Goal: Task Accomplishment & Management: Manage account settings

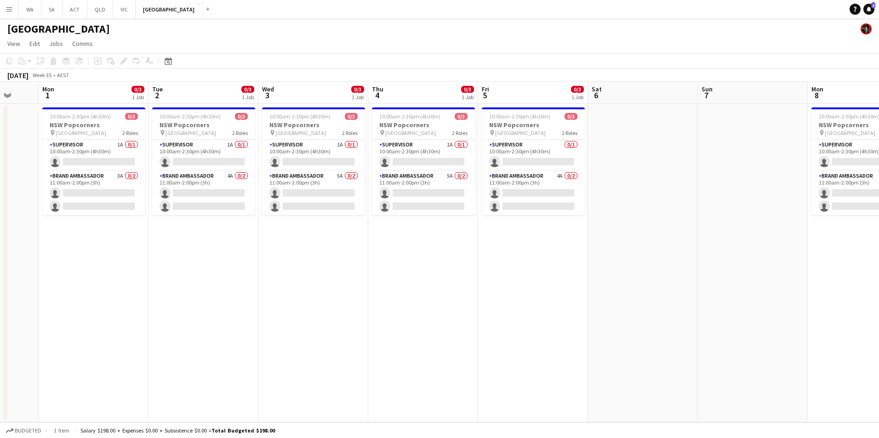
scroll to position [0, 220]
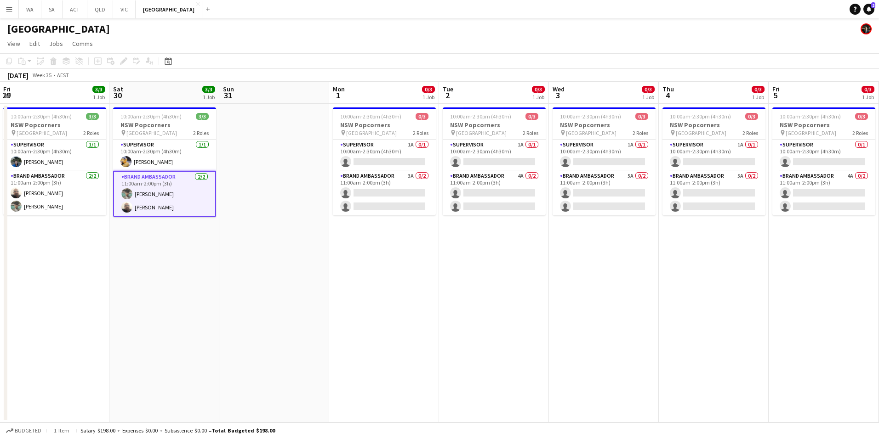
drag, startPoint x: 534, startPoint y: 278, endPoint x: 484, endPoint y: 248, distance: 58.7
click at [484, 248] on app-calendar-viewport "Wed 27 3/3 1 Job Thu 28 3/3 1 Job Fri 29 3/3 1 Job Sat 30 3/3 1 Job Sun 31 Mon …" at bounding box center [439, 252] width 879 height 341
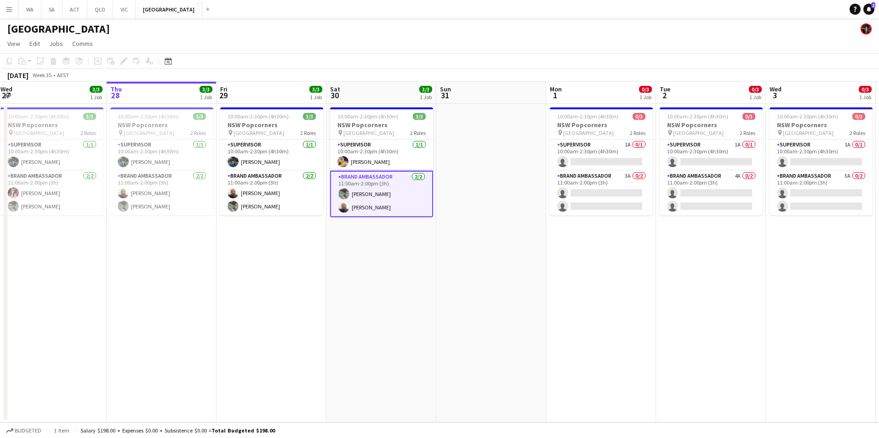
scroll to position [0, 222]
drag, startPoint x: 405, startPoint y: 232, endPoint x: 417, endPoint y: 232, distance: 11.5
click at [417, 232] on app-calendar-viewport "Mon 25 3/4 1 Job Tue 26 3/3 1 Job Wed 27 3/3 1 Job Thu 28 3/3 1 Job Fri 29 3/3 …" at bounding box center [439, 252] width 879 height 341
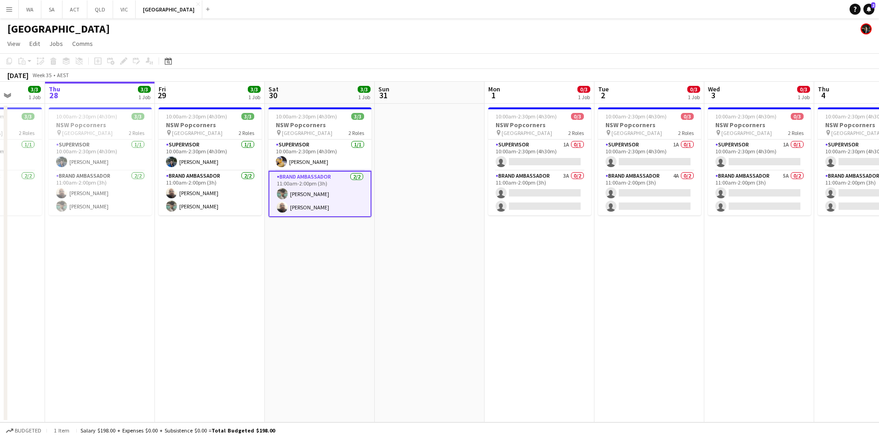
scroll to position [0, 293]
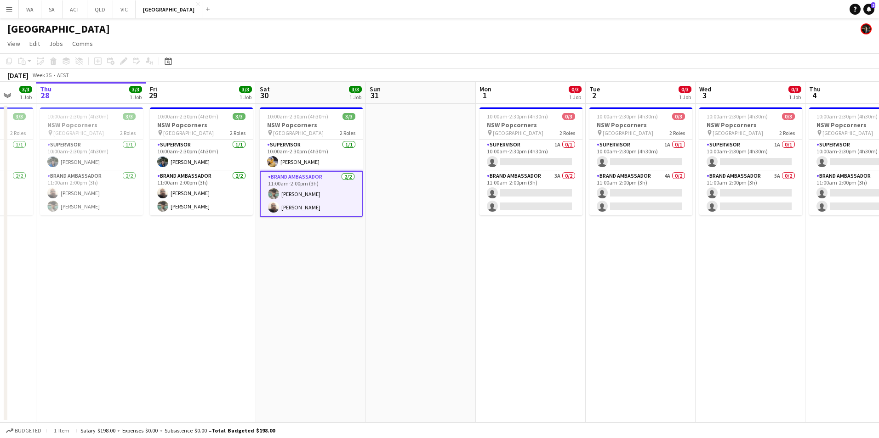
drag, startPoint x: 659, startPoint y: 353, endPoint x: 588, endPoint y: 359, distance: 71.1
click at [588, 359] on app-calendar-viewport "Mon 25 3/4 1 Job Tue 26 3/3 1 Job Wed 27 3/3 1 Job Thu 28 3/3 1 Job Fri 29 3/3 …" at bounding box center [439, 252] width 879 height 341
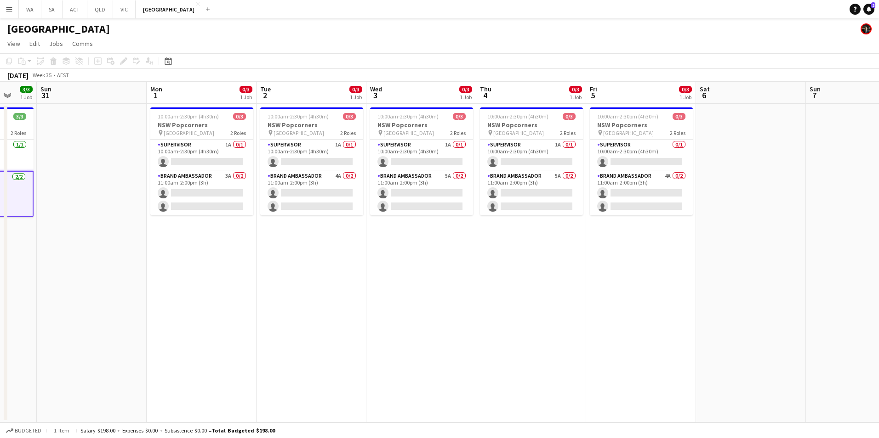
scroll to position [0, 294]
drag, startPoint x: 657, startPoint y: 298, endPoint x: 327, endPoint y: 317, distance: 330.9
click at [327, 317] on app-calendar-viewport "Thu 28 3/3 1 Job Fri 29 3/3 1 Job Sat 30 3/3 1 Job Sun 31 Mon 1 0/3 1 Job Tue 2…" at bounding box center [439, 252] width 879 height 341
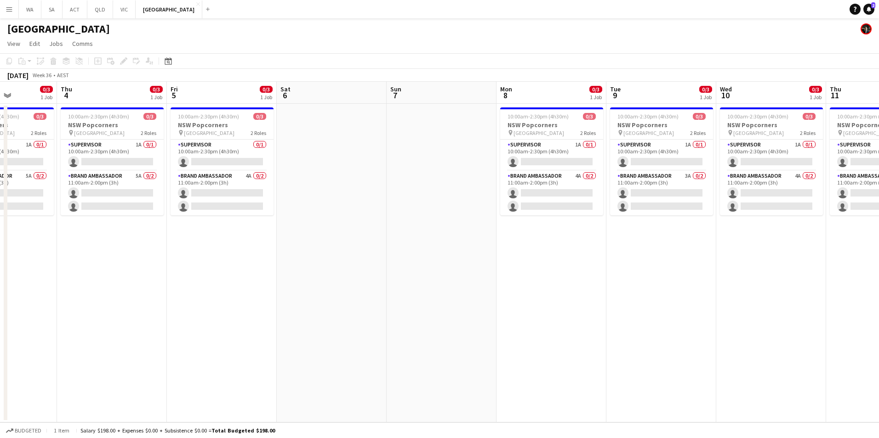
scroll to position [0, 281]
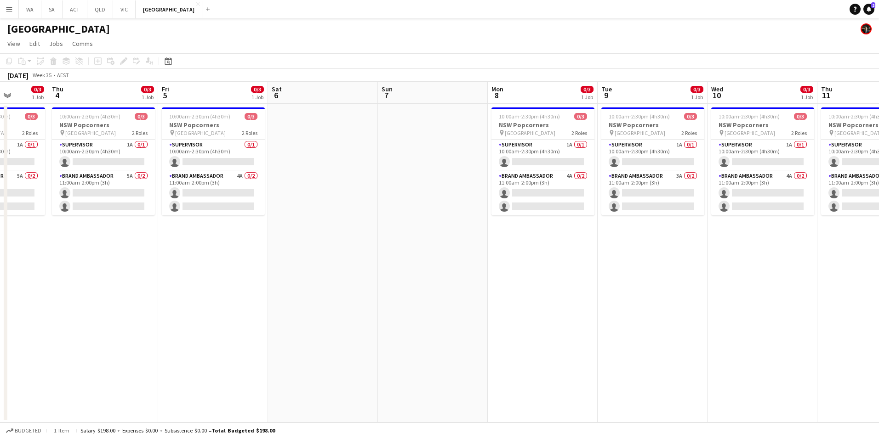
drag, startPoint x: 642, startPoint y: 328, endPoint x: 230, endPoint y: 318, distance: 412.3
click at [230, 318] on app-calendar-viewport "Mon 1 0/3 1 Job Tue 2 0/3 1 Job Wed 3 0/3 1 Job Thu 4 0/3 1 Job Fri 5 0/3 1 Job…" at bounding box center [439, 252] width 879 height 341
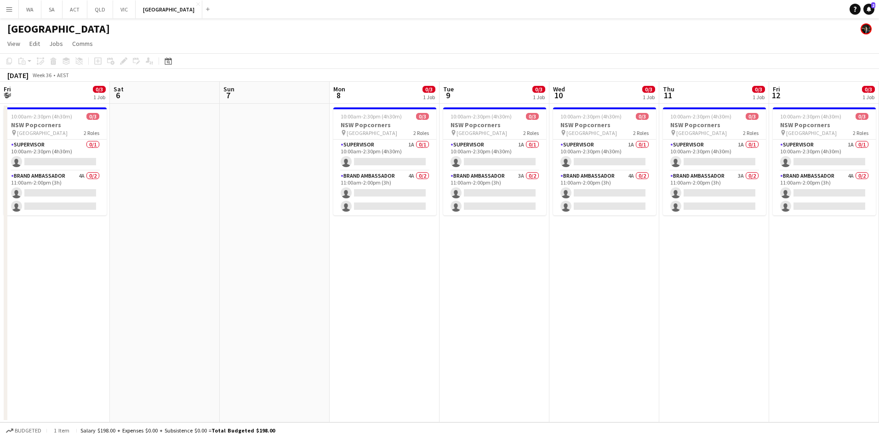
scroll to position [0, 333]
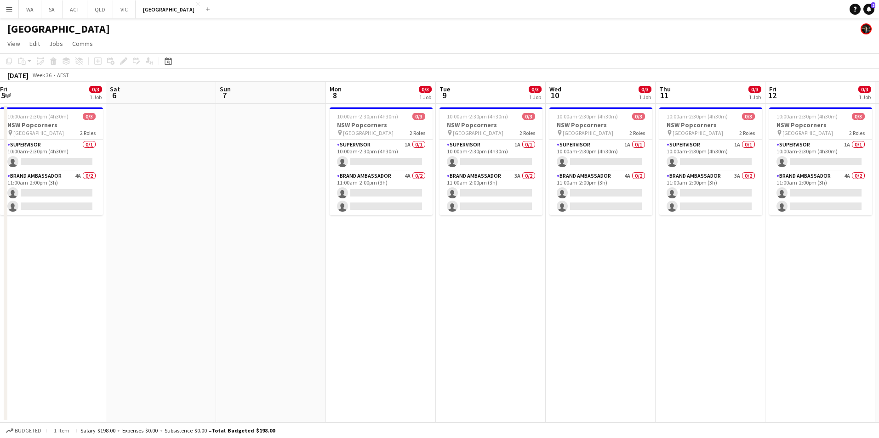
drag, startPoint x: 628, startPoint y: 235, endPoint x: 466, endPoint y: 269, distance: 165.3
click at [466, 269] on app-calendar-viewport "Tue 2 0/3 1 Job Wed 3 0/3 1 Job Thu 4 0/3 1 Job Fri 5 0/3 1 Job Sat 6 Sun 7 Mon…" at bounding box center [439, 252] width 879 height 341
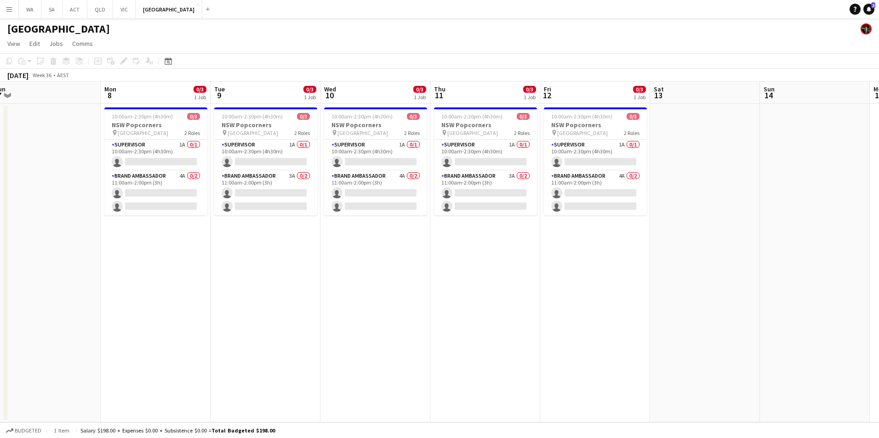
scroll to position [0, 341]
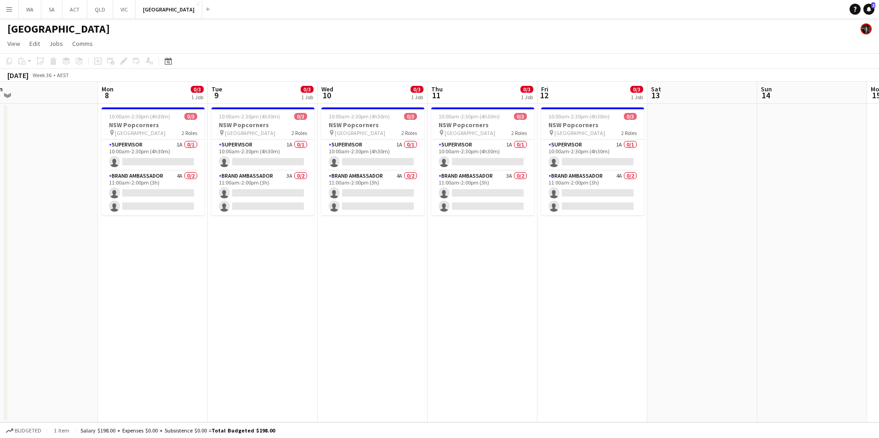
drag, startPoint x: 766, startPoint y: 288, endPoint x: 539, endPoint y: 289, distance: 227.9
click at [539, 289] on app-calendar-viewport "Thu 4 0/3 1 Job Fri 5 0/3 1 Job Sat 6 Sun 7 Mon 8 0/3 1 Job Tue 9 0/3 1 Job Wed…" at bounding box center [439, 252] width 879 height 341
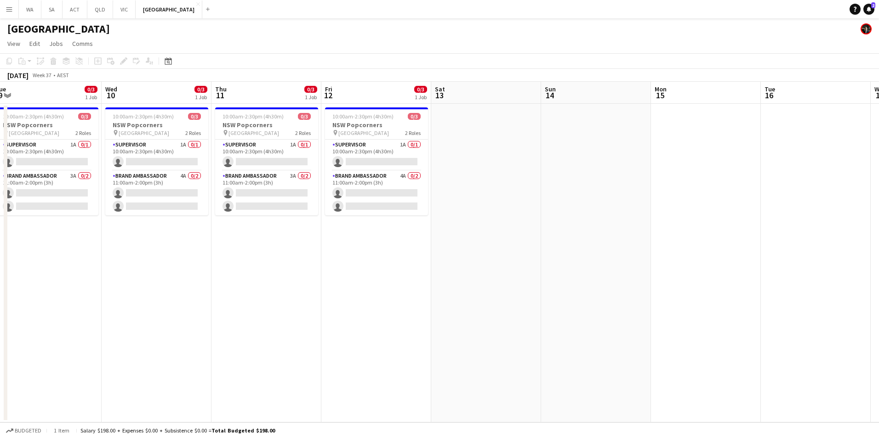
drag, startPoint x: 409, startPoint y: 224, endPoint x: 193, endPoint y: 270, distance: 220.7
click at [193, 270] on app-calendar-viewport "Sat 6 Sun 7 Mon 8 0/3 1 Job Tue 9 0/3 1 Job Wed 10 0/3 1 Job Thu 11 0/3 1 Job F…" at bounding box center [439, 252] width 879 height 341
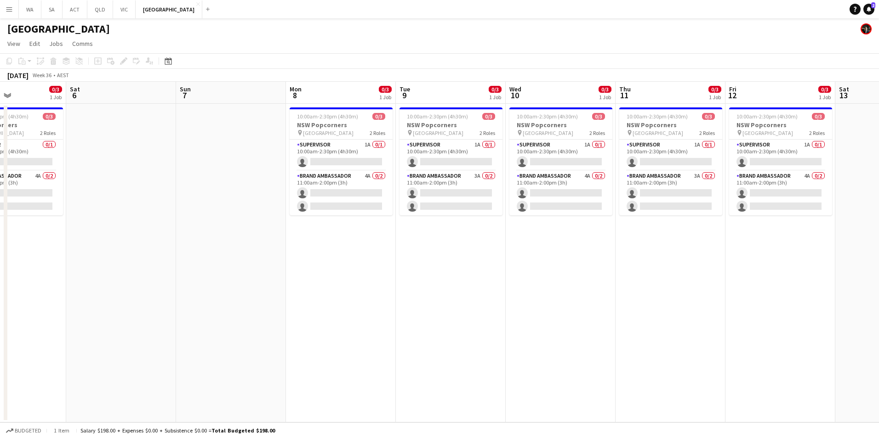
drag, startPoint x: 271, startPoint y: 320, endPoint x: 643, endPoint y: 294, distance: 373.1
click at [643, 294] on app-calendar-viewport "Wed 3 0/3 1 Job Thu 4 0/3 1 Job Fri 5 0/3 1 Job Sat 6 Sun 7 Mon 8 0/3 1 Job Tue…" at bounding box center [439, 252] width 879 height 341
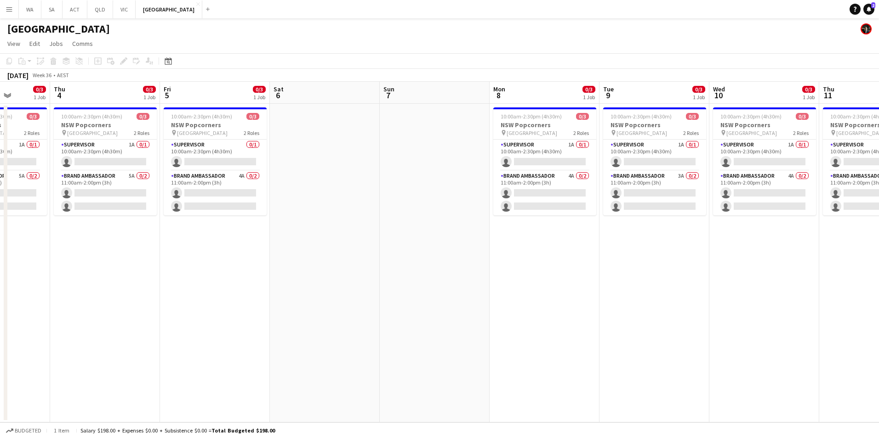
scroll to position [0, 266]
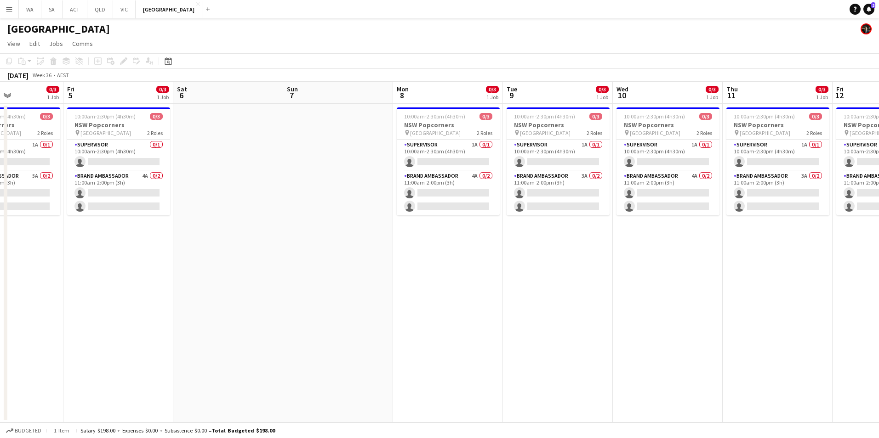
drag, startPoint x: 346, startPoint y: 306, endPoint x: 406, endPoint y: 297, distance: 60.8
click at [406, 297] on app-calendar-viewport "Tue 2 0/3 1 Job Wed 3 0/3 1 Job Thu 4 0/3 1 Job Fri 5 0/3 1 Job Sat 6 Sun 7 Mon…" at bounding box center [439, 252] width 879 height 341
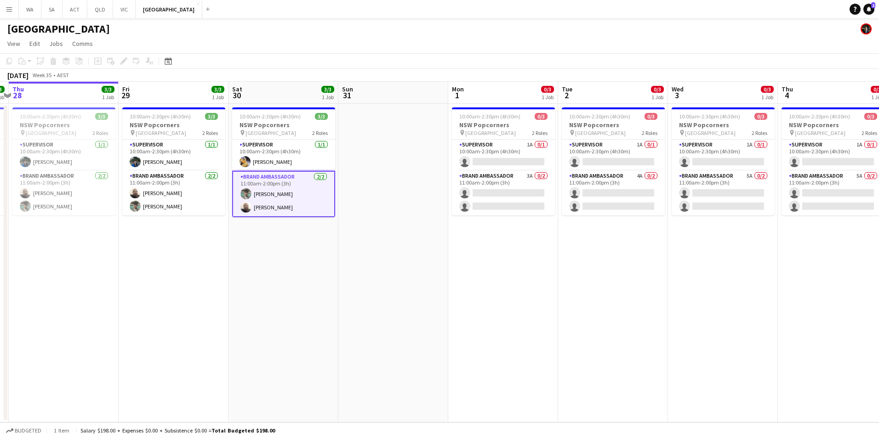
scroll to position [0, 321]
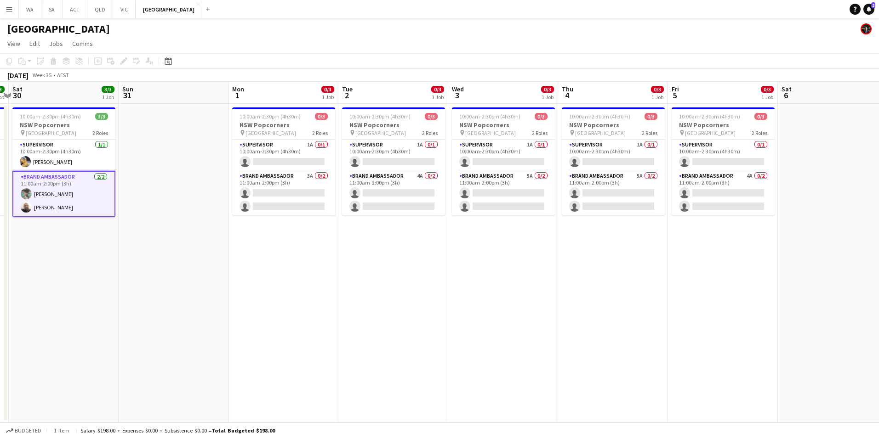
drag, startPoint x: 227, startPoint y: 290, endPoint x: 817, endPoint y: 241, distance: 592.5
click at [817, 241] on app-calendar-viewport "Wed 27 3/3 1 Job Thu 28 3/3 1 Job Fri 29 3/3 1 Job Sat 30 3/3 1 Job Sun 31 Mon …" at bounding box center [439, 252] width 879 height 341
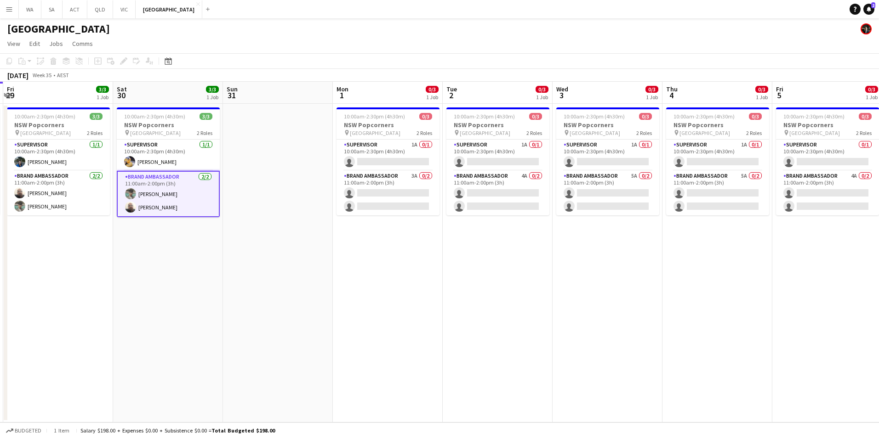
scroll to position [0, 186]
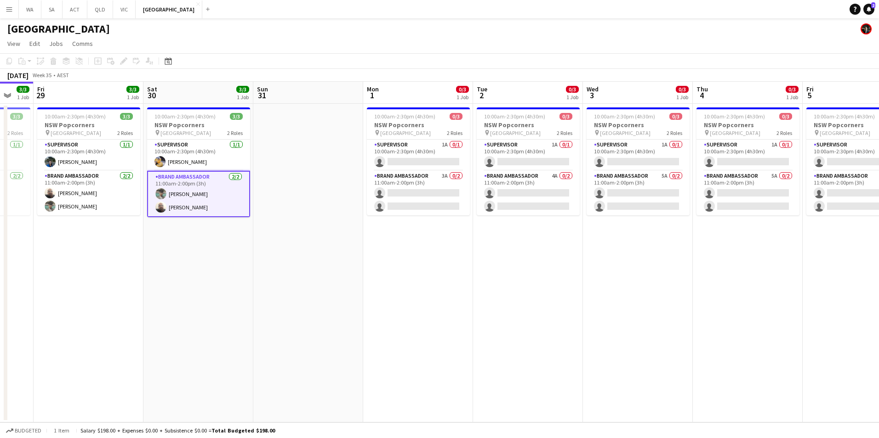
drag, startPoint x: 391, startPoint y: 257, endPoint x: 422, endPoint y: 246, distance: 32.1
click at [422, 246] on app-calendar-viewport "Wed 27 3/3 1 Job Thu 28 3/3 1 Job Fri 29 3/3 1 Job Sat 30 3/3 1 Job Sun 31 Mon …" at bounding box center [439, 252] width 879 height 341
click at [406, 146] on app-card-role "Supervisor 1A 0/1 10:00am-2:30pm (4h30m) single-neutral-actions" at bounding box center [418, 155] width 103 height 31
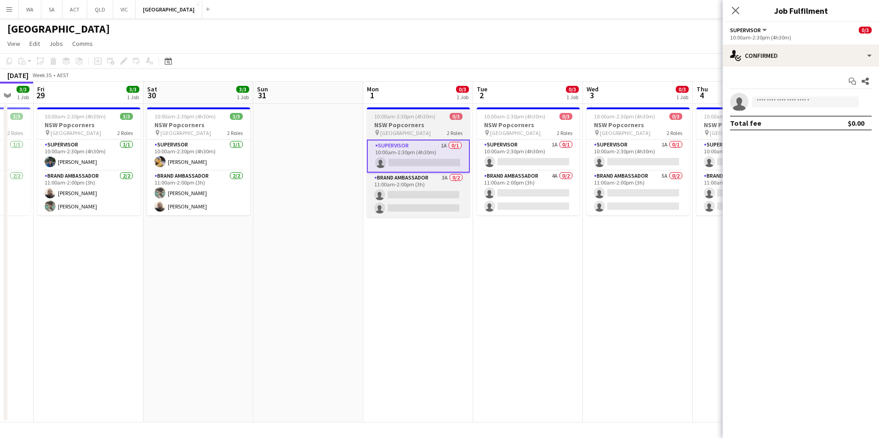
click at [410, 117] on span "10:00am-2:30pm (4h30m)" at bounding box center [404, 116] width 61 height 7
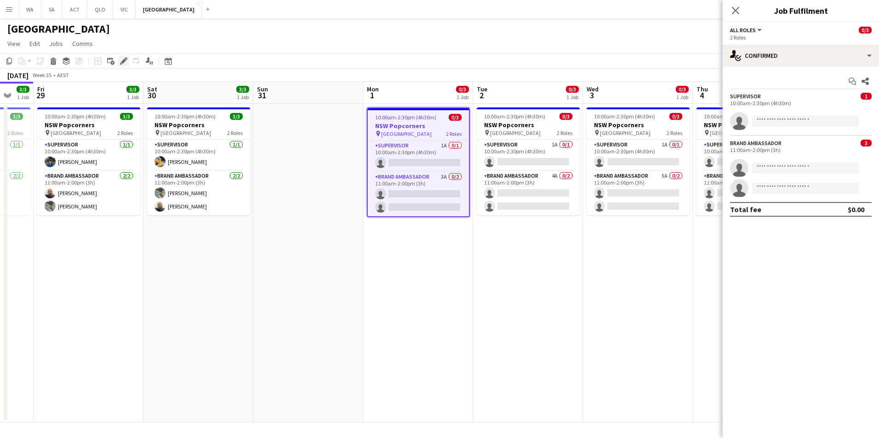
click at [125, 62] on icon "Edit" at bounding box center [123, 60] width 7 height 7
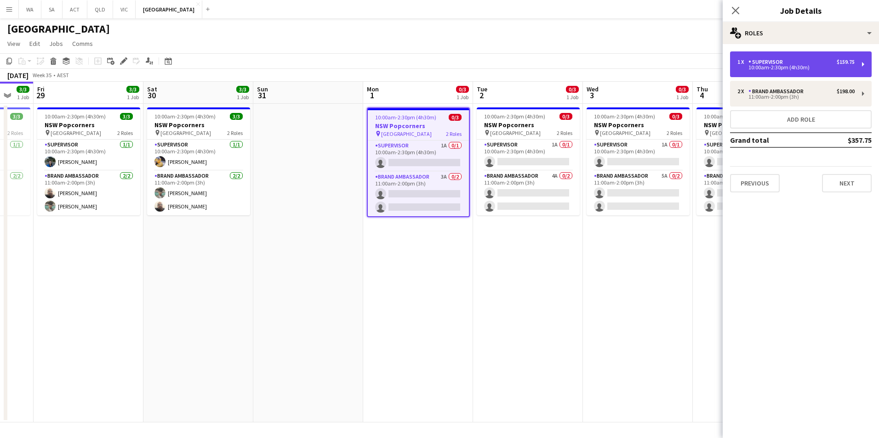
click at [776, 65] on div "10:00am-2:30pm (4h30m)" at bounding box center [795, 67] width 117 height 5
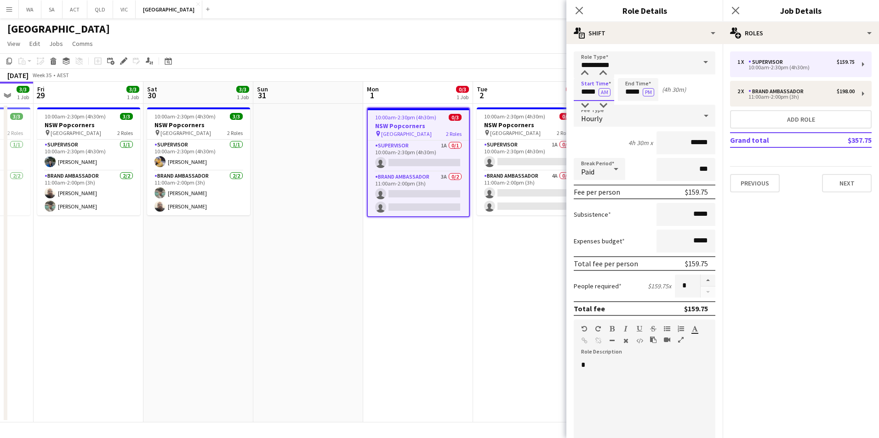
click at [585, 92] on input "*****" at bounding box center [593, 89] width 40 height 23
click at [590, 105] on div at bounding box center [584, 105] width 18 height 9
type input "*****"
click at [590, 105] on div at bounding box center [584, 105] width 18 height 9
click at [580, 12] on icon at bounding box center [578, 10] width 9 height 9
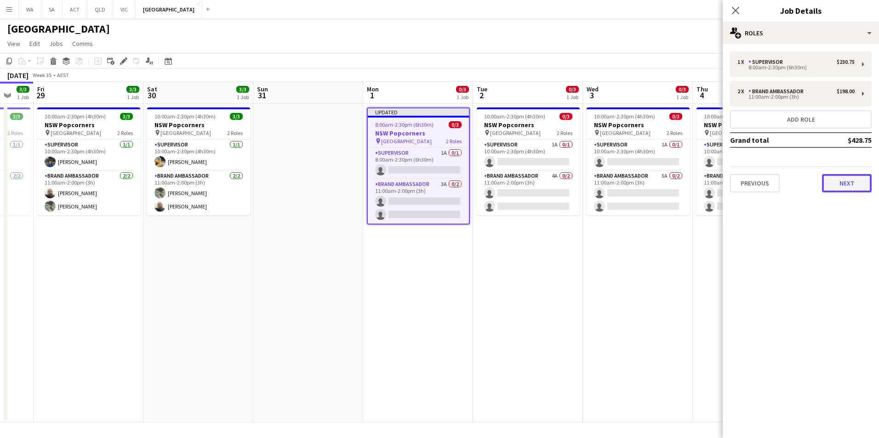
click at [865, 189] on button "Next" at bounding box center [847, 183] width 50 height 18
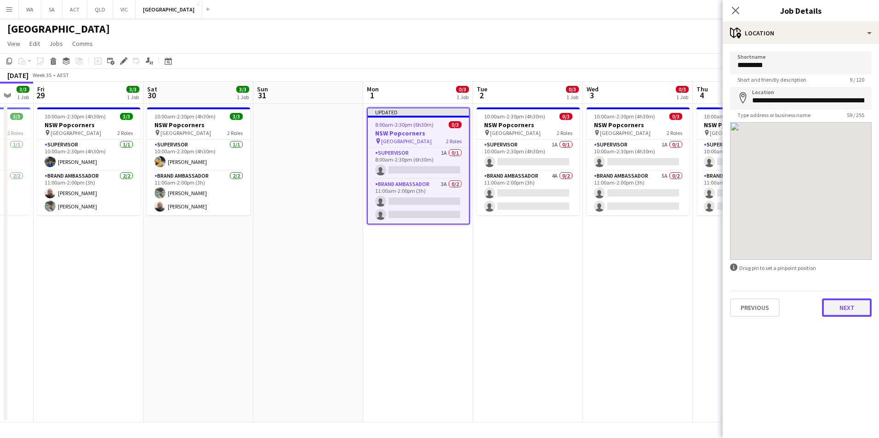
click at [852, 301] on button "Next" at bounding box center [847, 308] width 50 height 18
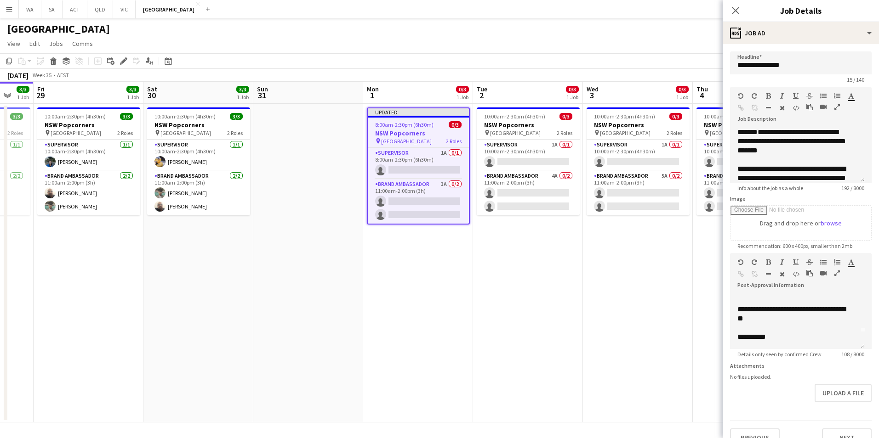
scroll to position [23, 0]
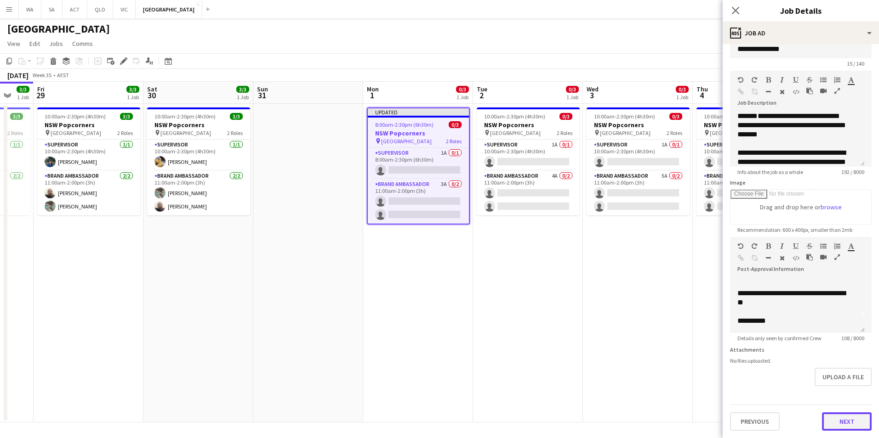
click at [837, 424] on button "Next" at bounding box center [847, 422] width 50 height 18
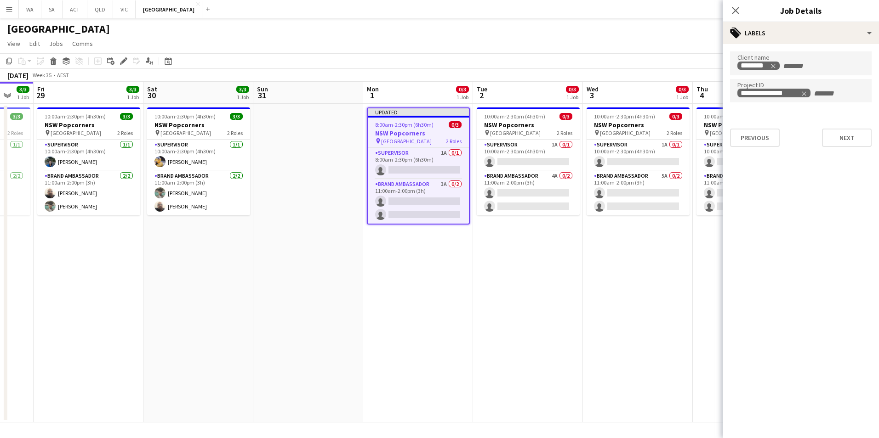
scroll to position [0, 0]
click at [845, 144] on button "Next" at bounding box center [847, 138] width 50 height 18
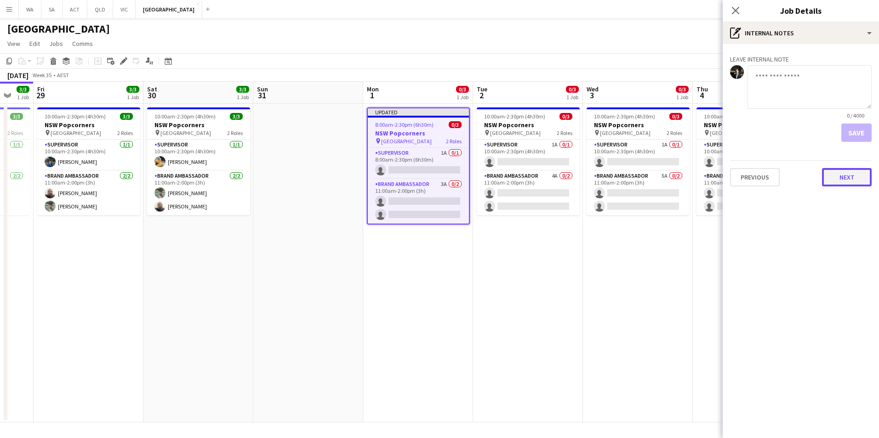
click at [861, 181] on button "Next" at bounding box center [847, 177] width 50 height 18
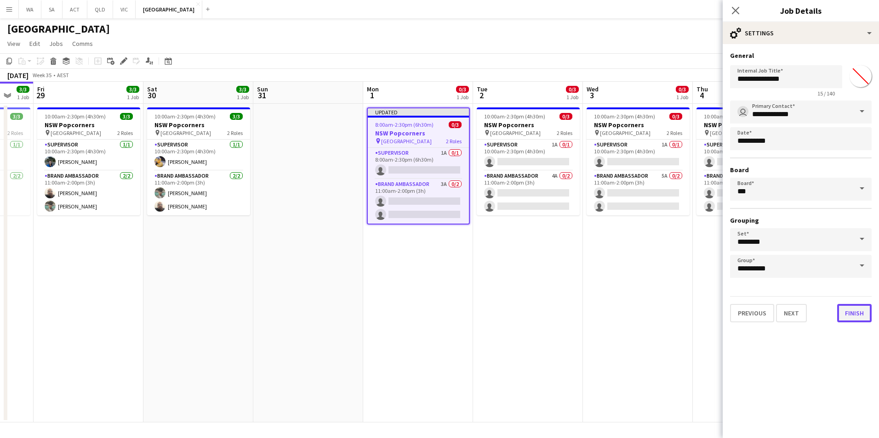
click at [863, 316] on button "Finish" at bounding box center [854, 313] width 34 height 18
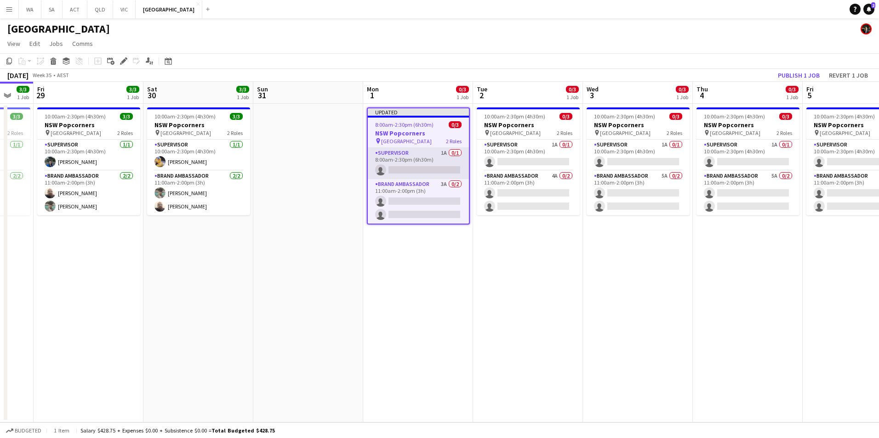
click at [402, 170] on app-card-role "Supervisor 1A 0/1 8:00am-2:30pm (6h30m) single-neutral-actions" at bounding box center [418, 163] width 101 height 31
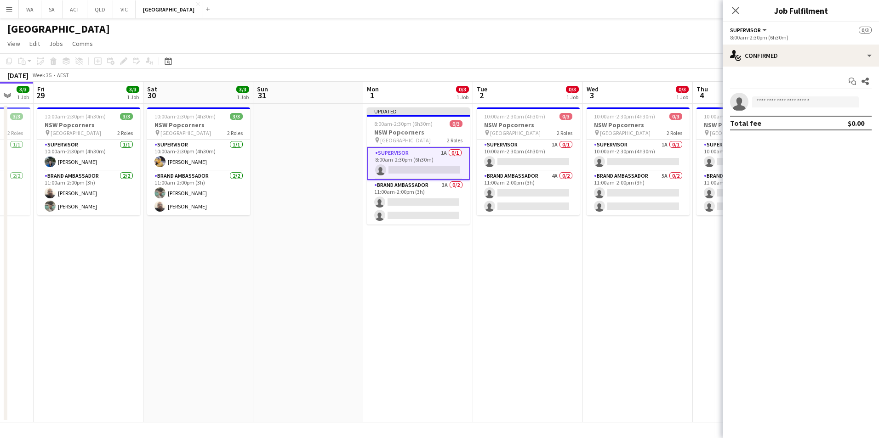
click at [402, 170] on app-card-role "Supervisor 1A 0/1 8:00am-2:30pm (6h30m) single-neutral-actions" at bounding box center [418, 163] width 103 height 33
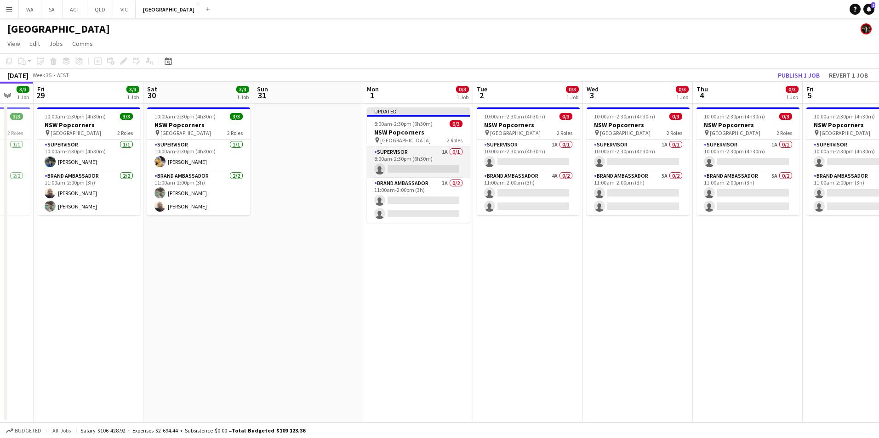
click at [414, 167] on app-card-role "Supervisor 1A 0/1 8:00am-2:30pm (6h30m) single-neutral-actions" at bounding box center [418, 162] width 103 height 31
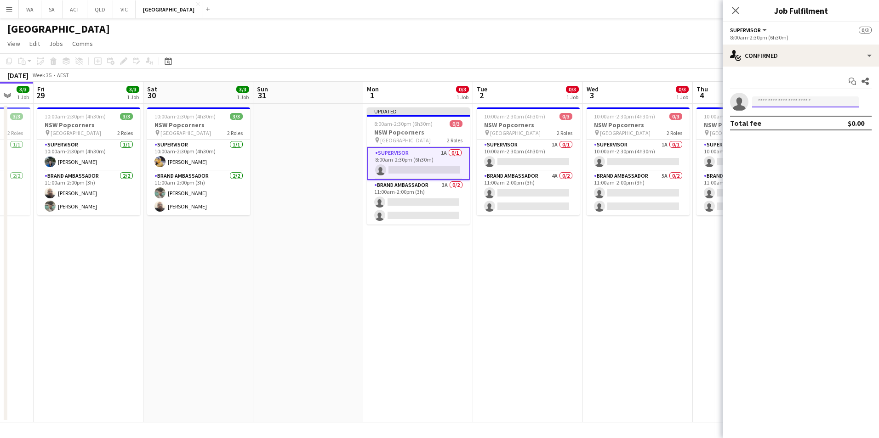
click at [782, 105] on input at bounding box center [805, 101] width 107 height 11
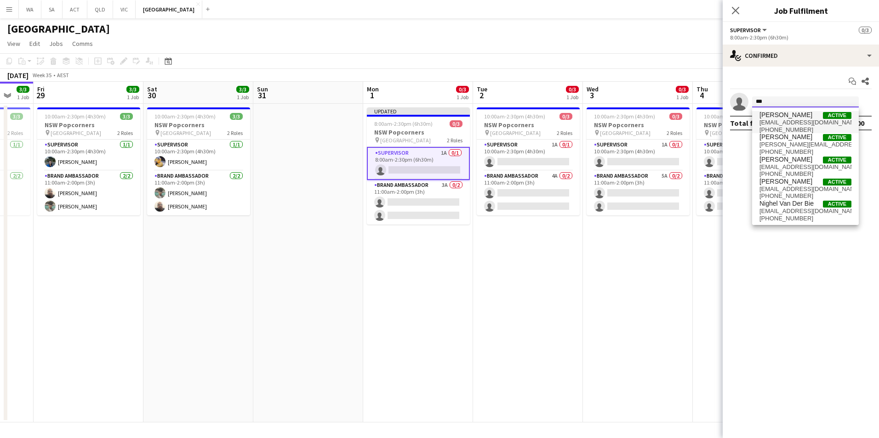
type input "***"
click at [788, 119] on span "[PERSON_NAME]" at bounding box center [785, 115] width 53 height 8
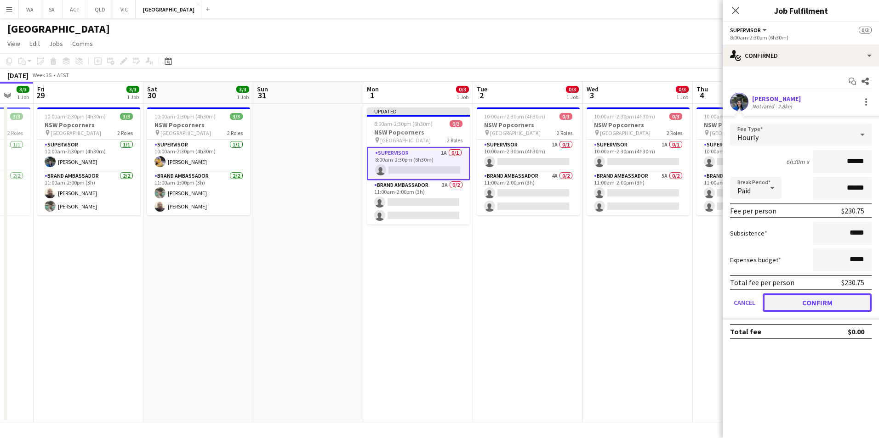
click at [829, 308] on button "Confirm" at bounding box center [816, 303] width 109 height 18
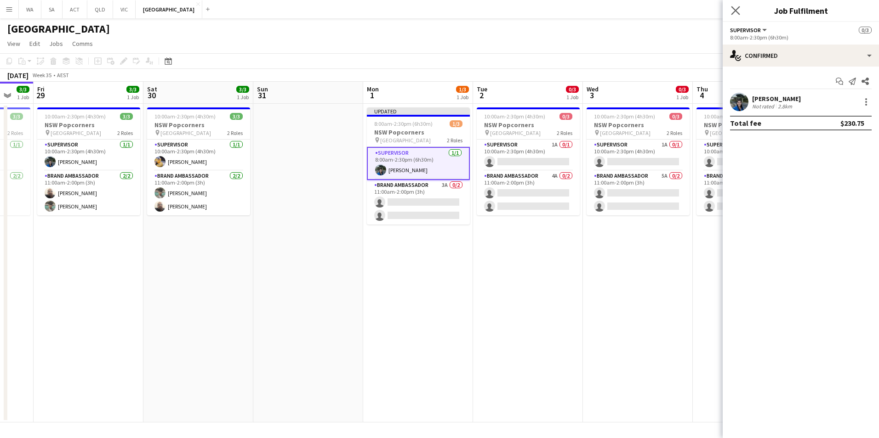
click at [733, 16] on app-icon "Close pop-in" at bounding box center [735, 10] width 13 height 13
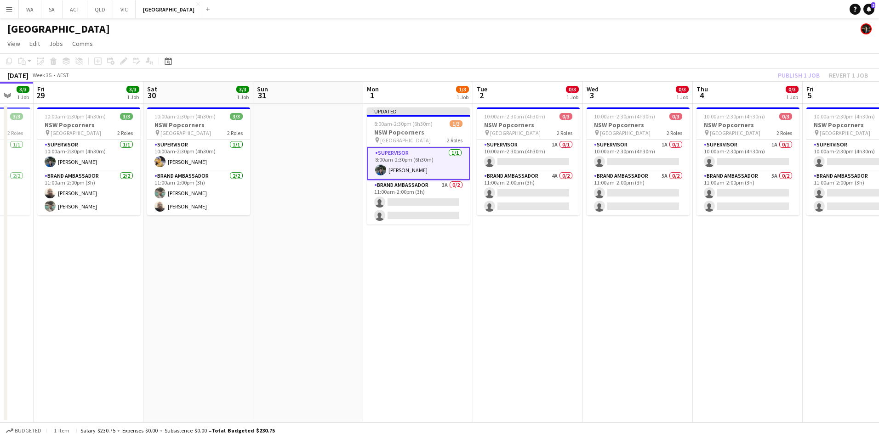
click at [811, 75] on div "Publish 1 job Revert 1 job" at bounding box center [822, 75] width 112 height 12
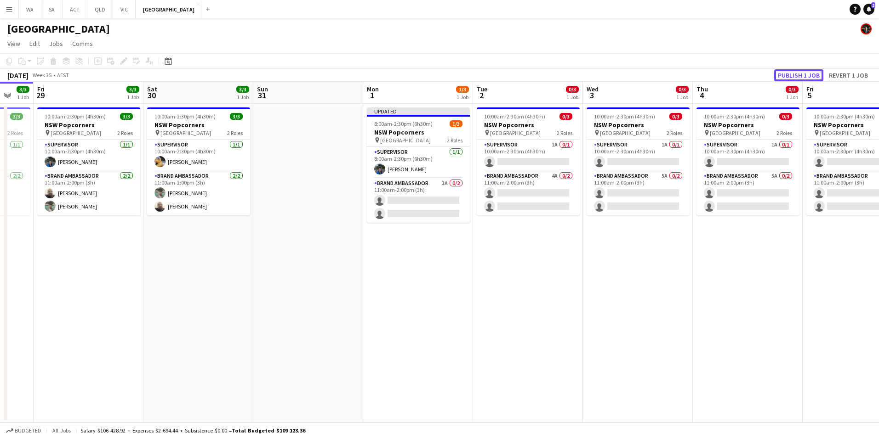
click at [811, 75] on button "Publish 1 job" at bounding box center [798, 75] width 49 height 12
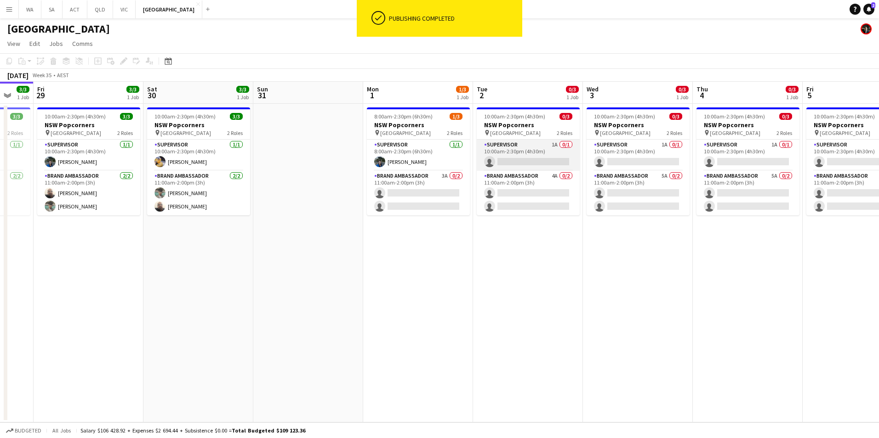
click at [527, 153] on app-card-role "Supervisor 1A 0/1 10:00am-2:30pm (4h30m) single-neutral-actions" at bounding box center [527, 155] width 103 height 31
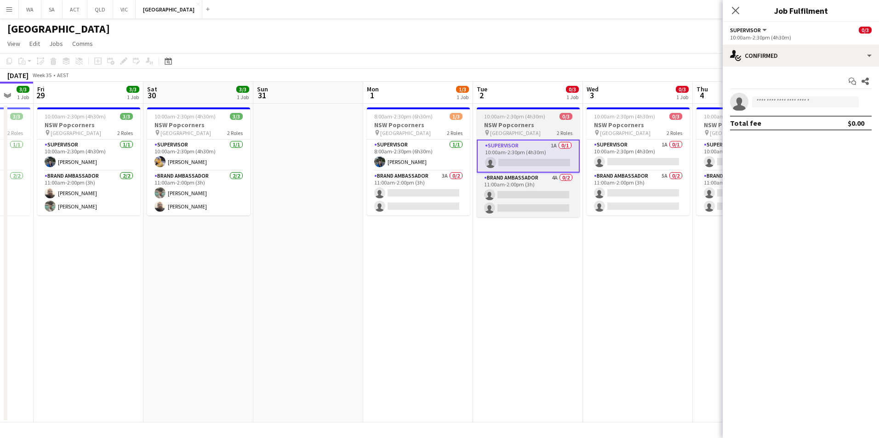
click at [509, 122] on h3 "NSW Popcorners" at bounding box center [527, 125] width 103 height 8
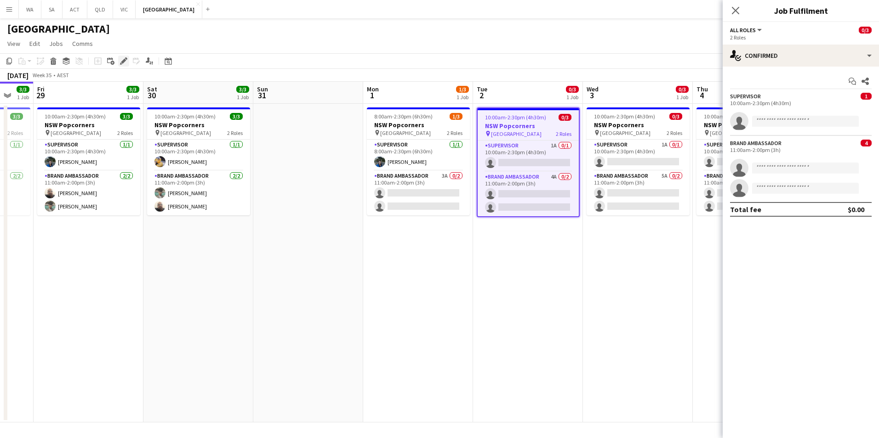
click at [120, 59] on icon "Edit" at bounding box center [123, 60] width 7 height 7
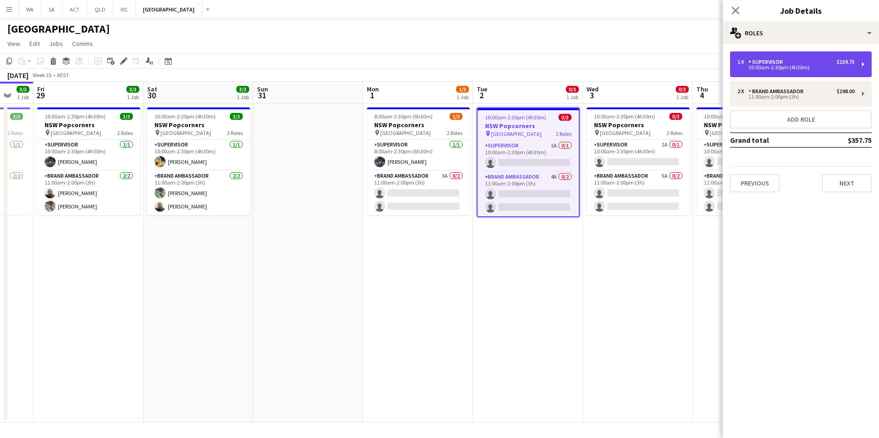
click at [769, 65] on div "10:00am-2:30pm (4h30m)" at bounding box center [795, 67] width 117 height 5
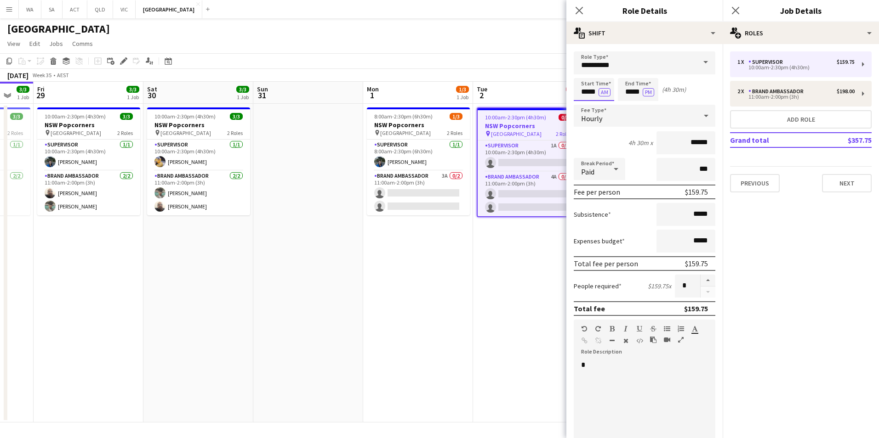
click at [582, 91] on input "*****" at bounding box center [593, 89] width 40 height 23
click at [586, 106] on div at bounding box center [584, 105] width 18 height 9
type input "*****"
click at [586, 106] on div at bounding box center [584, 105] width 18 height 9
click at [580, 14] on icon "Close pop-in" at bounding box center [578, 10] width 9 height 9
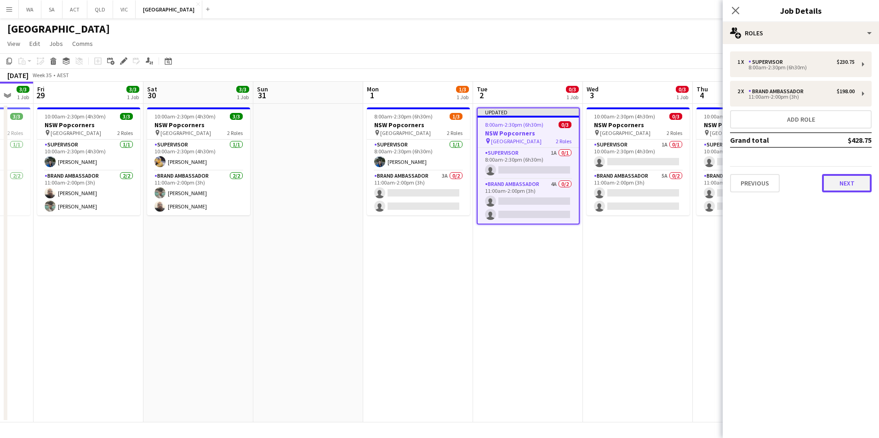
click at [832, 184] on button "Next" at bounding box center [847, 183] width 50 height 18
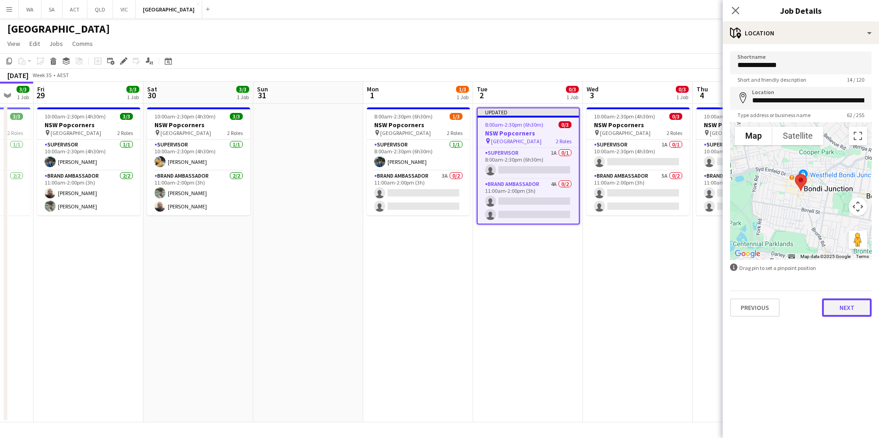
click at [849, 302] on button "Next" at bounding box center [847, 308] width 50 height 18
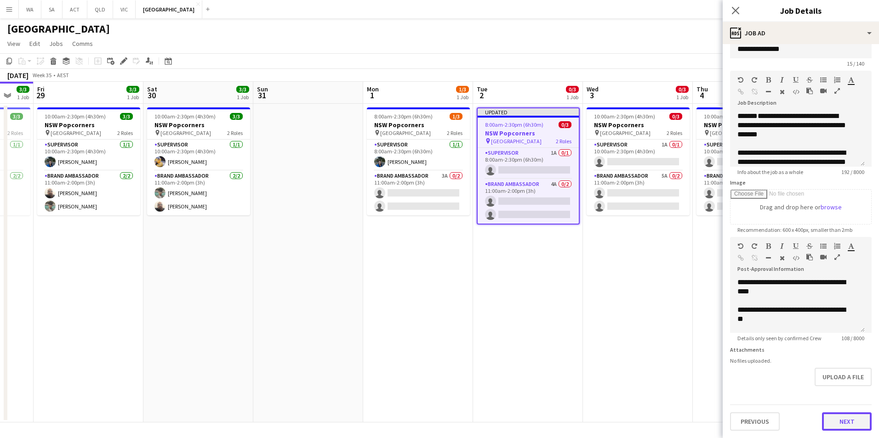
click at [836, 406] on div "Previous Next" at bounding box center [801, 418] width 142 height 26
click at [837, 402] on form "**********" at bounding box center [800, 233] width 156 height 396
click at [840, 425] on button "Next" at bounding box center [847, 422] width 50 height 18
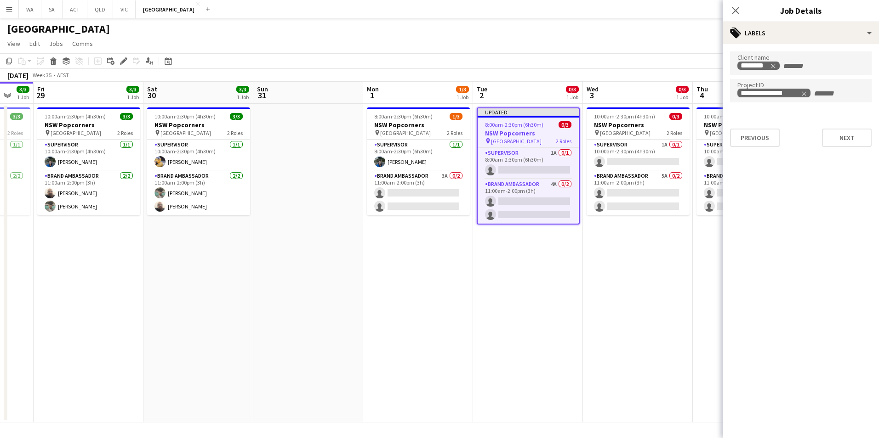
scroll to position [0, 0]
click at [861, 147] on div "**********" at bounding box center [800, 99] width 156 height 110
click at [860, 143] on button "Next" at bounding box center [847, 138] width 50 height 18
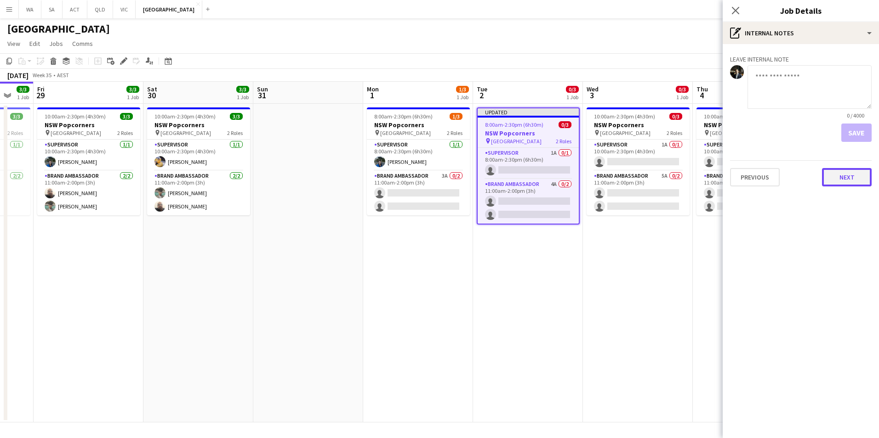
click at [855, 172] on button "Next" at bounding box center [847, 177] width 50 height 18
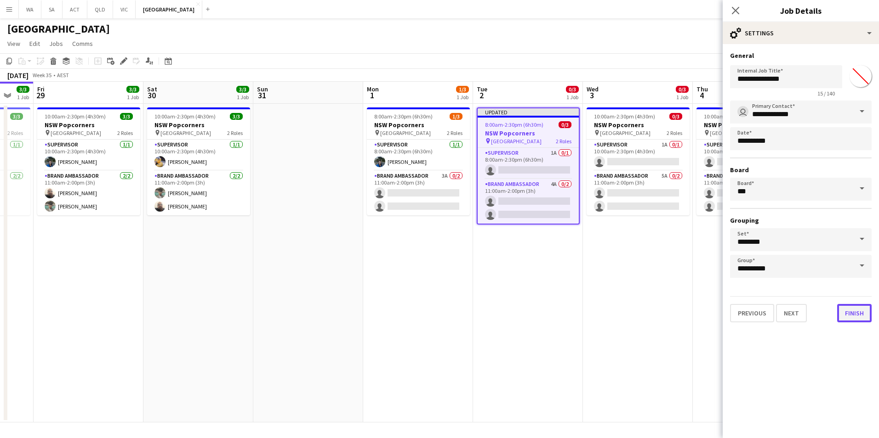
click at [851, 320] on button "Finish" at bounding box center [854, 313] width 34 height 18
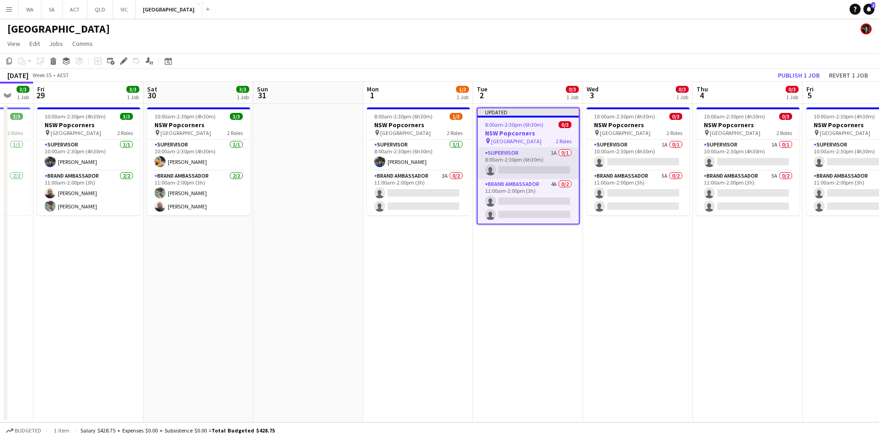
click at [527, 171] on app-card-role "Supervisor 1A 0/1 8:00am-2:30pm (6h30m) single-neutral-actions" at bounding box center [527, 163] width 101 height 31
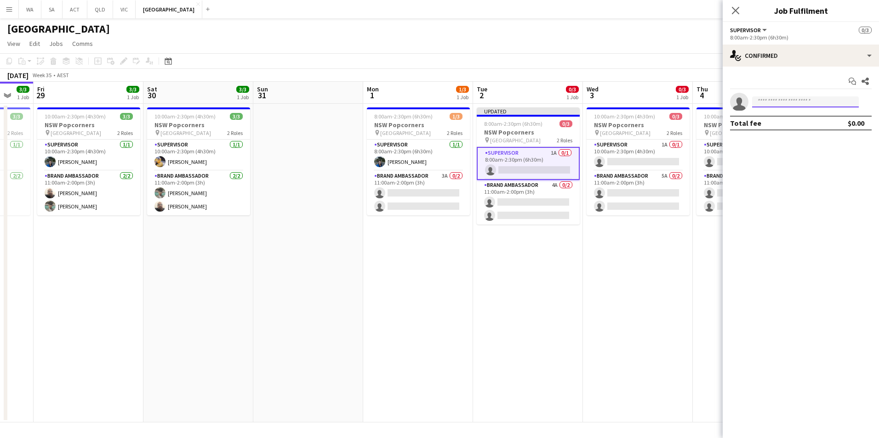
click at [779, 104] on input at bounding box center [805, 101] width 107 height 11
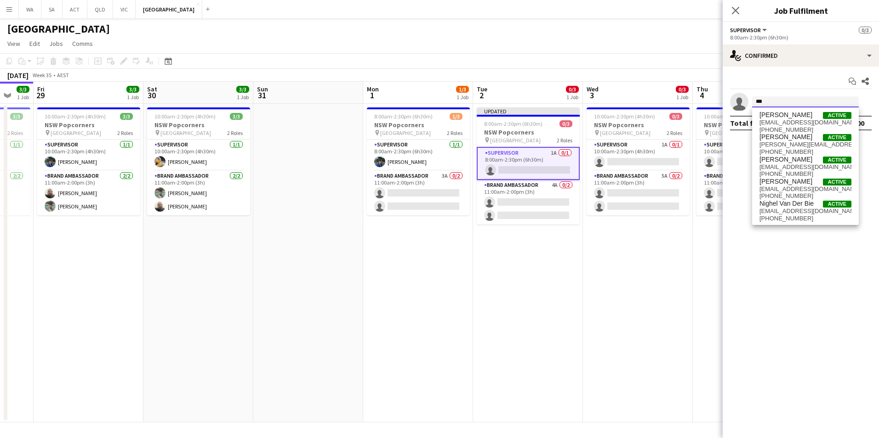
type input "***"
click at [783, 114] on span "[PERSON_NAME]" at bounding box center [785, 115] width 53 height 8
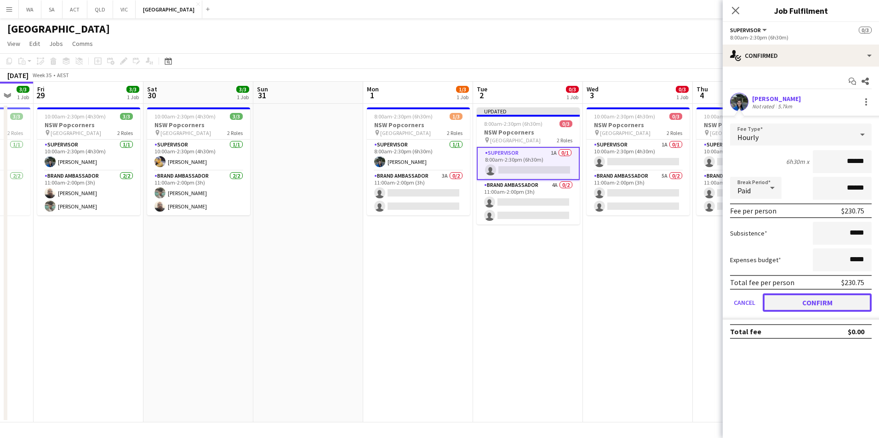
click at [849, 299] on button "Confirm" at bounding box center [816, 303] width 109 height 18
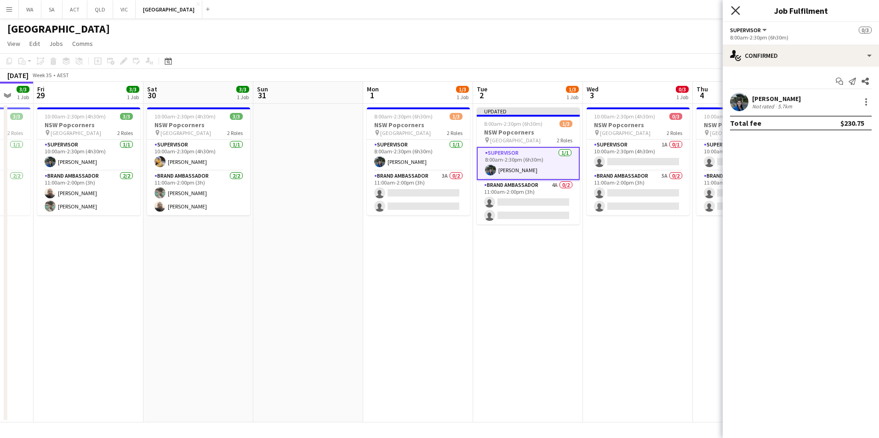
click at [736, 14] on icon "Close pop-in" at bounding box center [735, 10] width 9 height 9
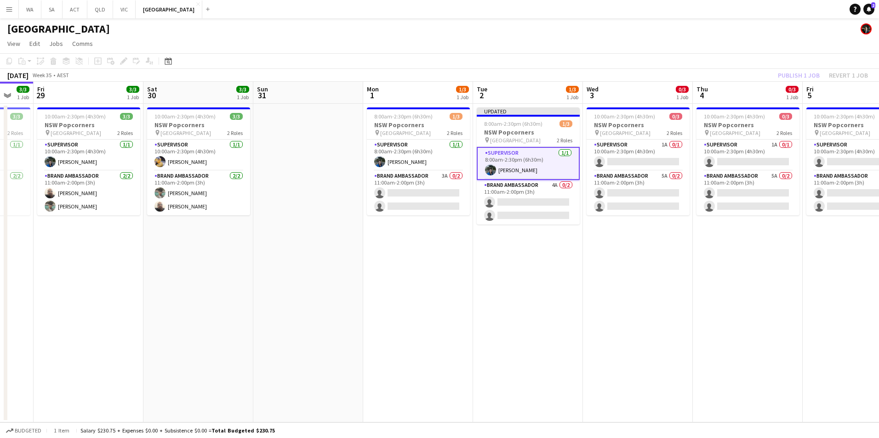
click at [809, 77] on div "Publish 1 job Revert 1 job" at bounding box center [822, 75] width 112 height 12
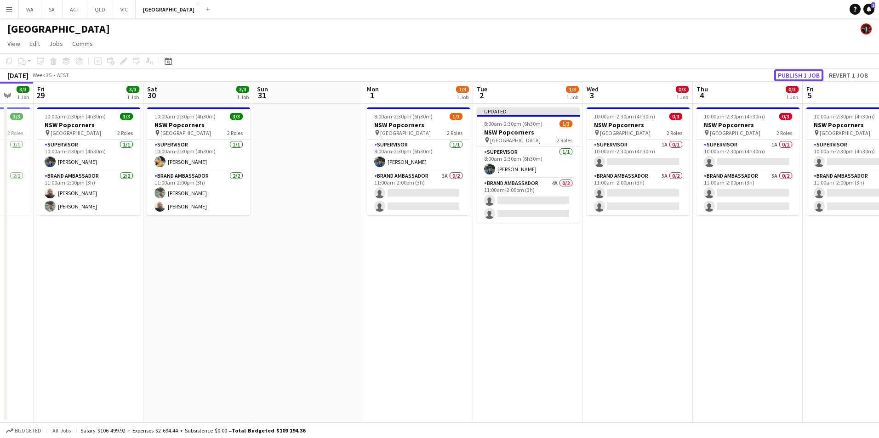
click at [809, 77] on button "Publish 1 job" at bounding box center [798, 75] width 49 height 12
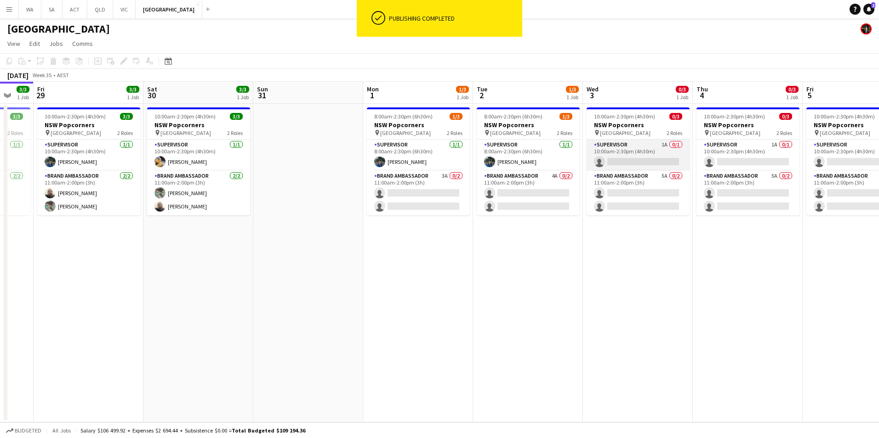
click at [635, 153] on app-card-role "Supervisor 1A 0/1 10:00am-2:30pm (4h30m) single-neutral-actions" at bounding box center [637, 155] width 103 height 31
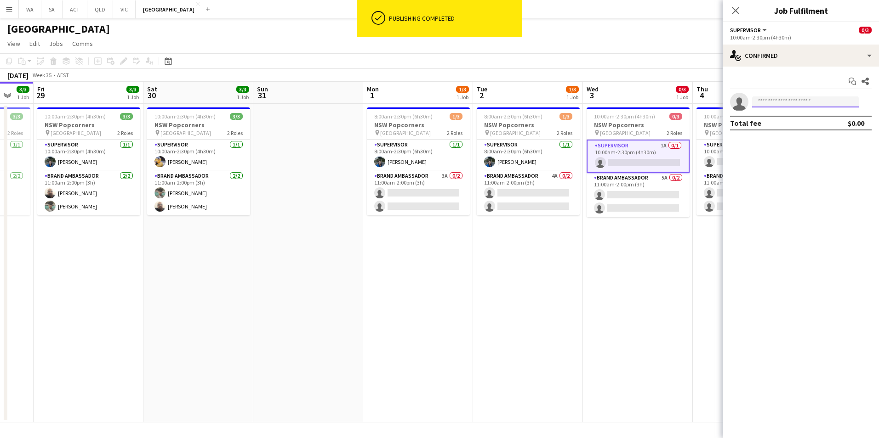
click at [771, 102] on input at bounding box center [805, 101] width 107 height 11
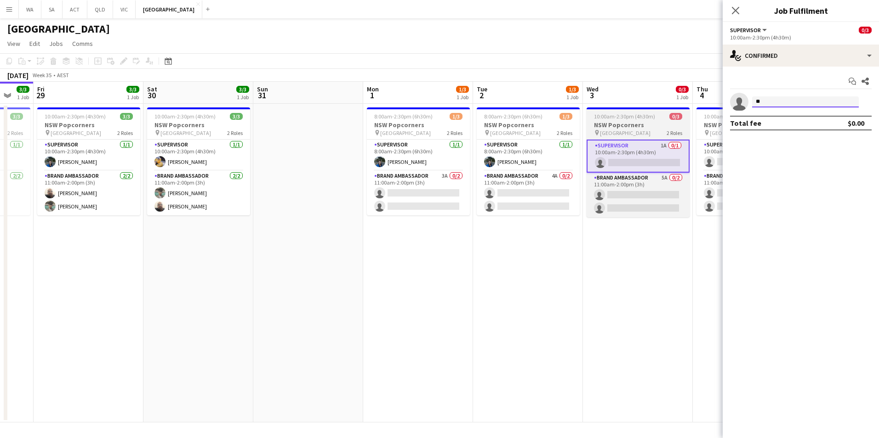
type input "**"
click at [631, 114] on span "10:00am-2:30pm (4h30m)" at bounding box center [624, 116] width 61 height 7
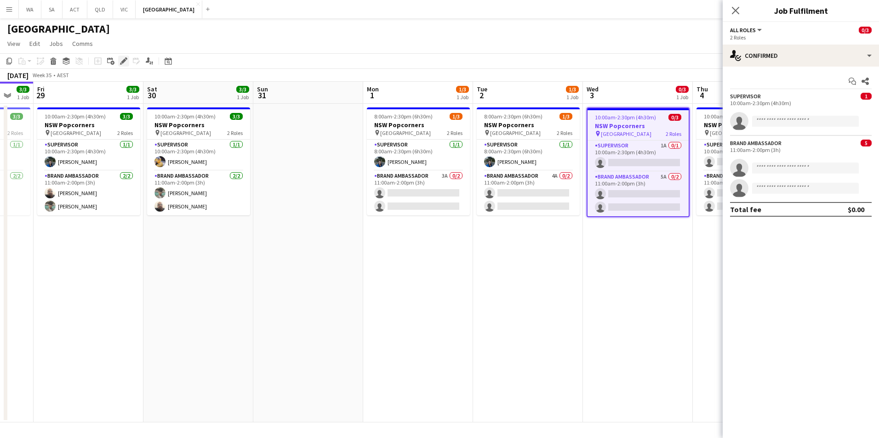
click at [122, 57] on icon "Edit" at bounding box center [123, 60] width 7 height 7
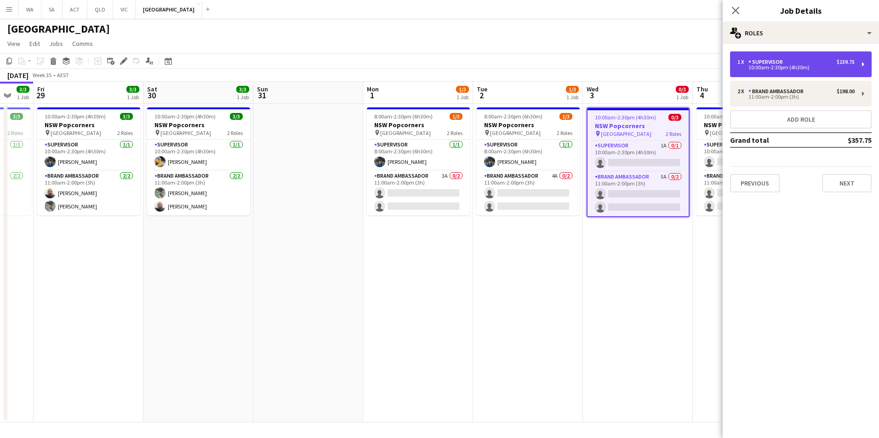
click at [810, 66] on div "10:00am-2:30pm (4h30m)" at bounding box center [795, 67] width 117 height 5
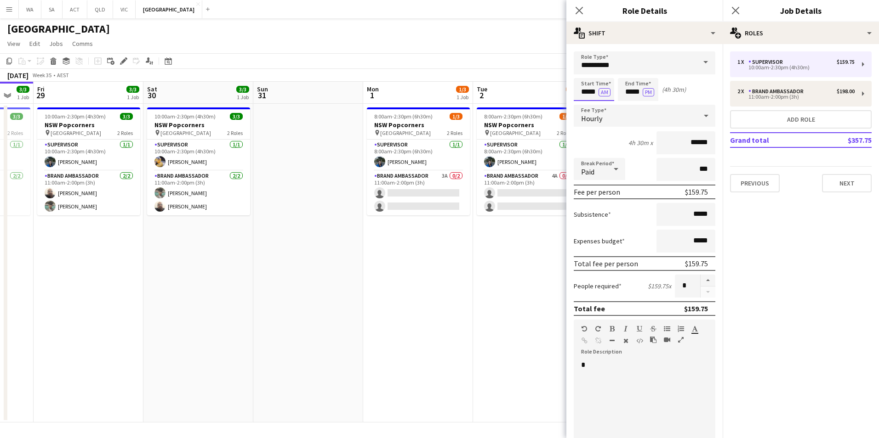
click at [587, 91] on input "*****" at bounding box center [593, 89] width 40 height 23
click at [588, 106] on div at bounding box center [584, 105] width 18 height 9
type input "*****"
click at [588, 106] on div at bounding box center [584, 105] width 18 height 9
click at [578, 7] on icon "Close pop-in" at bounding box center [578, 10] width 9 height 9
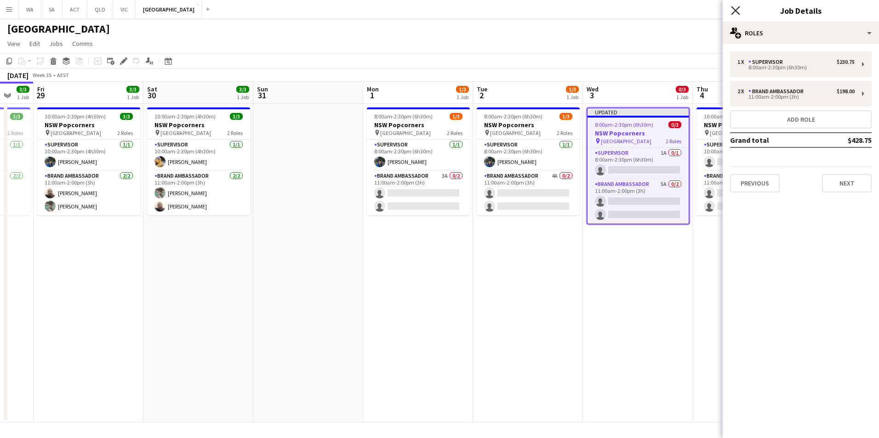
click at [737, 10] on icon "Close pop-in" at bounding box center [735, 10] width 9 height 9
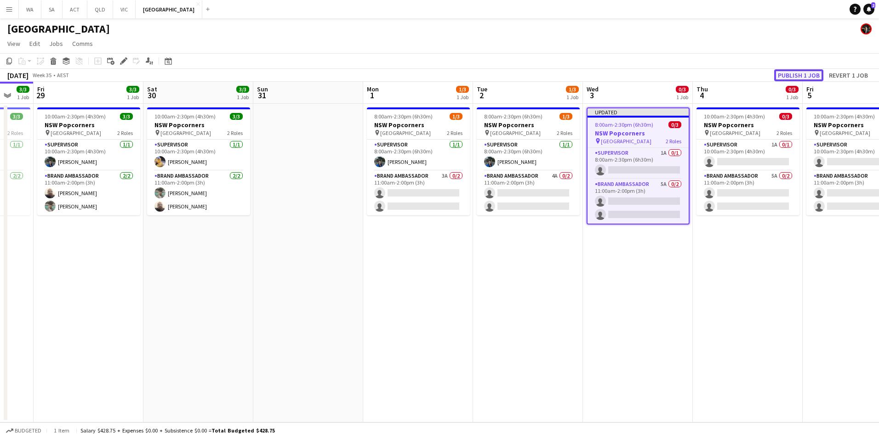
click at [788, 73] on button "Publish 1 job" at bounding box center [798, 75] width 49 height 12
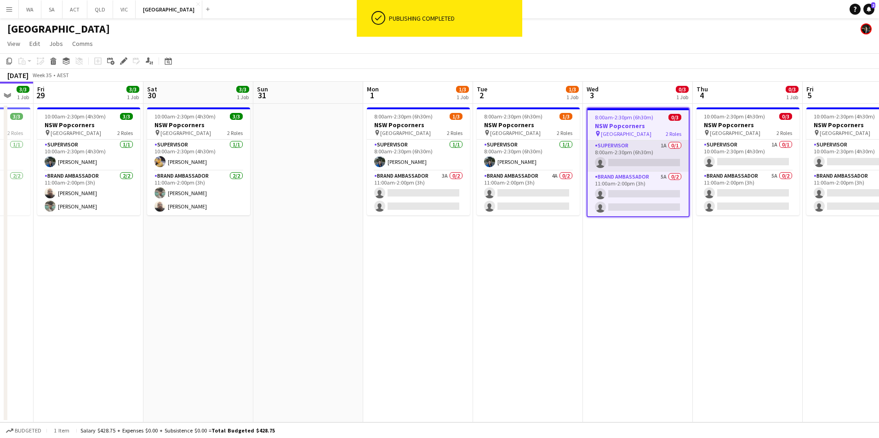
click at [635, 159] on app-card-role "Supervisor 1A 0/1 8:00am-2:30pm (6h30m) single-neutral-actions" at bounding box center [637, 156] width 101 height 31
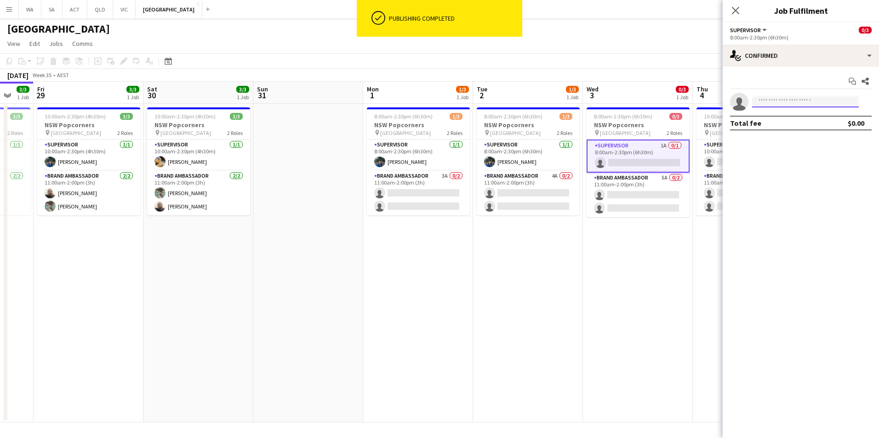
click at [791, 102] on input at bounding box center [805, 101] width 107 height 11
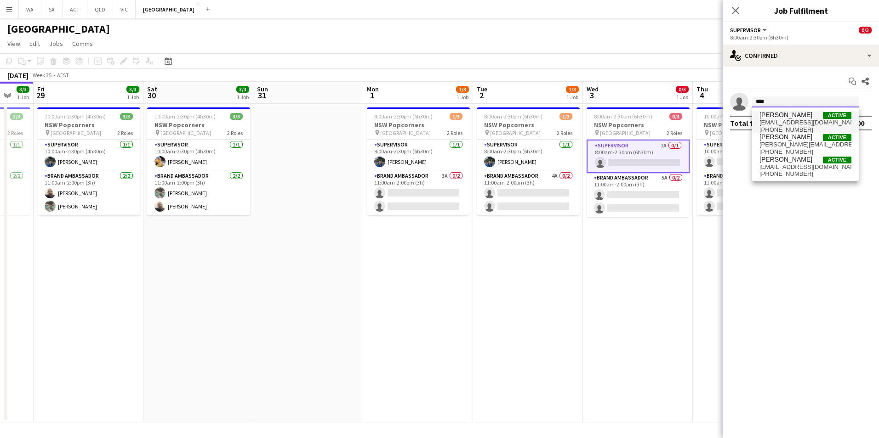
type input "****"
click at [810, 122] on span "vanecove@gmail.com" at bounding box center [805, 122] width 92 height 7
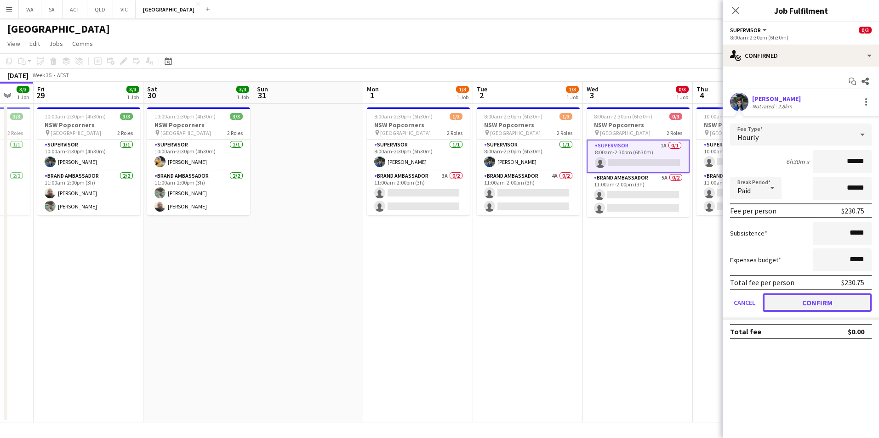
click at [825, 304] on button "Confirm" at bounding box center [816, 303] width 109 height 18
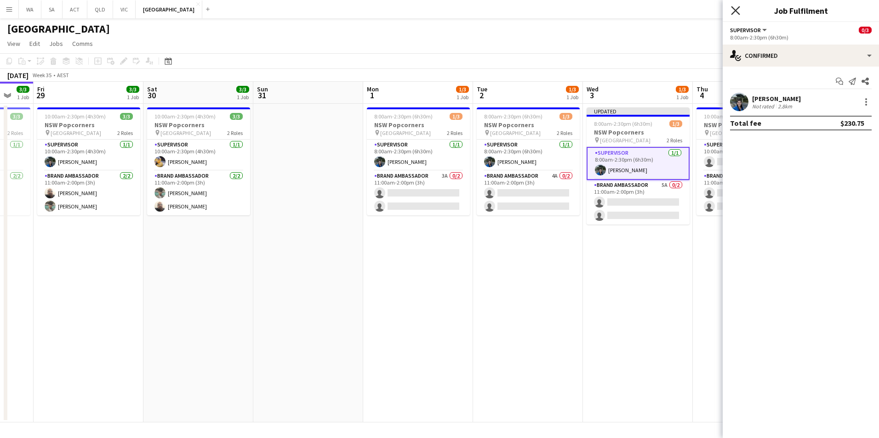
click at [738, 11] on icon "Close pop-in" at bounding box center [735, 10] width 9 height 9
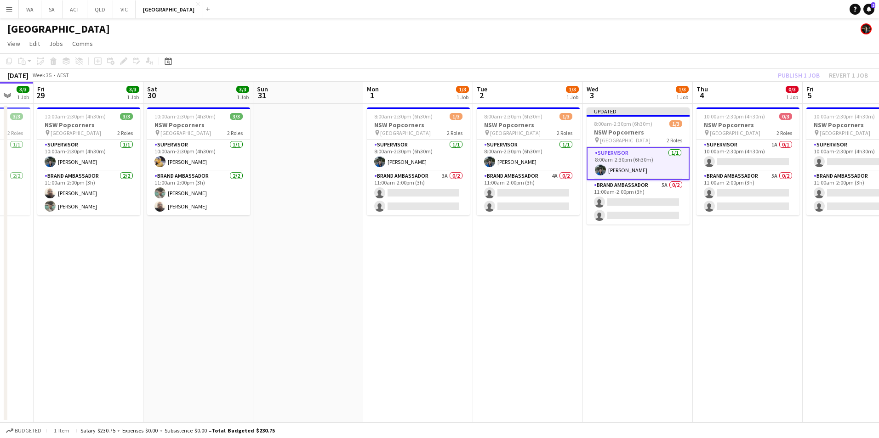
click at [809, 80] on div "Publish 1 job Revert 1 job" at bounding box center [822, 75] width 112 height 12
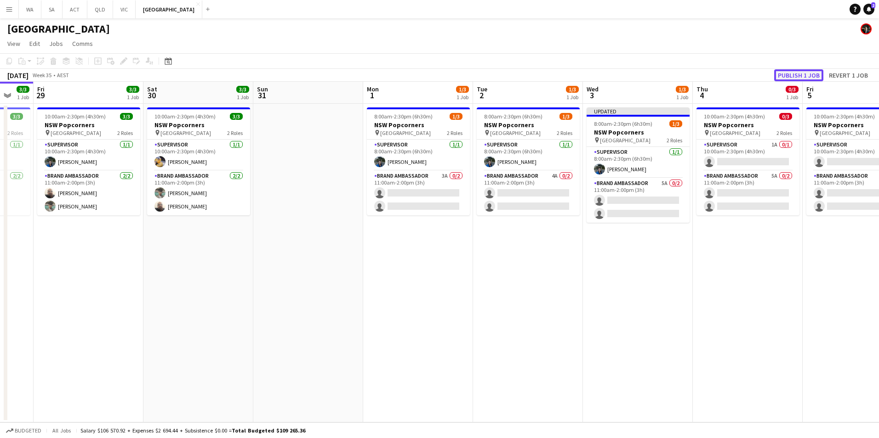
click at [809, 76] on button "Publish 1 job" at bounding box center [798, 75] width 49 height 12
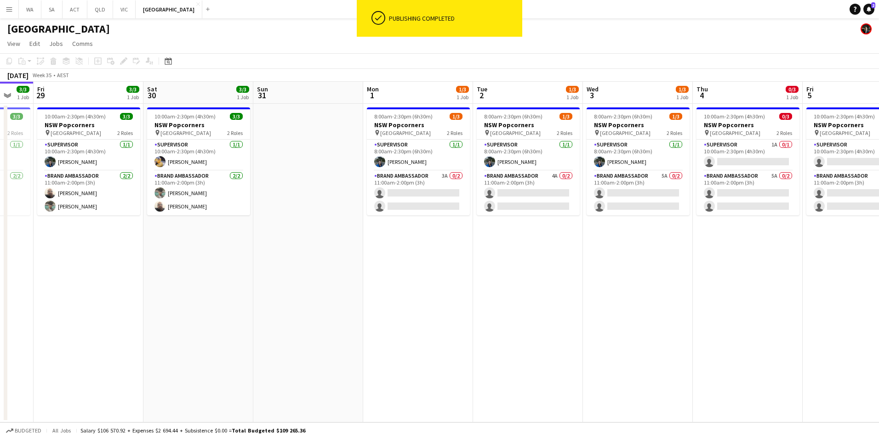
scroll to position [0, 272]
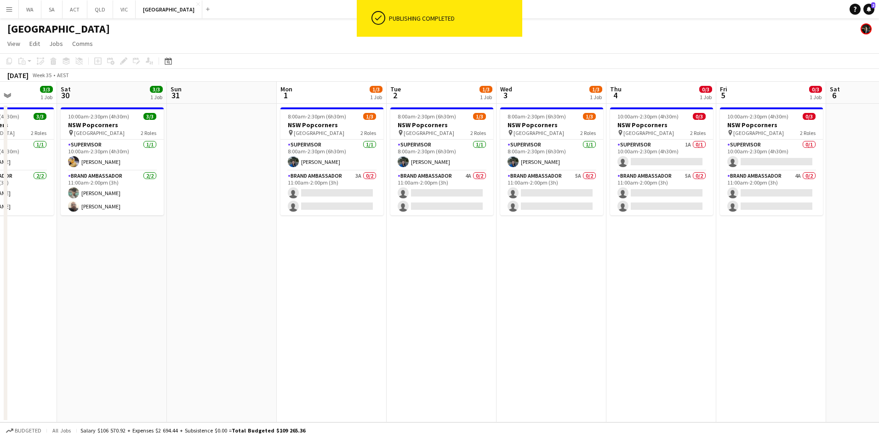
drag, startPoint x: 585, startPoint y: 278, endPoint x: 572, endPoint y: 276, distance: 13.5
click at [573, 277] on app-calendar-viewport "Wed 27 3/3 1 Job Thu 28 3/3 1 Job Fri 29 3/3 1 Job Sat 30 3/3 1 Job Sun 31 Mon …" at bounding box center [439, 252] width 879 height 341
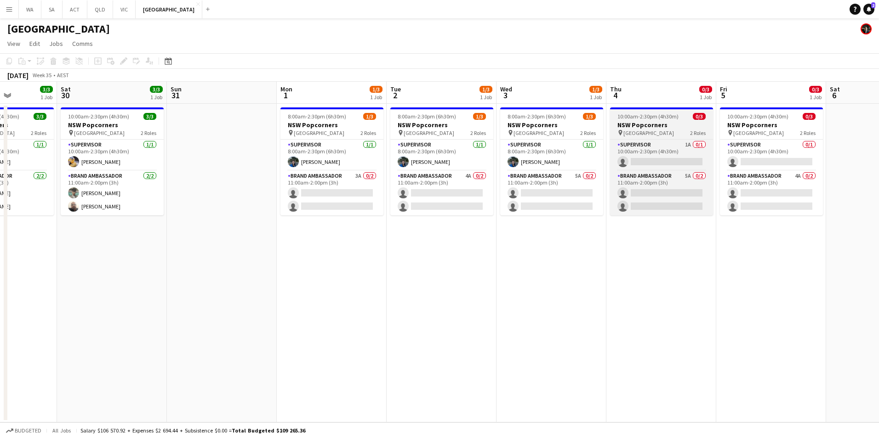
click at [639, 121] on h3 "NSW Popcorners" at bounding box center [661, 125] width 103 height 8
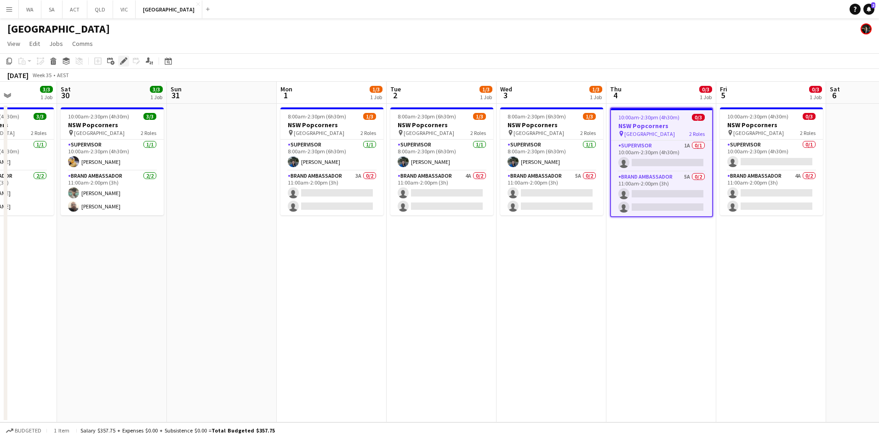
click at [123, 59] on icon "Edit" at bounding box center [123, 60] width 7 height 7
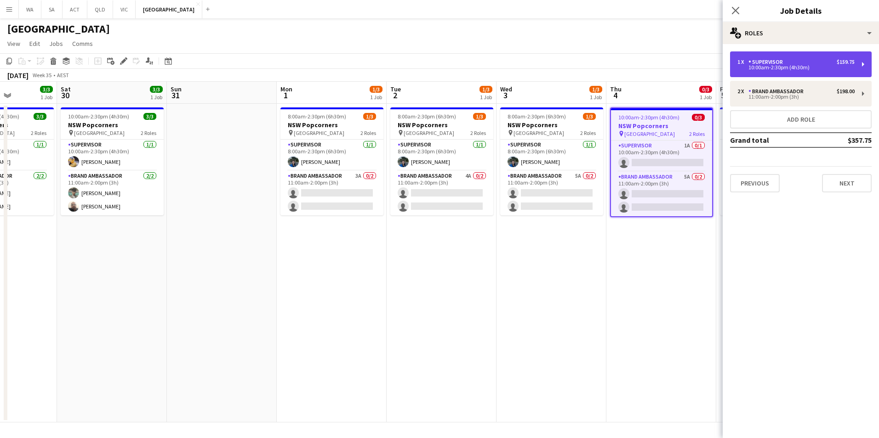
click at [773, 71] on div "1 x Supervisor $159.75 10:00am-2:30pm (4h30m)" at bounding box center [801, 64] width 142 height 26
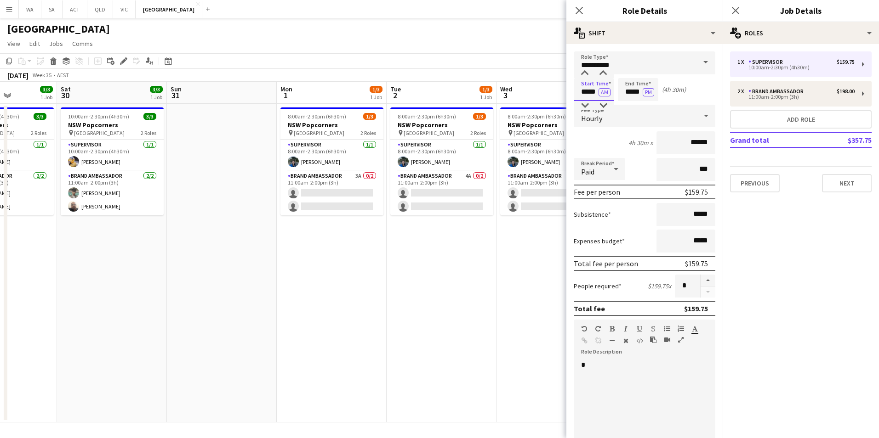
click at [586, 92] on input "*****" at bounding box center [593, 89] width 40 height 23
click at [587, 101] on input "*****" at bounding box center [593, 89] width 40 height 23
click at [587, 101] on div at bounding box center [584, 105] width 18 height 9
type input "*****"
click at [587, 101] on div at bounding box center [584, 105] width 18 height 9
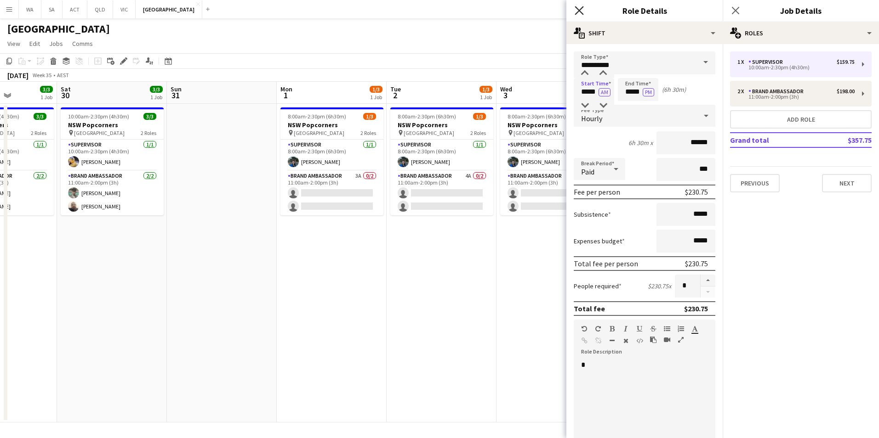
click at [577, 10] on icon "Close pop-in" at bounding box center [578, 10] width 9 height 9
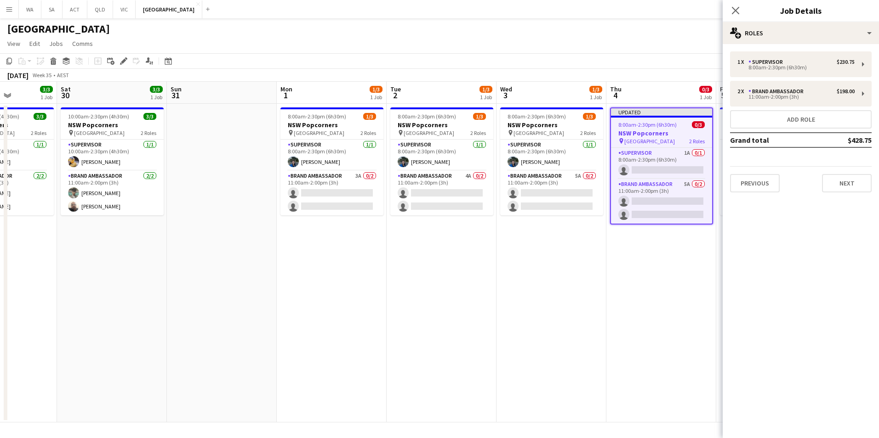
click at [741, 12] on div "Close pop-in" at bounding box center [735, 10] width 26 height 21
click at [736, 11] on icon "Close pop-in" at bounding box center [735, 10] width 9 height 9
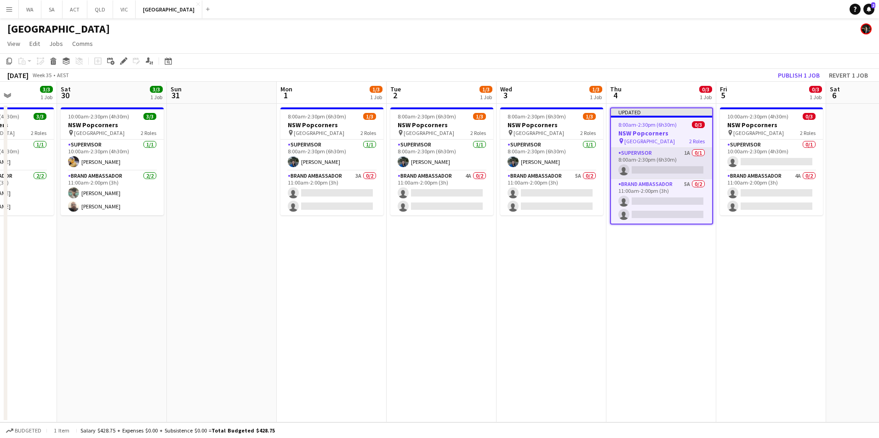
click at [680, 169] on app-card-role "Supervisor 1A 0/1 8:00am-2:30pm (6h30m) single-neutral-actions" at bounding box center [661, 163] width 101 height 31
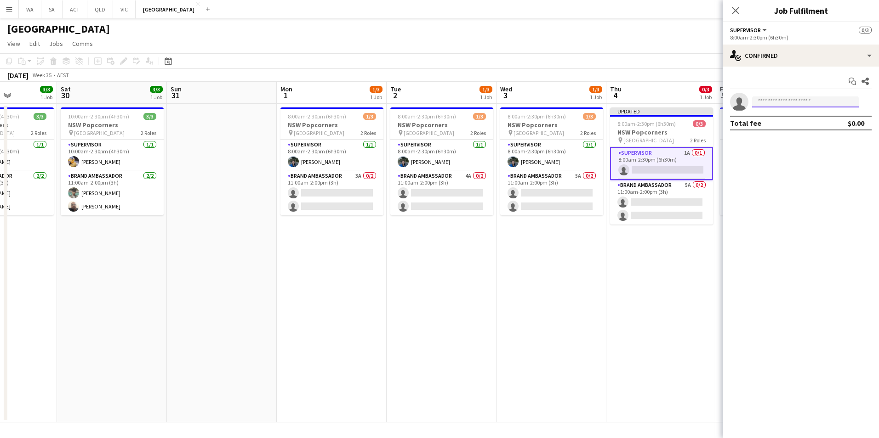
click at [803, 97] on input at bounding box center [805, 101] width 107 height 11
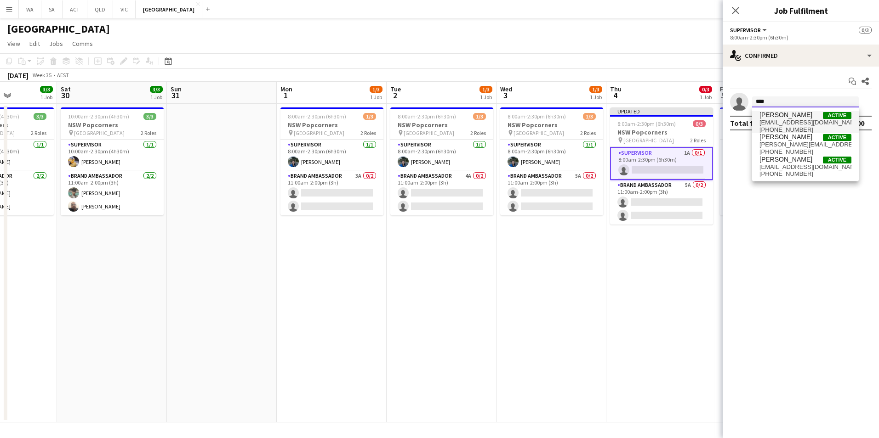
type input "****"
click at [801, 118] on span "[PERSON_NAME]" at bounding box center [785, 115] width 53 height 8
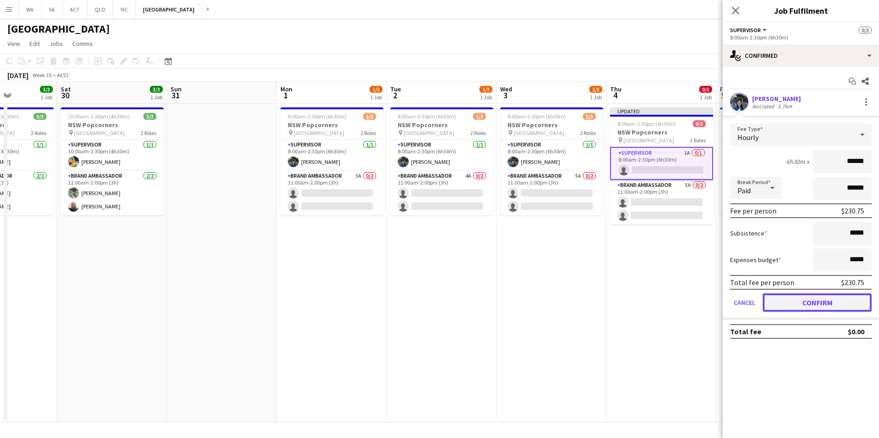
click at [814, 304] on button "Confirm" at bounding box center [816, 303] width 109 height 18
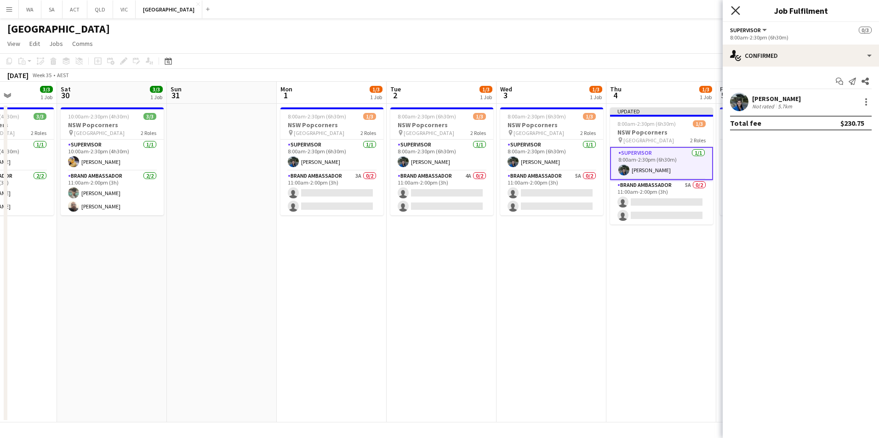
click at [736, 11] on icon at bounding box center [735, 10] width 9 height 9
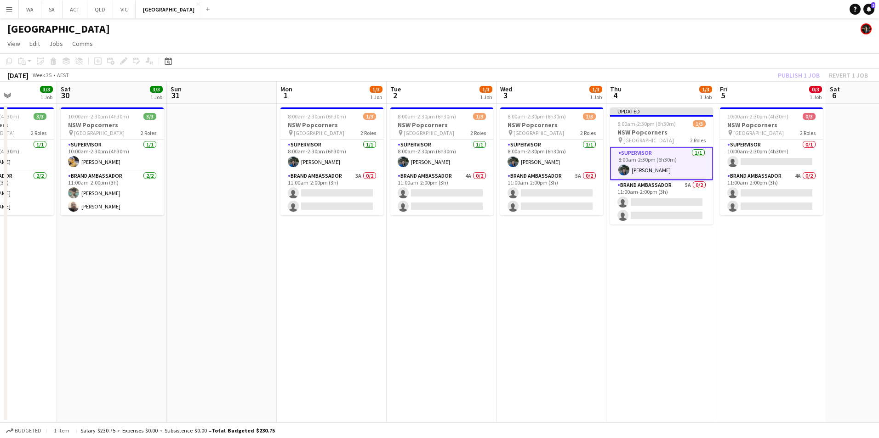
click at [800, 78] on div "Publish 1 job Revert 1 job" at bounding box center [822, 75] width 112 height 12
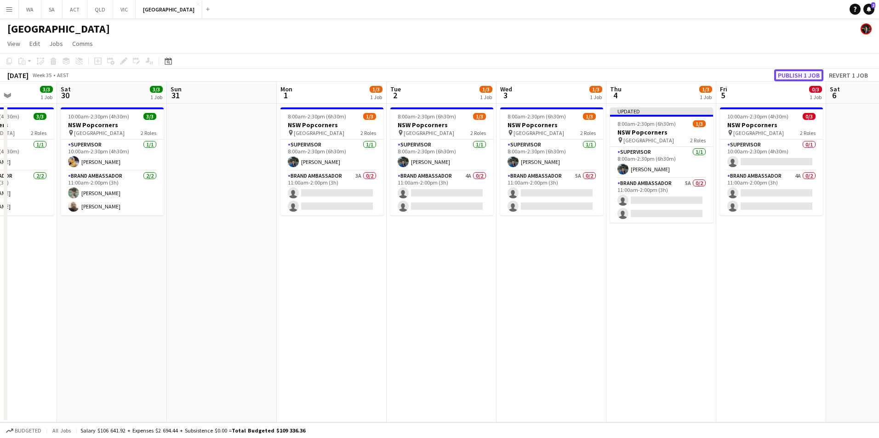
click at [801, 76] on button "Publish 1 job" at bounding box center [798, 75] width 49 height 12
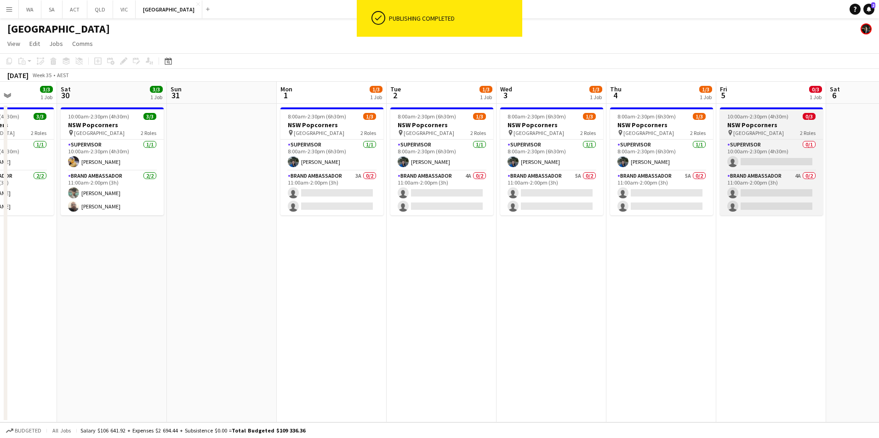
click at [765, 114] on span "10:00am-2:30pm (4h30m)" at bounding box center [757, 116] width 61 height 7
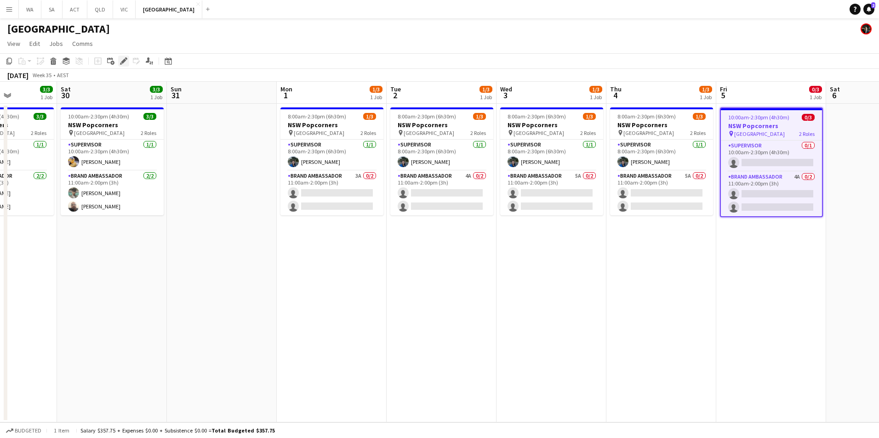
click at [119, 58] on div "Edit" at bounding box center [123, 61] width 11 height 11
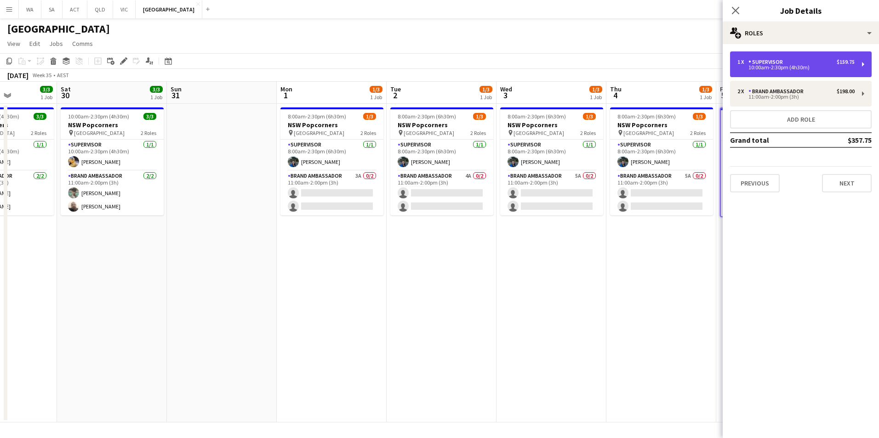
click at [753, 53] on div "1 x Supervisor $159.75 10:00am-2:30pm (4h30m)" at bounding box center [801, 64] width 142 height 26
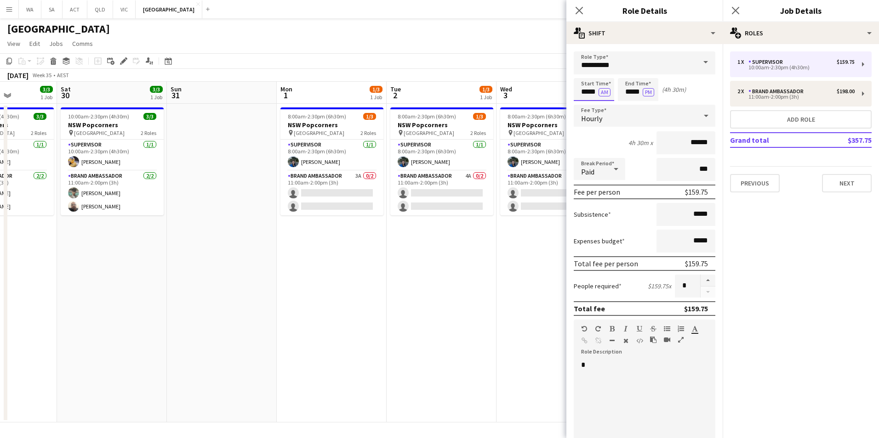
click at [586, 92] on input "*****" at bounding box center [593, 89] width 40 height 23
click at [588, 106] on div at bounding box center [584, 105] width 18 height 9
type input "*****"
click at [588, 106] on div at bounding box center [584, 105] width 18 height 9
click at [578, 11] on icon at bounding box center [578, 10] width 9 height 9
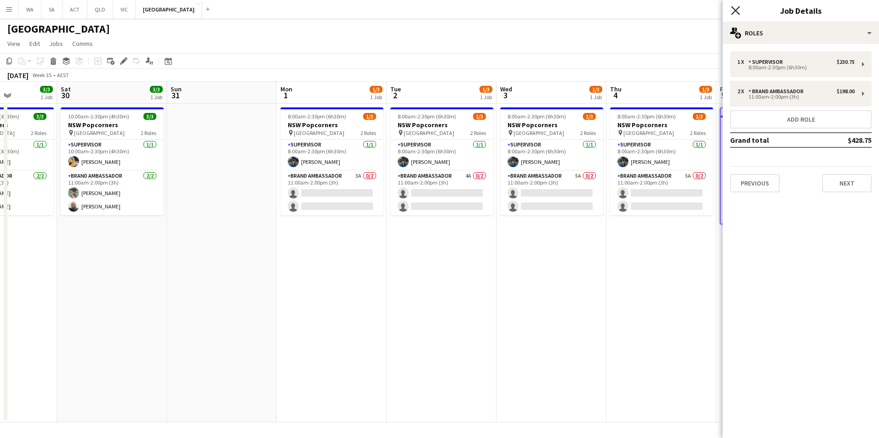
click at [734, 13] on icon "Close pop-in" at bounding box center [735, 10] width 9 height 9
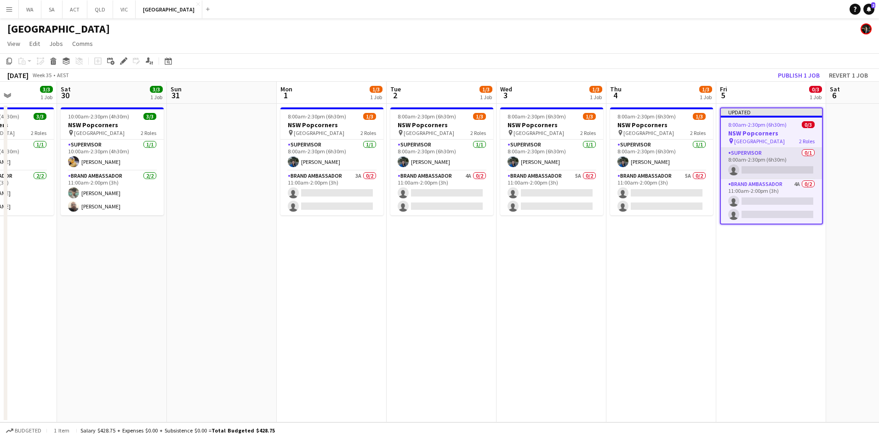
click at [753, 168] on app-card-role "Supervisor 0/1 8:00am-2:30pm (6h30m) single-neutral-actions" at bounding box center [770, 163] width 101 height 31
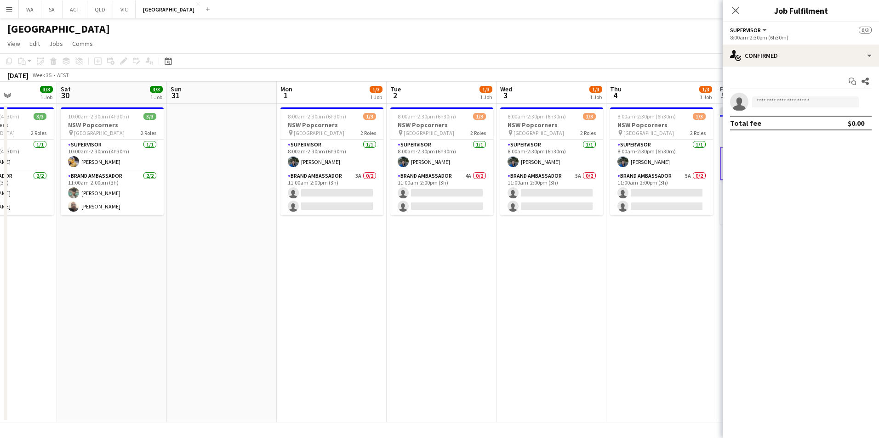
click at [773, 96] on app-invite-slot "single-neutral-actions" at bounding box center [800, 102] width 156 height 18
click at [774, 100] on input at bounding box center [805, 101] width 107 height 11
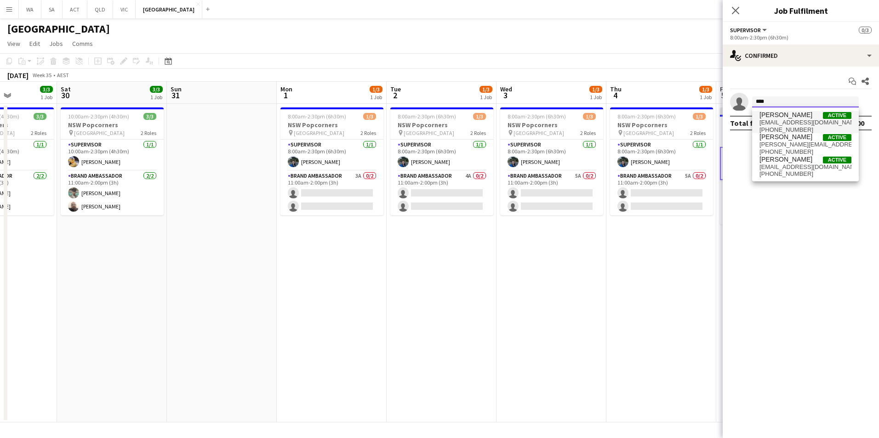
type input "****"
click at [779, 114] on span "[PERSON_NAME]" at bounding box center [785, 115] width 53 height 8
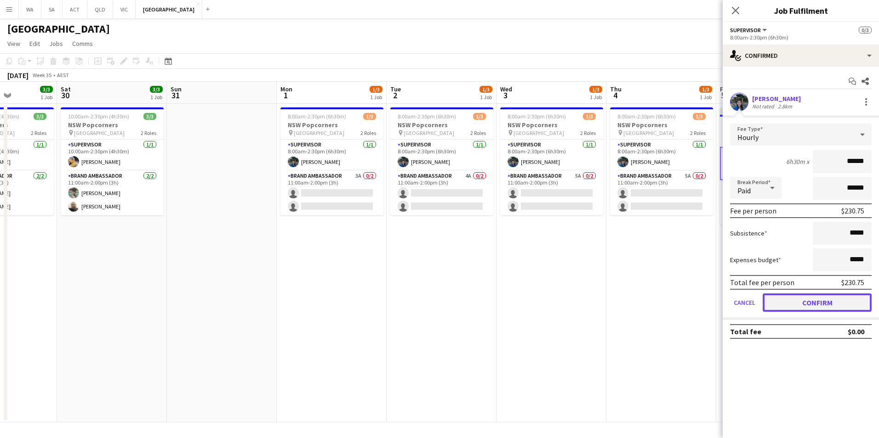
click at [832, 294] on button "Confirm" at bounding box center [816, 303] width 109 height 18
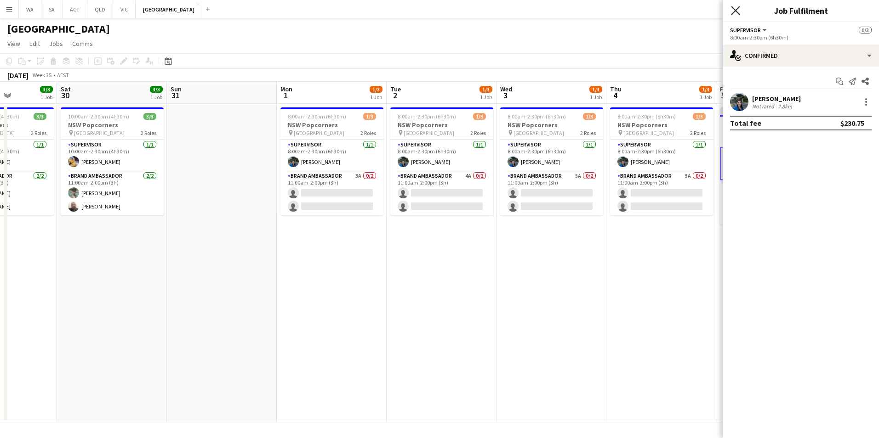
click at [735, 11] on icon at bounding box center [735, 10] width 9 height 9
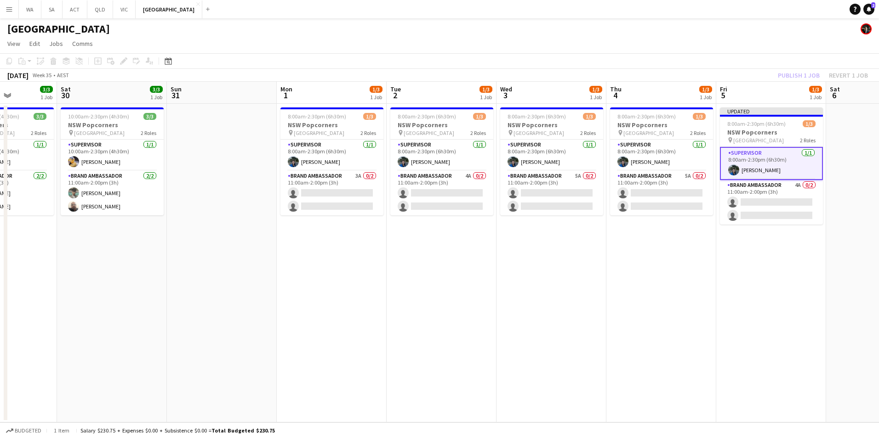
click at [804, 73] on div "Publish 1 job Revert 1 job" at bounding box center [822, 75] width 112 height 12
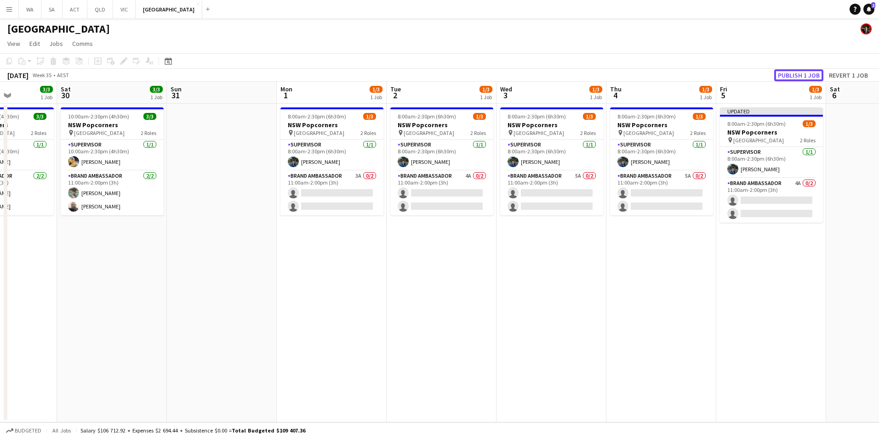
click at [804, 73] on button "Publish 1 job" at bounding box center [798, 75] width 49 height 12
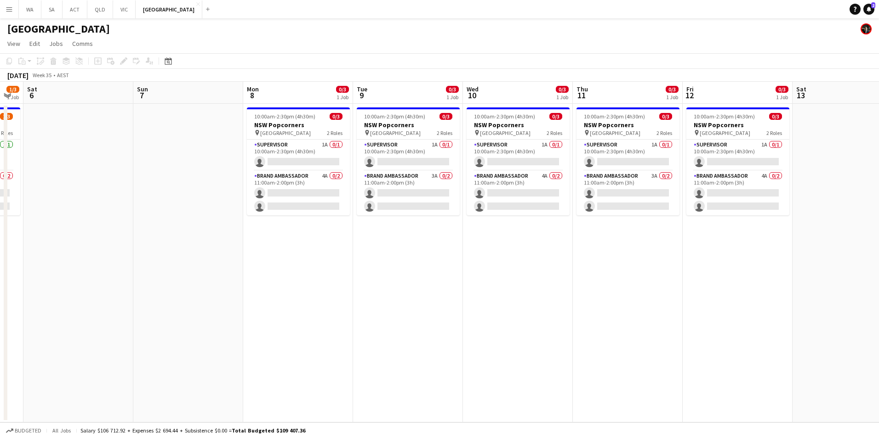
scroll to position [0, 245]
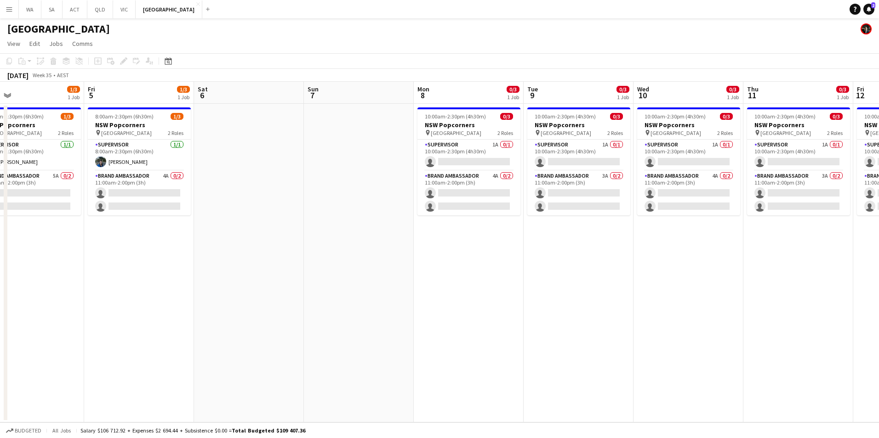
drag, startPoint x: 765, startPoint y: 306, endPoint x: 150, endPoint y: 267, distance: 616.0
click at [150, 267] on app-calendar-viewport "Tue 2 1/3 1 Job Wed 3 1/3 1 Job Thu 4 1/3 1 Job Fri 5 1/3 1 Job Sat 6 Sun 7 Mon…" at bounding box center [439, 252] width 879 height 341
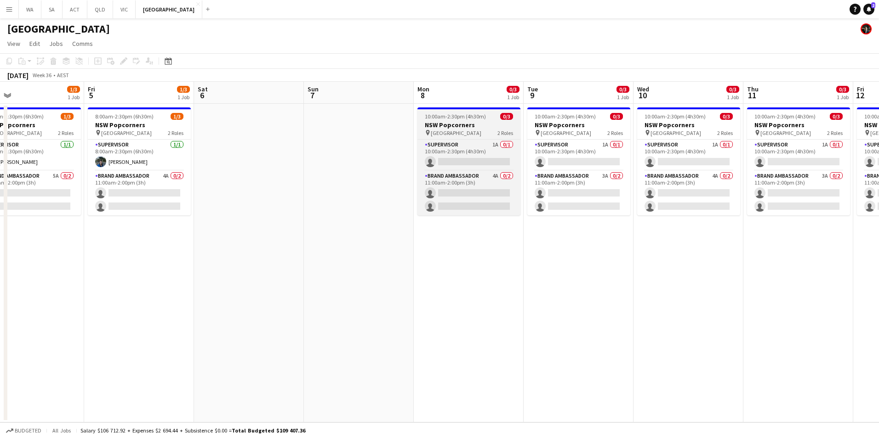
click at [446, 121] on h3 "NSW Popcorners" at bounding box center [468, 125] width 103 height 8
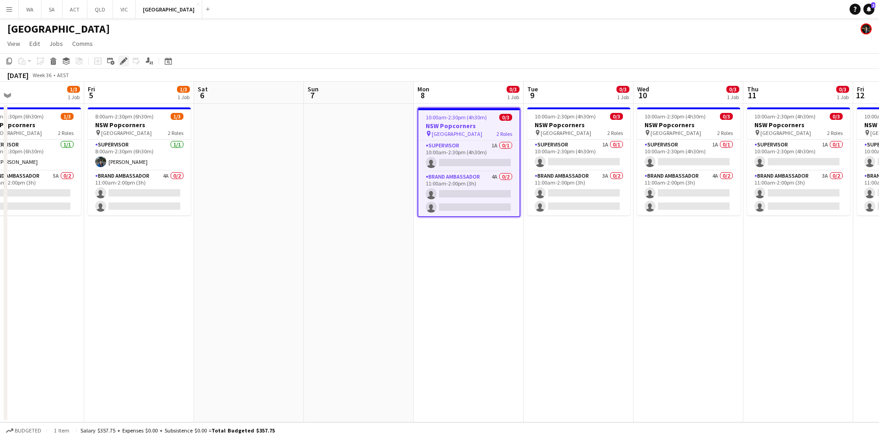
click at [121, 61] on icon "Edit" at bounding box center [123, 60] width 7 height 7
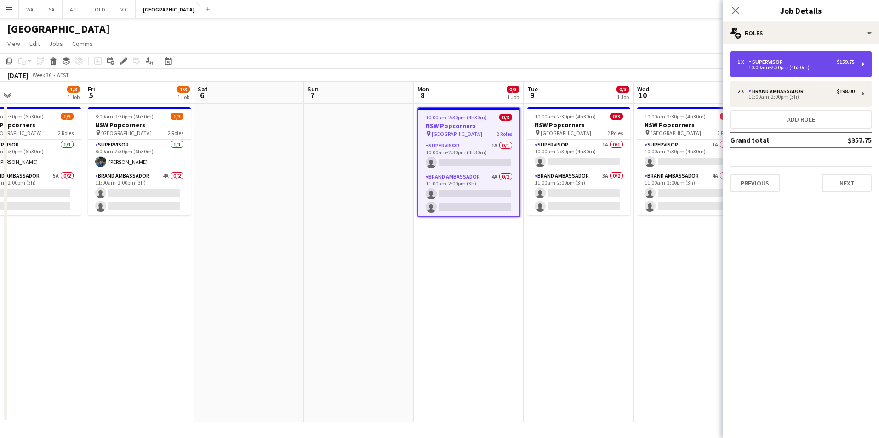
click at [766, 57] on div "1 x Supervisor $159.75 10:00am-2:30pm (4h30m)" at bounding box center [801, 64] width 142 height 26
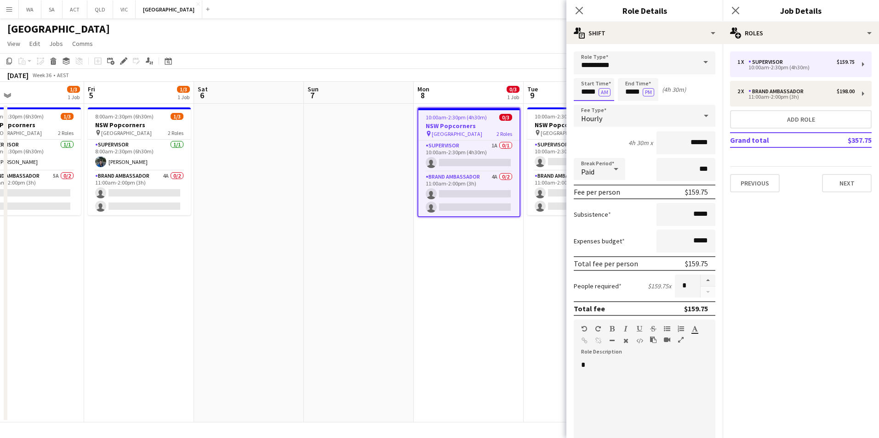
click at [584, 94] on input "*****" at bounding box center [593, 89] width 40 height 23
click at [587, 104] on div at bounding box center [584, 105] width 18 height 9
type input "*****"
click at [587, 104] on div at bounding box center [584, 105] width 18 height 9
click at [579, 10] on icon at bounding box center [578, 10] width 9 height 9
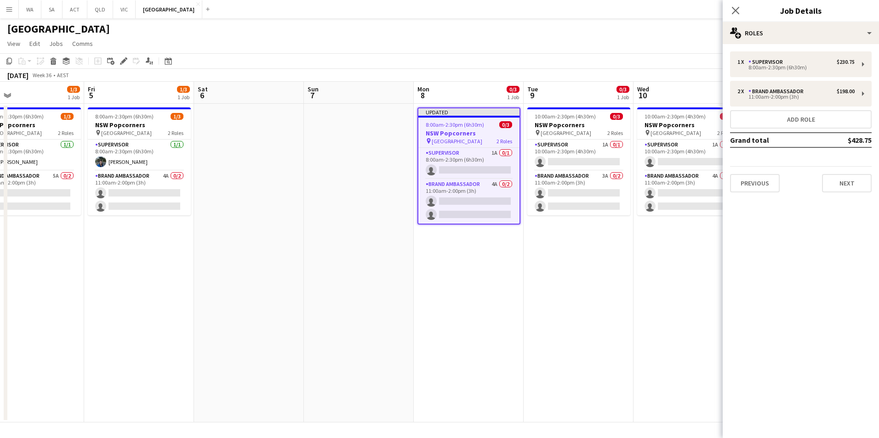
click at [745, 4] on div "Close pop-in" at bounding box center [735, 10] width 26 height 21
click at [735, 5] on div "Close pop-in" at bounding box center [735, 10] width 26 height 21
click at [732, 7] on icon at bounding box center [735, 10] width 9 height 9
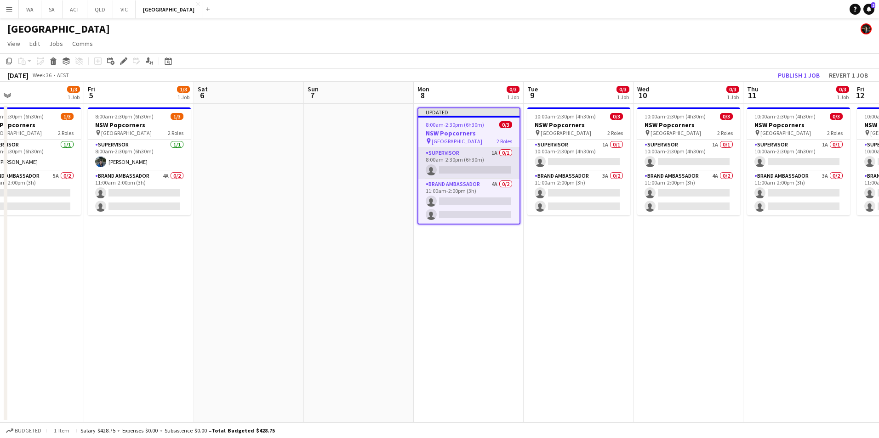
click at [493, 167] on app-card-role "Supervisor 1A 0/1 8:00am-2:30pm (6h30m) single-neutral-actions" at bounding box center [468, 163] width 101 height 31
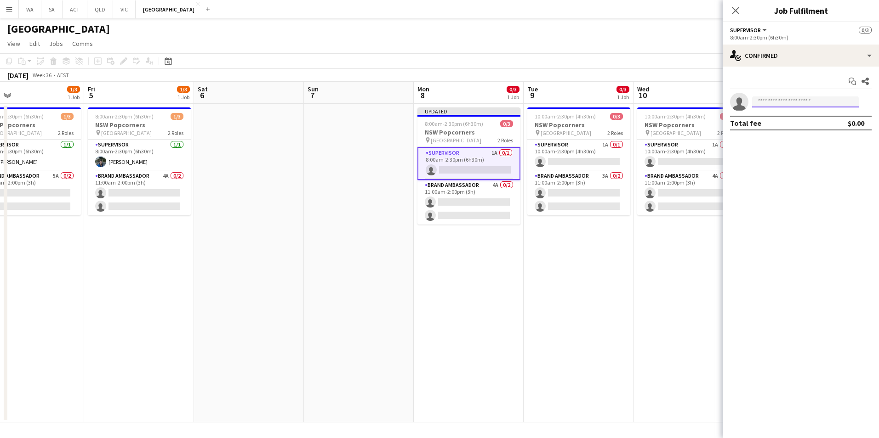
click at [796, 108] on body "Menu Boards Boards Boards All jobs Status Workforce Workforce My Workforce Recr…" at bounding box center [439, 219] width 879 height 438
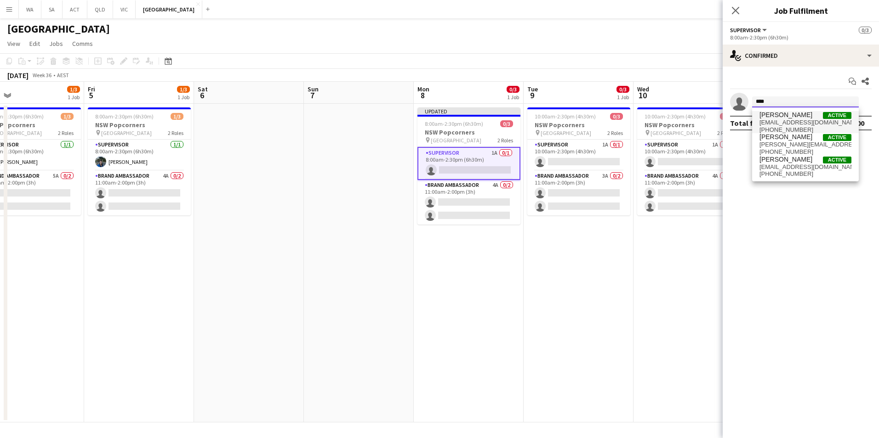
type input "****"
click at [789, 121] on span "vanecove@gmail.com" at bounding box center [805, 122] width 92 height 7
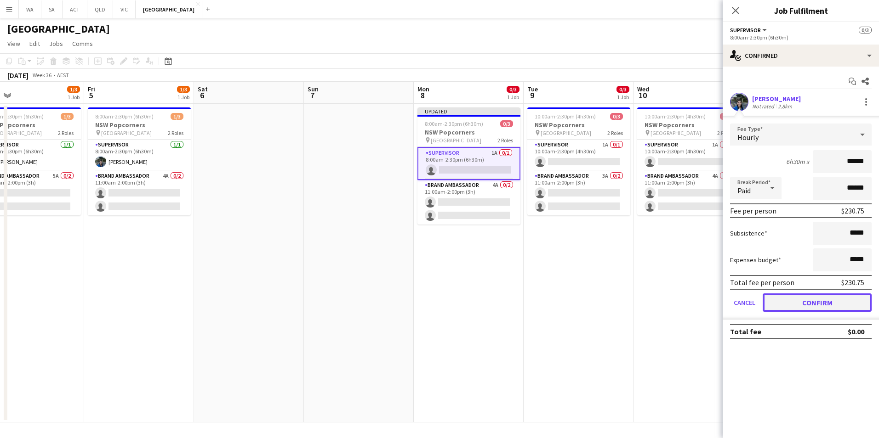
click at [797, 304] on button "Confirm" at bounding box center [816, 303] width 109 height 18
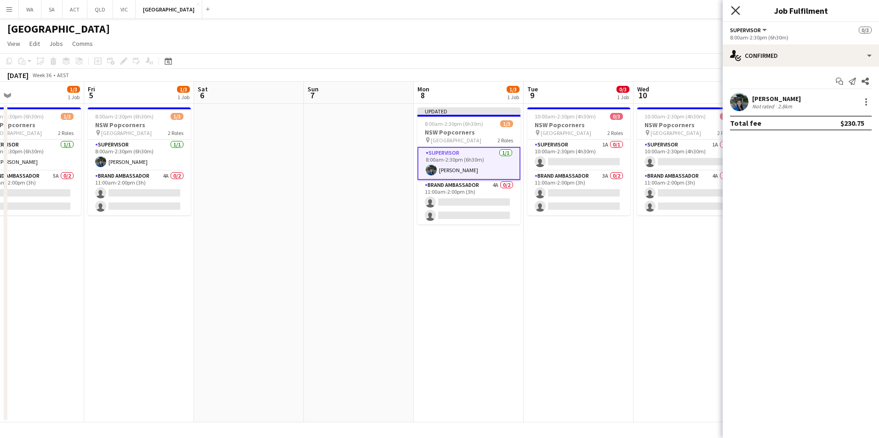
click at [732, 9] on icon "Close pop-in" at bounding box center [735, 10] width 9 height 9
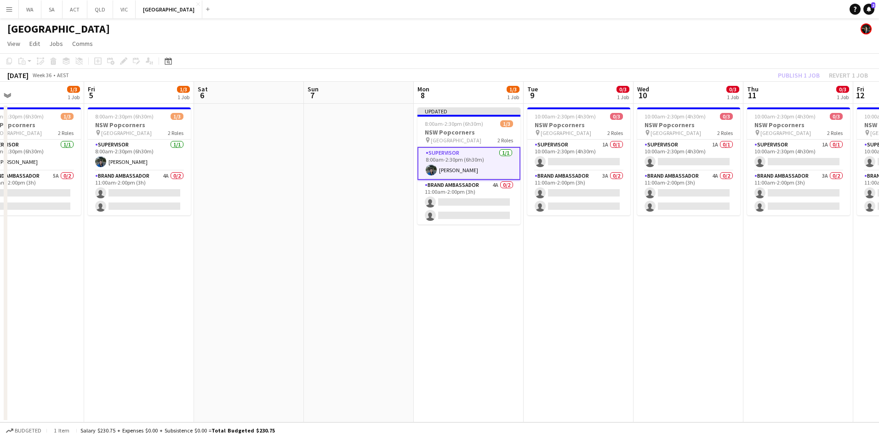
click at [805, 75] on div "Publish 1 job Revert 1 job" at bounding box center [822, 75] width 112 height 12
click at [805, 75] on button "Publish 1 job" at bounding box center [798, 75] width 49 height 12
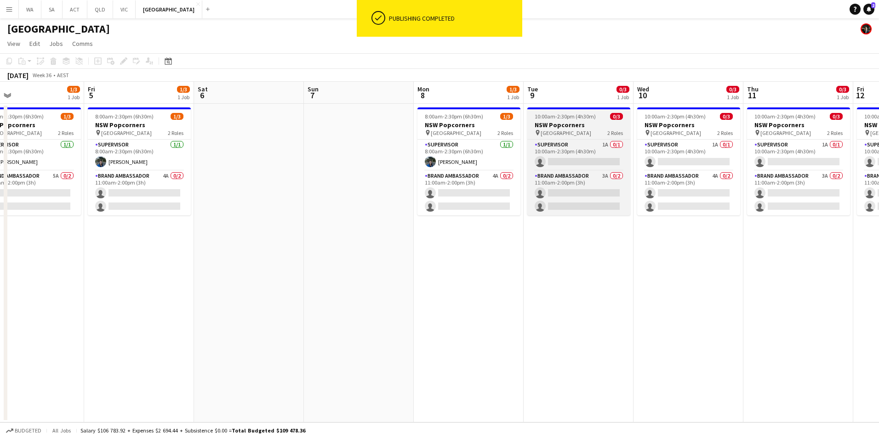
click at [560, 121] on h3 "NSW Popcorners" at bounding box center [578, 125] width 103 height 8
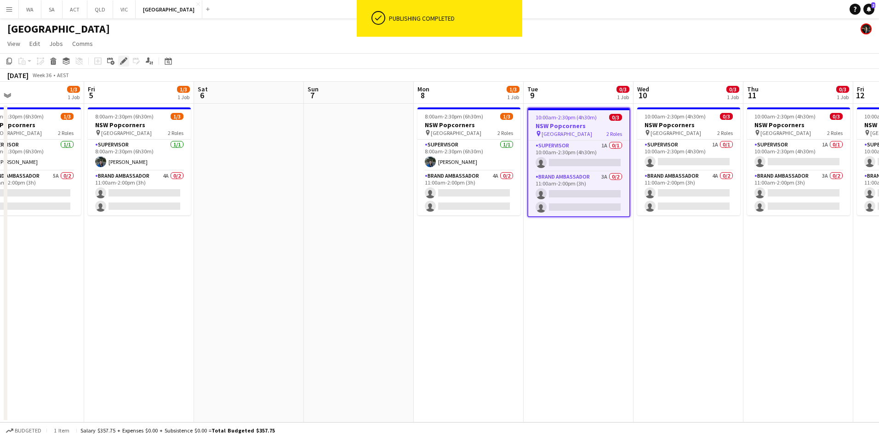
click at [126, 60] on icon at bounding box center [123, 61] width 5 height 5
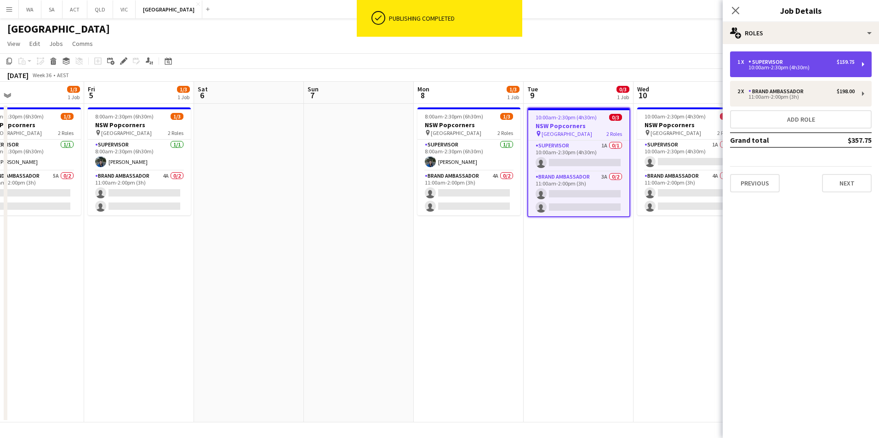
click at [769, 62] on div "Supervisor" at bounding box center [767, 62] width 38 height 6
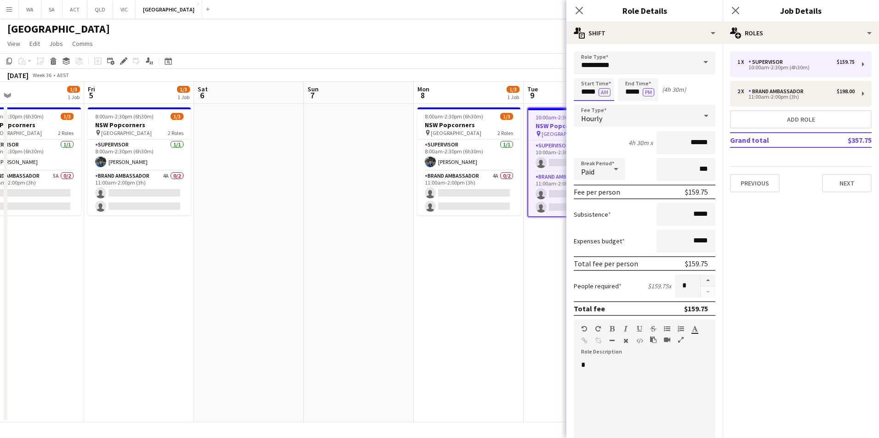
click at [586, 91] on input "*****" at bounding box center [593, 89] width 40 height 23
click at [587, 103] on div at bounding box center [584, 105] width 18 height 9
type input "*****"
click at [587, 103] on div at bounding box center [584, 105] width 18 height 9
click at [577, 14] on icon "Close pop-in" at bounding box center [578, 10] width 9 height 9
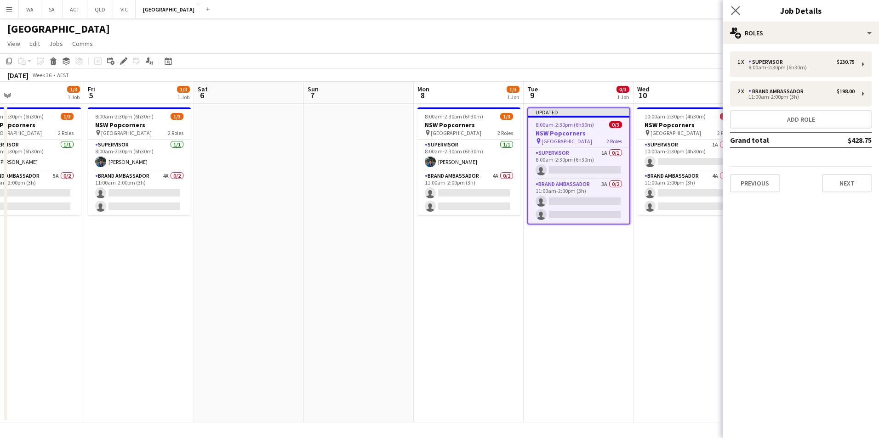
click at [739, 6] on icon "Close pop-in" at bounding box center [735, 10] width 9 height 9
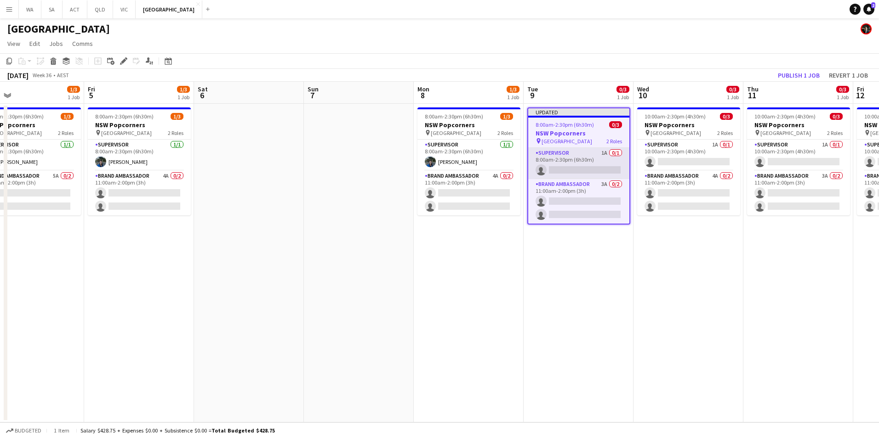
click at [577, 167] on app-card-role "Supervisor 1A 0/1 8:00am-2:30pm (6h30m) single-neutral-actions" at bounding box center [578, 163] width 101 height 31
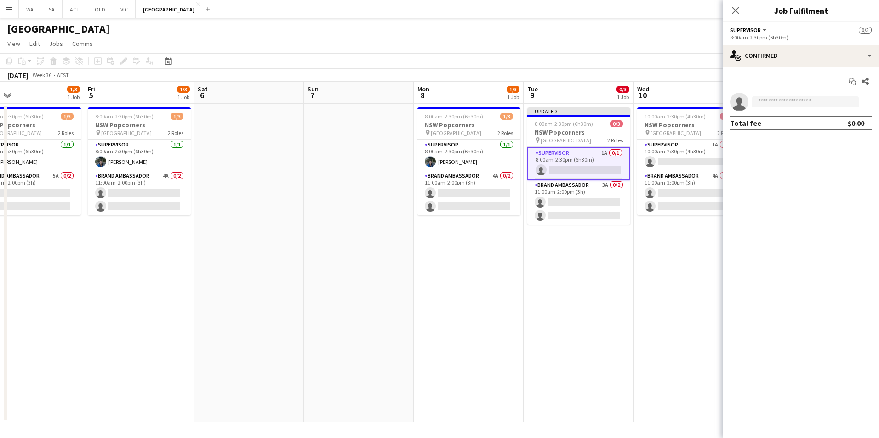
click at [783, 99] on input at bounding box center [805, 101] width 107 height 11
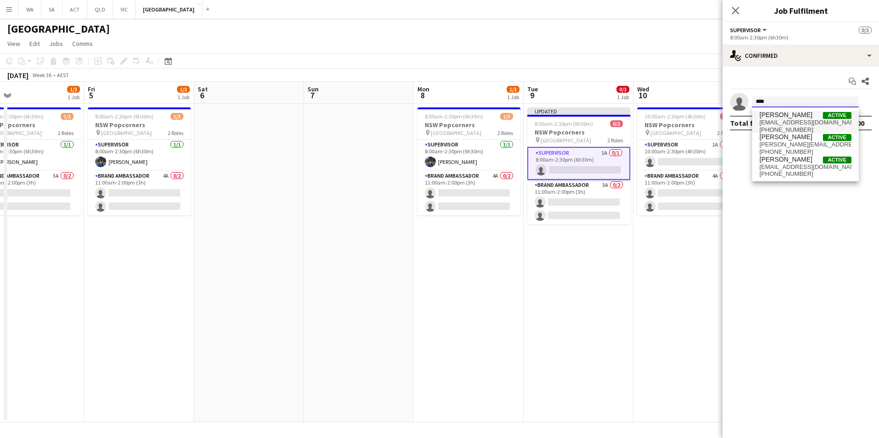
type input "****"
click at [789, 124] on span "vanecove@gmail.com" at bounding box center [805, 122] width 92 height 7
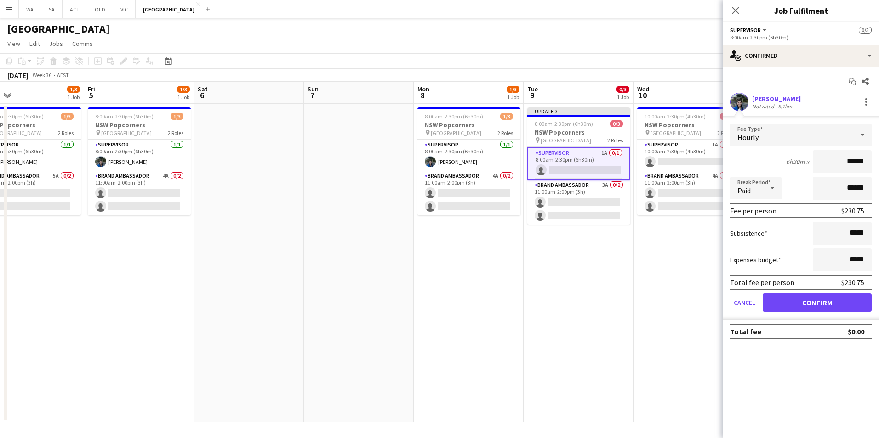
click at [807, 289] on div "Total fee per person $230.75" at bounding box center [801, 282] width 142 height 15
click at [809, 299] on button "Confirm" at bounding box center [816, 303] width 109 height 18
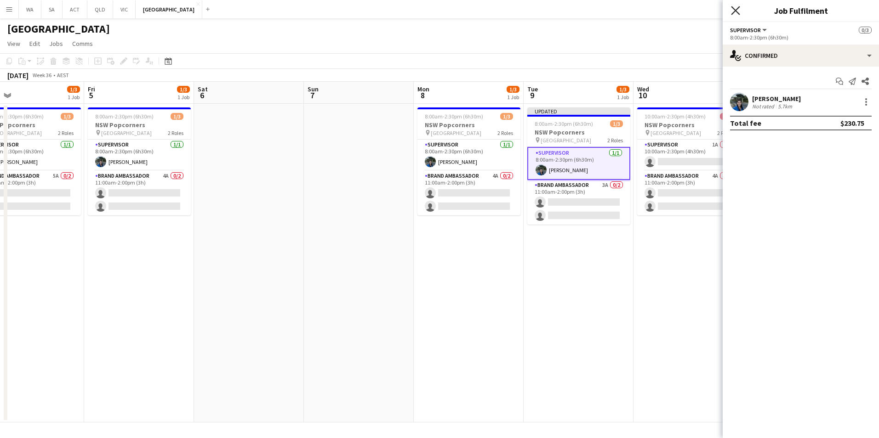
click at [738, 10] on icon "Close pop-in" at bounding box center [735, 10] width 9 height 9
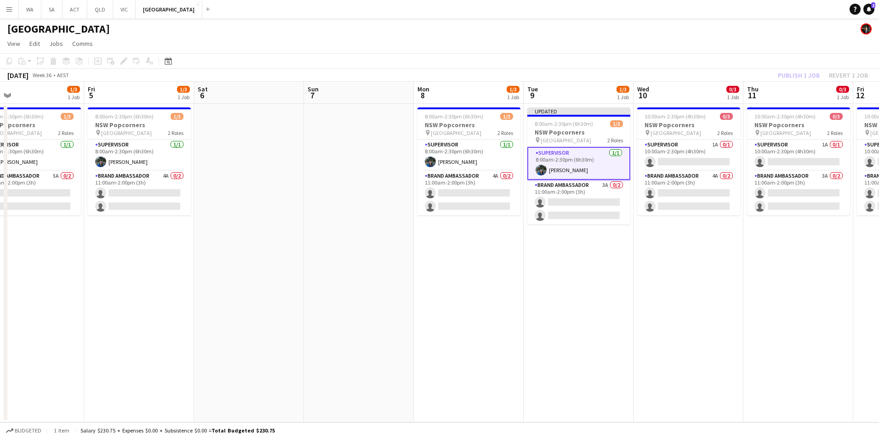
click at [806, 76] on div "Publish 1 job Revert 1 job" at bounding box center [822, 75] width 112 height 12
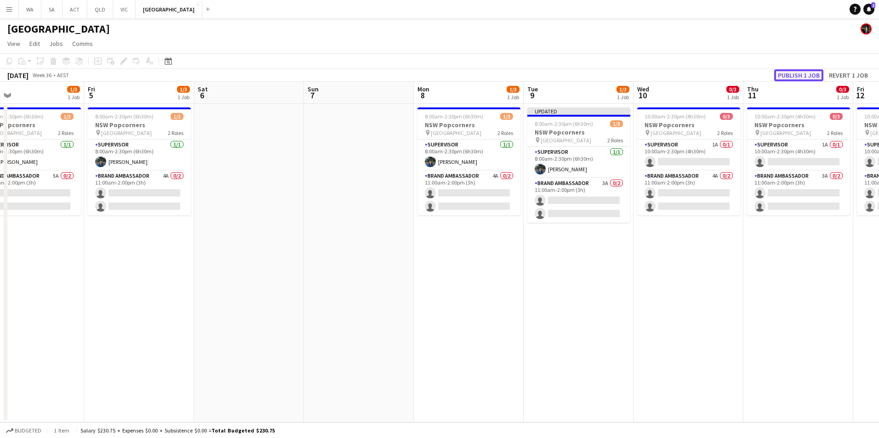
click at [806, 75] on button "Publish 1 job" at bounding box center [798, 75] width 49 height 12
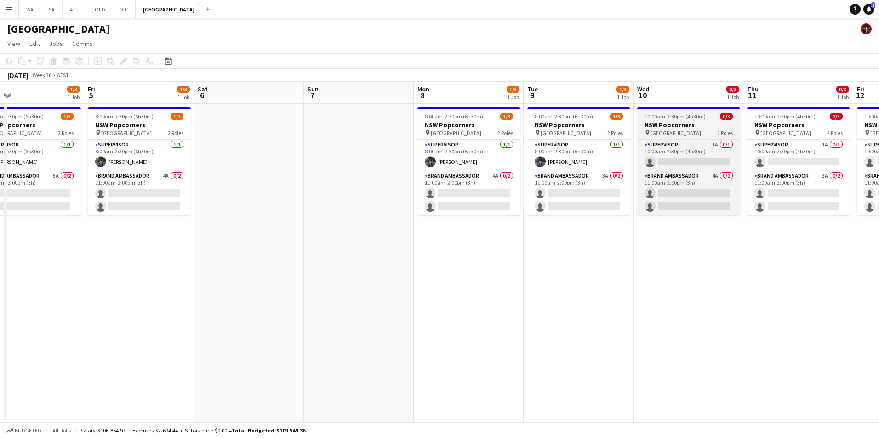
click at [680, 133] on div "pin Town Hall 2 Roles" at bounding box center [688, 132] width 103 height 7
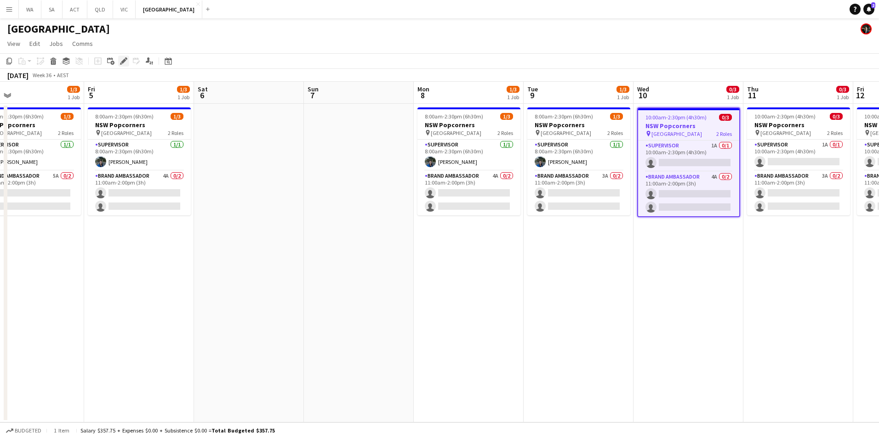
click at [123, 62] on icon at bounding box center [123, 61] width 5 height 5
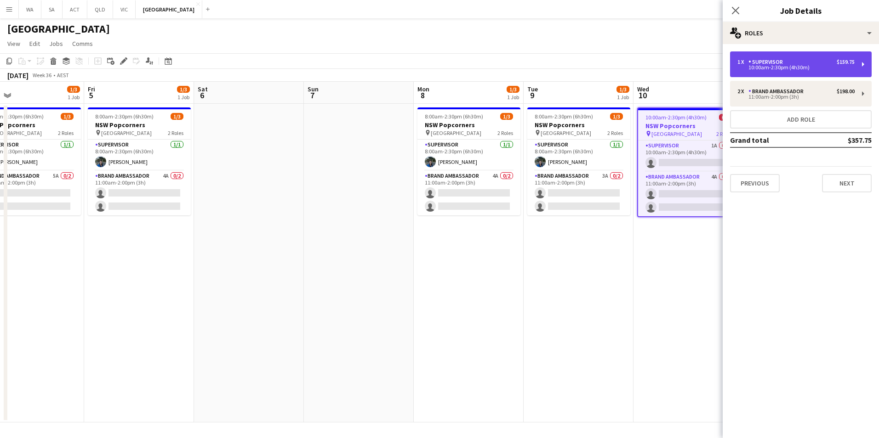
click at [809, 64] on div "1 x Supervisor $159.75" at bounding box center [795, 62] width 117 height 6
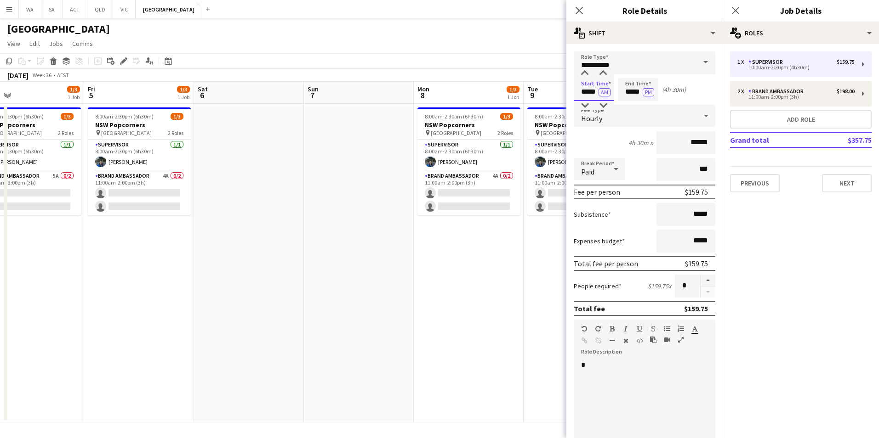
click at [587, 92] on input "*****" at bounding box center [593, 89] width 40 height 23
click at [586, 106] on div at bounding box center [584, 105] width 18 height 9
type input "*****"
click at [586, 106] on div at bounding box center [584, 105] width 18 height 9
click at [580, 7] on icon "Close pop-in" at bounding box center [578, 10] width 9 height 9
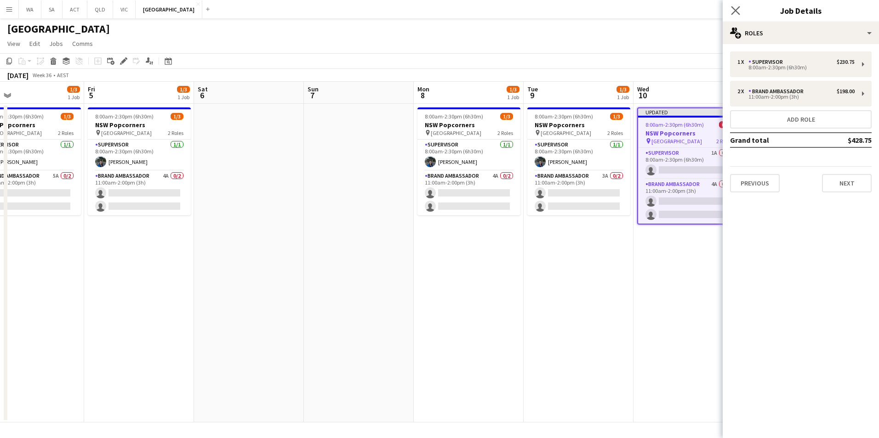
click at [740, 7] on app-icon "Close pop-in" at bounding box center [735, 10] width 13 height 13
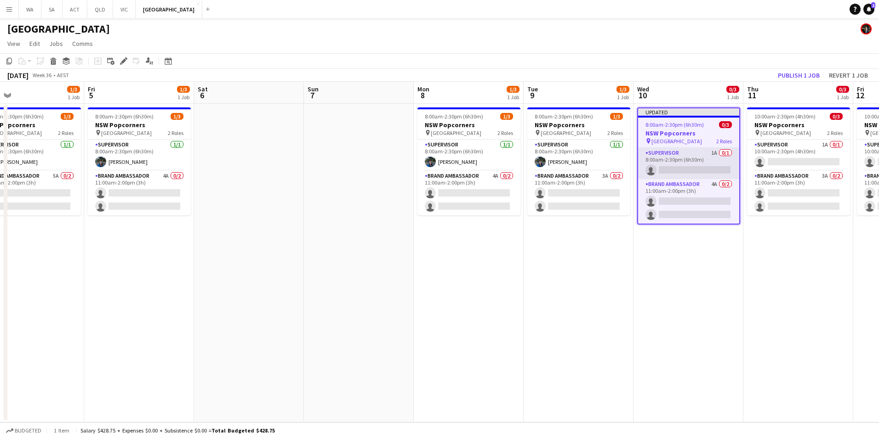
click at [669, 170] on app-card-role "Supervisor 1A 0/1 8:00am-2:30pm (6h30m) single-neutral-actions" at bounding box center [688, 163] width 101 height 31
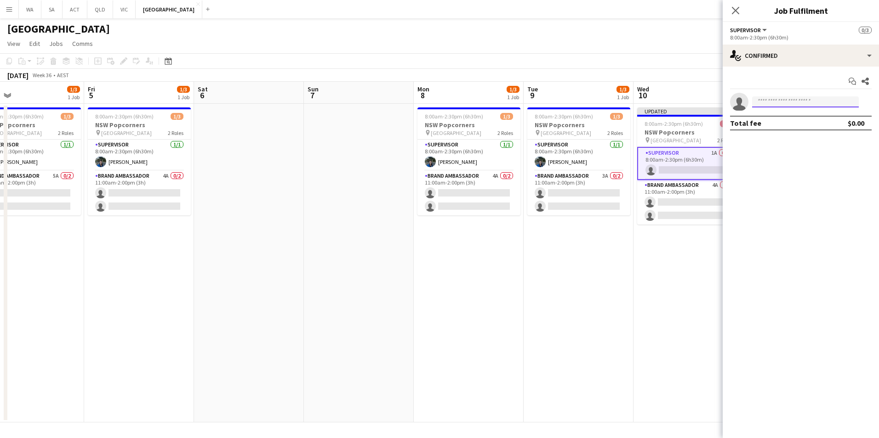
click at [786, 102] on input at bounding box center [805, 101] width 107 height 11
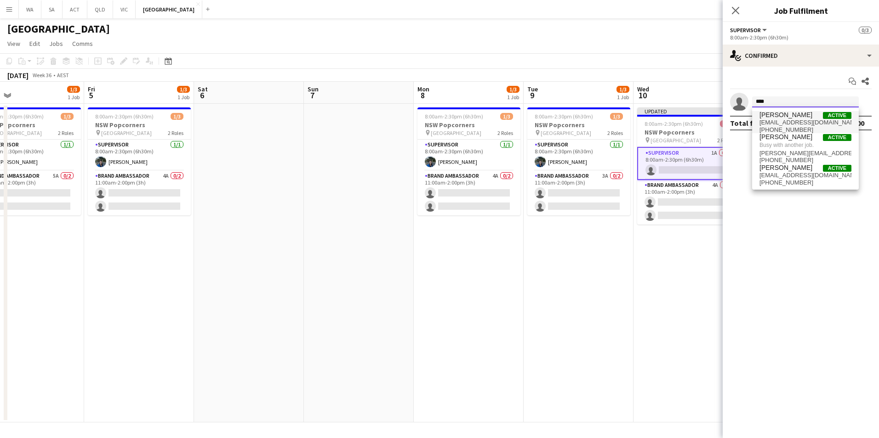
type input "****"
click at [787, 124] on span "vanecove@gmail.com" at bounding box center [805, 122] width 92 height 7
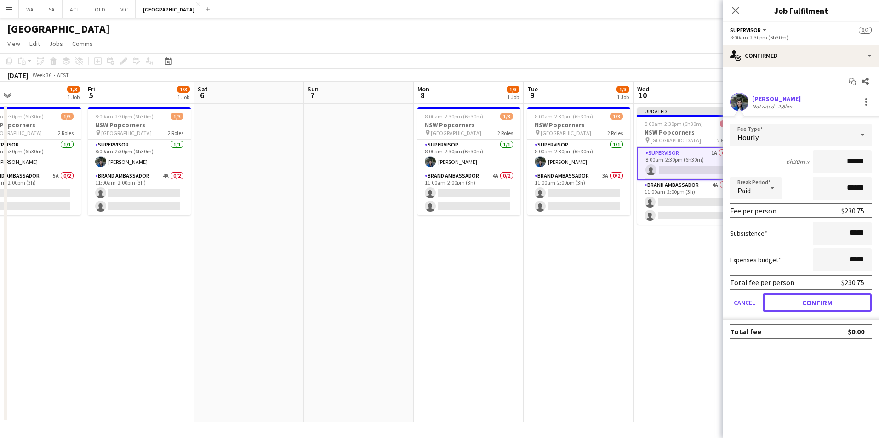
click at [849, 306] on button "Confirm" at bounding box center [816, 303] width 109 height 18
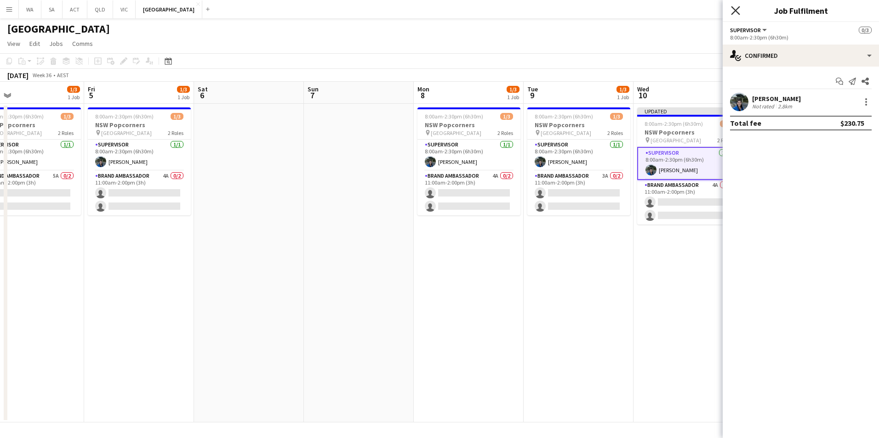
click at [733, 9] on icon at bounding box center [735, 10] width 9 height 9
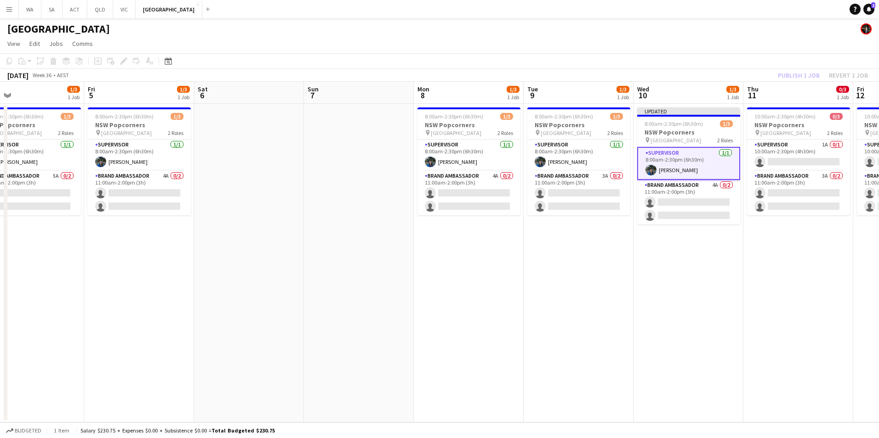
click at [802, 76] on div "Publish 1 job Revert 1 job" at bounding box center [822, 75] width 112 height 12
click at [802, 76] on button "Publish 1 job" at bounding box center [798, 75] width 49 height 12
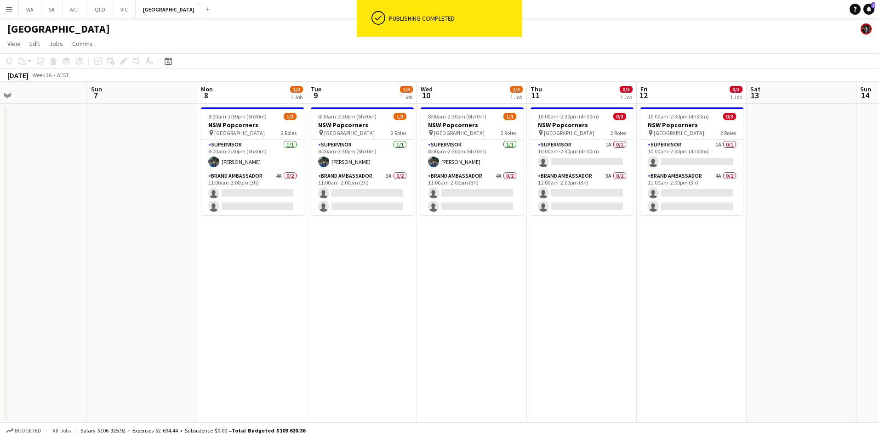
scroll to position [0, 353]
drag, startPoint x: 790, startPoint y: 263, endPoint x: 573, endPoint y: 262, distance: 217.3
click at [573, 262] on app-calendar-viewport "Wed 3 1/3 1 Job Thu 4 1/3 1 Job Fri 5 1/3 1 Job Sat 6 Sun 7 Mon 8 1/3 1 Job Tue…" at bounding box center [439, 252] width 879 height 341
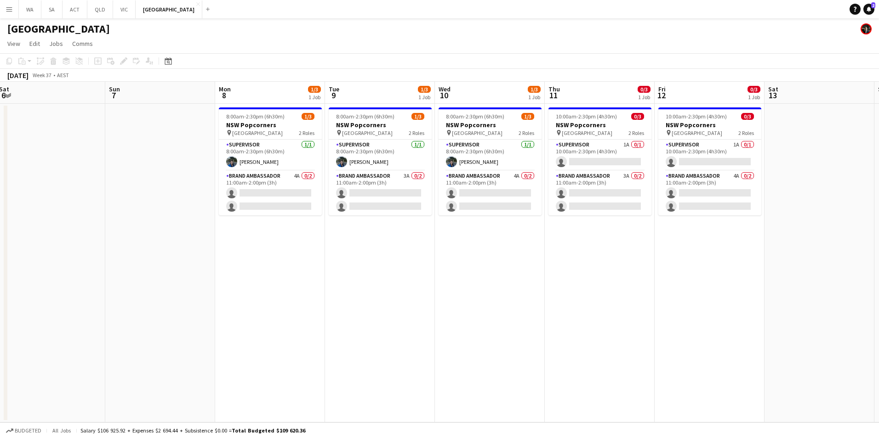
scroll to position [0, 253]
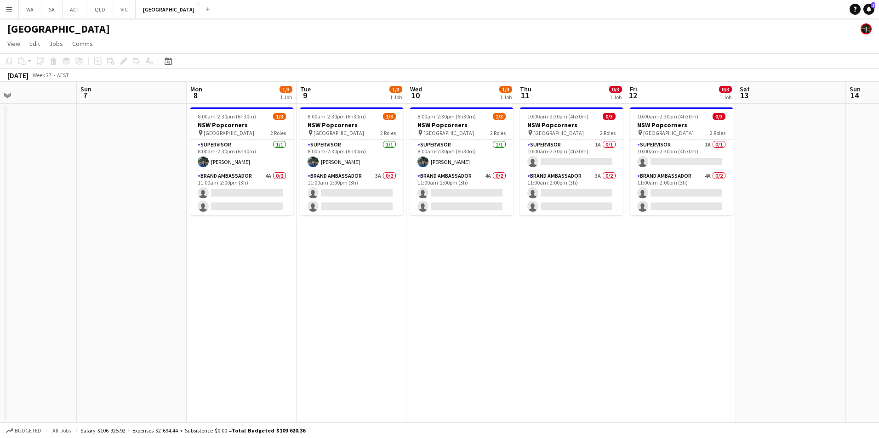
drag, startPoint x: 561, startPoint y: 269, endPoint x: 551, endPoint y: 282, distance: 16.5
click at [551, 282] on app-calendar-viewport "Thu 4 1/3 1 Job Fri 5 1/3 1 Job Sat 6 Sun 7 Mon 8 1/3 1 Job Tue 9 1/3 1 Job Wed…" at bounding box center [439, 252] width 879 height 341
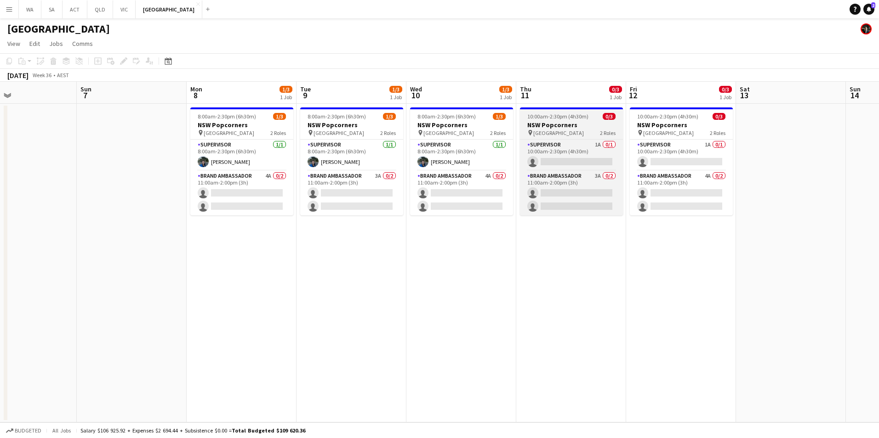
click at [552, 130] on app-job-card "10:00am-2:30pm (4h30m) 0/3 NSW Popcorners pin Bondi Junction 2 Roles Supervisor…" at bounding box center [571, 162] width 103 height 108
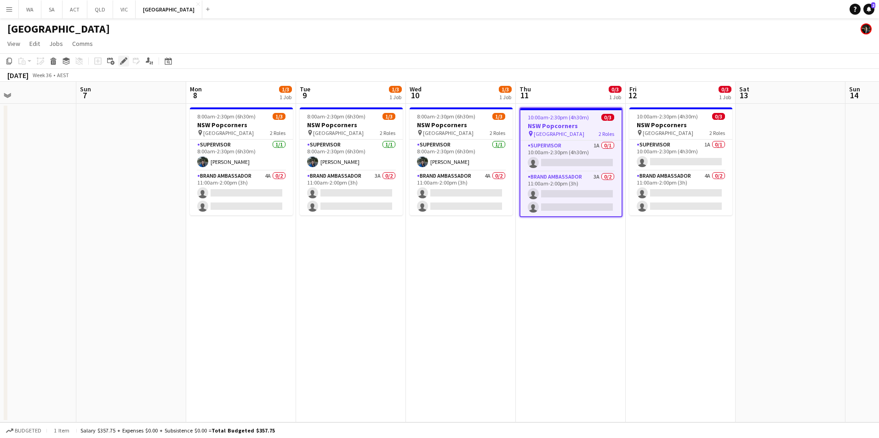
click at [125, 63] on icon "Edit" at bounding box center [123, 60] width 7 height 7
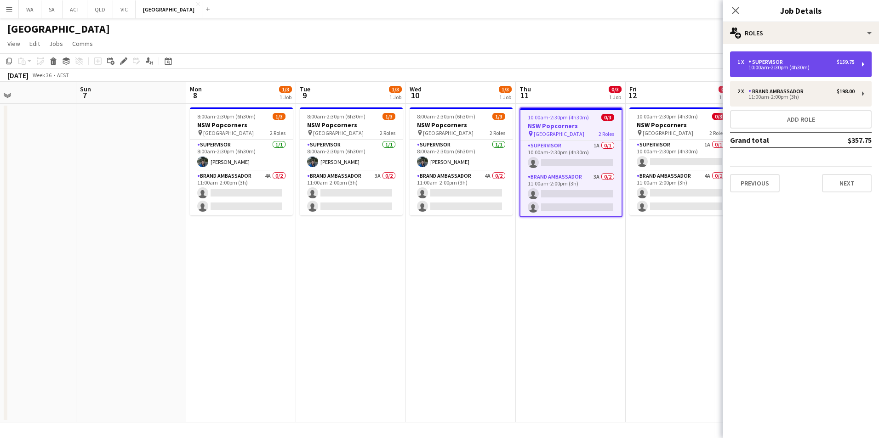
click at [785, 75] on div "1 x Supervisor $159.75 10:00am-2:30pm (4h30m)" at bounding box center [801, 64] width 142 height 26
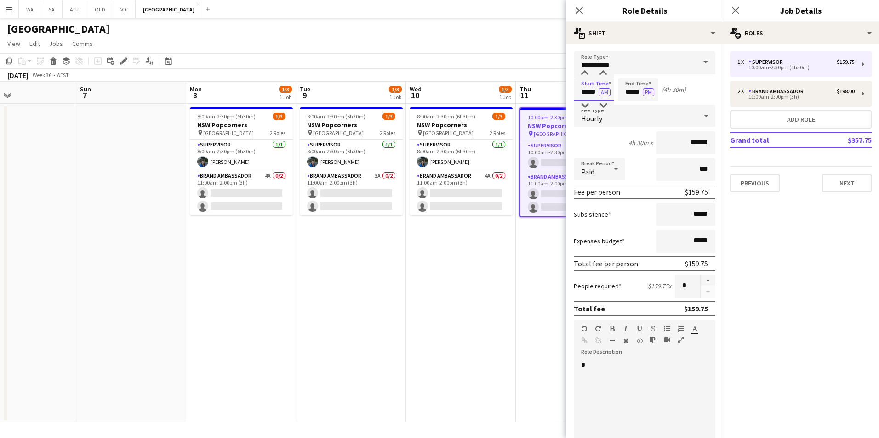
click at [583, 92] on input "*****" at bounding box center [593, 89] width 40 height 23
click at [589, 105] on div at bounding box center [584, 105] width 18 height 9
type input "*****"
click at [589, 105] on div at bounding box center [584, 105] width 18 height 9
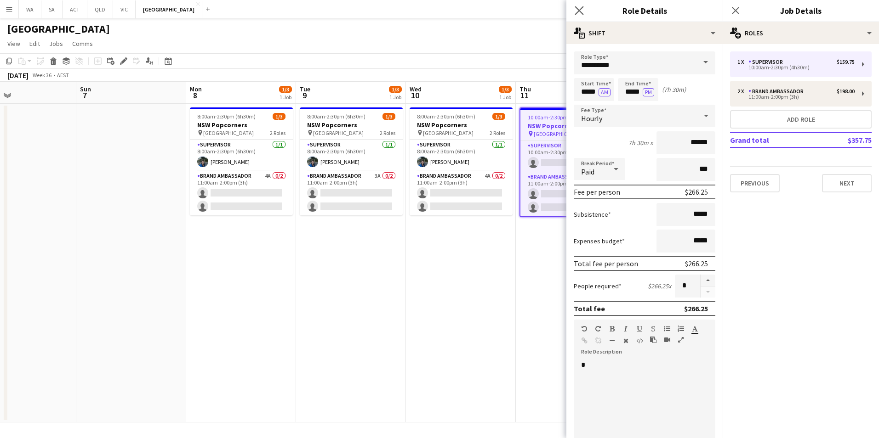
click at [584, 7] on app-icon "Close pop-in" at bounding box center [579, 10] width 13 height 13
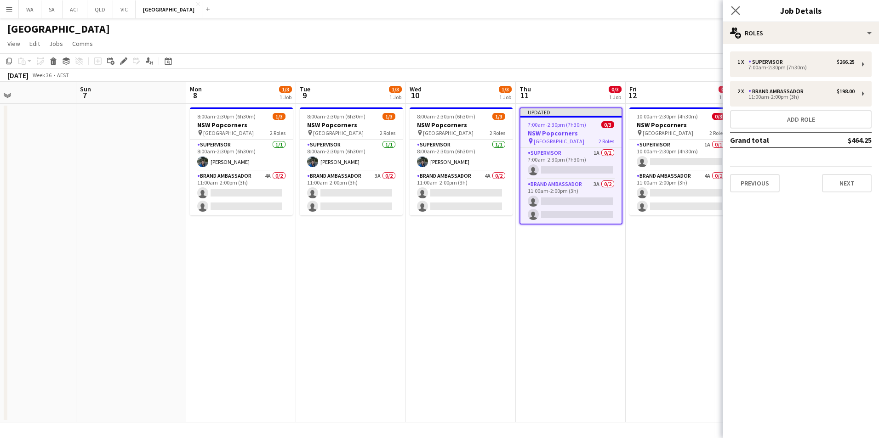
click at [740, 13] on app-icon "Close pop-in" at bounding box center [735, 10] width 13 height 13
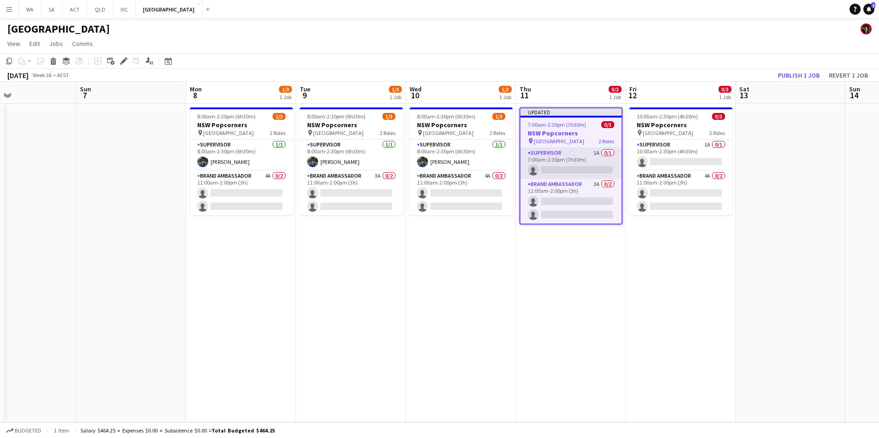
click at [563, 160] on app-card-role "Supervisor 1A 0/1 7:00am-2:30pm (7h30m) single-neutral-actions" at bounding box center [570, 163] width 101 height 31
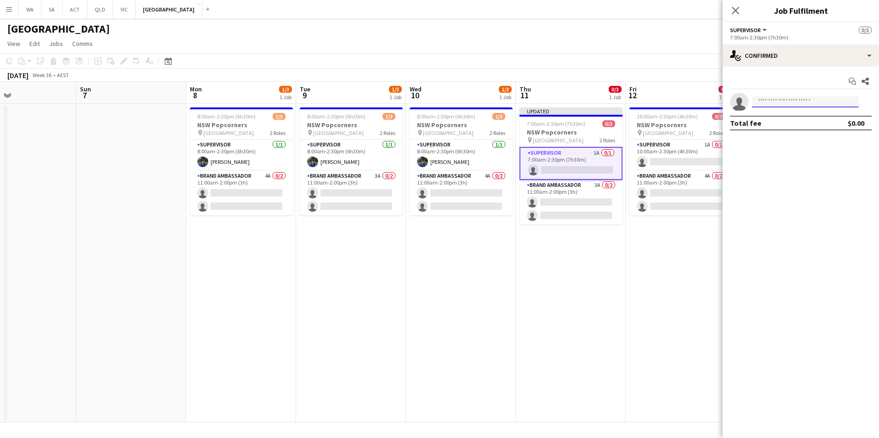
click at [780, 99] on input at bounding box center [805, 101] width 107 height 11
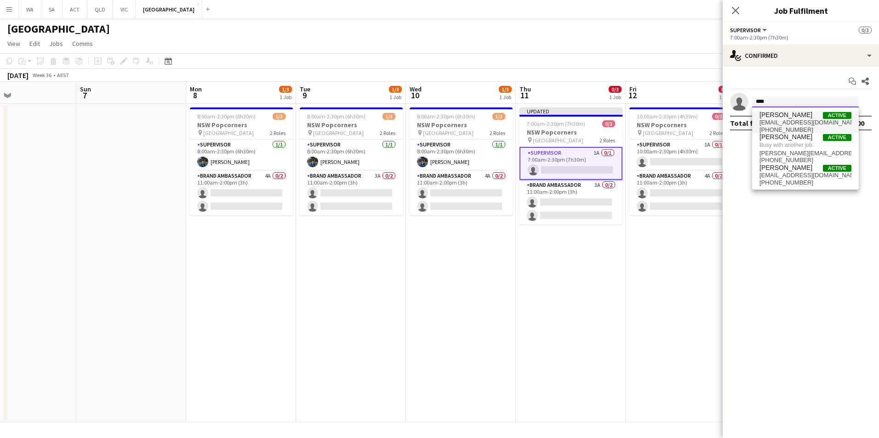
type input "****"
click at [797, 127] on span "+610415305226" at bounding box center [805, 129] width 92 height 7
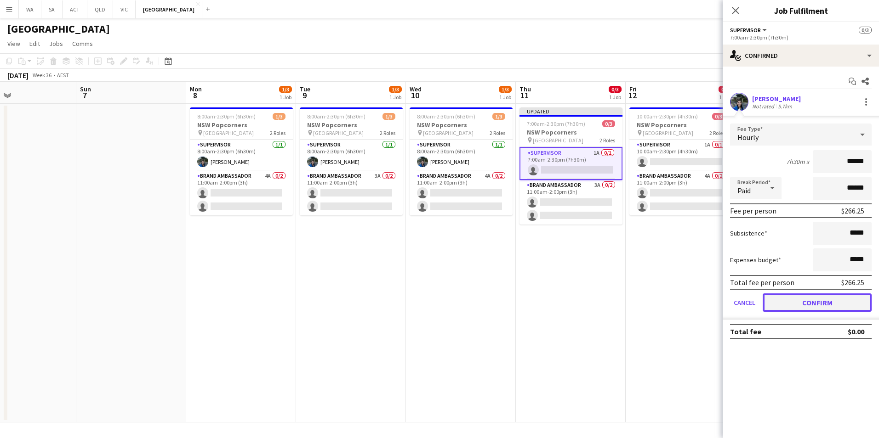
click at [811, 306] on button "Confirm" at bounding box center [816, 303] width 109 height 18
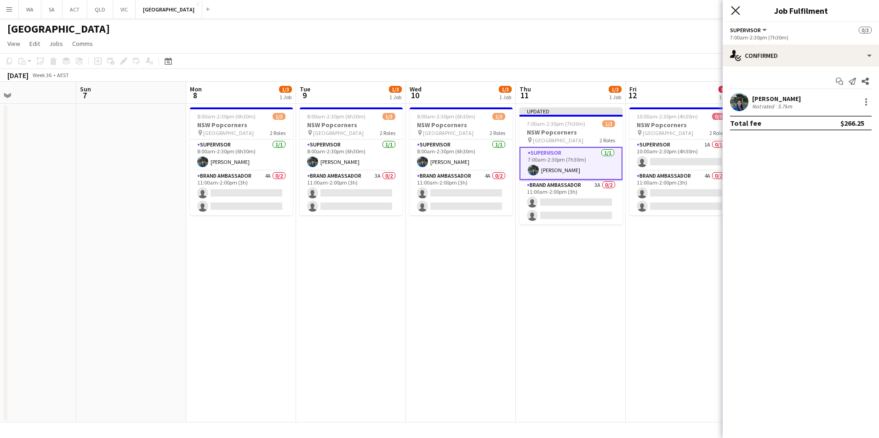
click at [732, 9] on icon "Close pop-in" at bounding box center [735, 10] width 9 height 9
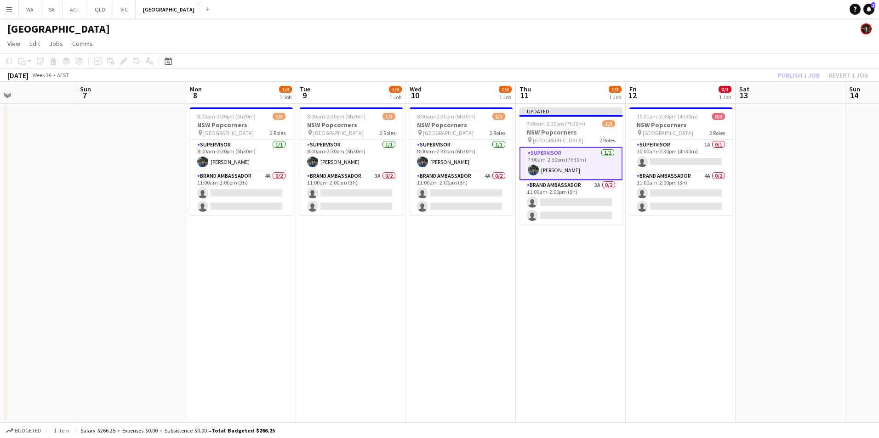
click at [789, 70] on div "Publish 1 job Revert 1 job" at bounding box center [822, 75] width 112 height 12
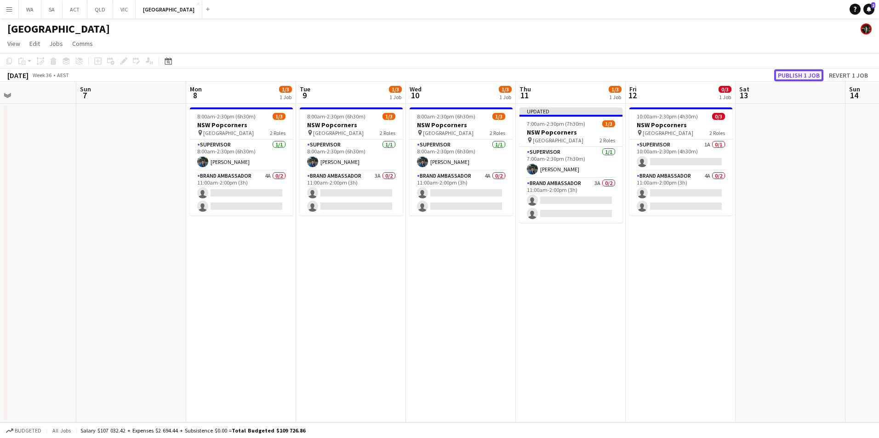
click at [790, 74] on button "Publish 1 job" at bounding box center [798, 75] width 49 height 12
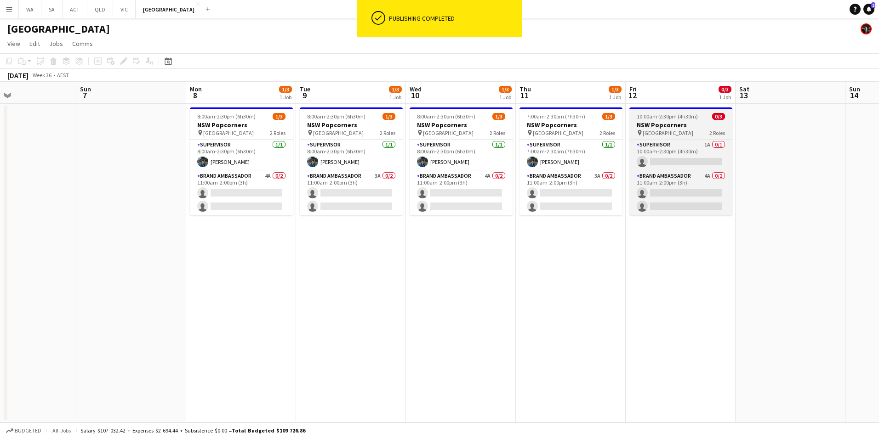
click at [692, 119] on span "10:00am-2:30pm (4h30m)" at bounding box center [666, 116] width 61 height 7
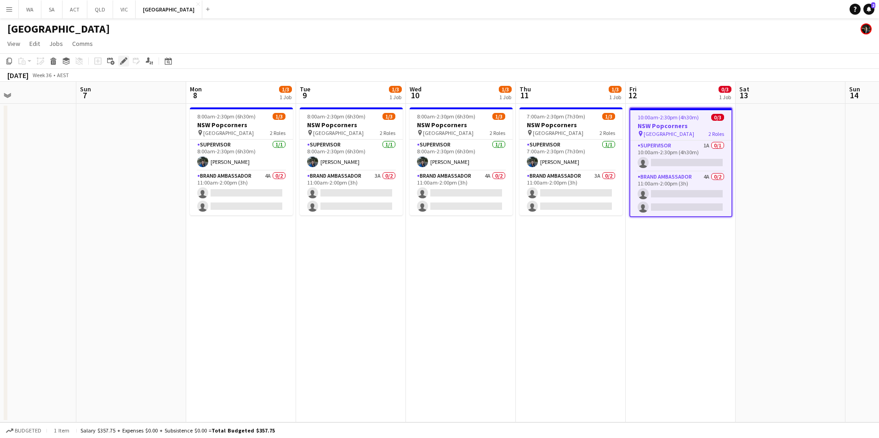
click at [124, 61] on icon at bounding box center [123, 61] width 5 height 5
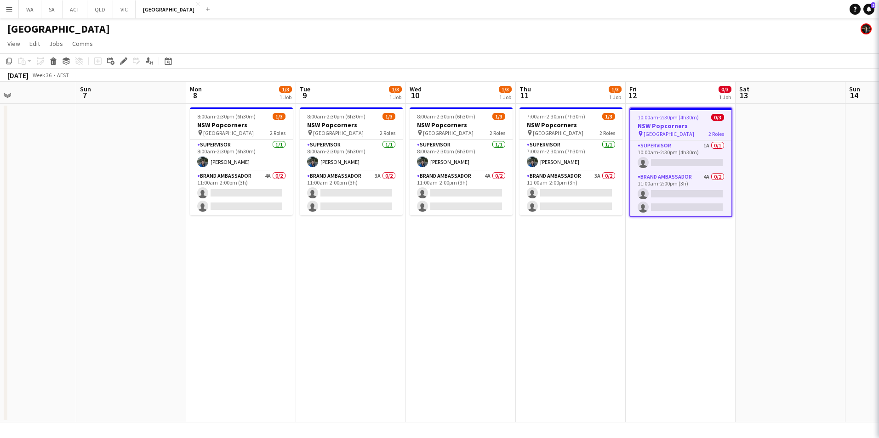
type input "*******"
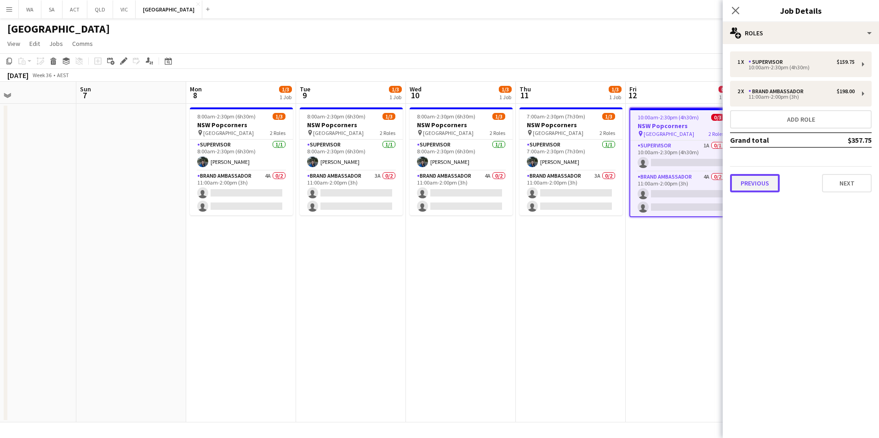
click at [754, 182] on button "Previous" at bounding box center [755, 183] width 50 height 18
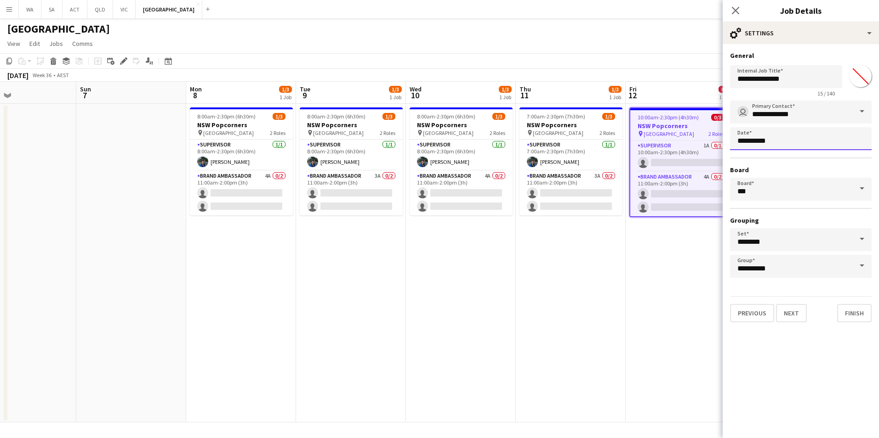
click at [767, 144] on body "Menu Boards Boards Boards All jobs Status Workforce Workforce My Workforce Recr…" at bounding box center [439, 219] width 879 height 438
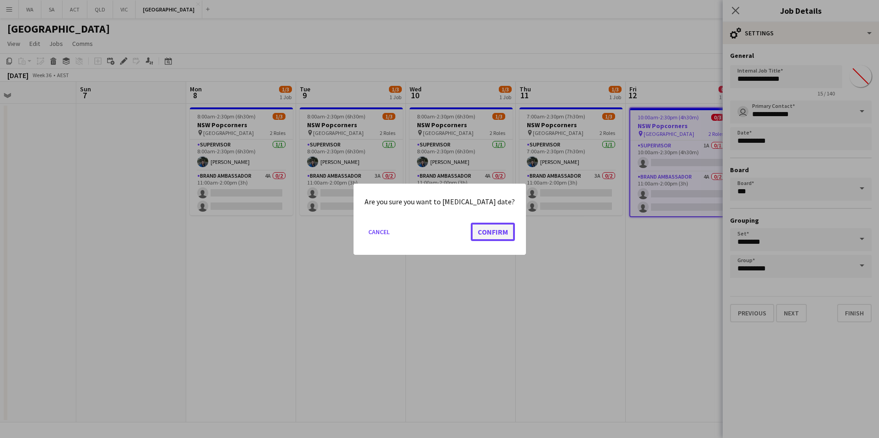
click at [482, 230] on button "Confirm" at bounding box center [493, 231] width 44 height 18
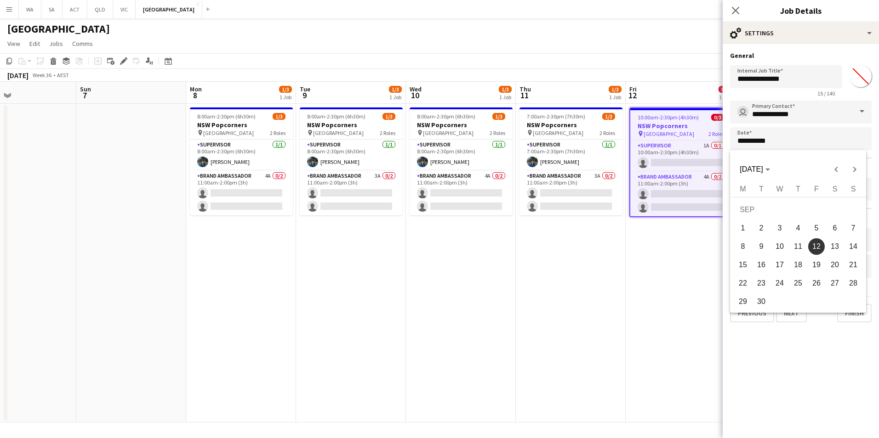
click at [735, 259] on button "15" at bounding box center [742, 265] width 18 height 18
type input "**********"
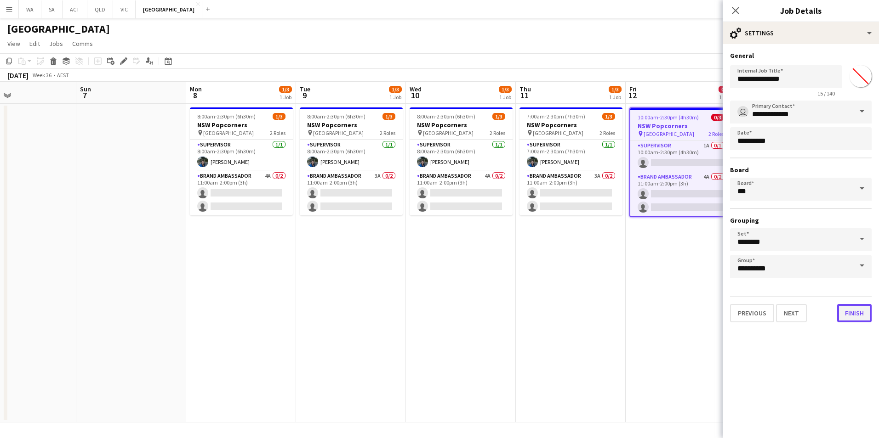
click at [869, 316] on button "Finish" at bounding box center [854, 313] width 34 height 18
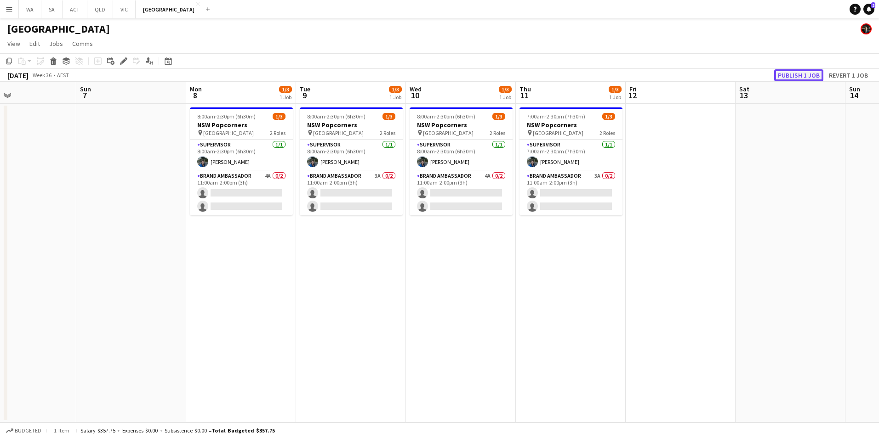
click at [800, 74] on button "Publish 1 job" at bounding box center [798, 75] width 49 height 12
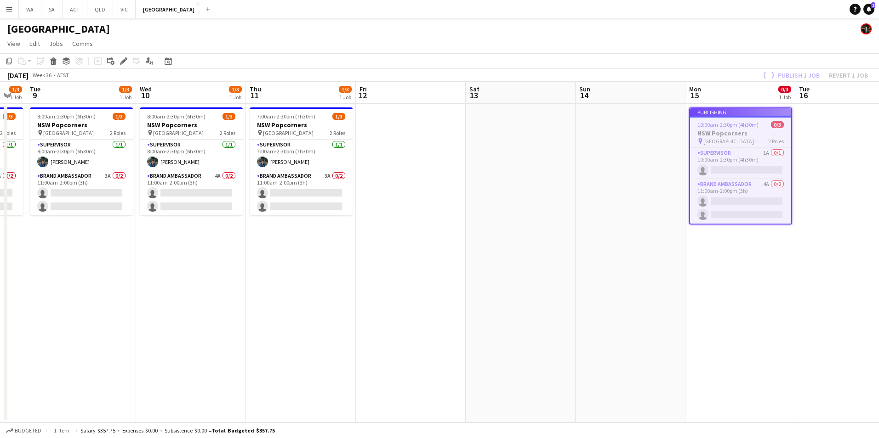
scroll to position [0, 351]
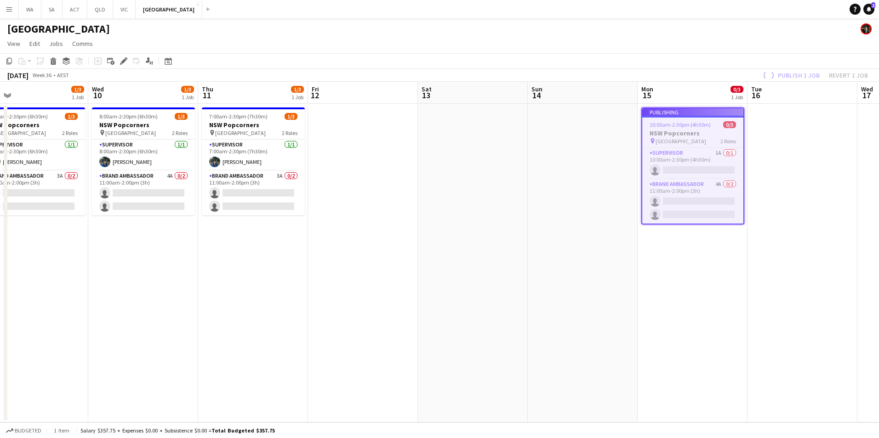
drag, startPoint x: 746, startPoint y: 289, endPoint x: 445, endPoint y: 301, distance: 300.7
click at [445, 301] on app-calendar-viewport "Sat 6 Sun 7 Mon 8 1/3 1 Job Tue 9 1/3 1 Job Wed 10 1/3 1 Job Thu 11 1/3 1 Job F…" at bounding box center [439, 252] width 879 height 341
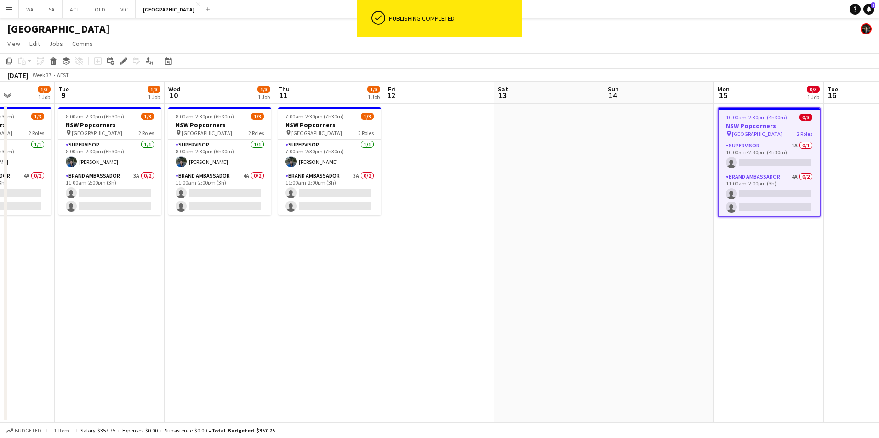
drag, startPoint x: 340, startPoint y: 305, endPoint x: 636, endPoint y: 259, distance: 300.3
click at [637, 259] on app-calendar-viewport "Sat 6 Sun 7 Mon 8 1/3 1 Job Tue 9 1/3 1 Job Wed 10 1/3 1 Job Thu 11 1/3 1 Job F…" at bounding box center [439, 252] width 879 height 341
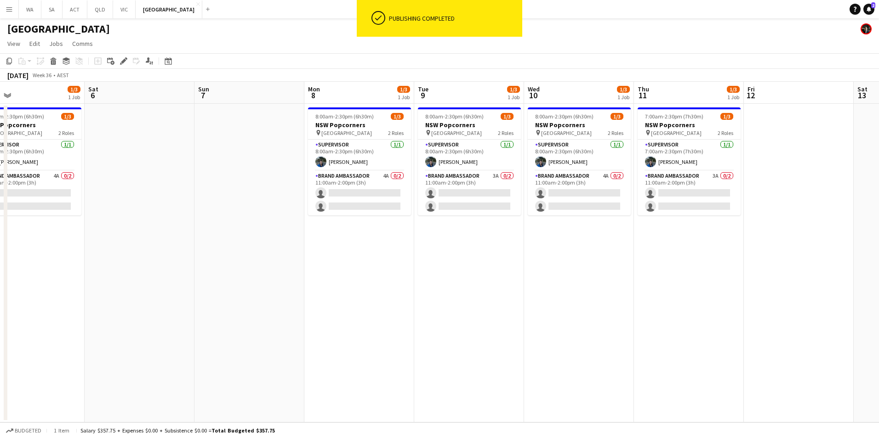
scroll to position [0, 210]
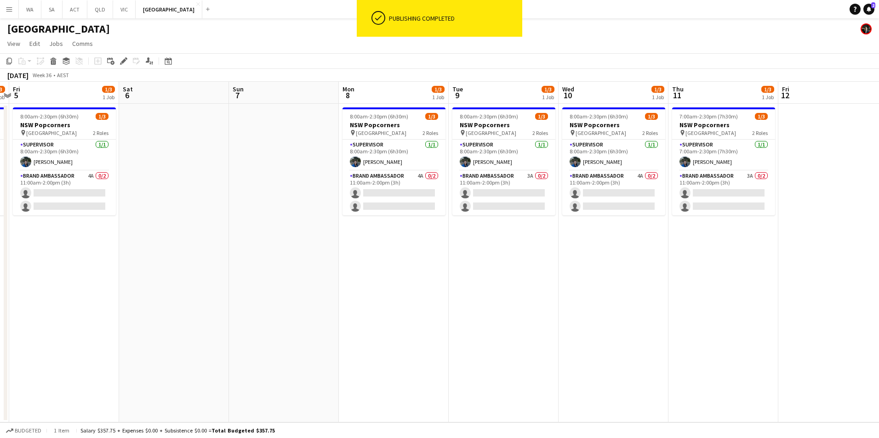
drag, startPoint x: 412, startPoint y: 272, endPoint x: 585, endPoint y: 251, distance: 174.1
click at [585, 251] on app-calendar-viewport "Wed 3 1/3 1 Job Thu 4 1/3 1 Job Fri 5 1/3 1 Job Sat 6 Sun 7 Mon 8 1/3 1 Job Tue…" at bounding box center [439, 252] width 879 height 341
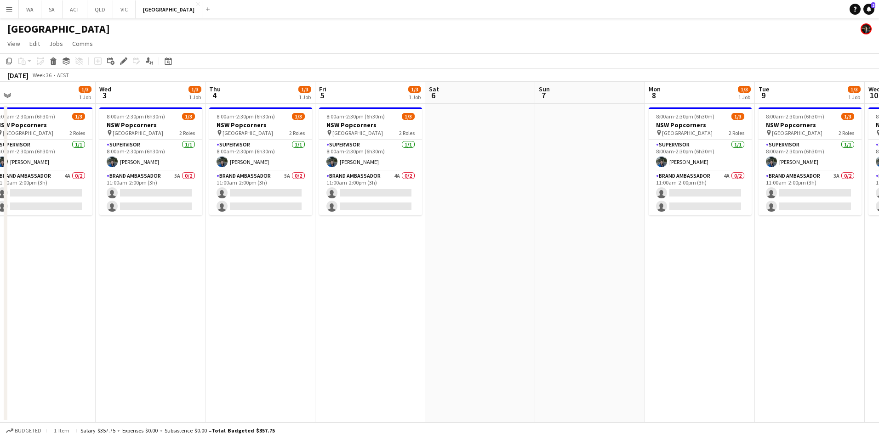
drag, startPoint x: 355, startPoint y: 293, endPoint x: 769, endPoint y: 257, distance: 415.5
click at [770, 257] on app-calendar-viewport "Sun 31 Mon 1 1/3 1 Job Tue 2 1/3 1 Job Wed 3 1/3 1 Job Thu 4 1/3 1 Job Fri 5 1/…" at bounding box center [439, 252] width 879 height 341
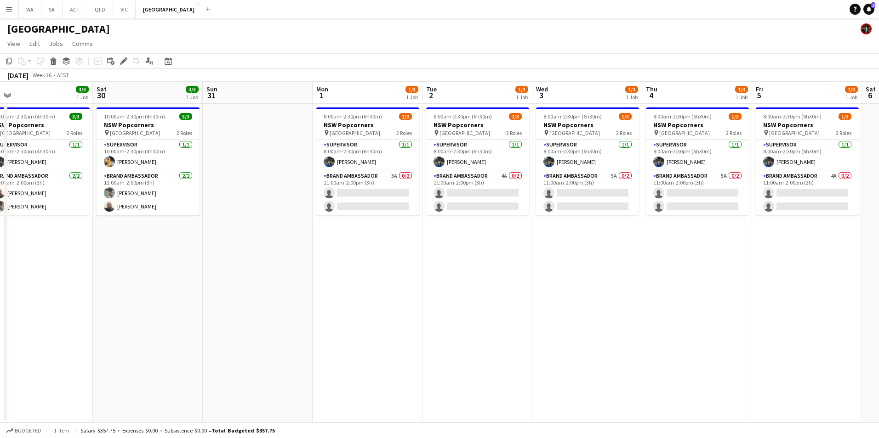
scroll to position [0, 233]
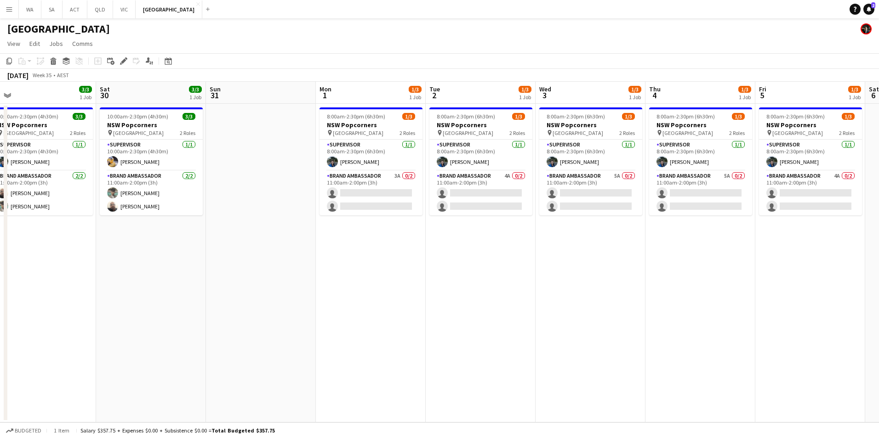
drag, startPoint x: 322, startPoint y: 294, endPoint x: 606, endPoint y: 255, distance: 286.2
click at [606, 255] on app-calendar-viewport "Wed 27 3/3 1 Job Thu 28 3/3 1 Job Fri 29 3/3 1 Job Sat 30 3/3 1 Job Sun 31 Mon …" at bounding box center [439, 252] width 879 height 341
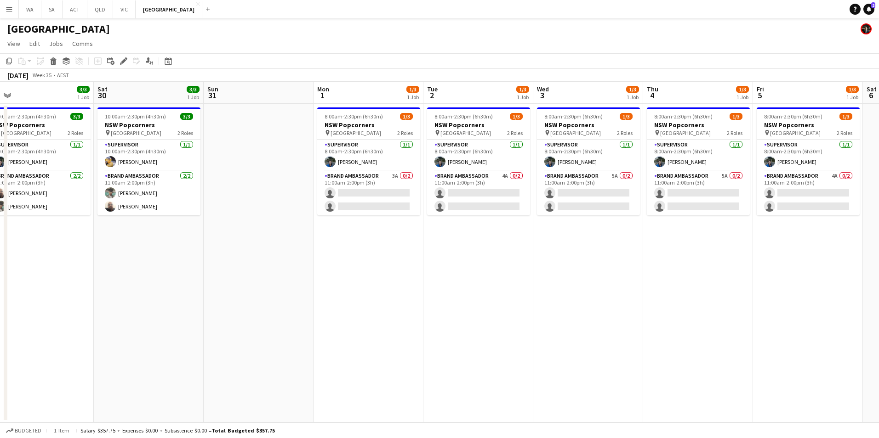
drag, startPoint x: 528, startPoint y: 269, endPoint x: 584, endPoint y: 263, distance: 56.3
click at [584, 267] on app-calendar-viewport "Wed 27 3/3 1 Job Thu 28 3/3 1 Job Fri 29 3/3 1 Job Sat 30 3/3 1 Job Sun 31 Mon …" at bounding box center [439, 252] width 879 height 341
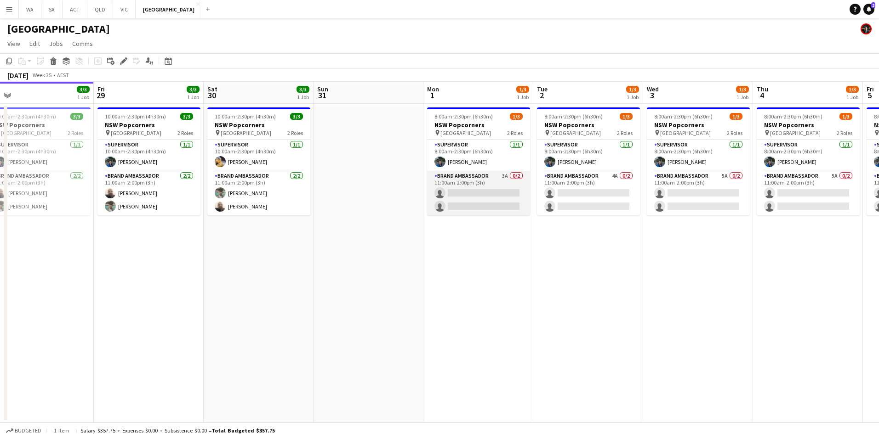
click at [478, 182] on app-card-role "Brand Ambassador 3A 0/2 11:00am-2:00pm (3h) single-neutral-actions single-neutr…" at bounding box center [478, 193] width 103 height 45
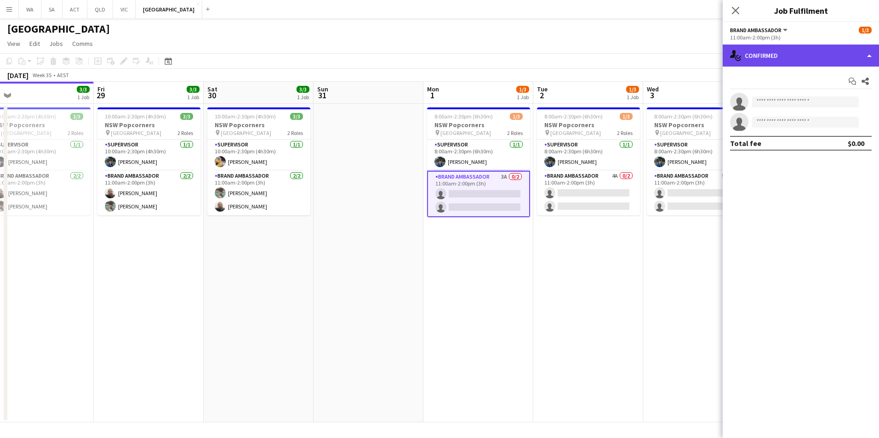
click at [750, 50] on div "single-neutral-actions-check-2 Confirmed" at bounding box center [800, 56] width 156 height 22
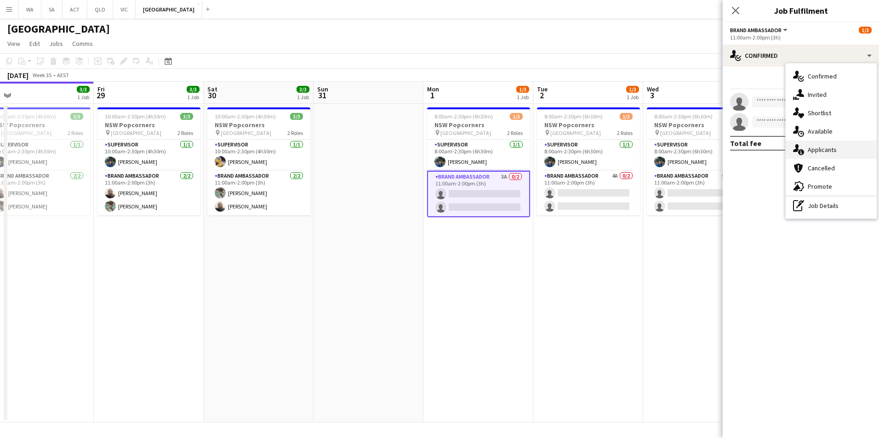
click at [823, 152] on div "single-neutral-actions-information Applicants" at bounding box center [830, 150] width 91 height 18
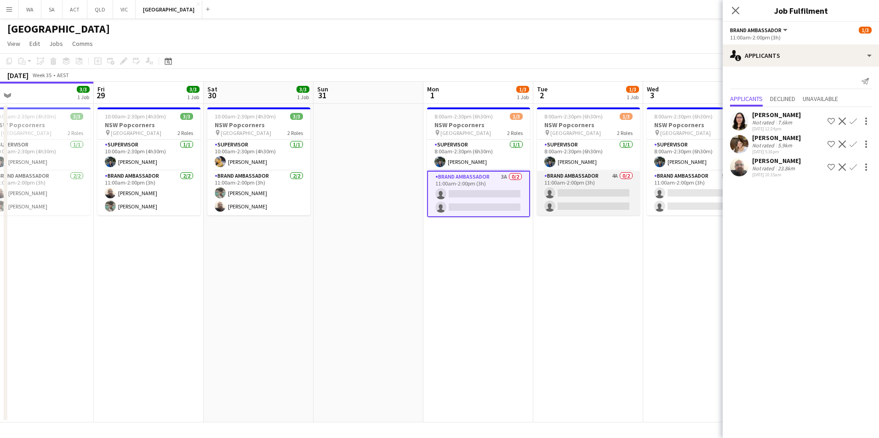
click at [562, 180] on app-card-role "Brand Ambassador 4A 0/2 11:00am-2:00pm (3h) single-neutral-actions single-neutr…" at bounding box center [588, 193] width 103 height 45
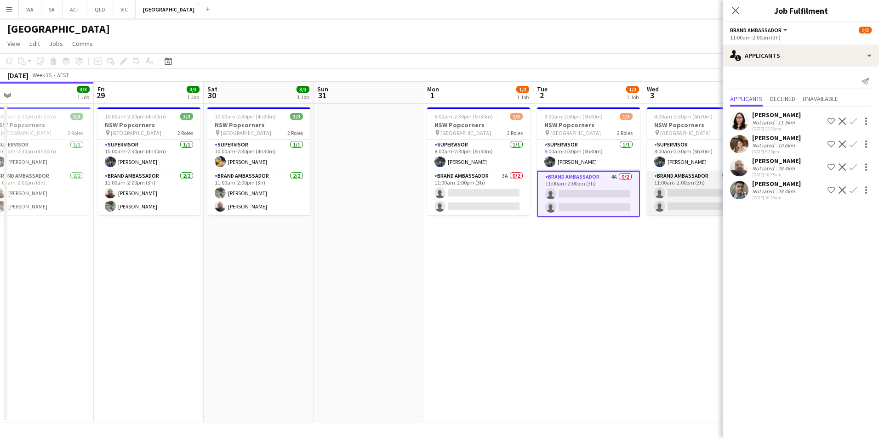
click at [665, 178] on app-card-role "Brand Ambassador 5A 0/2 11:00am-2:00pm (3h) single-neutral-actions single-neutr…" at bounding box center [698, 193] width 103 height 45
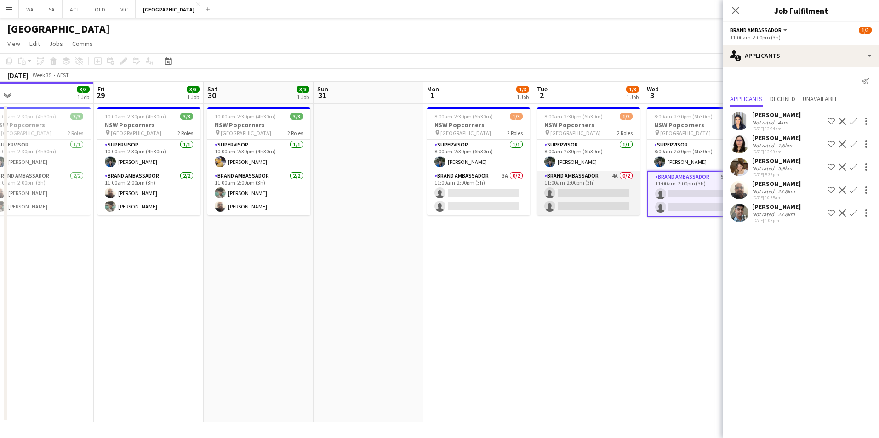
click at [588, 184] on app-card-role "Brand Ambassador 4A 0/2 11:00am-2:00pm (3h) single-neutral-actions single-neutr…" at bounding box center [588, 193] width 103 height 45
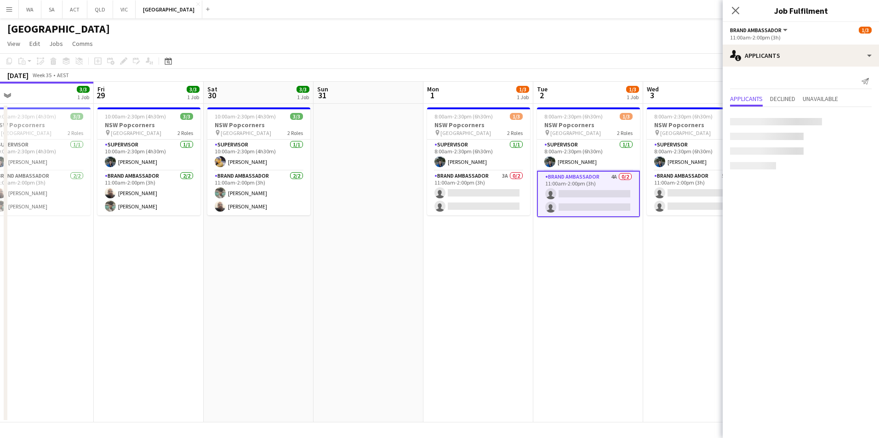
scroll to position [0, 235]
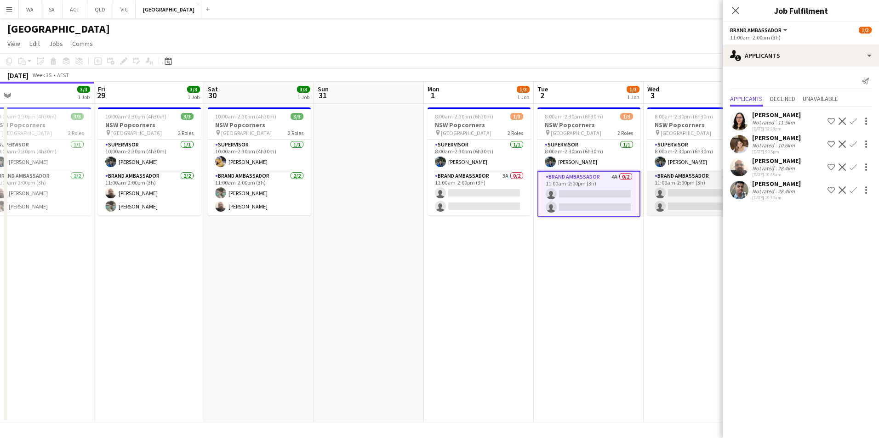
click at [670, 181] on app-card-role "Brand Ambassador 5A 0/2 11:00am-2:00pm (3h) single-neutral-actions single-neutr…" at bounding box center [698, 193] width 103 height 45
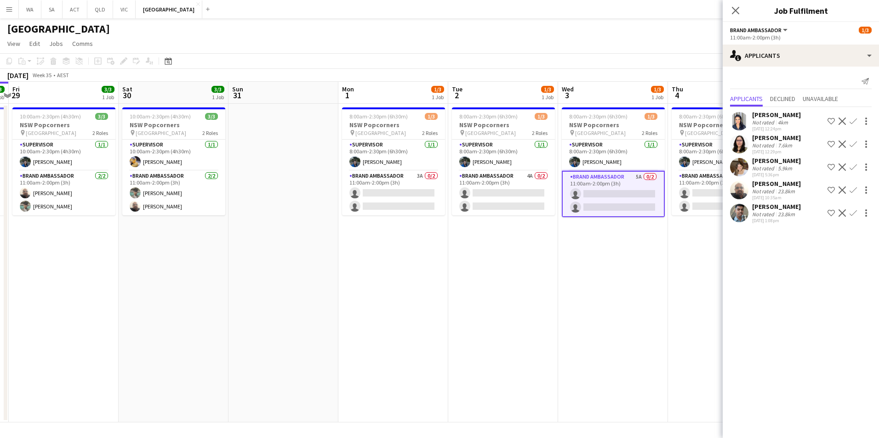
scroll to position [0, 352]
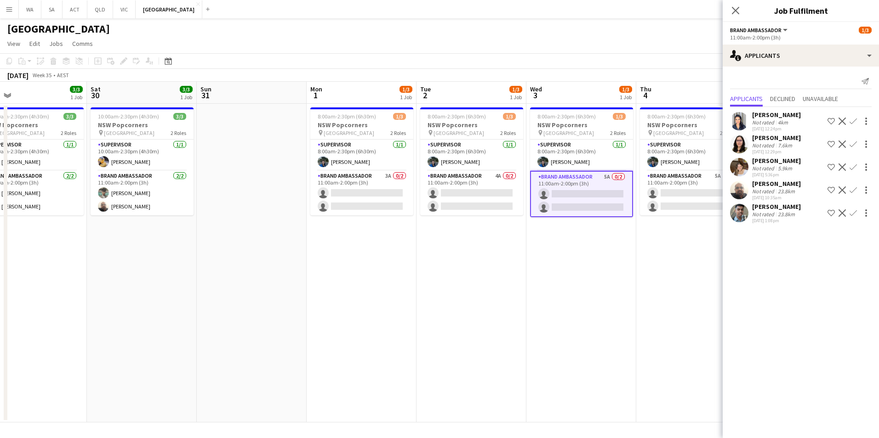
drag, startPoint x: 661, startPoint y: 269, endPoint x: 544, endPoint y: 279, distance: 117.6
click at [544, 279] on app-calendar-viewport "Tue 26 3/3 1 Job Wed 27 3/3 1 Job Thu 28 3/3 1 Job Fri 29 3/3 1 Job Sat 30 3/3 …" at bounding box center [439, 252] width 879 height 341
click at [665, 181] on app-card-role "Brand Ambassador 5A 0/2 11:00am-2:00pm (3h) single-neutral-actions single-neutr…" at bounding box center [691, 193] width 103 height 45
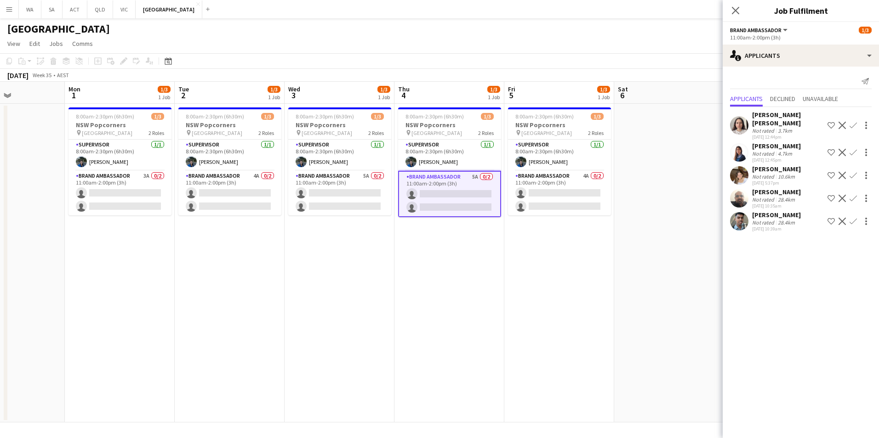
scroll to position [0, 291]
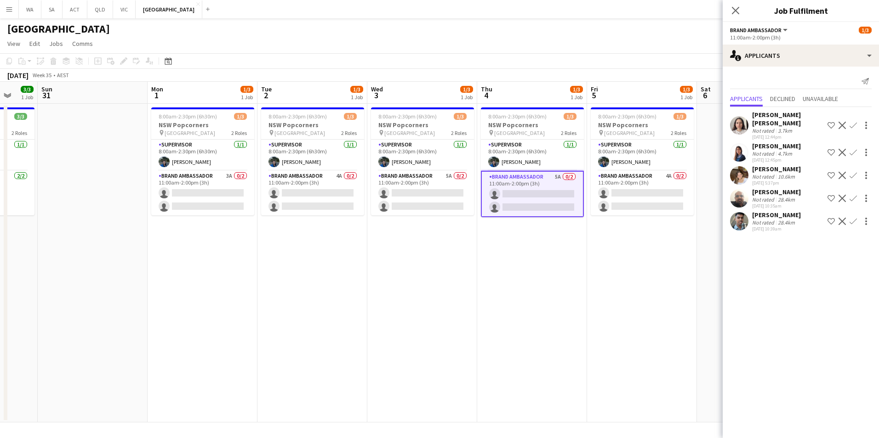
drag, startPoint x: 638, startPoint y: 258, endPoint x: 479, endPoint y: 255, distance: 158.5
click at [479, 255] on app-calendar-viewport "Thu 28 3/3 1 Job Fri 29 3/3 1 Job Sat 30 3/3 1 Job Sun 31 Mon 1 1/3 1 Job Tue 2…" at bounding box center [439, 252] width 879 height 341
click at [220, 179] on app-card-role "Brand Ambassador 3A 0/2 11:00am-2:00pm (3h) single-neutral-actions single-neutr…" at bounding box center [203, 193] width 103 height 45
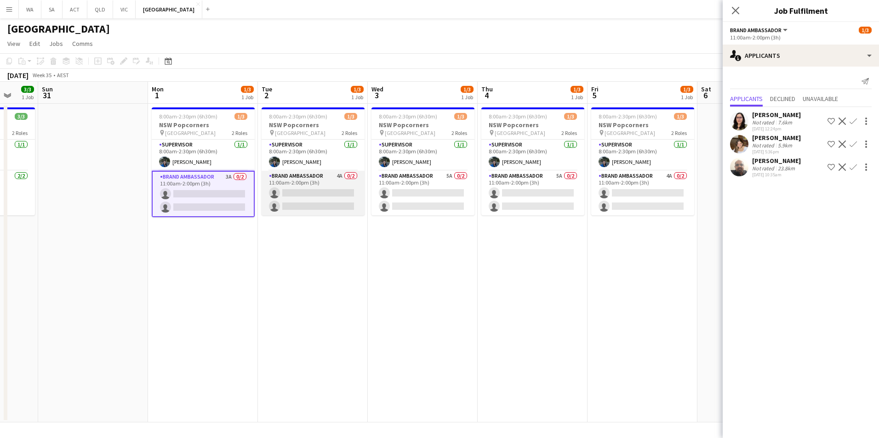
click at [330, 185] on app-card-role "Brand Ambassador 4A 0/2 11:00am-2:00pm (3h) single-neutral-actions single-neutr…" at bounding box center [312, 193] width 103 height 45
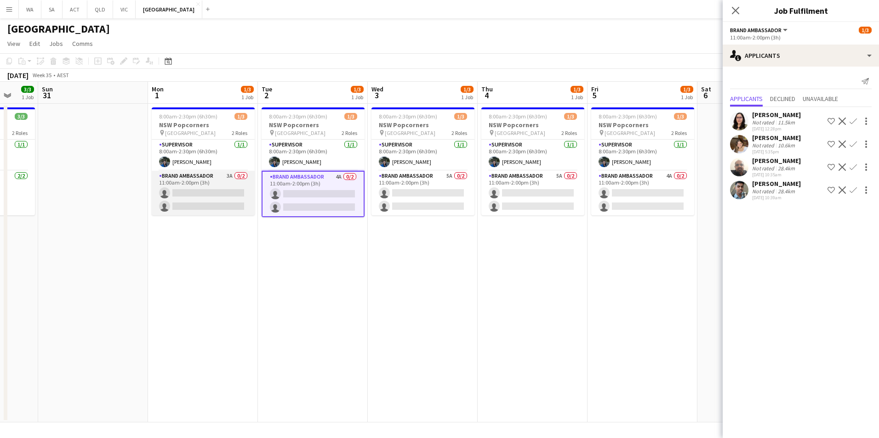
click at [177, 187] on app-card-role "Brand Ambassador 3A 0/2 11:00am-2:00pm (3h) single-neutral-actions single-neutr…" at bounding box center [203, 193] width 103 height 45
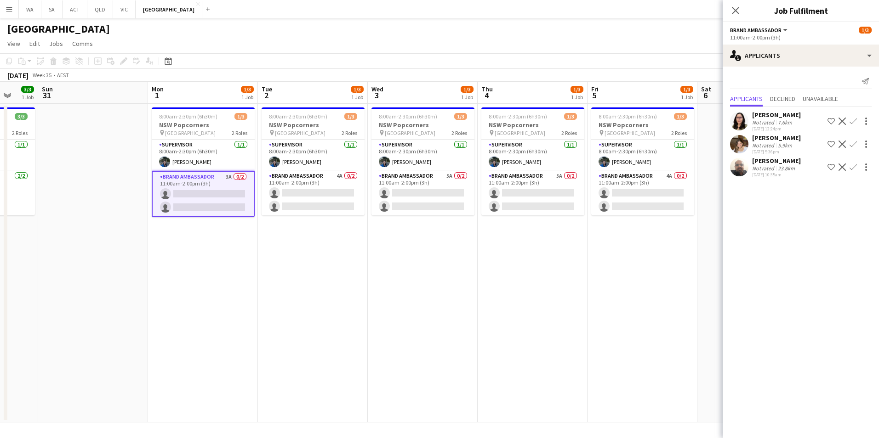
click at [853, 122] on app-icon "Confirm" at bounding box center [852, 121] width 7 height 7
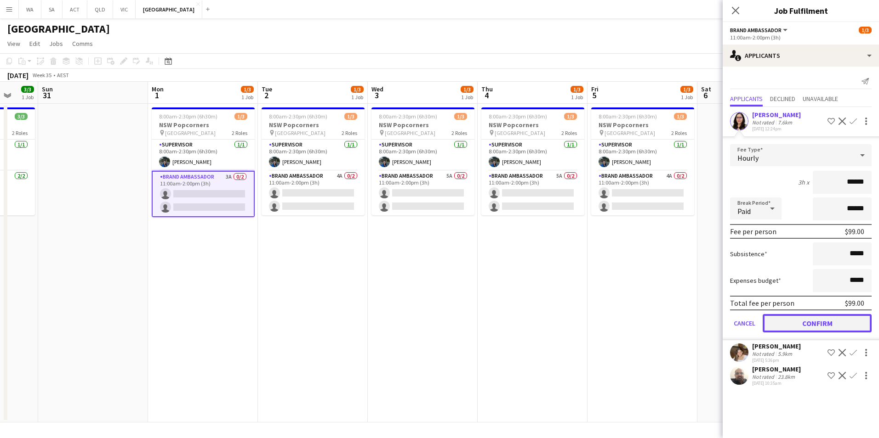
click at [825, 323] on button "Confirm" at bounding box center [816, 323] width 109 height 18
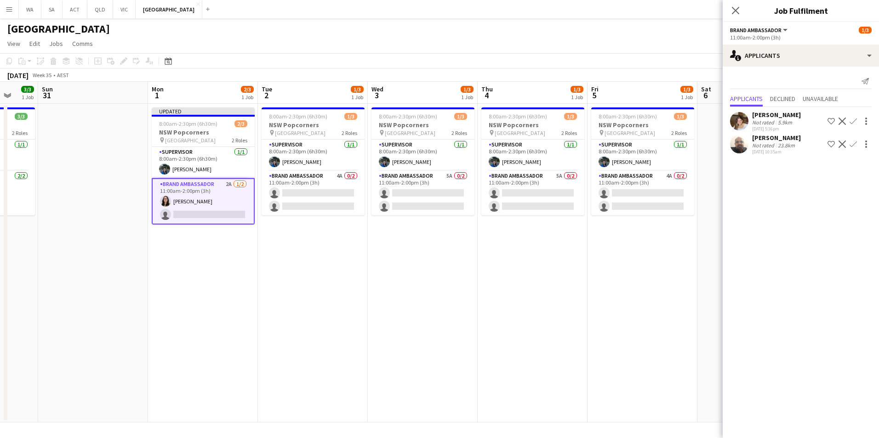
click at [851, 146] on app-icon "Confirm" at bounding box center [852, 144] width 7 height 7
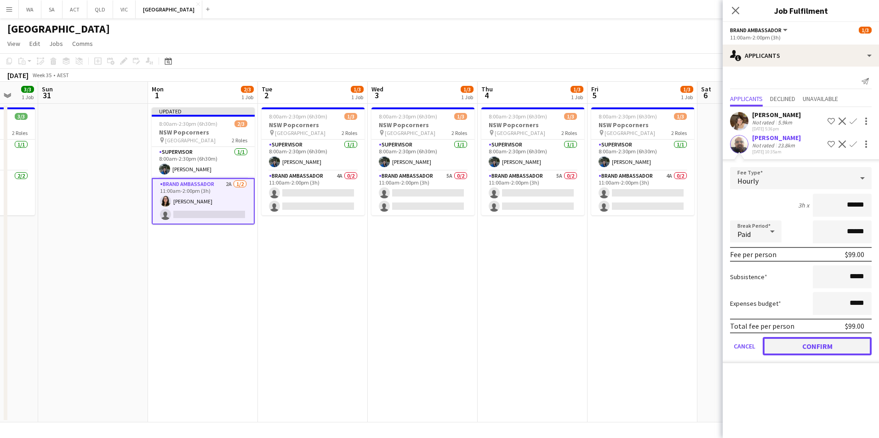
click at [809, 344] on button "Confirm" at bounding box center [816, 346] width 109 height 18
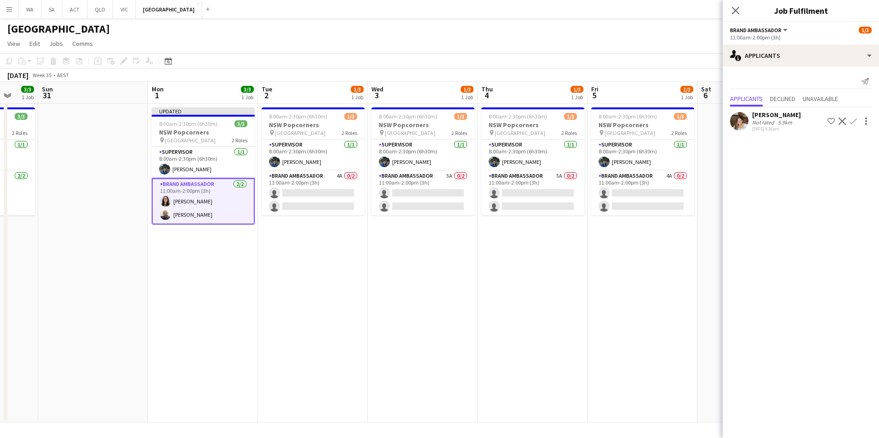
click at [749, 12] on h3 "Job Fulfilment" at bounding box center [800, 11] width 156 height 12
click at [320, 185] on app-card-role "Brand Ambassador 4A 0/2 11:00am-2:00pm (3h) single-neutral-actions single-neutr…" at bounding box center [312, 193] width 103 height 45
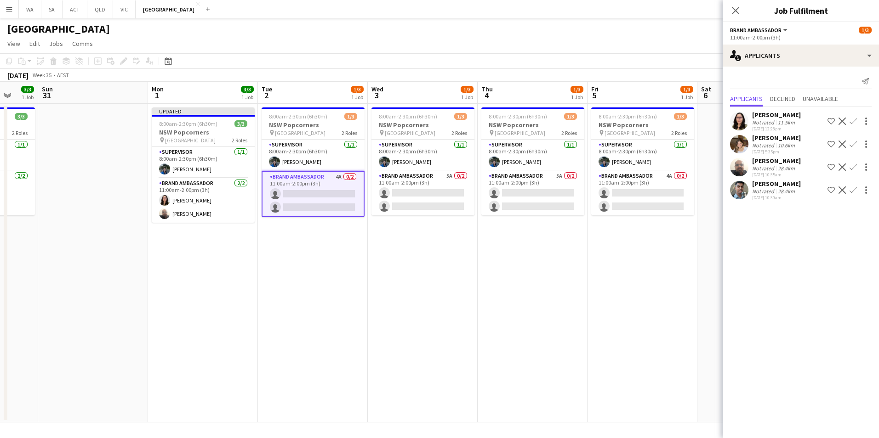
click at [851, 138] on div "Carla Alvarez Munera Not rated 10.6km 26-08-2025 5:35pm Shortlist crew Decline …" at bounding box center [800, 144] width 156 height 21
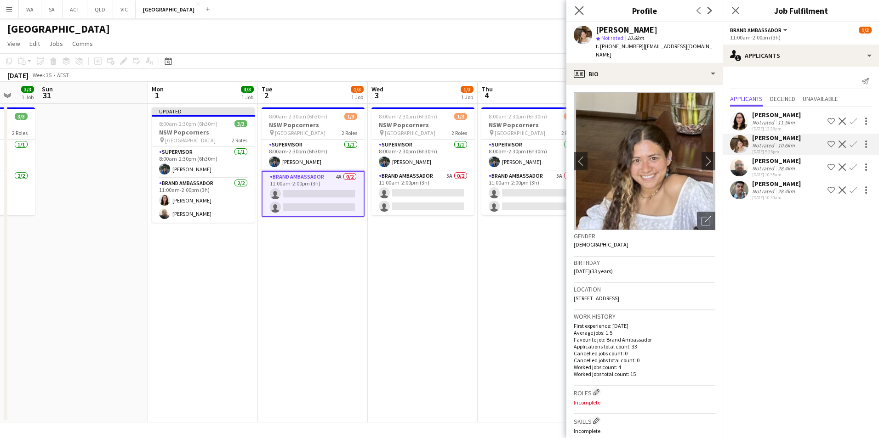
click at [573, 14] on app-icon "Close pop-in" at bounding box center [579, 10] width 13 height 13
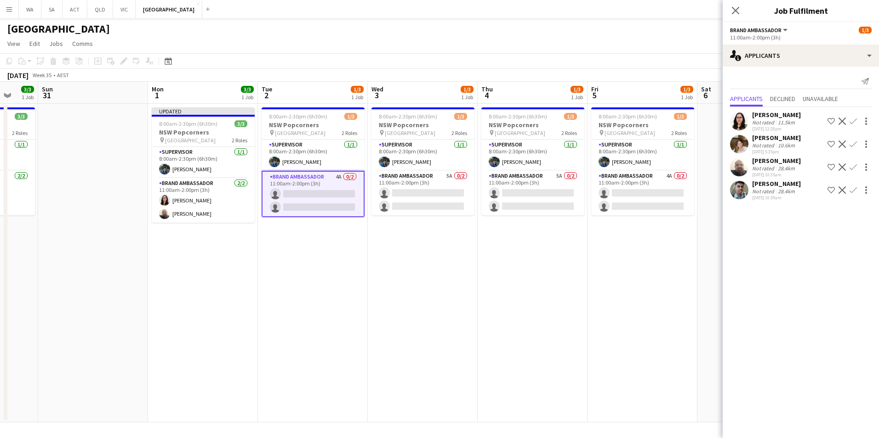
click at [855, 144] on app-icon "Confirm" at bounding box center [852, 144] width 7 height 7
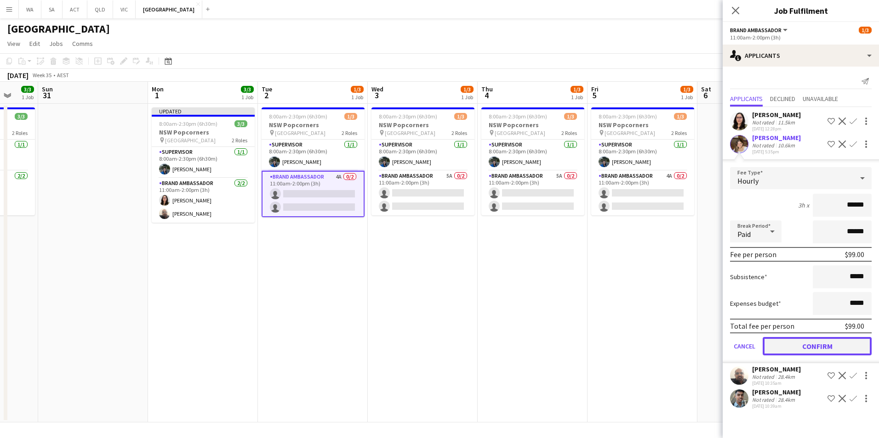
click at [840, 343] on button "Confirm" at bounding box center [816, 346] width 109 height 18
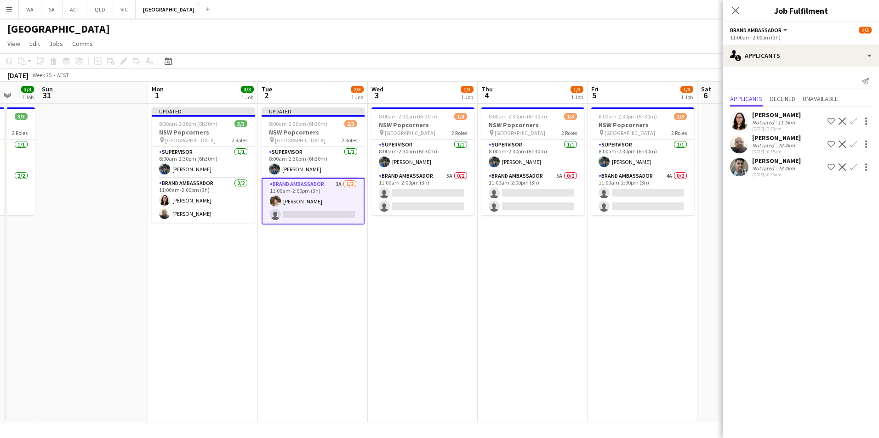
click at [852, 122] on app-icon "Confirm" at bounding box center [852, 121] width 7 height 7
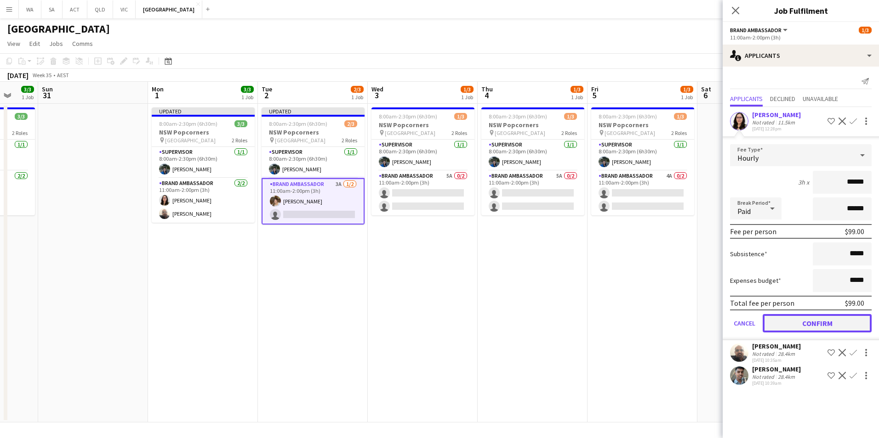
click at [807, 328] on button "Confirm" at bounding box center [816, 323] width 109 height 18
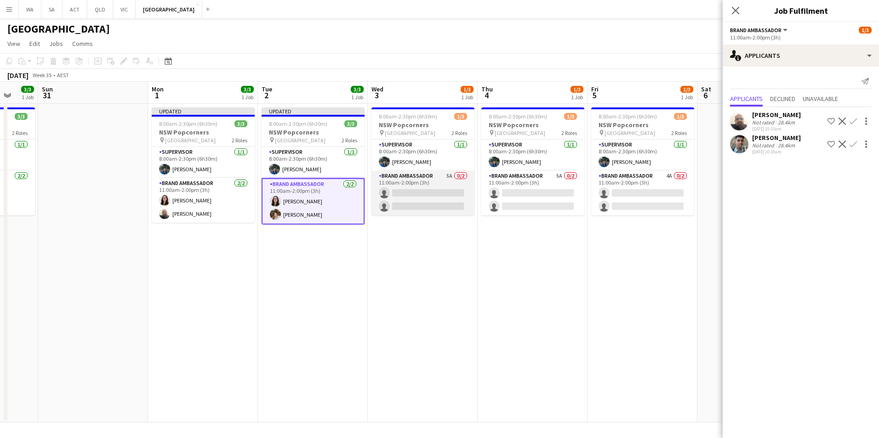
click at [424, 181] on app-card-role "Brand Ambassador 5A 0/2 11:00am-2:00pm (3h) single-neutral-actions single-neutr…" at bounding box center [422, 193] width 103 height 45
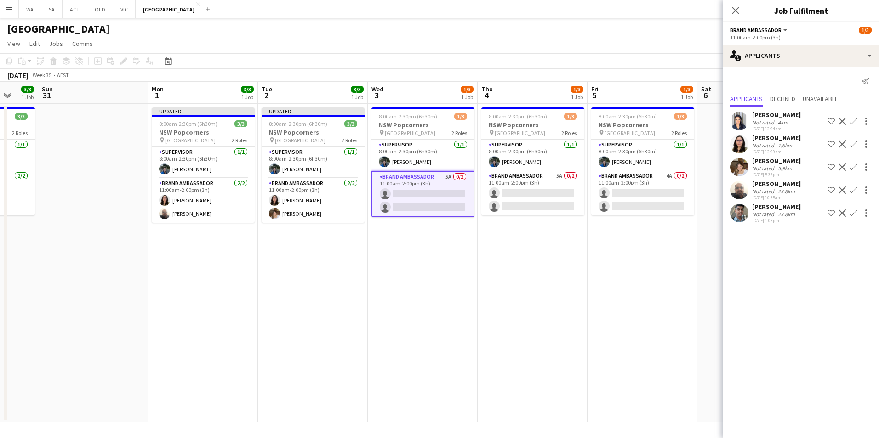
click at [854, 122] on app-icon "Confirm" at bounding box center [852, 121] width 7 height 7
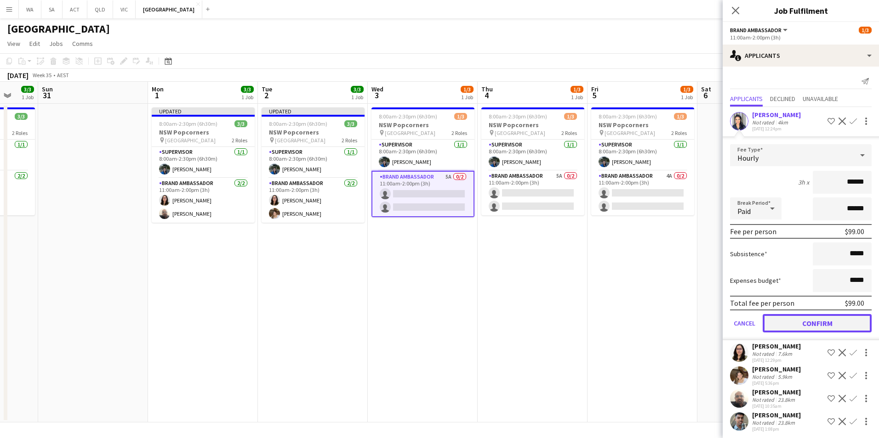
click at [813, 323] on button "Confirm" at bounding box center [816, 323] width 109 height 18
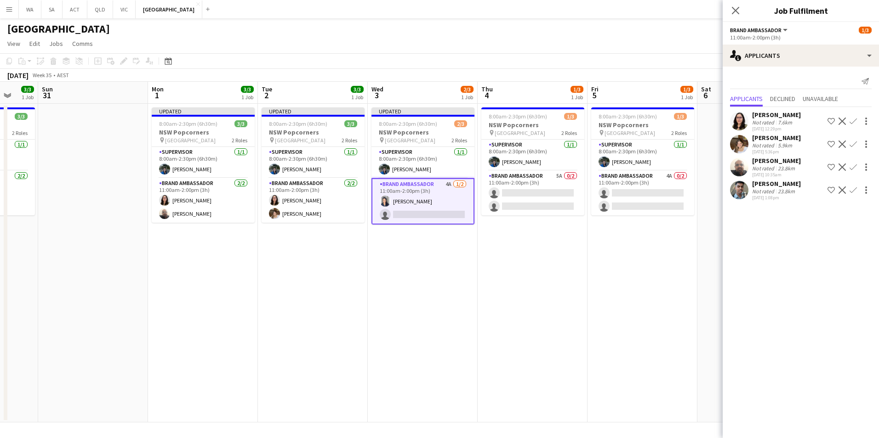
click at [852, 120] on app-icon "Confirm" at bounding box center [852, 121] width 7 height 7
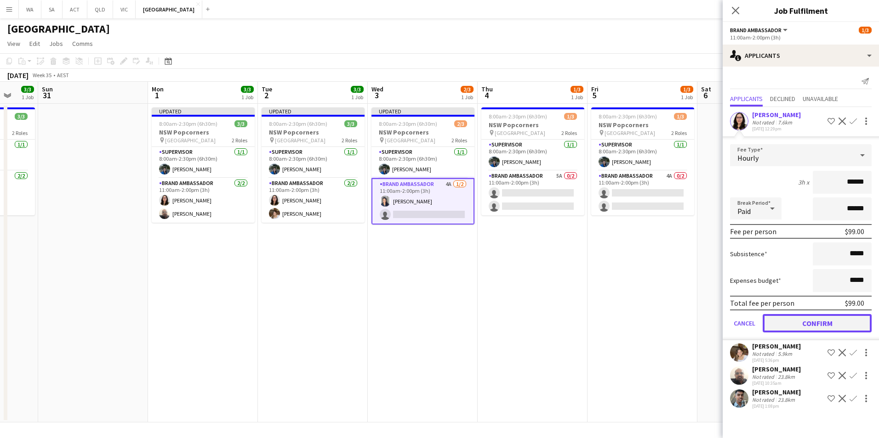
click at [834, 316] on button "Confirm" at bounding box center [816, 323] width 109 height 18
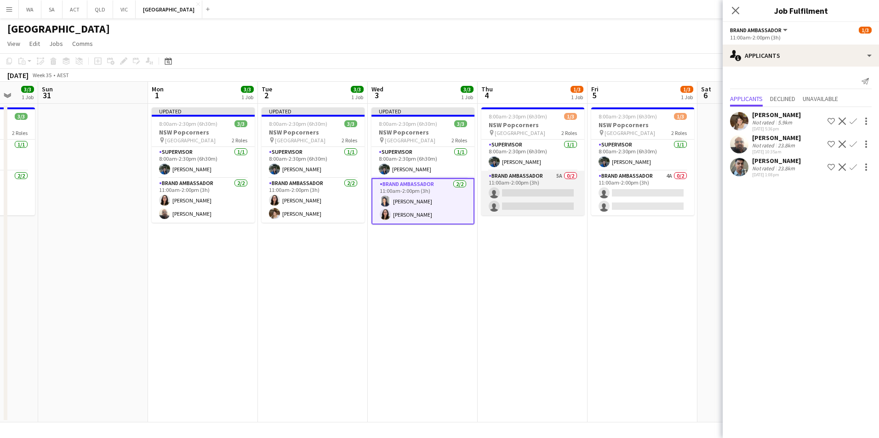
click at [516, 173] on app-card-role "Brand Ambassador 5A 0/2 11:00am-2:00pm (3h) single-neutral-actions single-neutr…" at bounding box center [532, 193] width 103 height 45
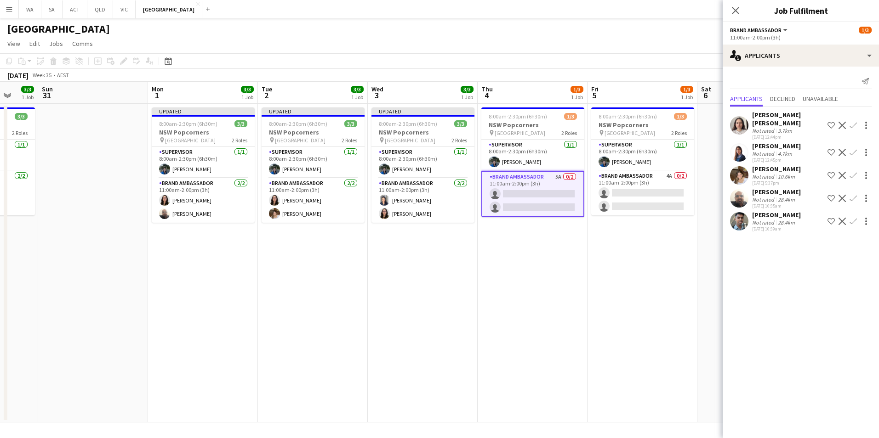
click at [853, 125] on app-icon "Confirm" at bounding box center [852, 125] width 7 height 7
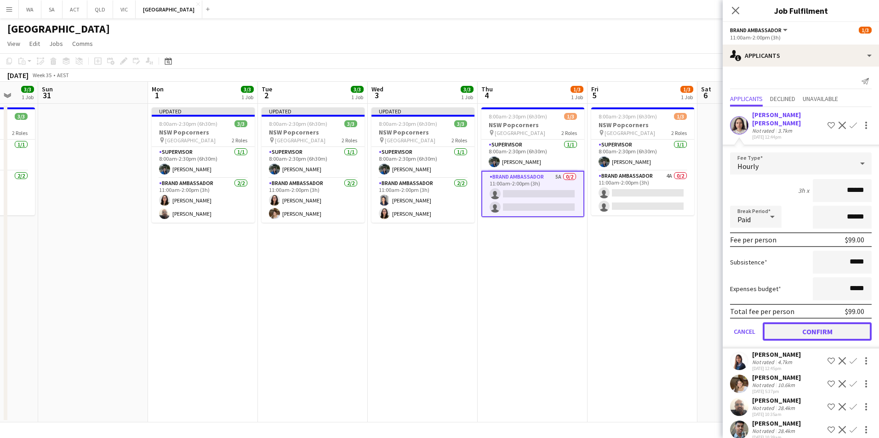
click at [821, 335] on button "Confirm" at bounding box center [816, 332] width 109 height 18
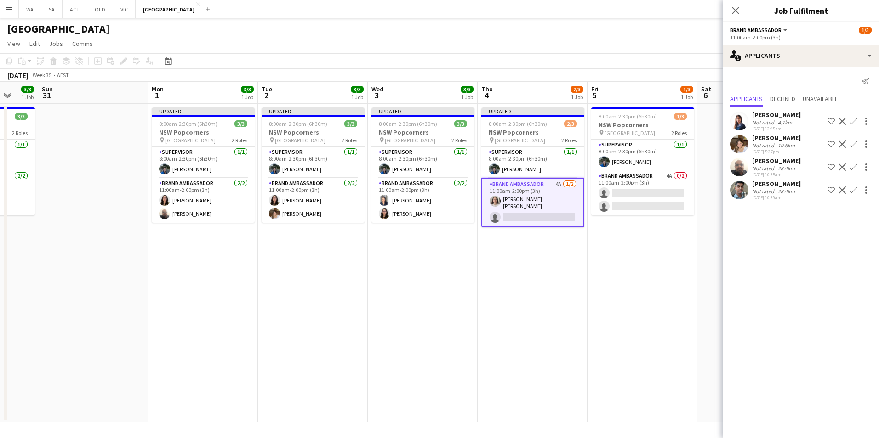
click at [851, 123] on app-icon "Confirm" at bounding box center [852, 121] width 7 height 7
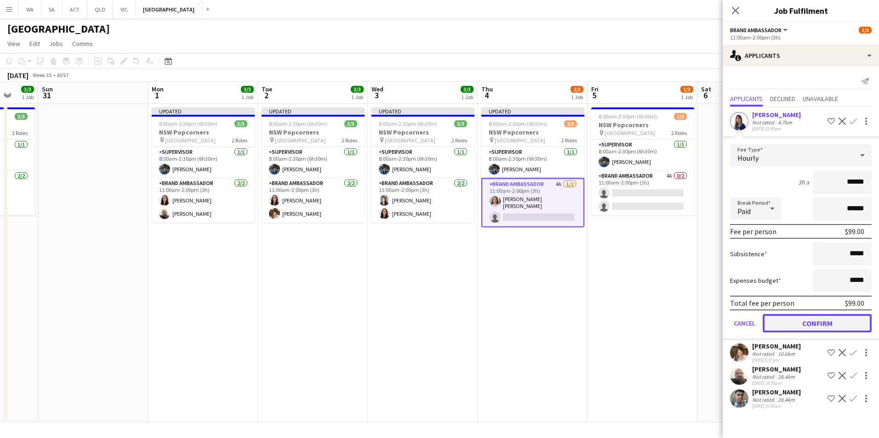
click at [828, 328] on button "Confirm" at bounding box center [816, 323] width 109 height 18
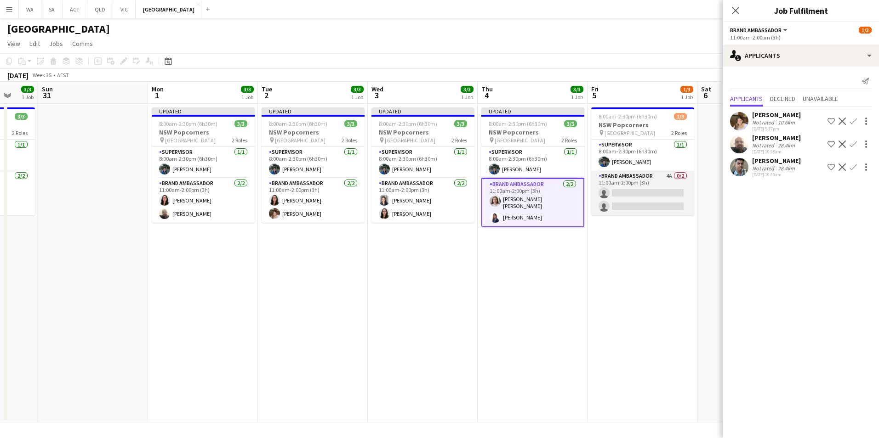
click at [649, 176] on app-card-role "Brand Ambassador 4A 0/2 11:00am-2:00pm (3h) single-neutral-actions single-neutr…" at bounding box center [642, 193] width 103 height 45
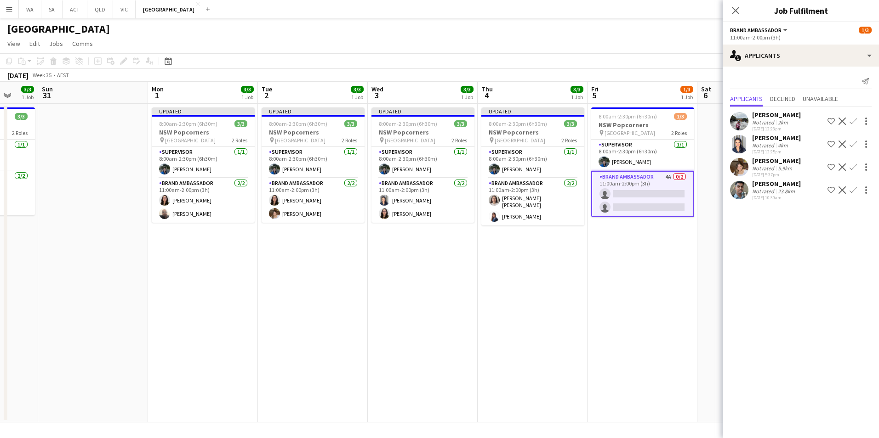
click at [854, 188] on app-icon "Confirm" at bounding box center [852, 190] width 7 height 7
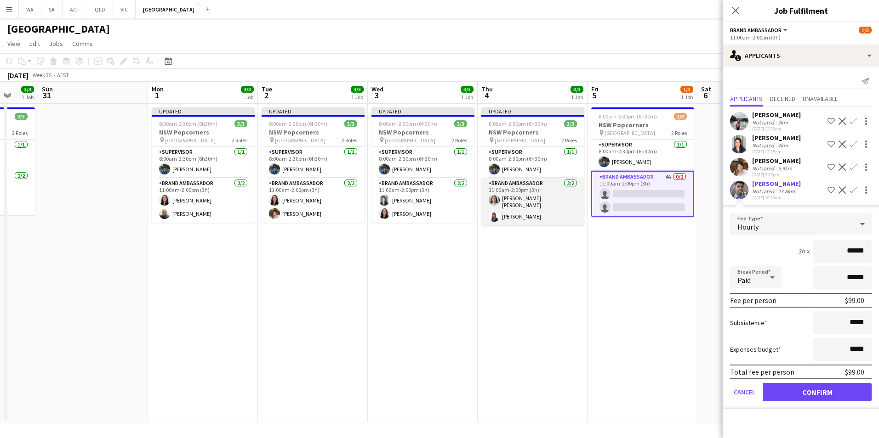
click at [515, 181] on app-card-role "Brand Ambassador 2/2 11:00am-2:00pm (3h) Maria Trinidad Ceron Falcon Paola Gonz…" at bounding box center [532, 201] width 103 height 47
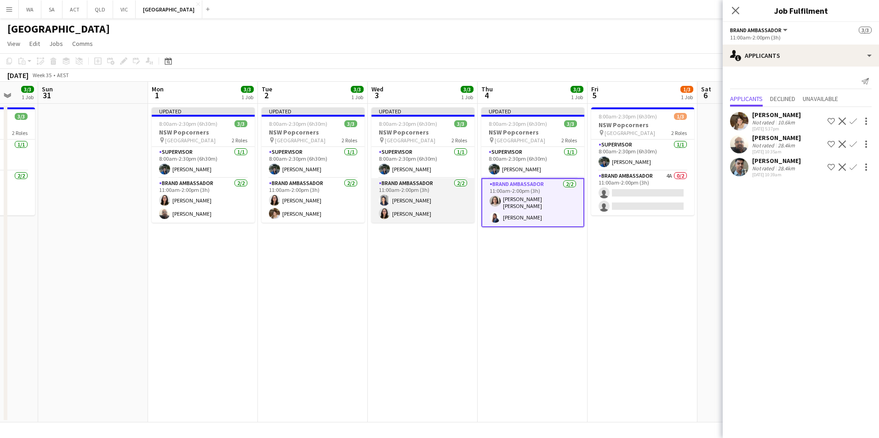
click at [432, 186] on app-card-role "Brand Ambassador 2/2 11:00am-2:00pm (3h) Vanessa Flauzino Sofia Velasco" at bounding box center [422, 200] width 103 height 45
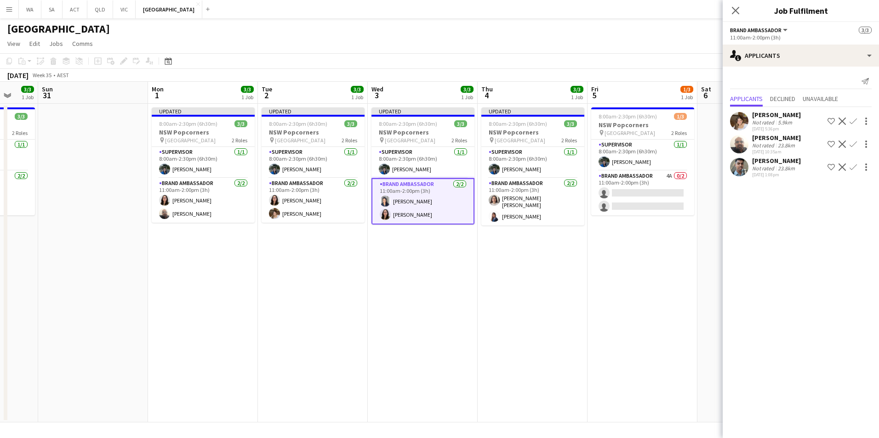
click at [851, 146] on app-icon "Confirm" at bounding box center [852, 144] width 7 height 7
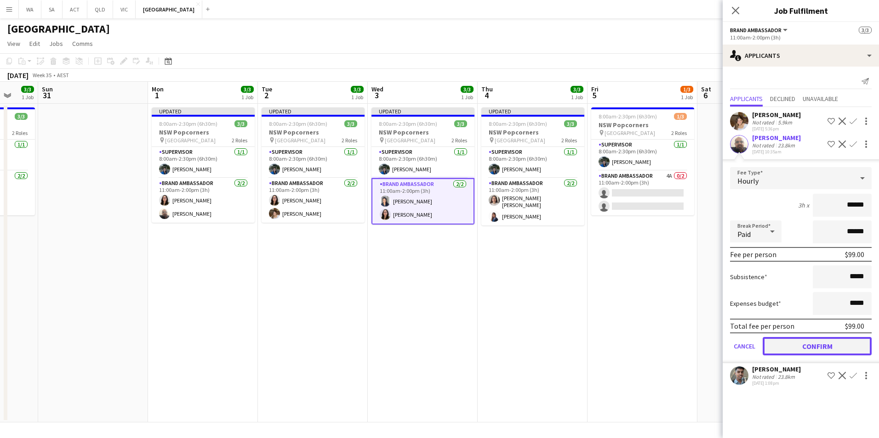
click at [840, 346] on button "Confirm" at bounding box center [816, 346] width 109 height 18
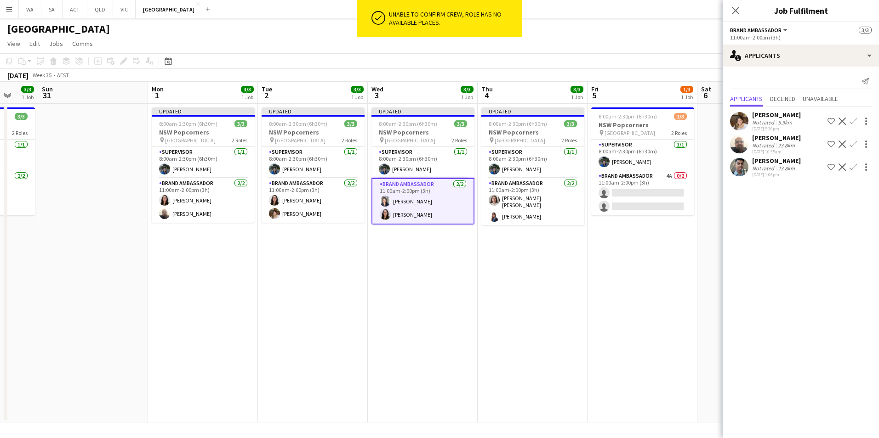
click at [423, 201] on app-card-role "Brand Ambassador 2/2 11:00am-2:00pm (3h) Vanessa Flauzino Sofia Velasco" at bounding box center [422, 201] width 103 height 46
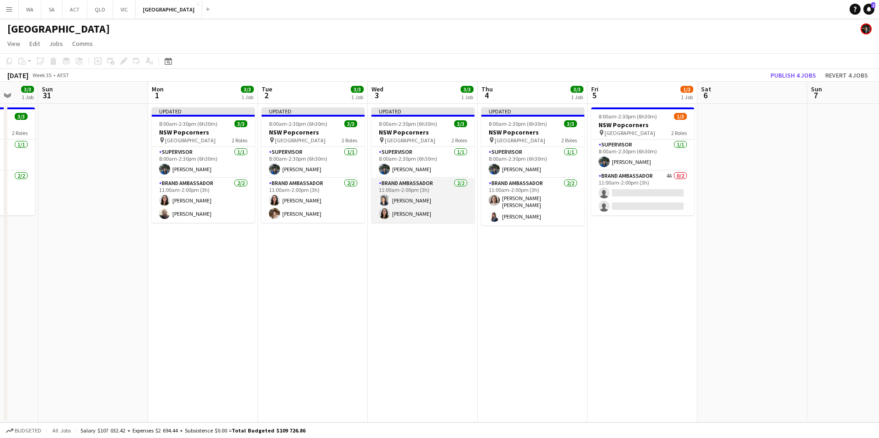
click at [432, 187] on app-card-role "Brand Ambassador 2/2 11:00am-2:00pm (3h) Vanessa Flauzino Sofia Velasco" at bounding box center [422, 200] width 103 height 45
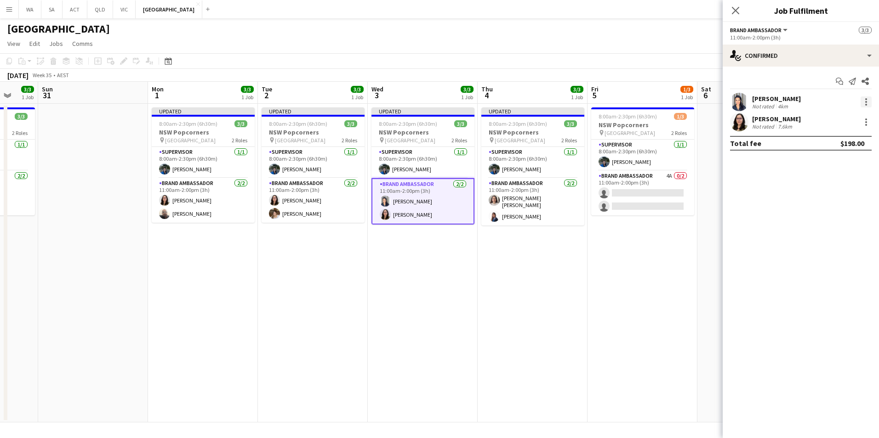
click at [871, 102] on div at bounding box center [865, 101] width 11 height 11
click at [838, 208] on span "Remove" at bounding box center [835, 207] width 57 height 8
click at [863, 105] on div at bounding box center [865, 101] width 11 height 11
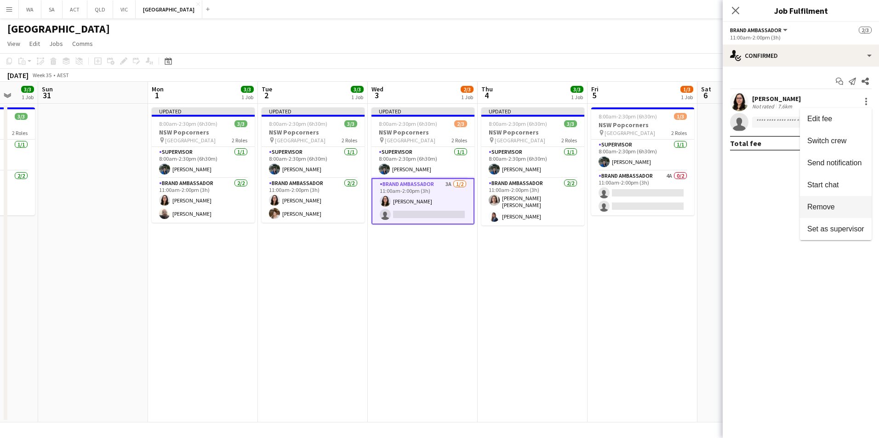
click at [817, 213] on button "Remove" at bounding box center [836, 207] width 72 height 22
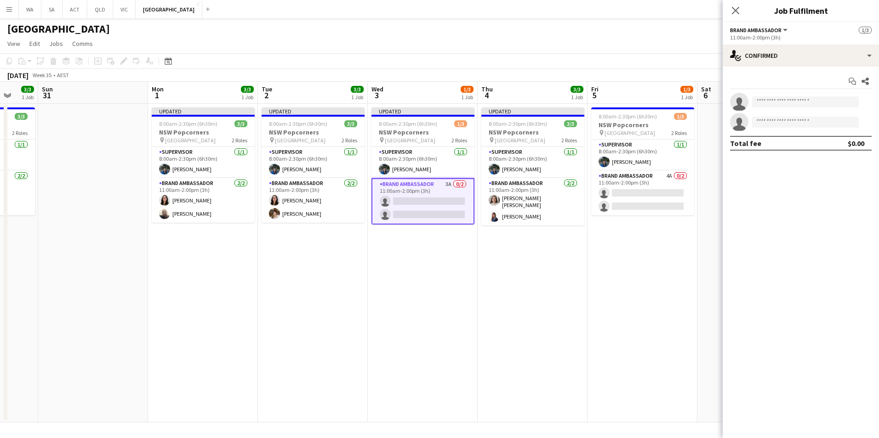
click at [437, 190] on app-card-role "Brand Ambassador 3A 0/2 11:00am-2:00pm (3h) single-neutral-actions single-neutr…" at bounding box center [422, 201] width 103 height 46
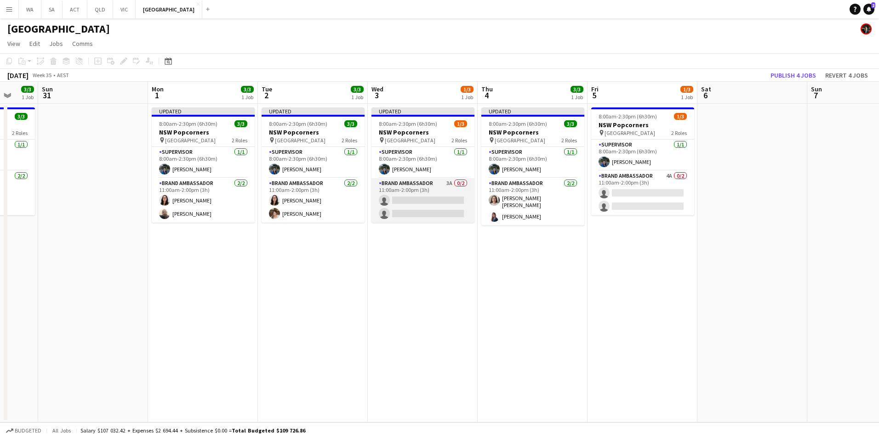
click at [437, 190] on app-card-role "Brand Ambassador 3A 0/2 11:00am-2:00pm (3h) single-neutral-actions single-neutr…" at bounding box center [422, 200] width 103 height 45
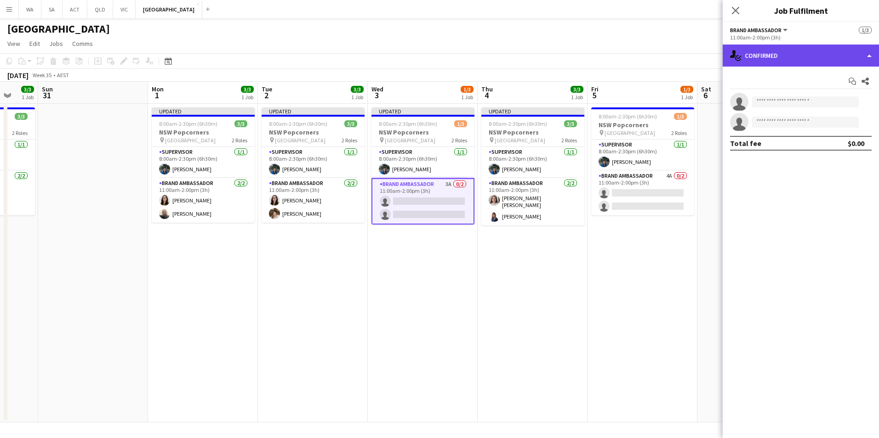
click at [800, 51] on div "single-neutral-actions-check-2 Confirmed" at bounding box center [800, 56] width 156 height 22
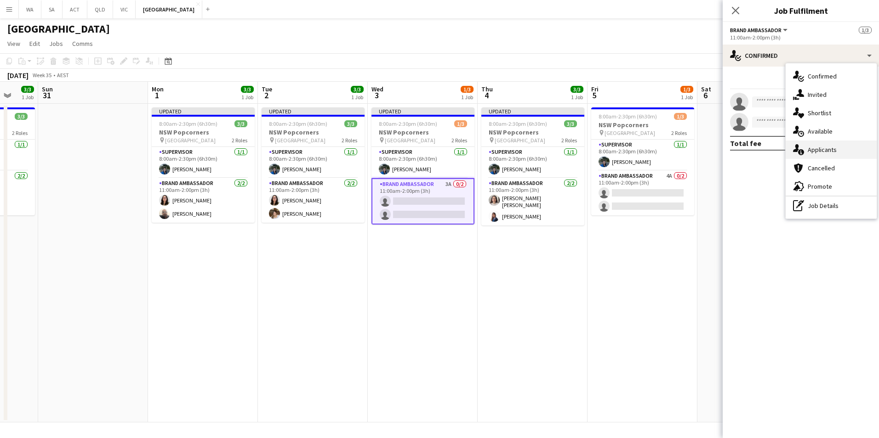
click at [840, 151] on div "single-neutral-actions-information Applicants" at bounding box center [830, 150] width 91 height 18
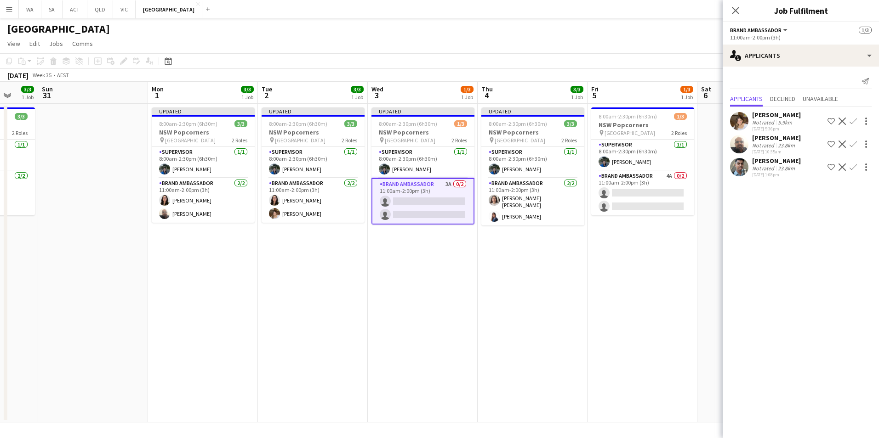
click at [853, 142] on app-icon "Confirm" at bounding box center [852, 144] width 7 height 7
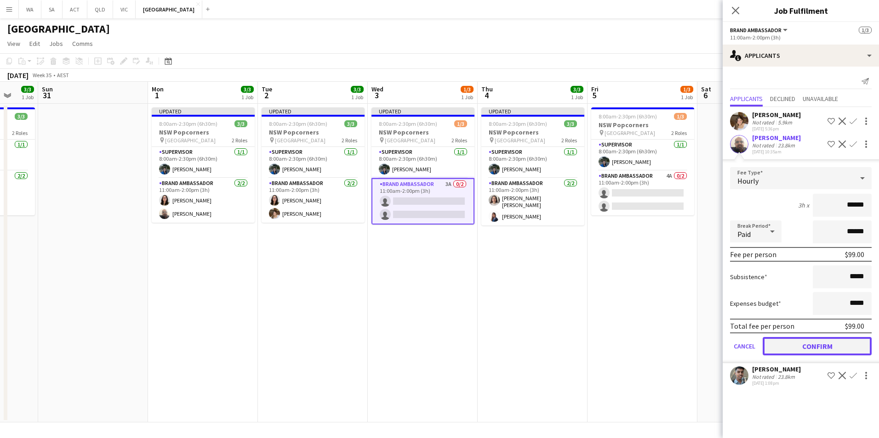
click at [813, 344] on button "Confirm" at bounding box center [816, 346] width 109 height 18
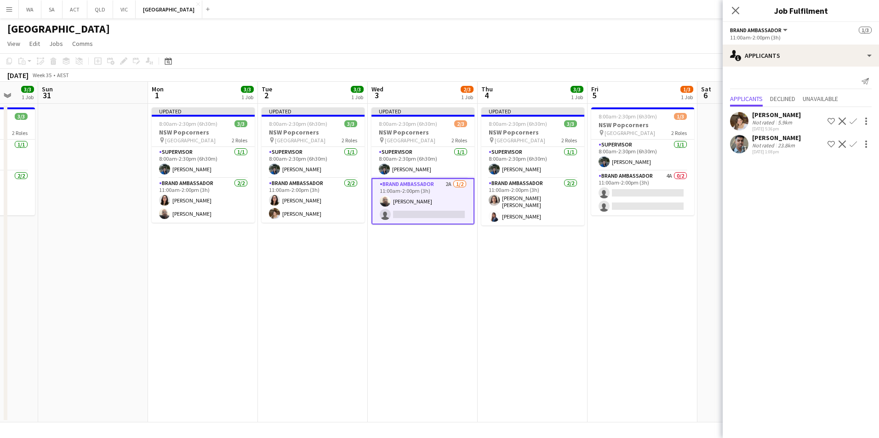
click at [852, 142] on app-icon "Confirm" at bounding box center [852, 144] width 7 height 7
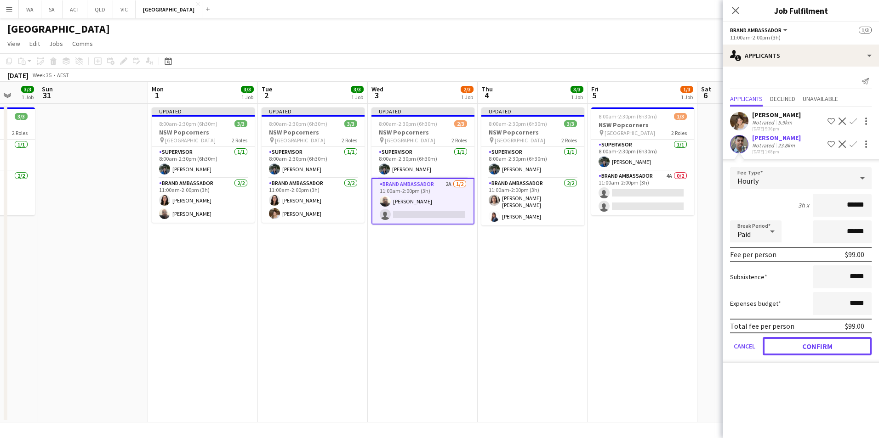
click at [819, 352] on button "Confirm" at bounding box center [816, 346] width 109 height 18
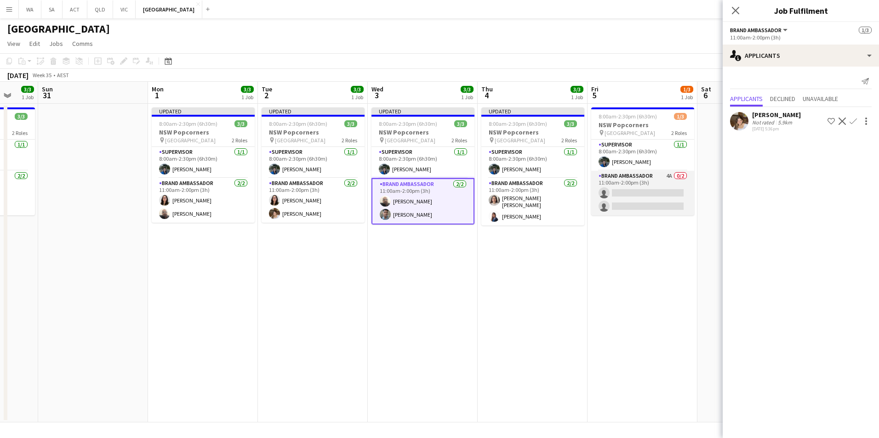
click at [612, 176] on app-card-role "Brand Ambassador 4A 0/2 11:00am-2:00pm (3h) single-neutral-actions single-neutr…" at bounding box center [642, 193] width 103 height 45
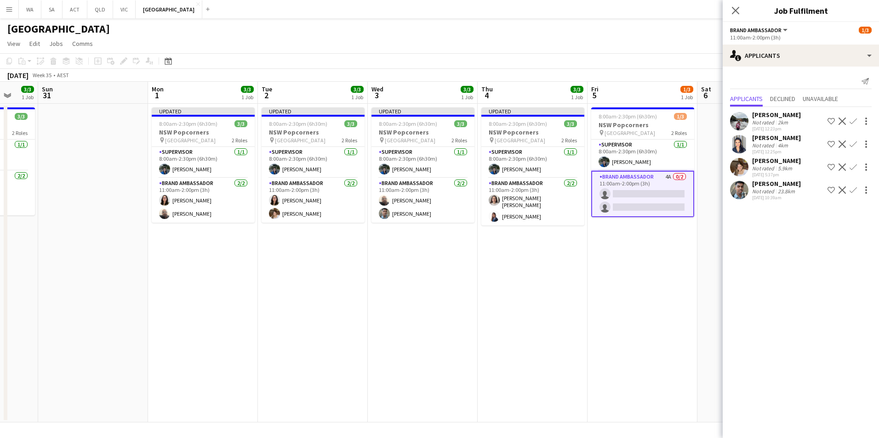
click at [853, 169] on app-icon "Confirm" at bounding box center [852, 167] width 7 height 7
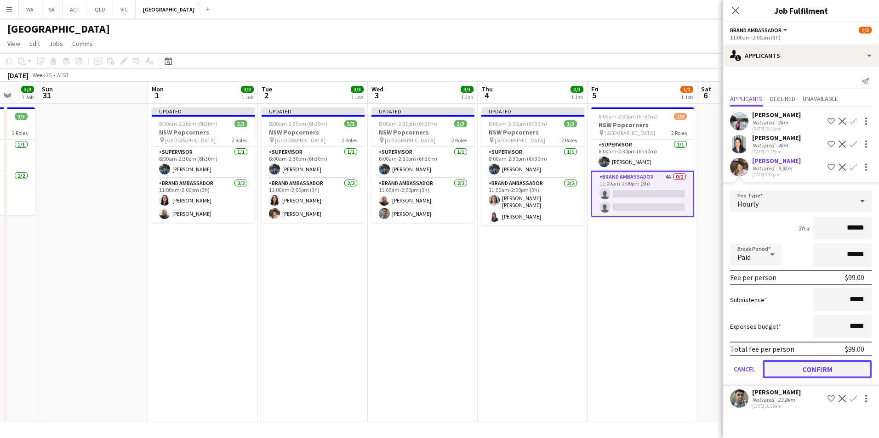
click at [836, 365] on button "Confirm" at bounding box center [816, 369] width 109 height 18
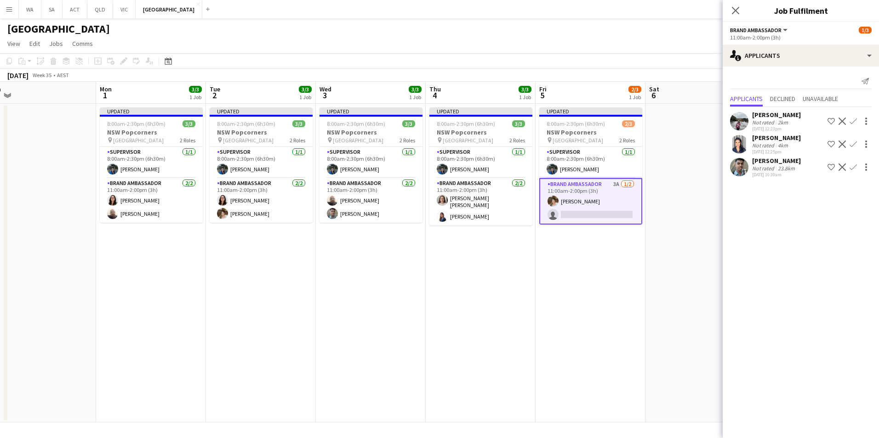
scroll to position [0, 352]
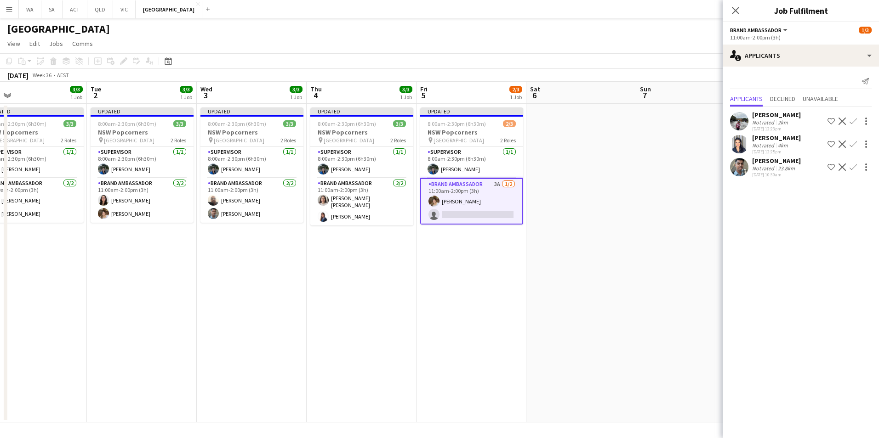
drag, startPoint x: 603, startPoint y: 333, endPoint x: 498, endPoint y: 336, distance: 105.3
click at [498, 336] on app-calendar-viewport "Fri 29 3/3 1 Job Sat 30 3/3 1 Job Sun 31 Mon 1 3/3 1 Job Tue 2 3/3 1 Job Wed 3 …" at bounding box center [439, 252] width 879 height 341
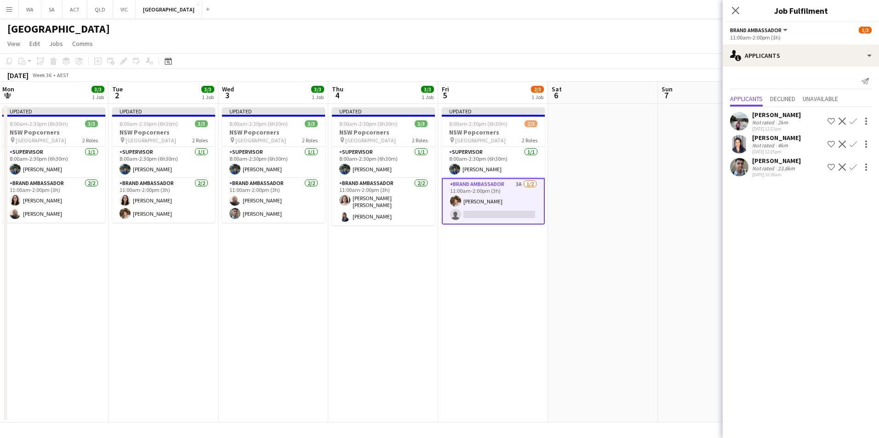
scroll to position [0, 291]
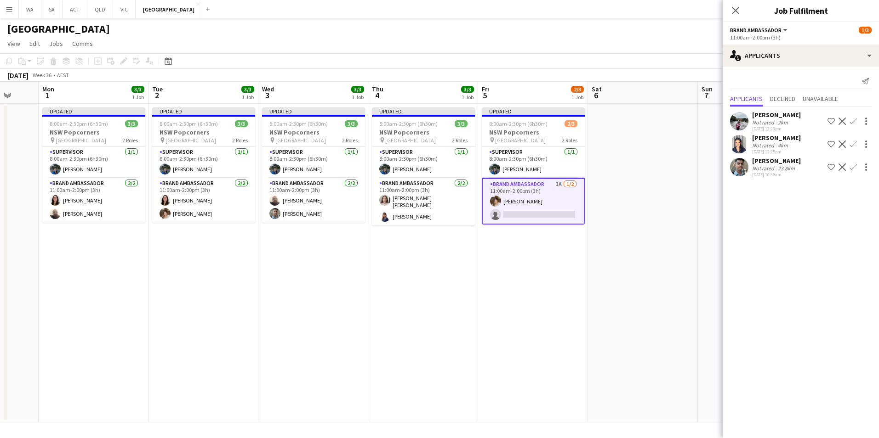
drag, startPoint x: 562, startPoint y: 259, endPoint x: 624, endPoint y: 251, distance: 62.0
click at [624, 251] on app-calendar-viewport "Fri 29 3/3 1 Job Sat 30 3/3 1 Job Sun 31 Mon 1 3/3 1 Job Tue 2 3/3 1 Job Wed 3 …" at bounding box center [439, 252] width 879 height 341
click at [855, 141] on app-icon "Confirm" at bounding box center [852, 144] width 7 height 7
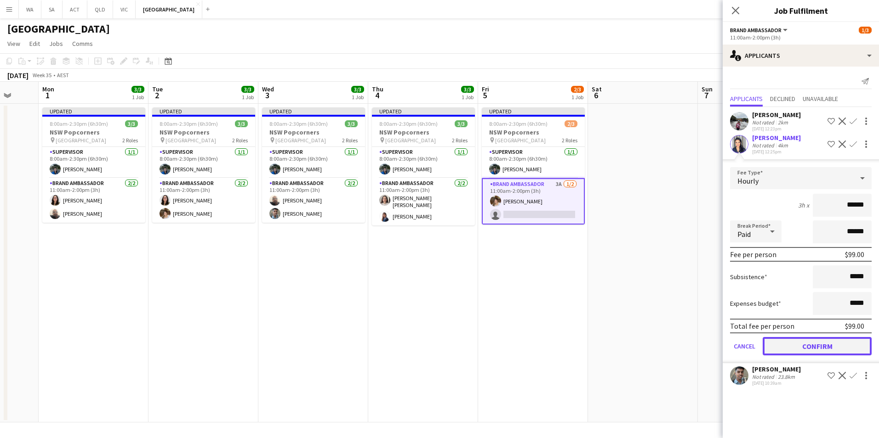
click at [822, 344] on button "Confirm" at bounding box center [816, 346] width 109 height 18
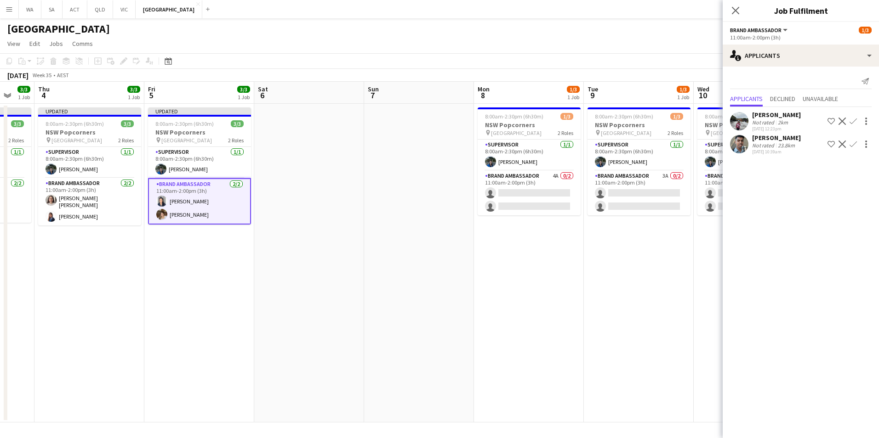
drag, startPoint x: 476, startPoint y: 304, endPoint x: 142, endPoint y: 282, distance: 334.3
click at [142, 282] on app-calendar-viewport "Mon 1 3/3 1 Job Tue 2 3/3 1 Job Wed 3 3/3 1 Job Thu 4 3/3 1 Job Fri 5 3/3 1 Job…" at bounding box center [439, 252] width 879 height 341
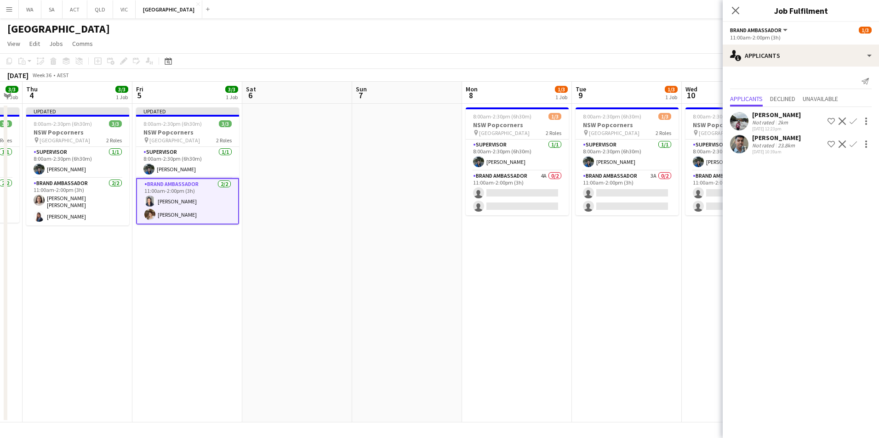
drag, startPoint x: 381, startPoint y: 264, endPoint x: 280, endPoint y: 261, distance: 101.1
click at [280, 261] on app-calendar-viewport "Mon 1 3/3 1 Job Tue 2 3/3 1 Job Wed 3 3/3 1 Job Thu 4 3/3 1 Job Fri 5 3/3 1 Job…" at bounding box center [439, 252] width 879 height 341
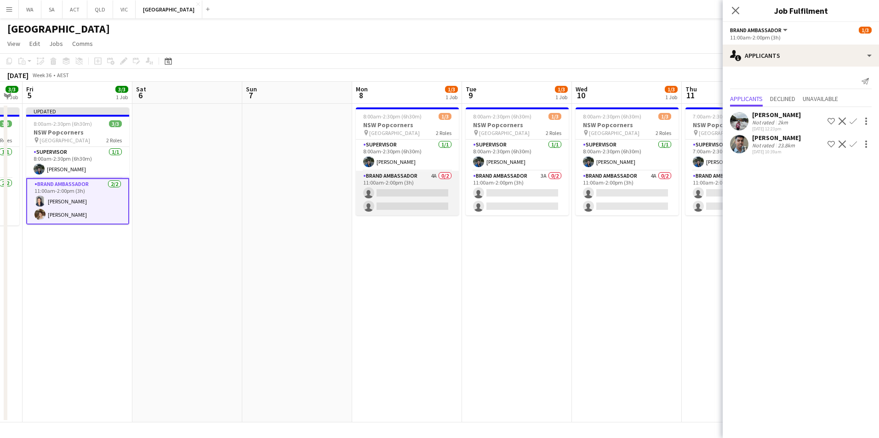
click at [403, 177] on app-card-role "Brand Ambassador 4A 0/2 11:00am-2:00pm (3h) single-neutral-actions single-neutr…" at bounding box center [407, 193] width 103 height 45
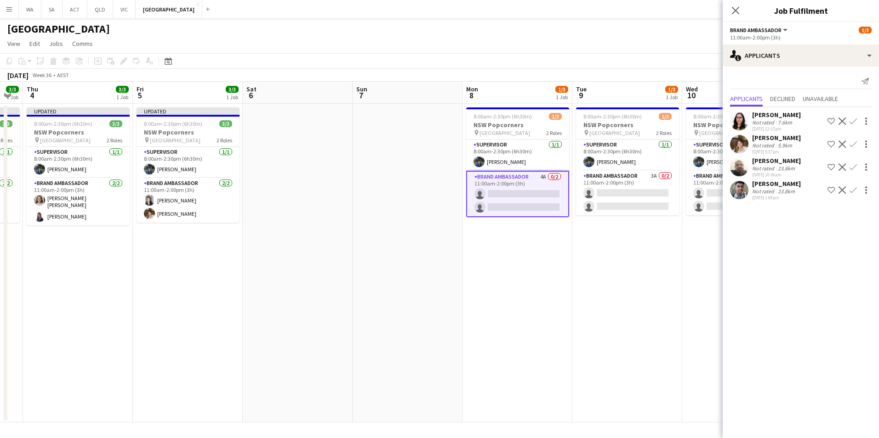
scroll to position [0, 199]
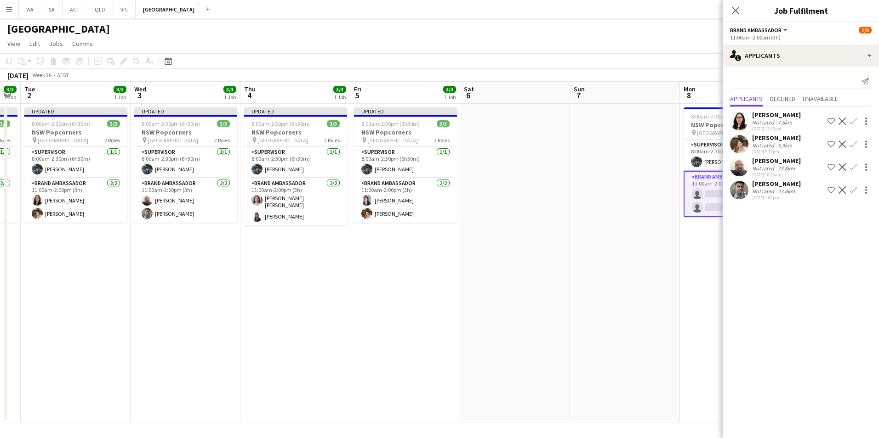
drag, startPoint x: 379, startPoint y: 275, endPoint x: 740, endPoint y: 270, distance: 361.2
click at [740, 270] on body "Menu Boards Boards Boards All jobs Status Workforce Workforce My Workforce Recr…" at bounding box center [439, 219] width 879 height 438
drag, startPoint x: 695, startPoint y: 275, endPoint x: 391, endPoint y: 263, distance: 304.0
click at [391, 263] on body "Menu Boards Boards Boards All jobs Status Workforce Workforce My Workforce Recr…" at bounding box center [439, 219] width 879 height 438
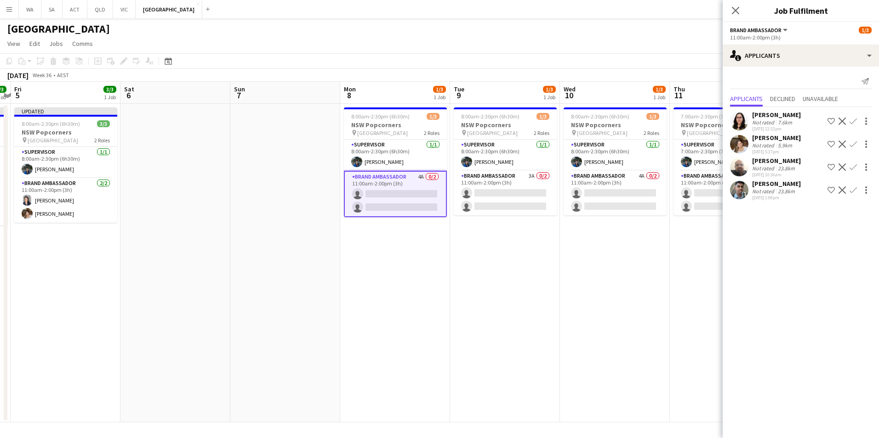
scroll to position [0, 342]
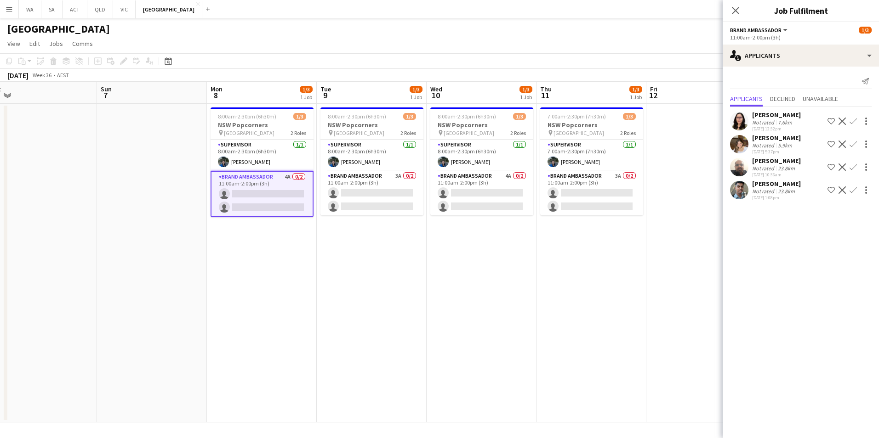
drag, startPoint x: 391, startPoint y: 263, endPoint x: 192, endPoint y: 277, distance: 200.4
click at [192, 277] on app-calendar-viewport "Wed 3 3/3 1 Job Thu 4 3/3 1 Job Fri 5 3/3 1 Job Sat 6 Sun 7 Mon 8 1/3 1 Job Tue…" at bounding box center [439, 252] width 879 height 341
click at [771, 281] on mat-expansion-panel "users2 Applicants Send notification Applicants Declined Unavailable Sofia Velas…" at bounding box center [800, 253] width 156 height 372
click at [853, 170] on app-icon "Confirm" at bounding box center [852, 167] width 7 height 7
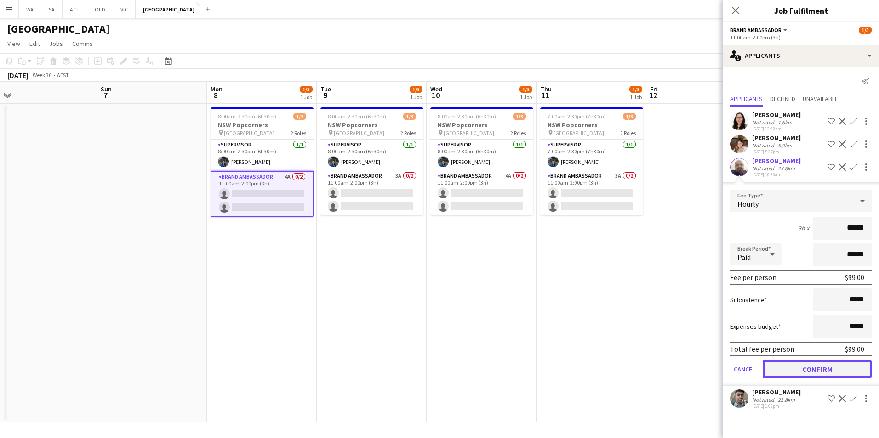
click at [825, 367] on button "Confirm" at bounding box center [816, 369] width 109 height 18
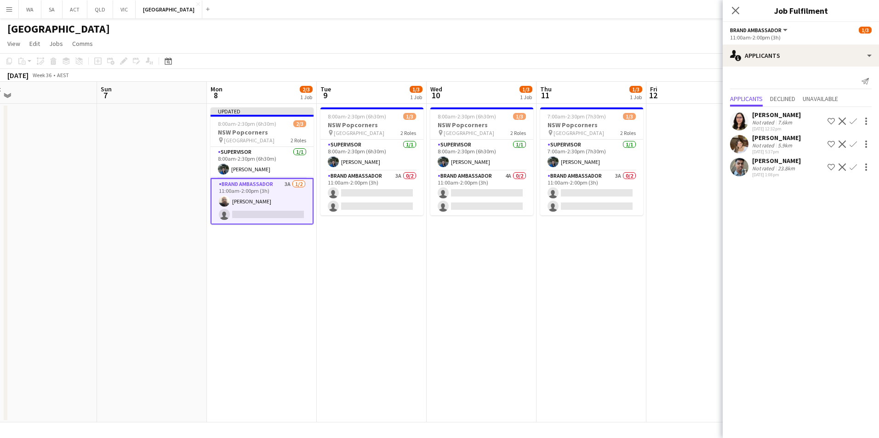
click at [856, 168] on button "Confirm" at bounding box center [852, 167] width 11 height 11
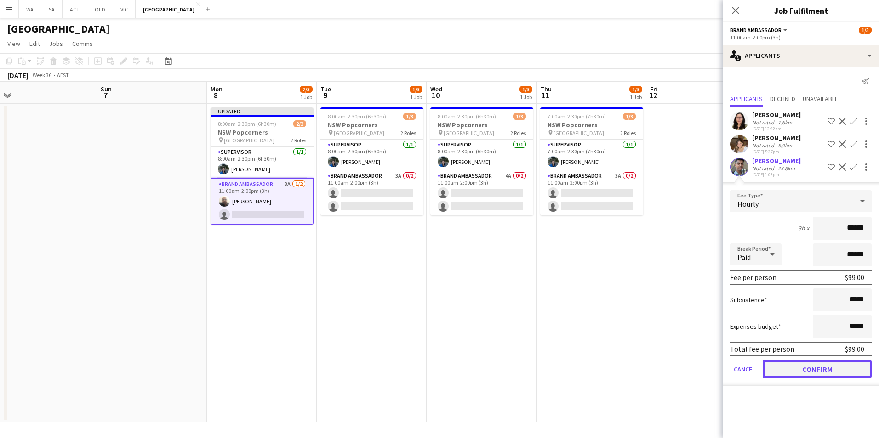
click at [840, 369] on button "Confirm" at bounding box center [816, 369] width 109 height 18
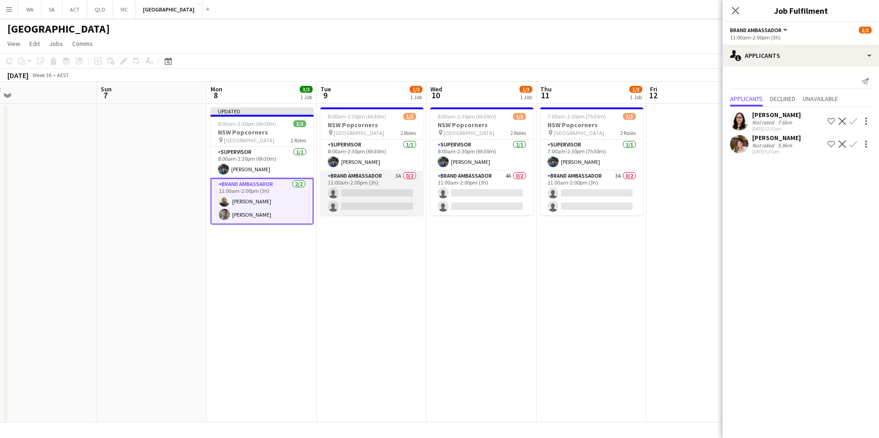
click at [375, 186] on app-card-role "Brand Ambassador 3A 0/2 11:00am-2:00pm (3h) single-neutral-actions single-neutr…" at bounding box center [371, 193] width 103 height 45
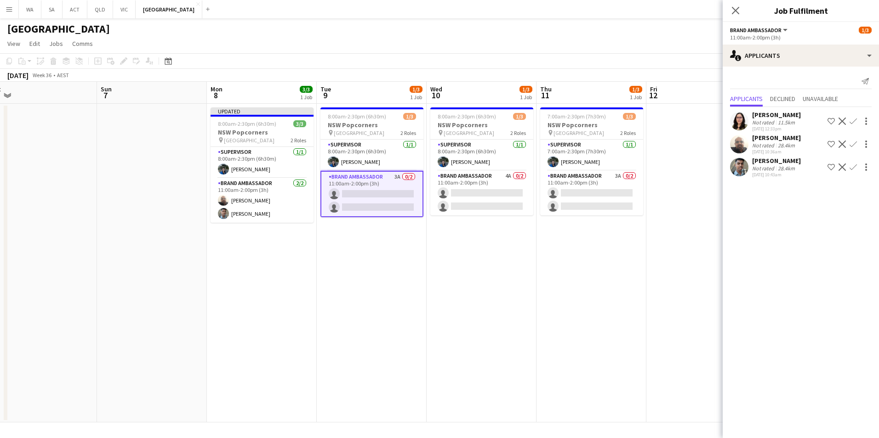
click at [852, 122] on app-icon "Confirm" at bounding box center [852, 121] width 7 height 7
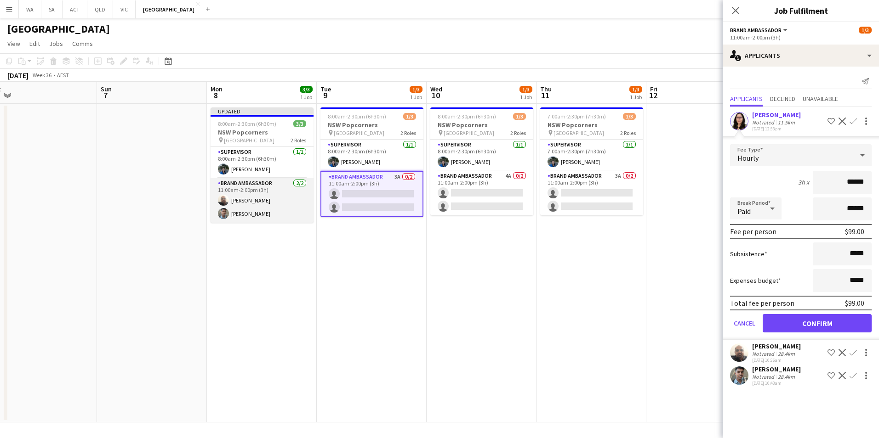
click at [277, 185] on app-card-role "Brand Ambassador 2/2 11:00am-2:00pm (3h) Balaji Sankar Gourisankar Balaji" at bounding box center [261, 200] width 103 height 45
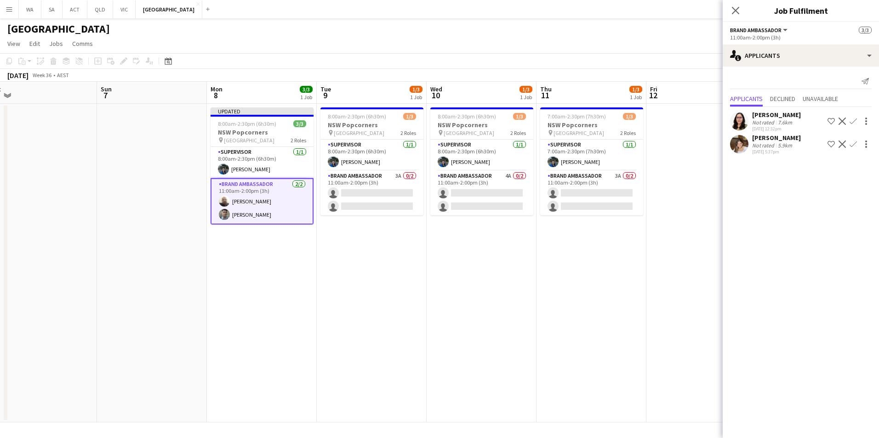
click at [236, 199] on app-card-role "Brand Ambassador 2/2 11:00am-2:00pm (3h) Balaji Sankar Gourisankar Balaji" at bounding box center [261, 201] width 103 height 46
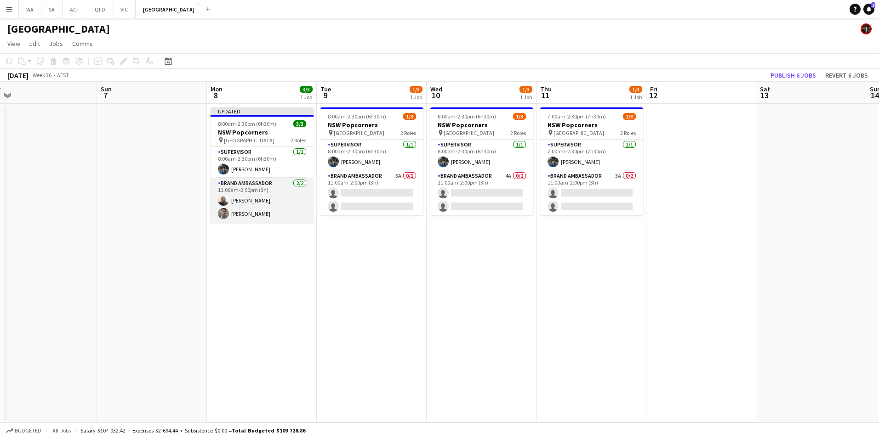
click at [251, 186] on app-card-role "Brand Ambassador 2/2 11:00am-2:00pm (3h) Balaji Sankar Gourisankar Balaji" at bounding box center [261, 200] width 103 height 45
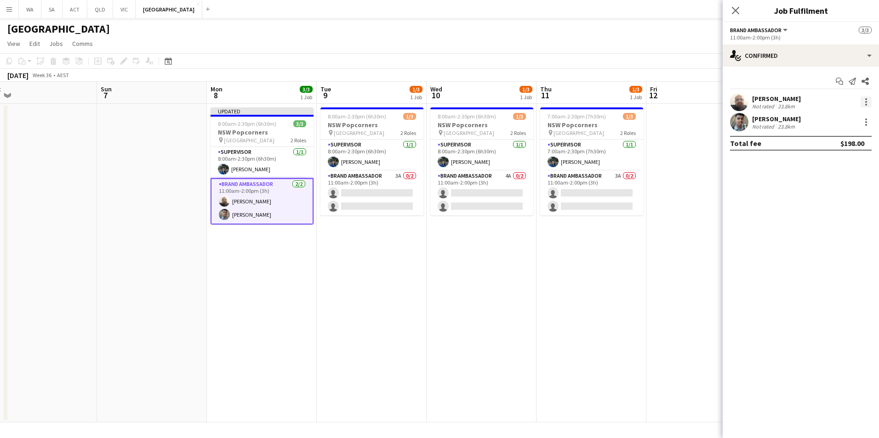
click at [860, 102] on div at bounding box center [865, 101] width 11 height 11
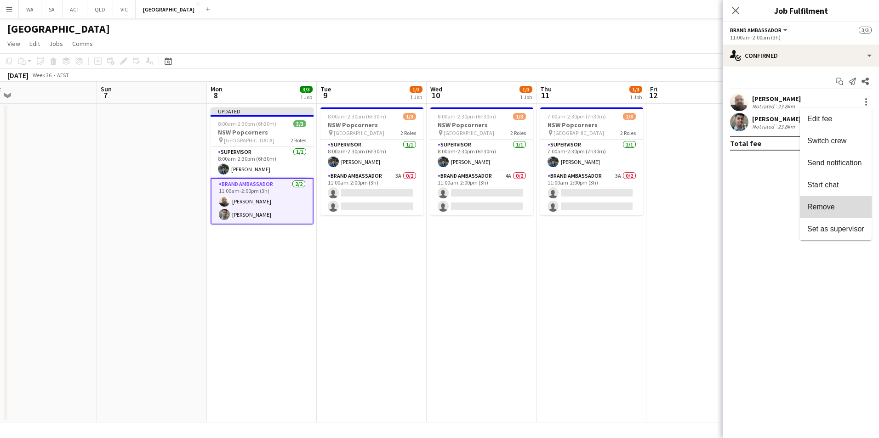
click at [828, 199] on button "Remove" at bounding box center [836, 207] width 72 height 22
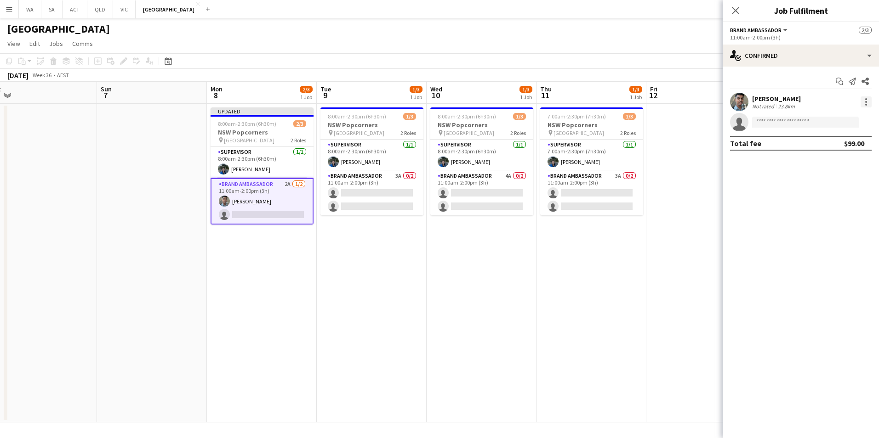
click at [865, 101] on div at bounding box center [865, 101] width 11 height 11
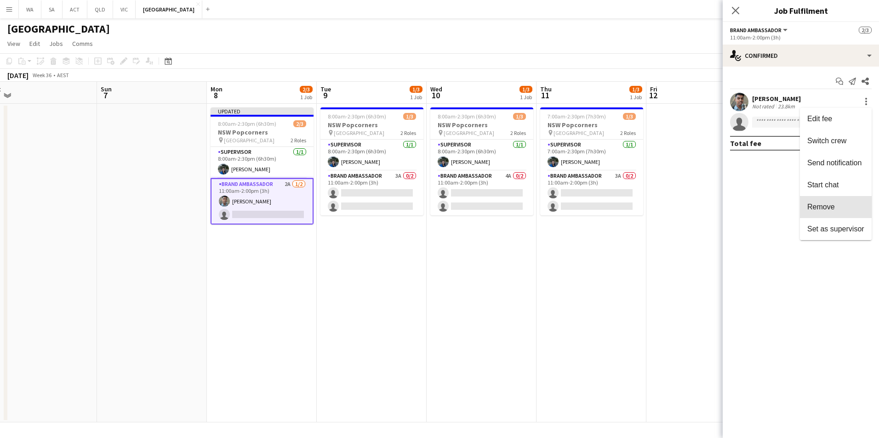
click at [845, 200] on button "Remove" at bounding box center [836, 207] width 72 height 22
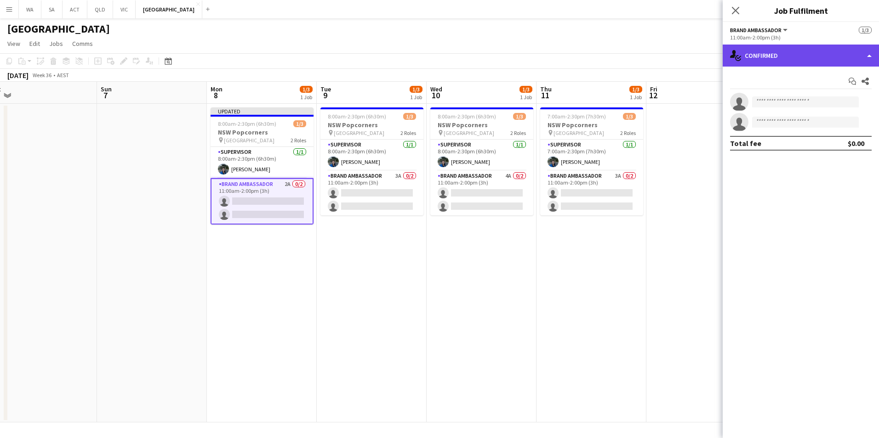
click at [793, 62] on div "single-neutral-actions-check-2 Confirmed" at bounding box center [800, 56] width 156 height 22
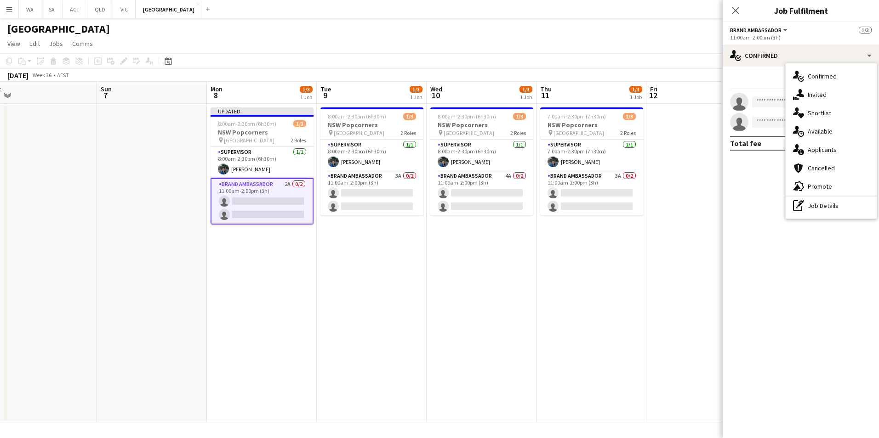
click at [829, 147] on div "single-neutral-actions-information Applicants" at bounding box center [830, 150] width 91 height 18
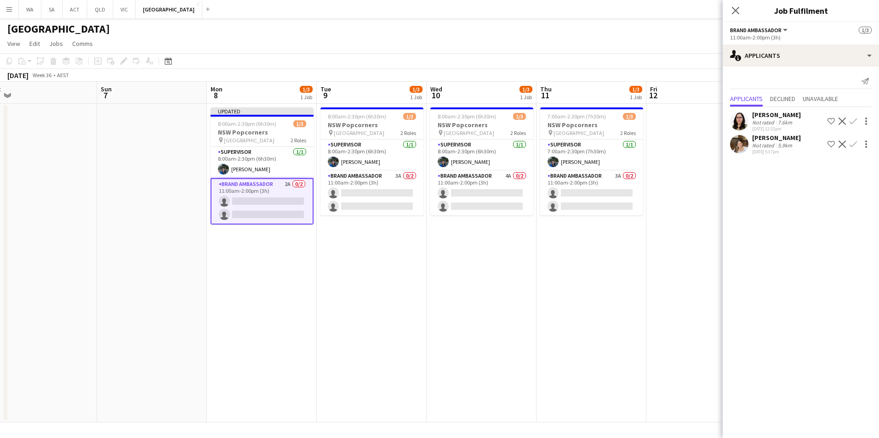
click at [856, 122] on app-icon "Confirm" at bounding box center [852, 121] width 7 height 7
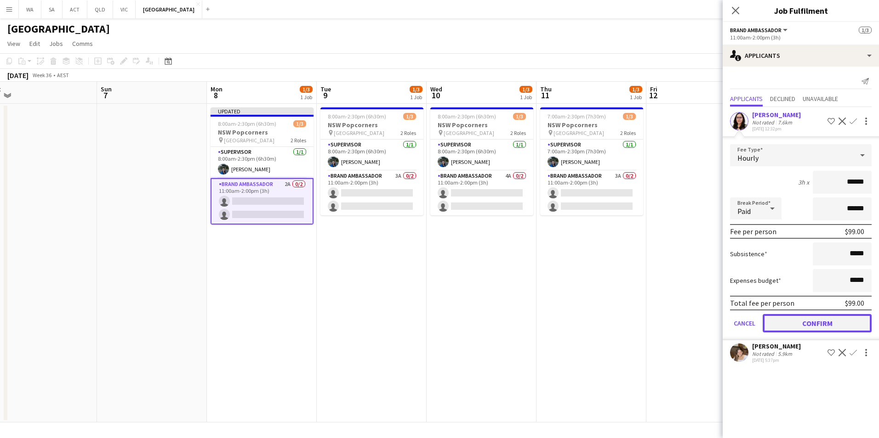
click at [808, 323] on button "Confirm" at bounding box center [816, 323] width 109 height 18
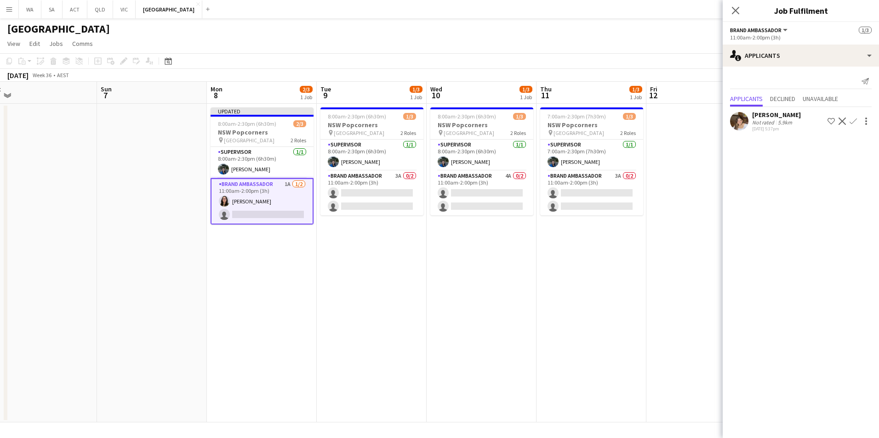
click at [852, 121] on app-icon "Confirm" at bounding box center [852, 121] width 7 height 7
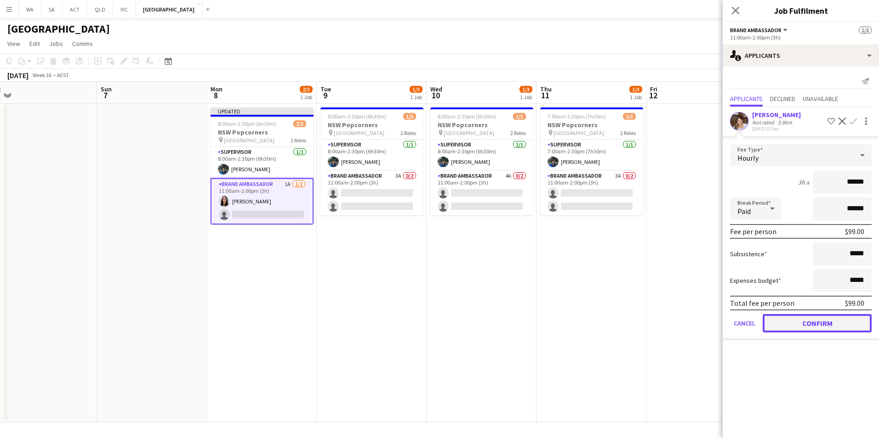
click at [810, 319] on button "Confirm" at bounding box center [816, 323] width 109 height 18
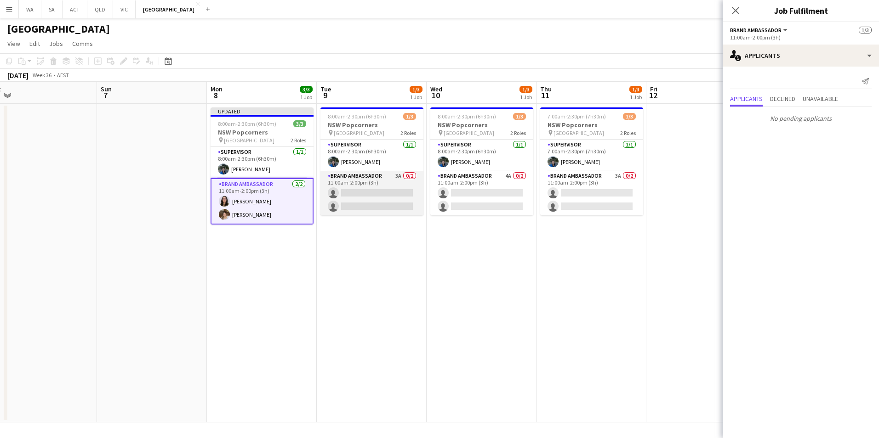
drag, startPoint x: 362, startPoint y: 177, endPoint x: 386, endPoint y: 178, distance: 24.9
click at [362, 176] on app-card-role "Brand Ambassador 3A 0/2 11:00am-2:00pm (3h) single-neutral-actions single-neutr…" at bounding box center [371, 193] width 103 height 45
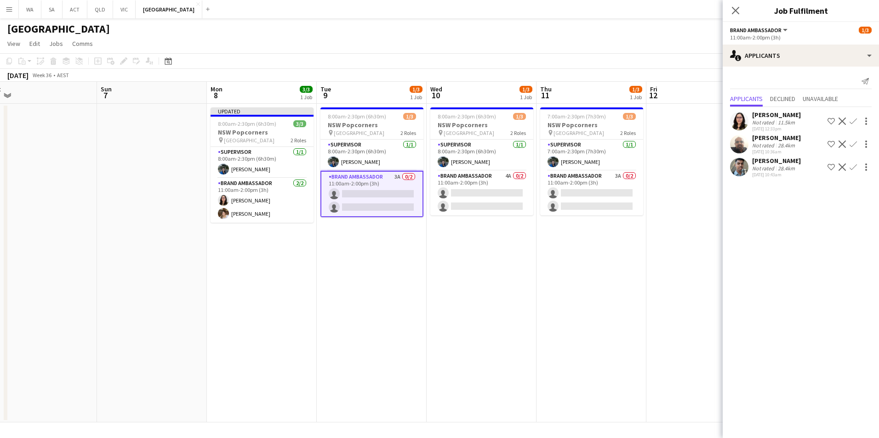
click at [856, 142] on app-icon "Confirm" at bounding box center [852, 144] width 7 height 7
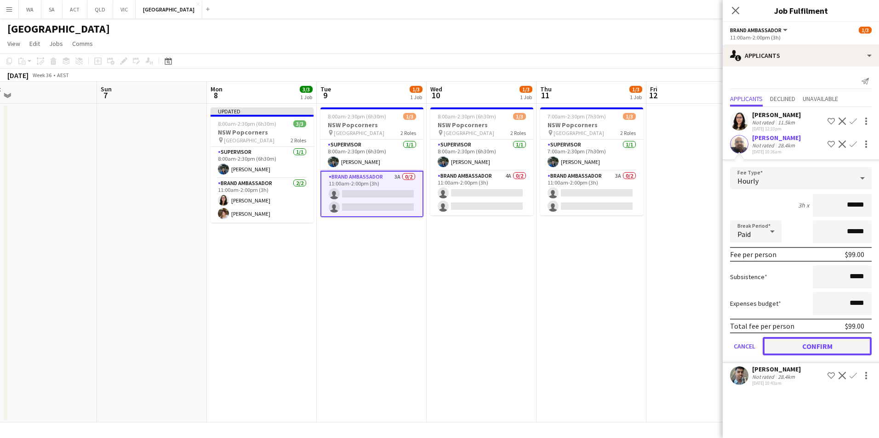
click at [812, 346] on button "Confirm" at bounding box center [816, 346] width 109 height 18
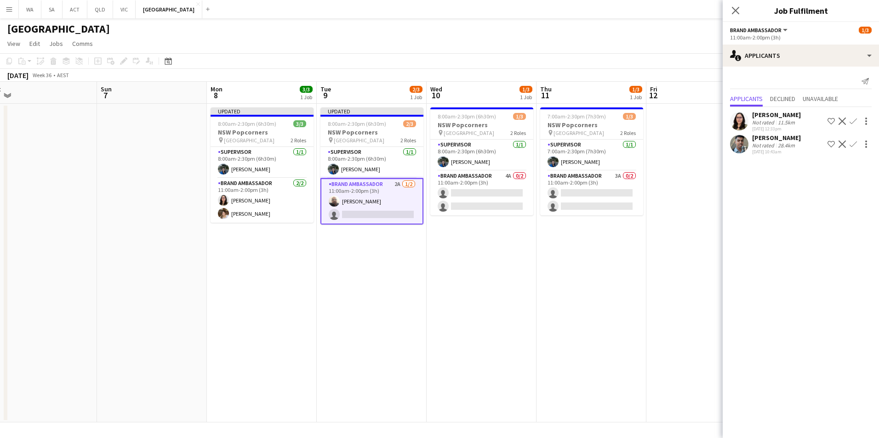
click at [858, 143] on div at bounding box center [864, 144] width 13 height 11
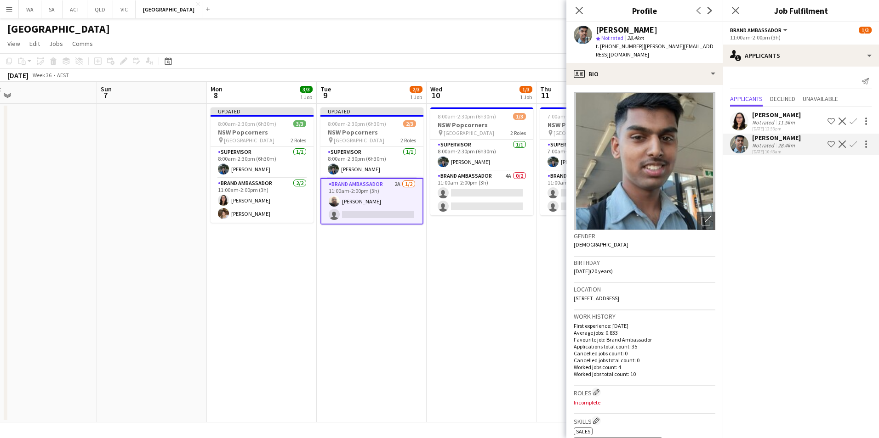
click at [856, 144] on button "Confirm" at bounding box center [852, 144] width 11 height 11
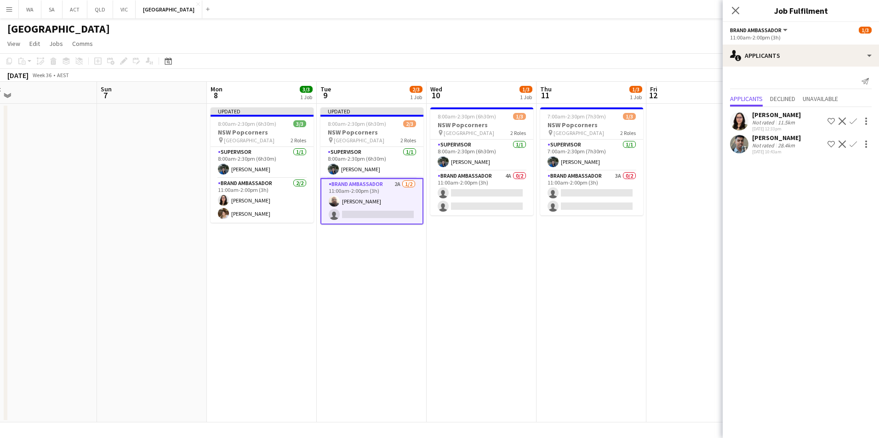
click at [855, 147] on app-icon "Confirm" at bounding box center [852, 144] width 7 height 7
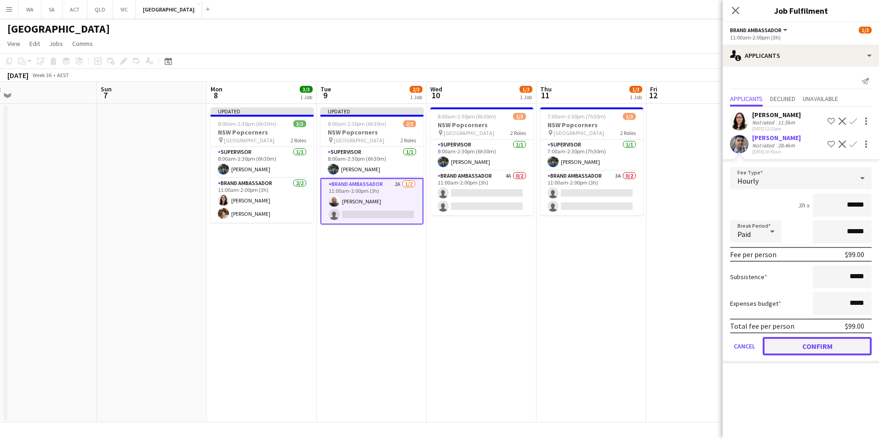
click at [851, 347] on button "Confirm" at bounding box center [816, 346] width 109 height 18
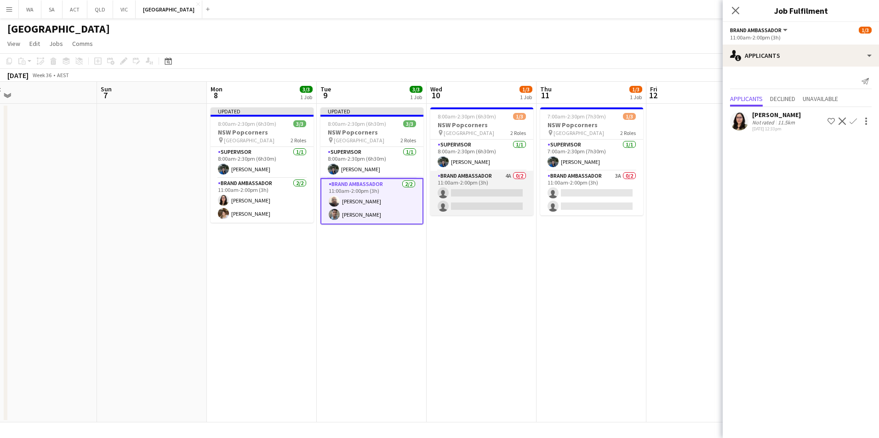
click at [492, 182] on app-card-role "Brand Ambassador 4A 0/2 11:00am-2:00pm (3h) single-neutral-actions single-neutr…" at bounding box center [481, 193] width 103 height 45
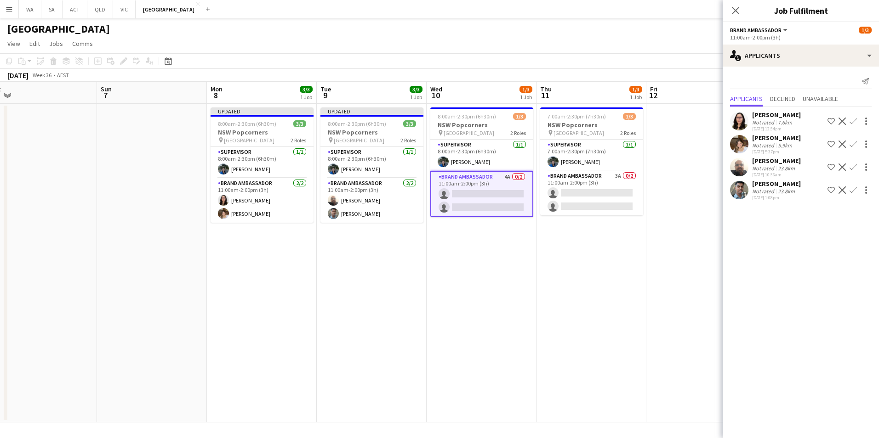
click at [853, 121] on app-icon "Confirm" at bounding box center [852, 121] width 7 height 7
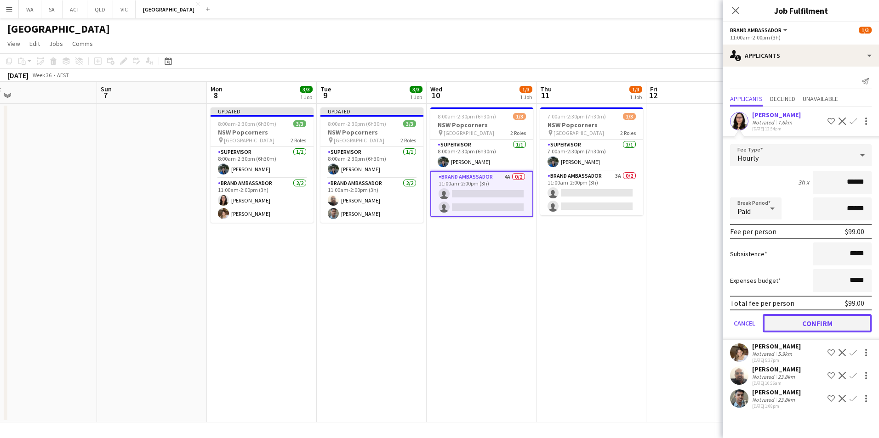
click at [822, 328] on button "Confirm" at bounding box center [816, 323] width 109 height 18
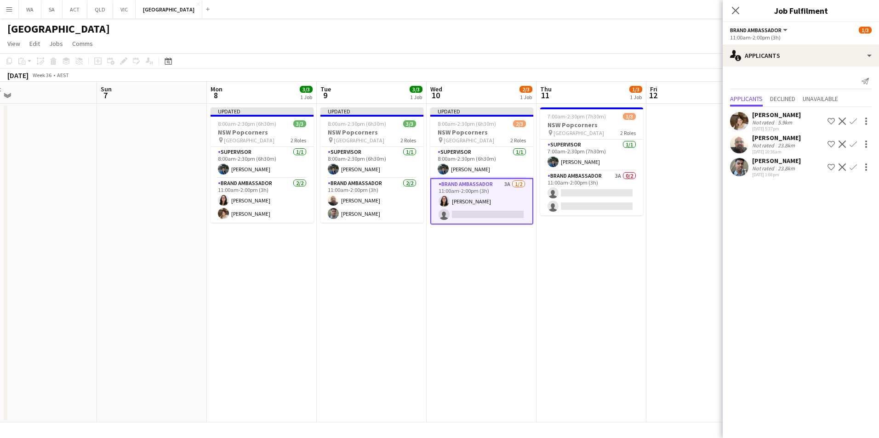
click at [851, 119] on app-icon "Confirm" at bounding box center [852, 121] width 7 height 7
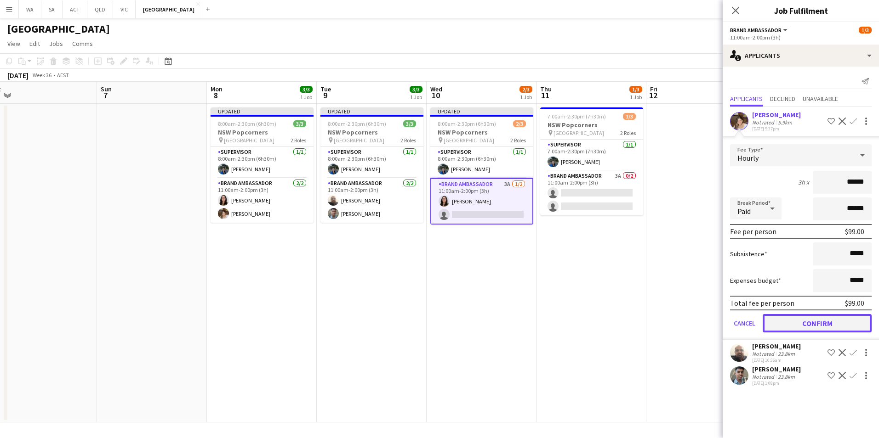
click at [811, 327] on button "Confirm" at bounding box center [816, 323] width 109 height 18
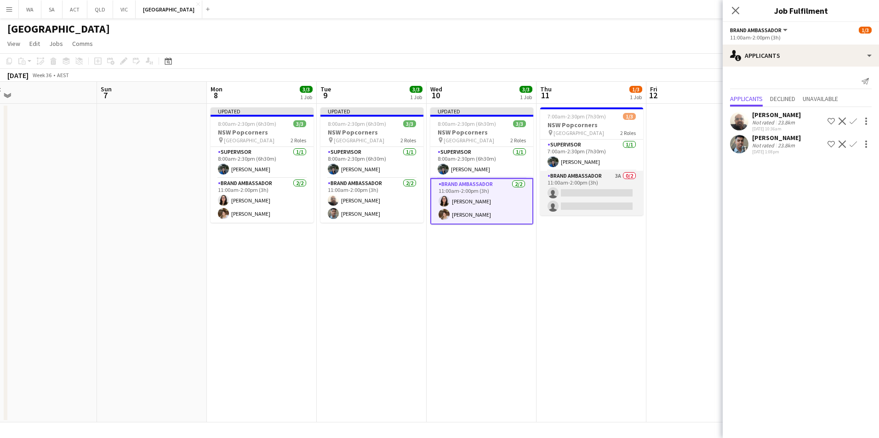
click at [598, 179] on app-card-role "Brand Ambassador 3A 0/2 11:00am-2:00pm (3h) single-neutral-actions single-neutr…" at bounding box center [591, 193] width 103 height 45
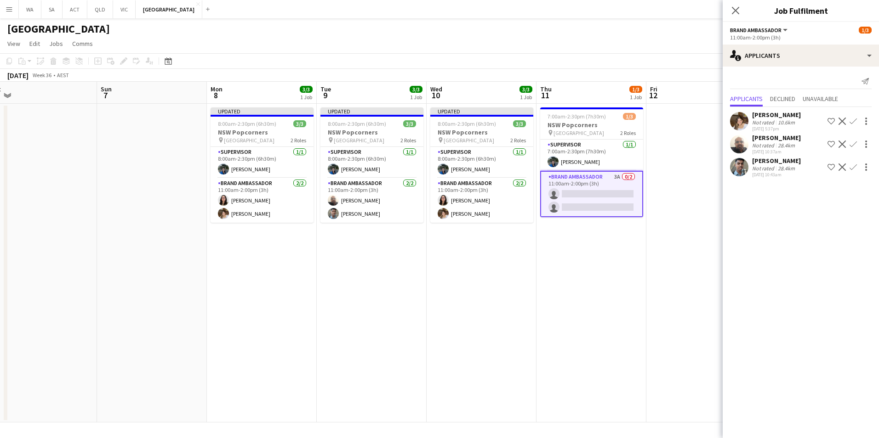
click at [854, 143] on app-icon "Confirm" at bounding box center [852, 144] width 7 height 7
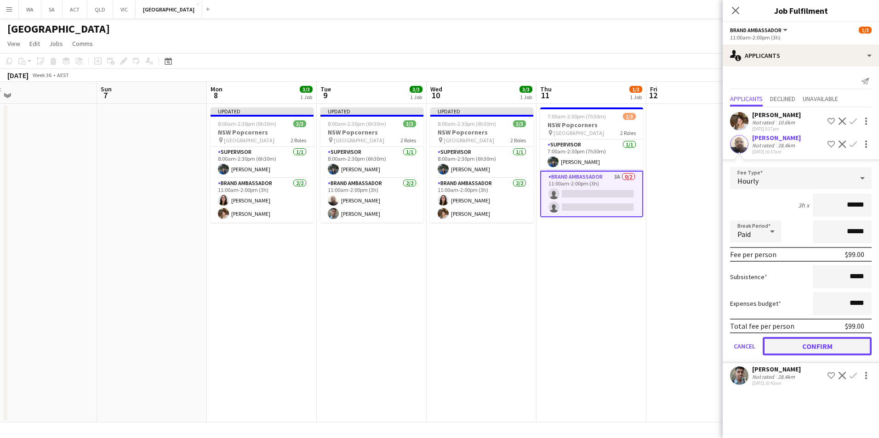
click at [798, 342] on button "Confirm" at bounding box center [816, 346] width 109 height 18
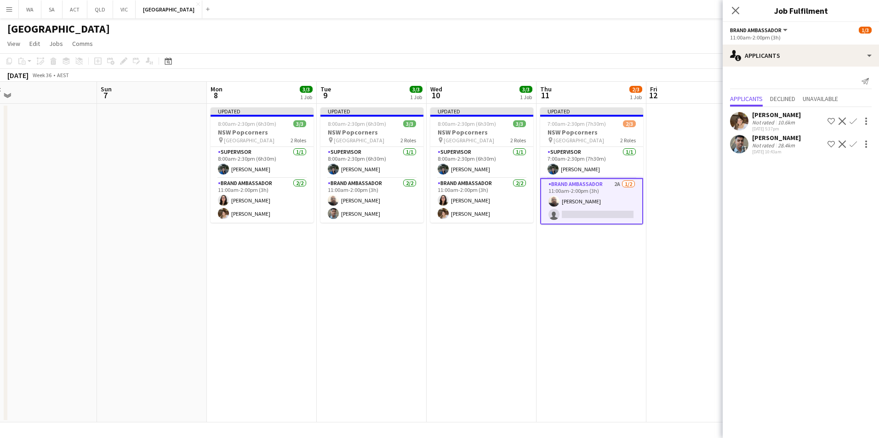
click at [853, 145] on app-icon "Confirm" at bounding box center [852, 144] width 7 height 7
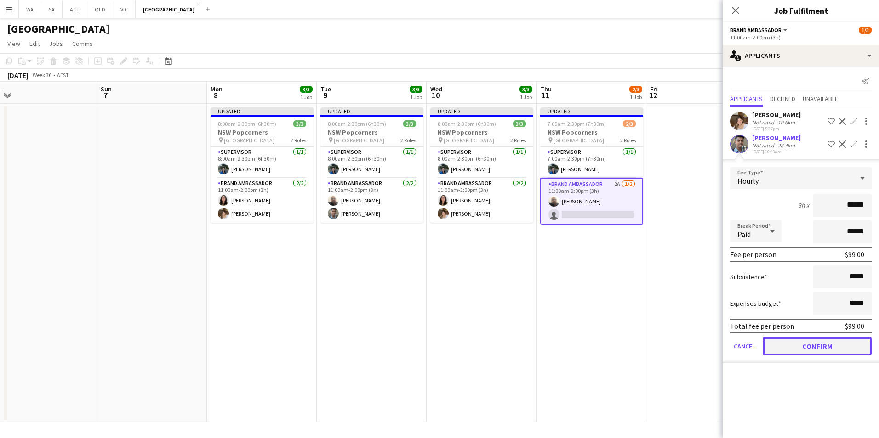
click at [817, 346] on button "Confirm" at bounding box center [816, 346] width 109 height 18
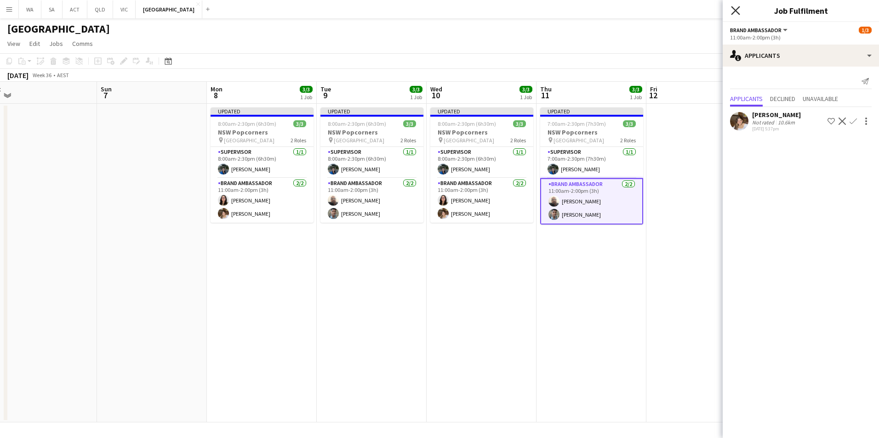
click at [735, 11] on icon at bounding box center [735, 10] width 9 height 9
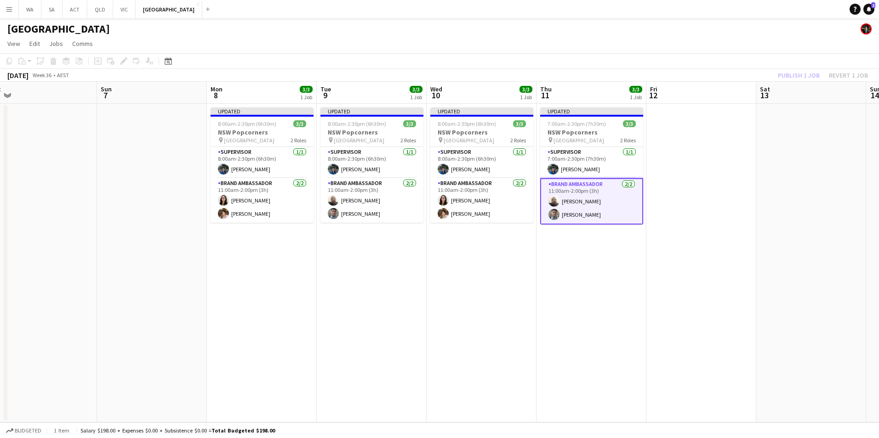
click at [799, 75] on div "Publish 1 job Revert 1 job" at bounding box center [822, 75] width 112 height 12
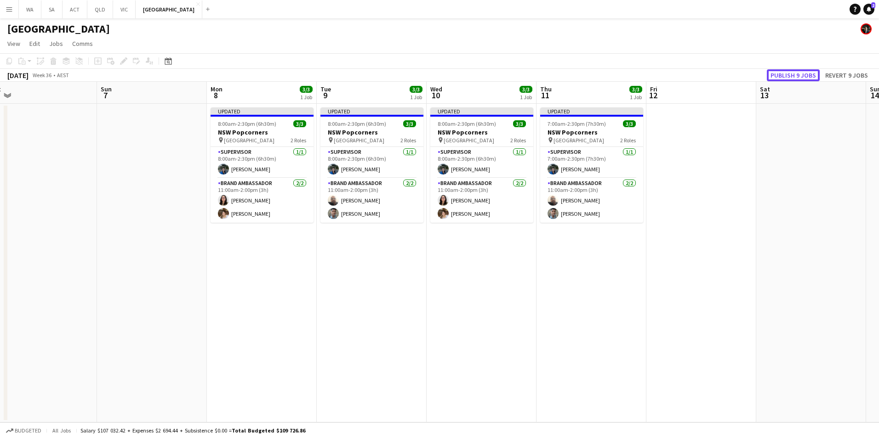
click at [799, 75] on button "Publish 9 jobs" at bounding box center [792, 75] width 53 height 12
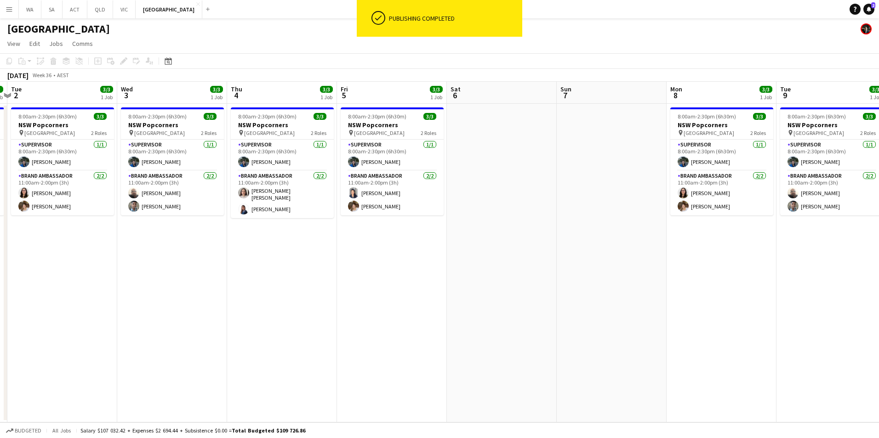
drag, startPoint x: 560, startPoint y: 287, endPoint x: 733, endPoint y: 258, distance: 175.2
click at [733, 258] on app-calendar-viewport "Sun 31 Mon 1 3/3 1 Job Tue 2 3/3 1 Job Wed 3 3/3 1 Job Thu 4 3/3 1 Job Fri 5 3/…" at bounding box center [439, 252] width 879 height 341
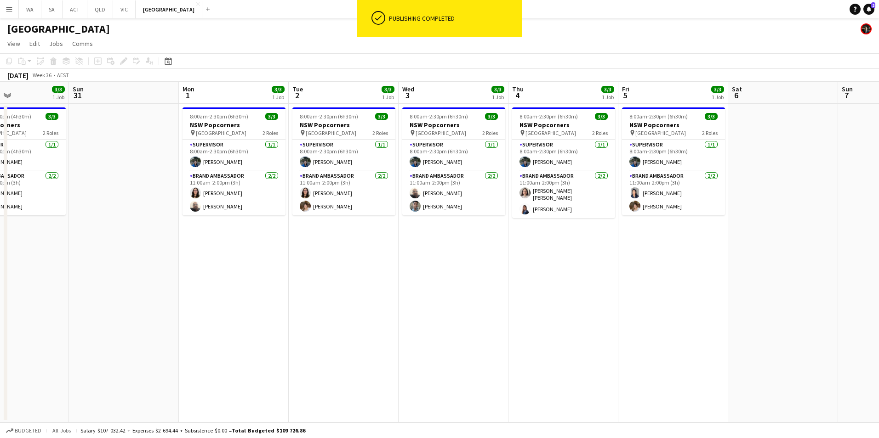
drag, startPoint x: 308, startPoint y: 281, endPoint x: 583, endPoint y: 239, distance: 278.5
click at [583, 239] on app-calendar-viewport "Thu 28 3/3 1 Job Fri 29 3/3 1 Job Sat 30 3/3 1 Job Sun 31 Mon 1 3/3 1 Job Tue 2…" at bounding box center [439, 252] width 879 height 341
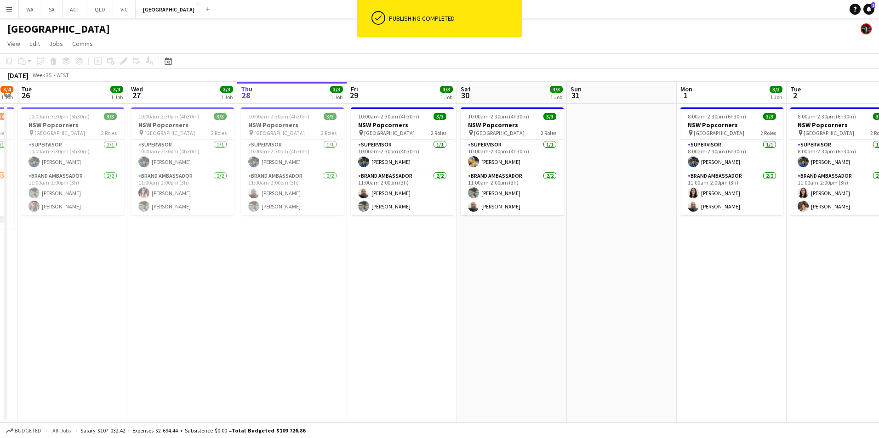
drag, startPoint x: 828, startPoint y: 288, endPoint x: 941, endPoint y: 261, distance: 117.0
click at [878, 261] on html "ok-circled Publishing completed Menu Boards Boards Boards All jobs Status Workf…" at bounding box center [439, 219] width 879 height 438
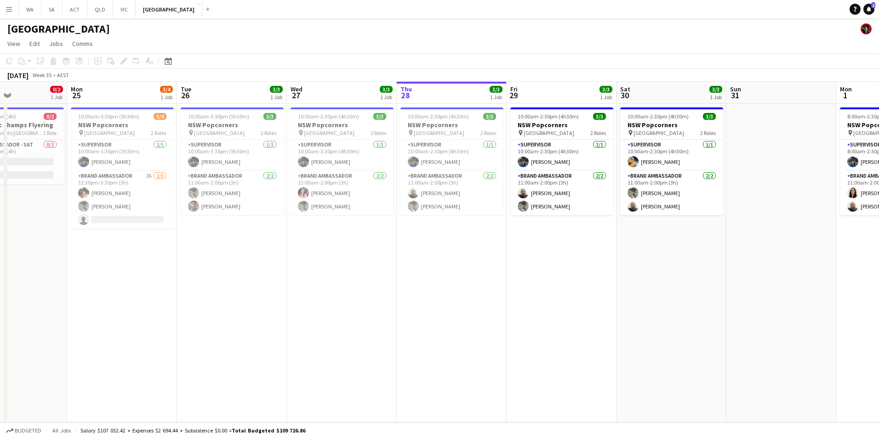
scroll to position [0, 258]
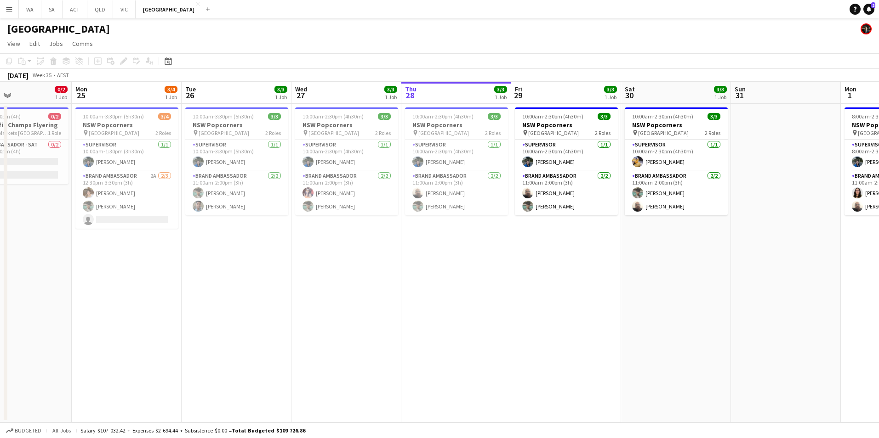
drag, startPoint x: 349, startPoint y: 318, endPoint x: 513, endPoint y: 289, distance: 166.6
click at [513, 289] on app-calendar-viewport "Fri 22 Sat 23 Sun 24 0/2 1 Job Mon 25 3/4 1 Job Tue 26 3/3 1 Job Wed 27 3/3 1 J…" at bounding box center [439, 252] width 879 height 341
click at [345, 156] on app-card-role "Supervisor 1/1 10:00am-2:30pm (4h30m) Vanessa Corrales" at bounding box center [346, 155] width 103 height 31
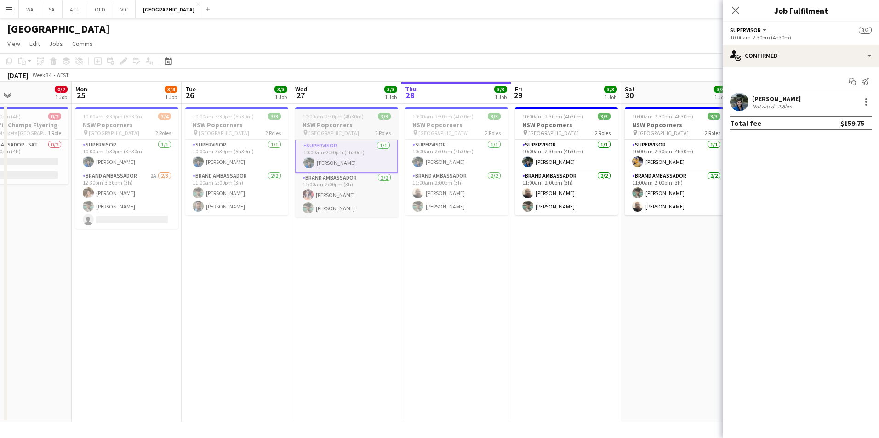
click at [351, 123] on h3 "NSW Popcorners" at bounding box center [346, 125] width 103 height 8
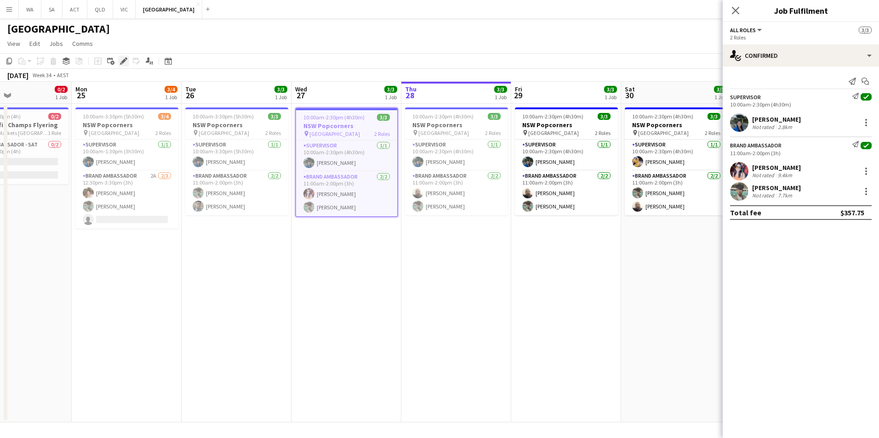
click at [124, 62] on icon at bounding box center [123, 61] width 5 height 5
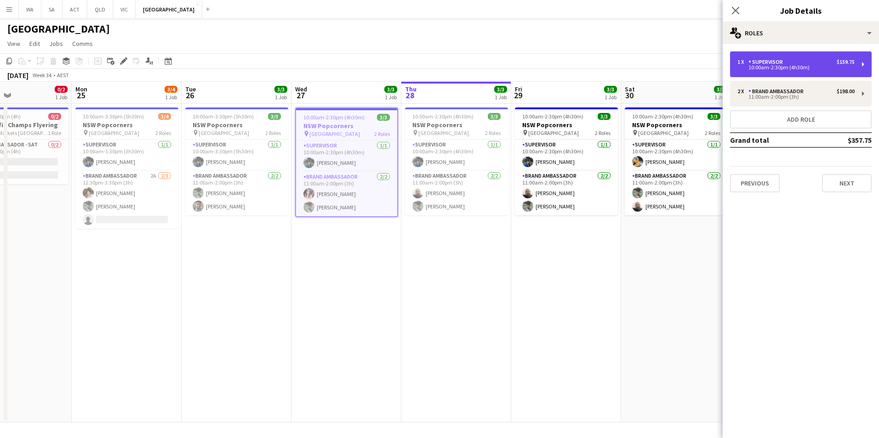
click at [824, 75] on div "1 x Supervisor $159.75 10:00am-2:30pm (4h30m)" at bounding box center [801, 64] width 142 height 26
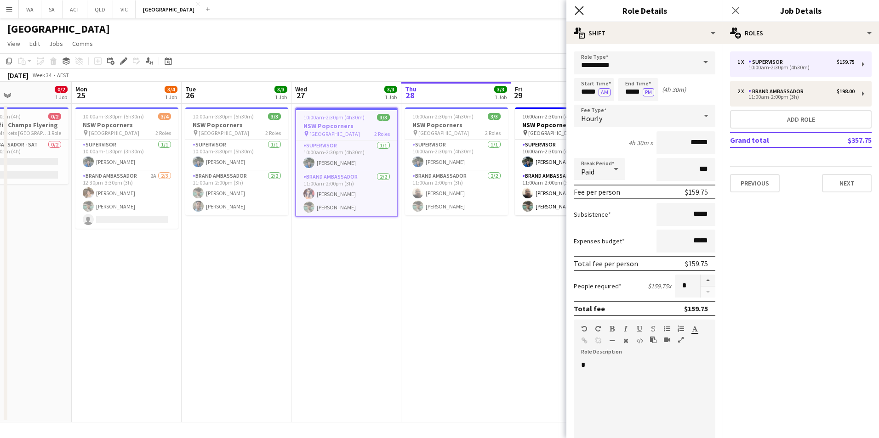
click at [582, 10] on icon "Close pop-in" at bounding box center [578, 10] width 9 height 9
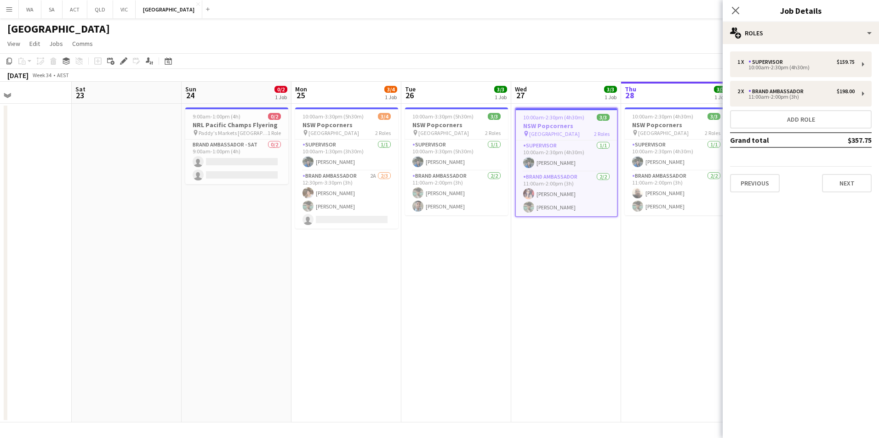
drag, startPoint x: 214, startPoint y: 268, endPoint x: 434, endPoint y: 276, distance: 219.8
click at [434, 276] on app-calendar-viewport "Wed 20 Thu 21 Fri 22 Sat 23 Sun 24 0/2 1 Job Mon 25 3/4 1 Job Tue 26 3/3 1 Job …" at bounding box center [439, 252] width 879 height 341
click at [736, 6] on icon "Close pop-in" at bounding box center [735, 10] width 9 height 9
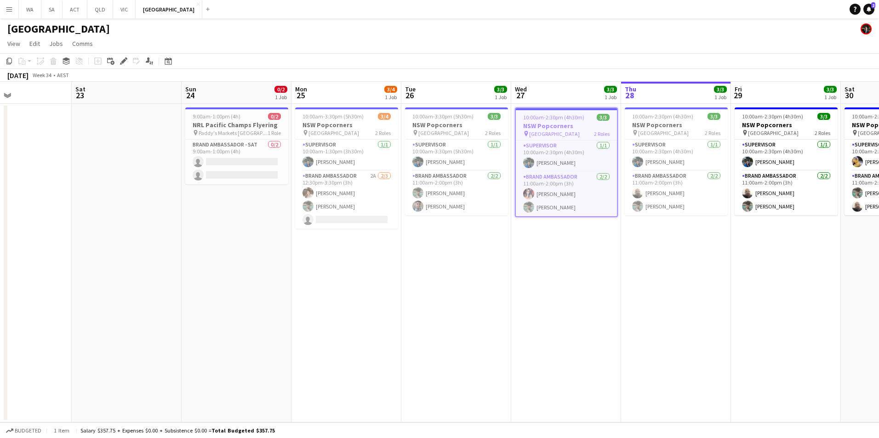
click at [554, 117] on span "10:00am-2:30pm (4h30m)" at bounding box center [553, 117] width 61 height 7
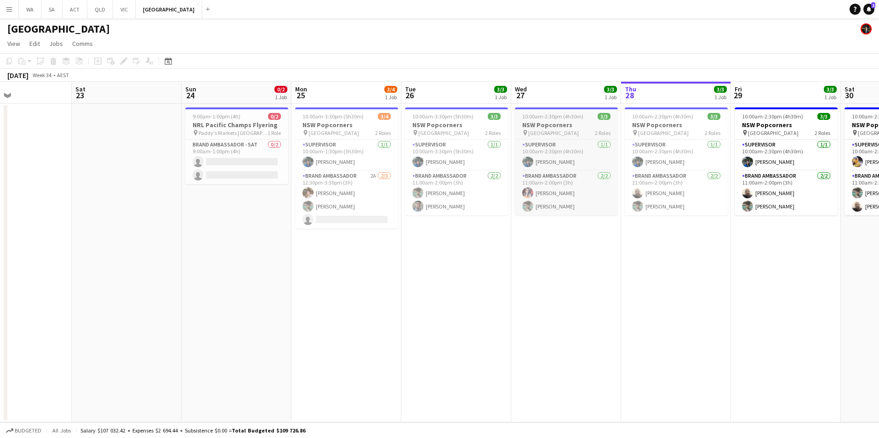
click at [576, 125] on h3 "NSW Popcorners" at bounding box center [566, 125] width 103 height 8
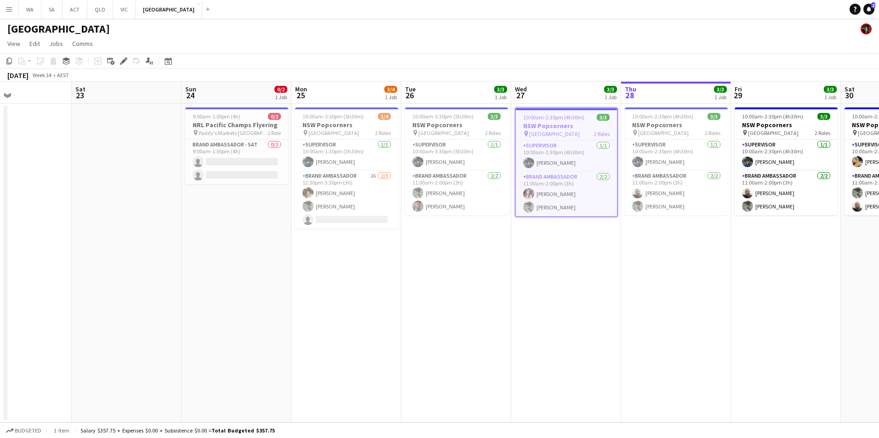
click at [662, 279] on app-date-cell "10:00am-2:30pm (4h30m) 3/3 NSW Popcorners pin Bondi Junction 2 Roles Supervisor…" at bounding box center [676, 263] width 110 height 319
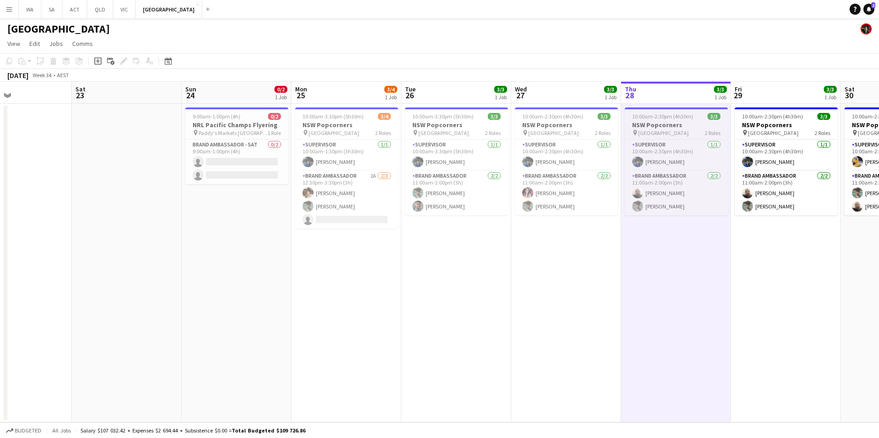
click at [667, 127] on h3 "NSW Popcorners" at bounding box center [675, 125] width 103 height 8
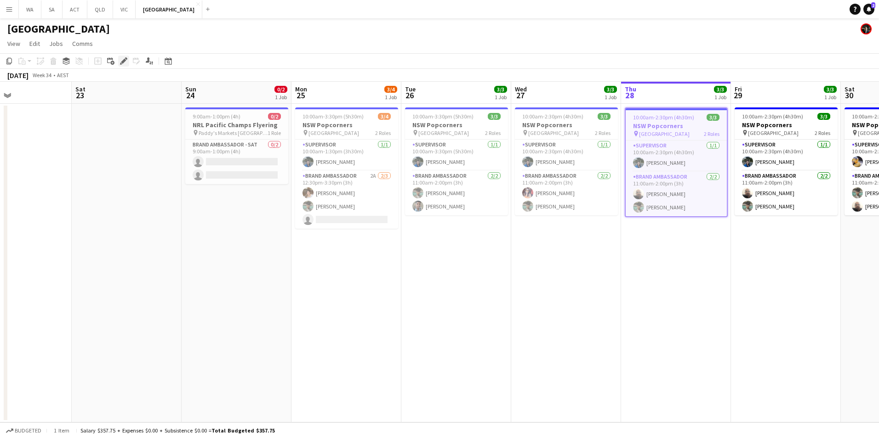
click at [127, 62] on div "Edit" at bounding box center [123, 61] width 11 height 11
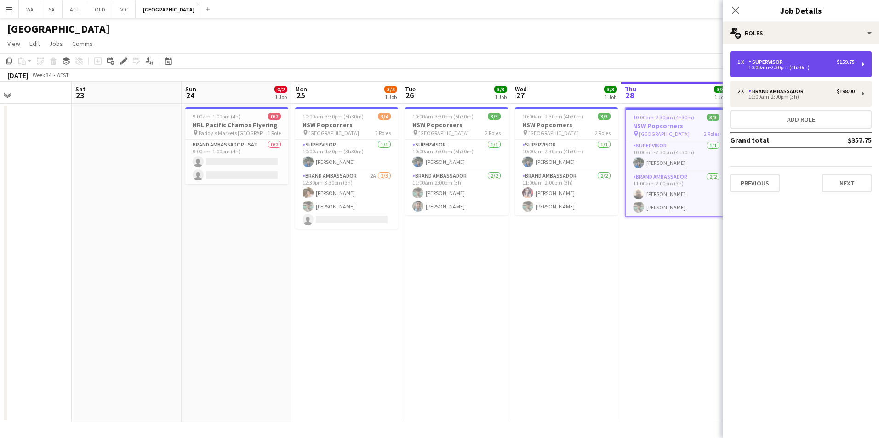
click at [776, 65] on div "Supervisor" at bounding box center [767, 62] width 38 height 6
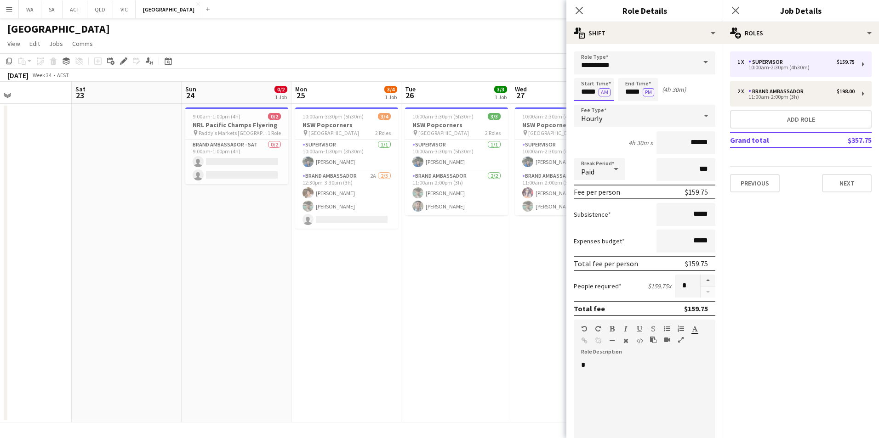
click at [588, 88] on body "Menu Boards Boards Boards All jobs Status Workforce Workforce My Workforce Recr…" at bounding box center [439, 219] width 879 height 438
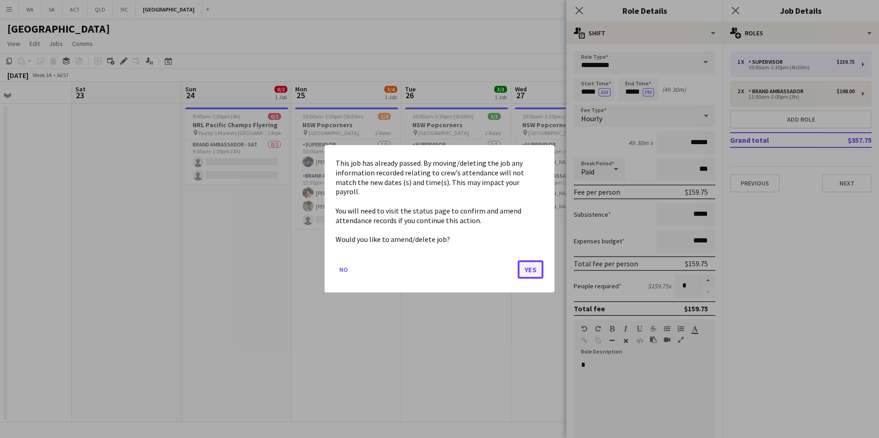
click at [532, 268] on button "Yes" at bounding box center [530, 270] width 26 height 18
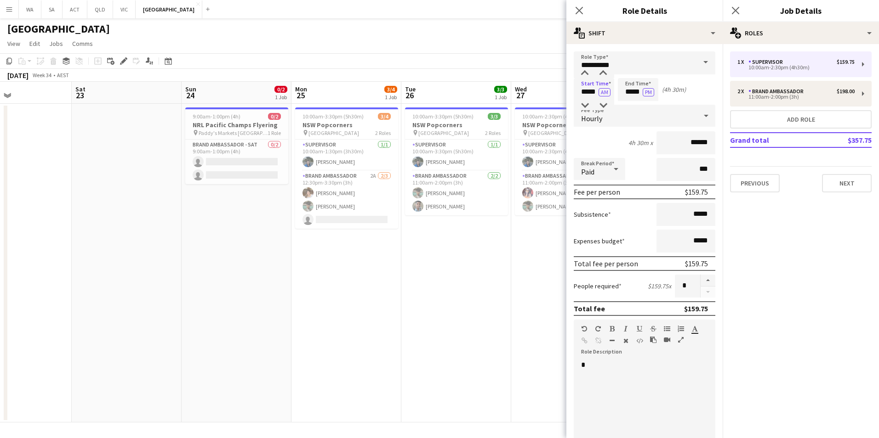
click at [585, 112] on div "Hourly" at bounding box center [634, 116] width 123 height 22
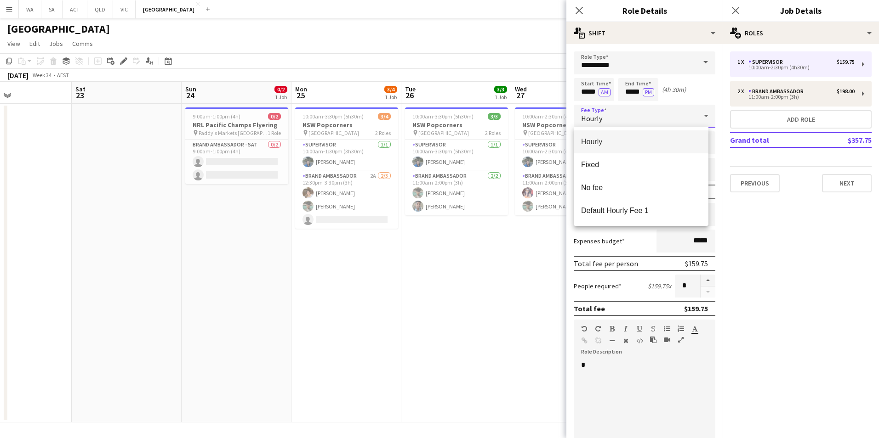
click at [586, 102] on div at bounding box center [439, 219] width 879 height 438
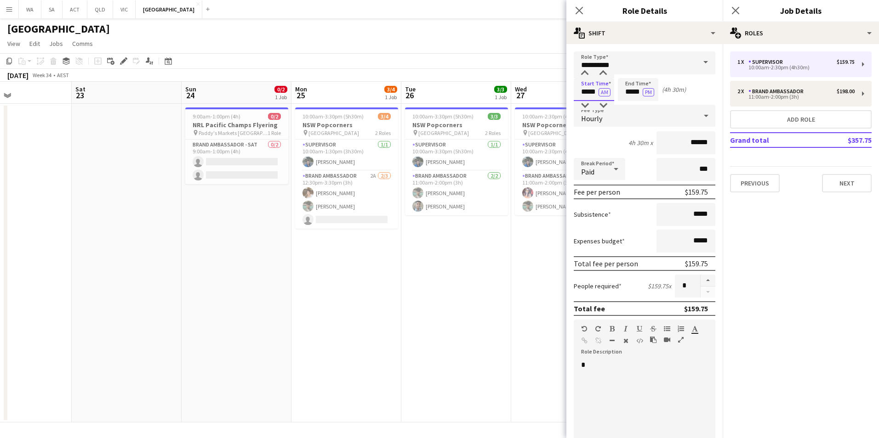
click at [586, 98] on input "*****" at bounding box center [593, 89] width 40 height 23
click at [583, 108] on div at bounding box center [584, 105] width 18 height 9
type input "*****"
click at [585, 104] on div at bounding box center [584, 105] width 18 height 9
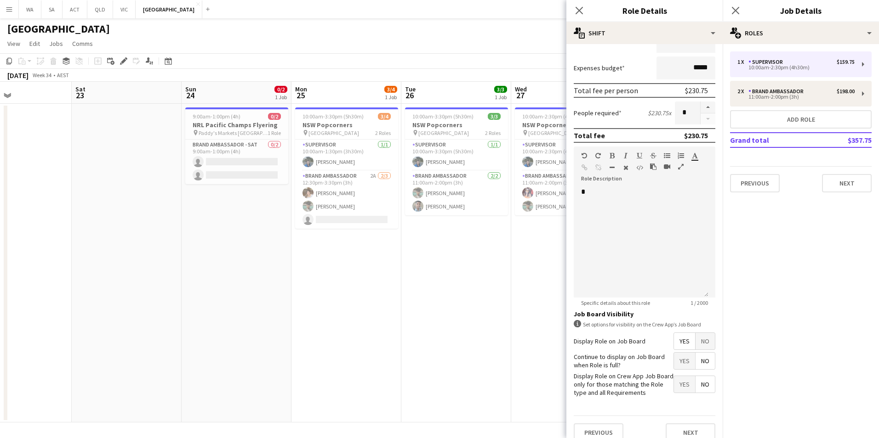
scroll to position [184, 0]
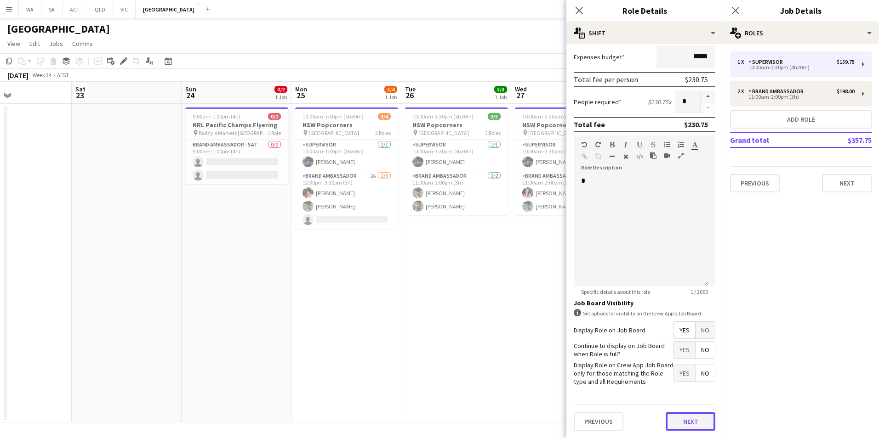
click at [685, 425] on button "Next" at bounding box center [690, 422] width 50 height 18
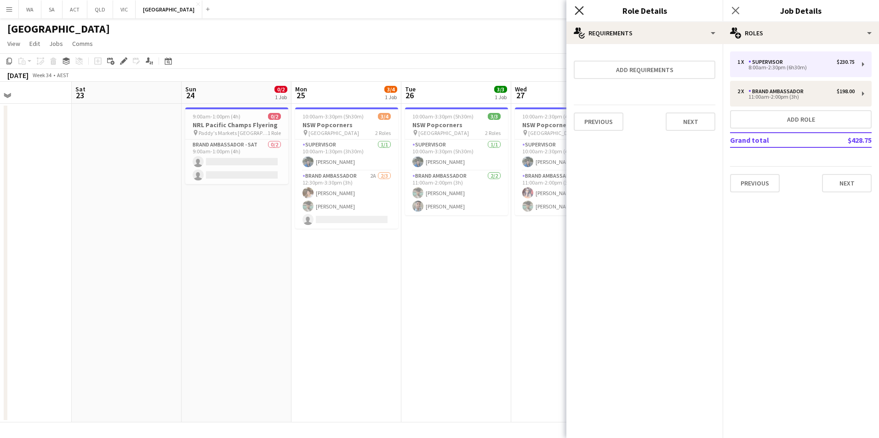
click at [583, 10] on icon "Close pop-in" at bounding box center [578, 10] width 9 height 9
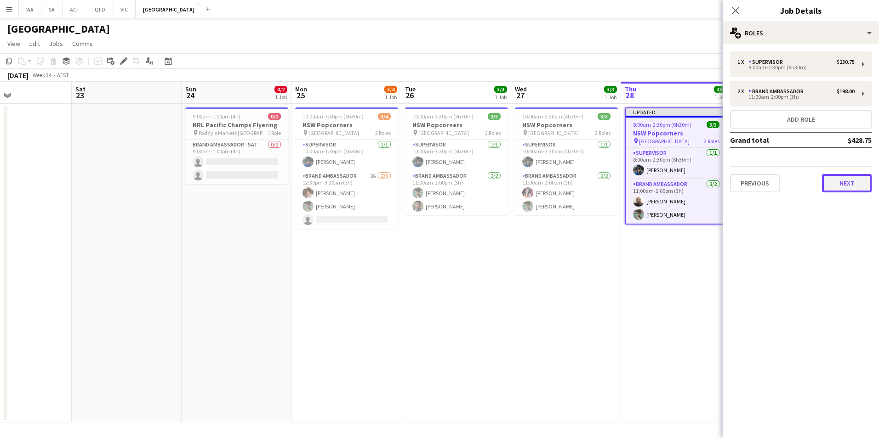
click at [845, 187] on button "Next" at bounding box center [847, 183] width 50 height 18
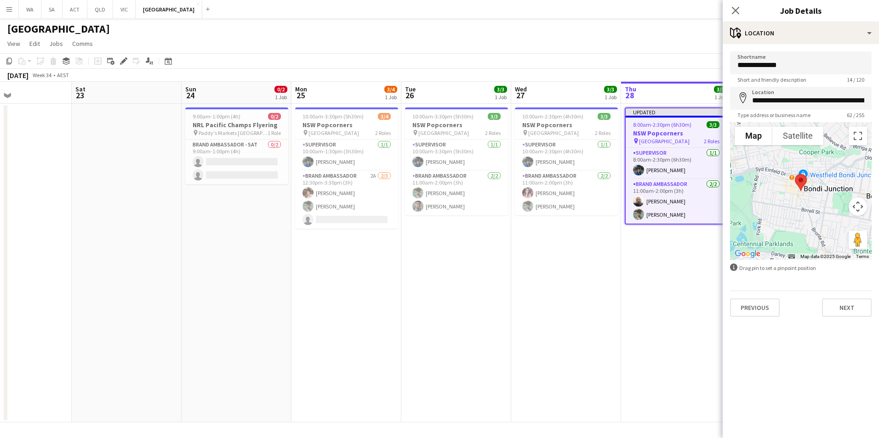
click at [849, 296] on div "Previous Next" at bounding box center [801, 304] width 142 height 26
click at [849, 312] on button "Next" at bounding box center [847, 308] width 50 height 18
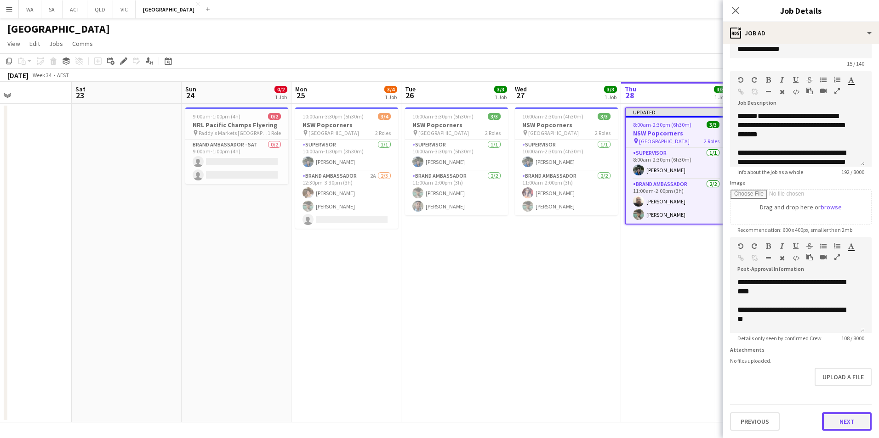
click at [843, 402] on form "**********" at bounding box center [800, 233] width 156 height 396
click at [836, 422] on button "Next" at bounding box center [847, 422] width 50 height 18
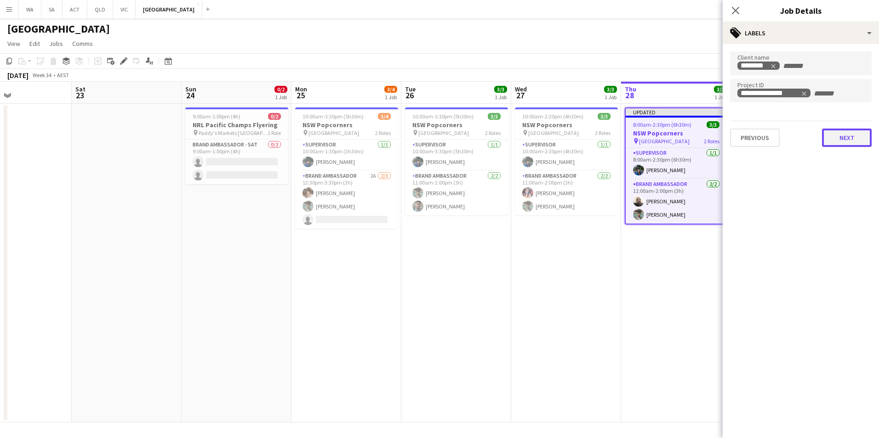
click at [835, 138] on button "Next" at bounding box center [847, 138] width 50 height 18
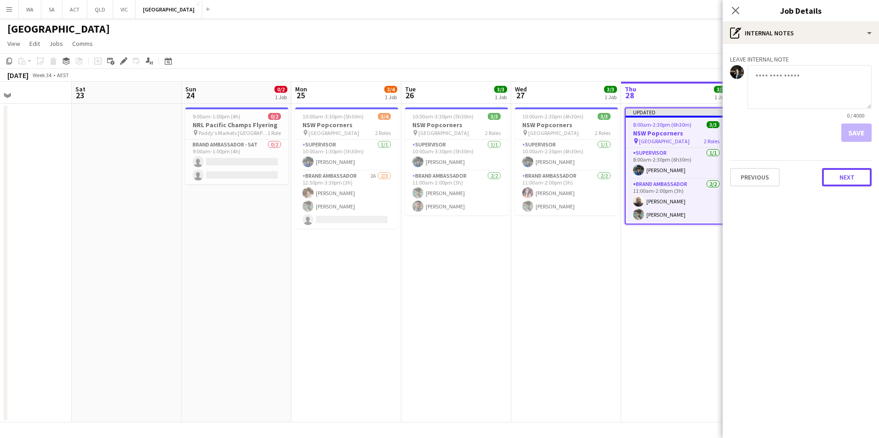
click at [851, 174] on button "Next" at bounding box center [847, 177] width 50 height 18
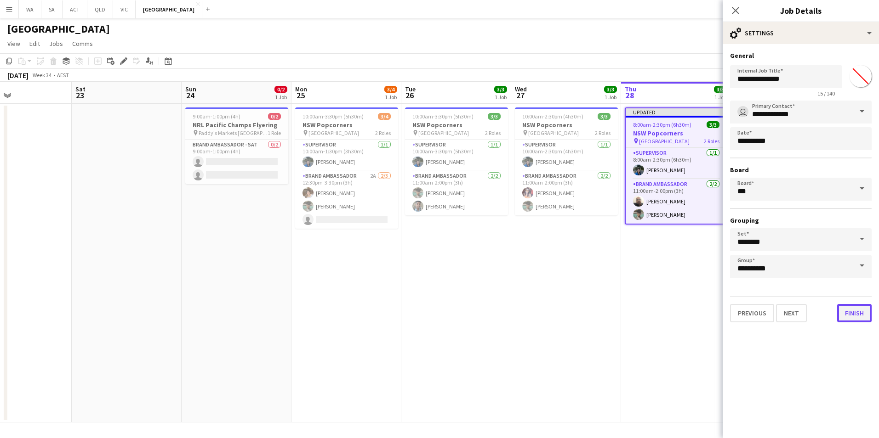
click at [849, 310] on button "Finish" at bounding box center [854, 313] width 34 height 18
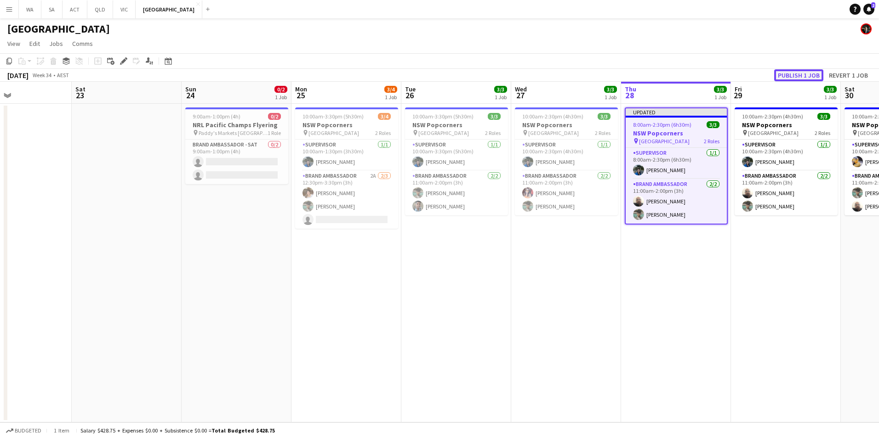
click at [794, 76] on button "Publish 1 job" at bounding box center [798, 75] width 49 height 12
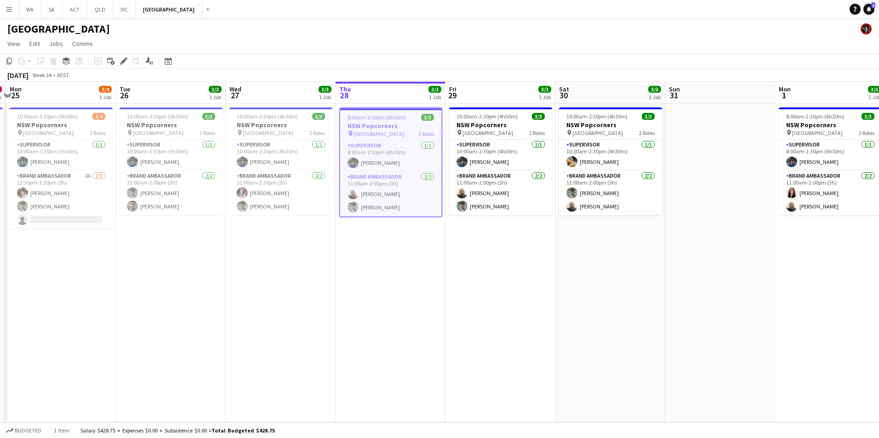
scroll to position [0, 289]
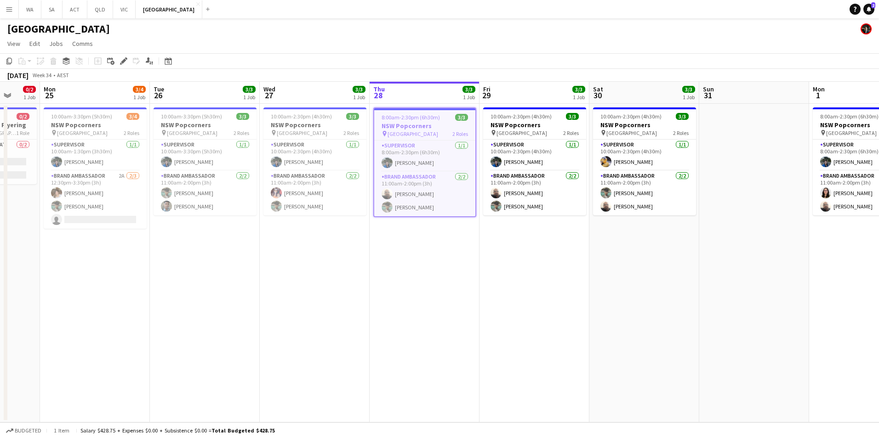
drag, startPoint x: 759, startPoint y: 278, endPoint x: 504, endPoint y: 343, distance: 263.0
click at [508, 361] on app-calendar-viewport "Fri 22 Sat 23 Sun 24 0/2 1 Job Mon 25 3/4 1 Job Tue 26 3/3 1 Job Wed 27 3/3 1 J…" at bounding box center [439, 252] width 879 height 341
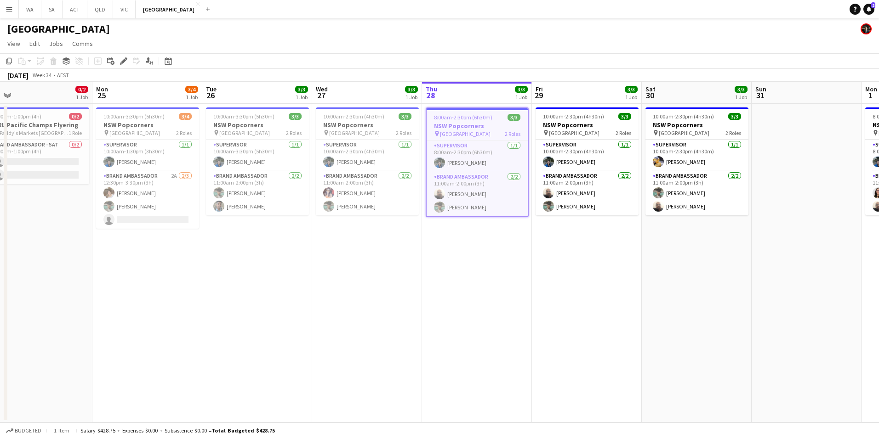
drag, startPoint x: 534, startPoint y: 363, endPoint x: 587, endPoint y: 358, distance: 53.5
click at [587, 358] on app-calendar-viewport "Fri 22 Sat 23 Sun 24 0/2 1 Job Mon 25 3/4 1 Job Tue 26 3/3 1 Job Wed 27 3/3 1 J…" at bounding box center [439, 252] width 879 height 341
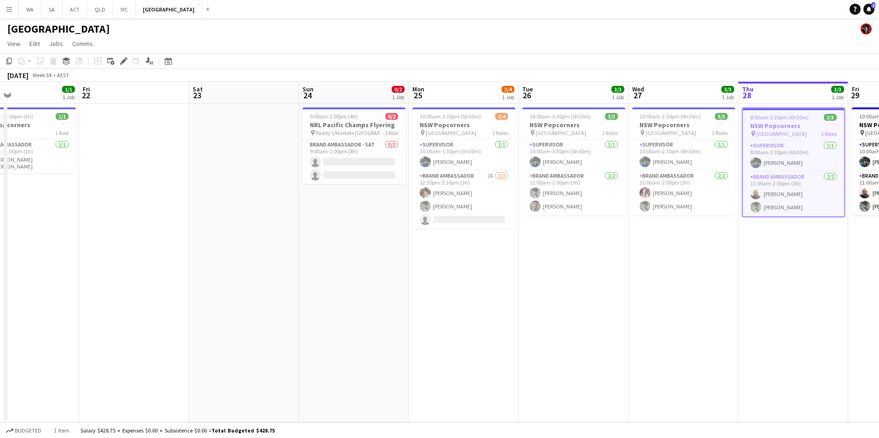
drag, startPoint x: 496, startPoint y: 307, endPoint x: 811, endPoint y: 296, distance: 315.4
click at [811, 296] on app-calendar-viewport "Tue 19 5/5 2 Jobs Wed 20 1/1 1 Job Thu 21 1/1 1 Job Fri 22 Sat 23 Sun 24 0/2 1 …" at bounding box center [439, 252] width 879 height 341
click at [6, 16] on button "Menu" at bounding box center [9, 9] width 18 height 18
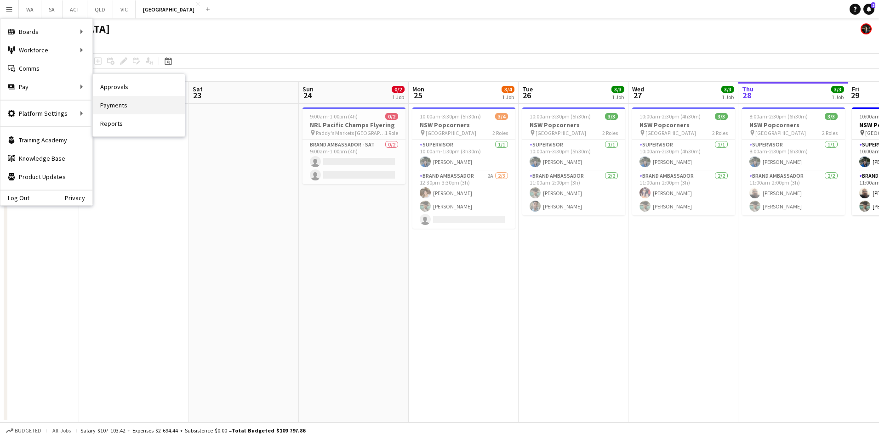
click at [144, 105] on link "Payments" at bounding box center [139, 105] width 92 height 18
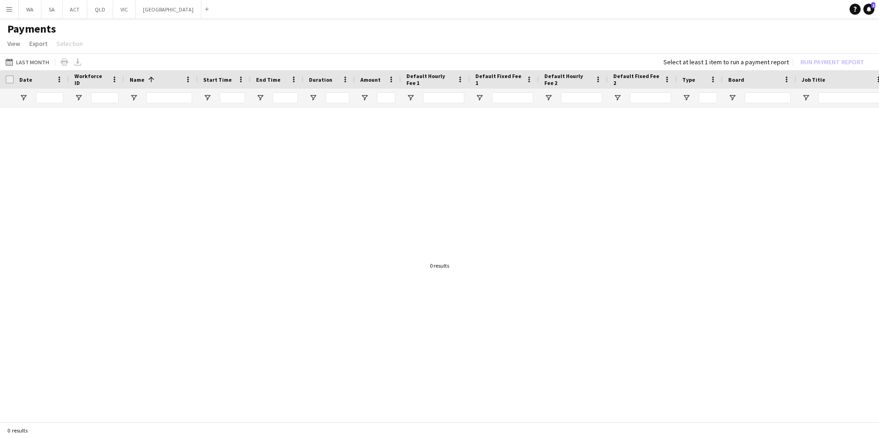
click at [14, 16] on button "Menu" at bounding box center [9, 9] width 18 height 18
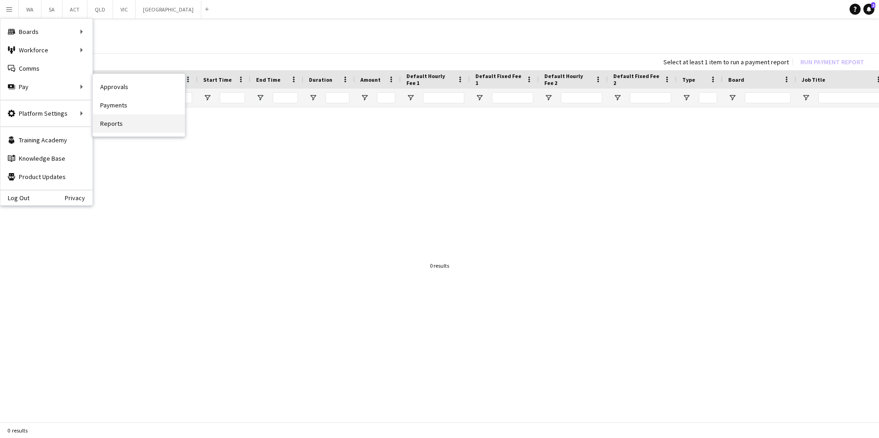
click at [124, 116] on link "Reports" at bounding box center [139, 123] width 92 height 18
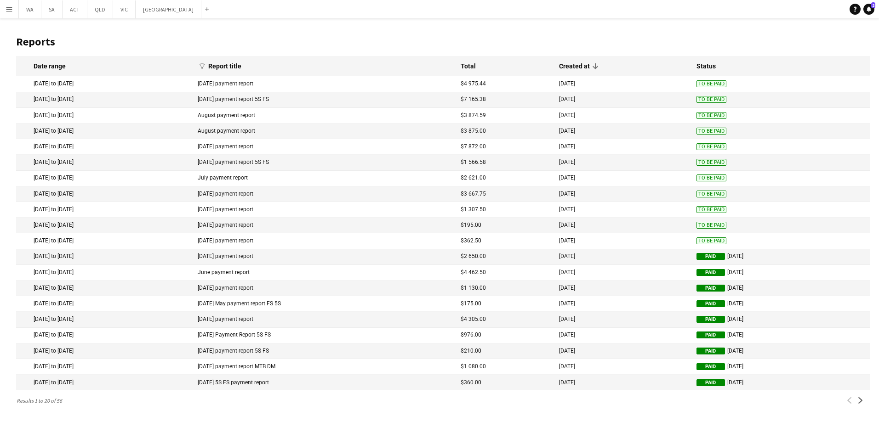
click at [456, 82] on mat-cell "27th of August 2025 payment report" at bounding box center [324, 84] width 263 height 16
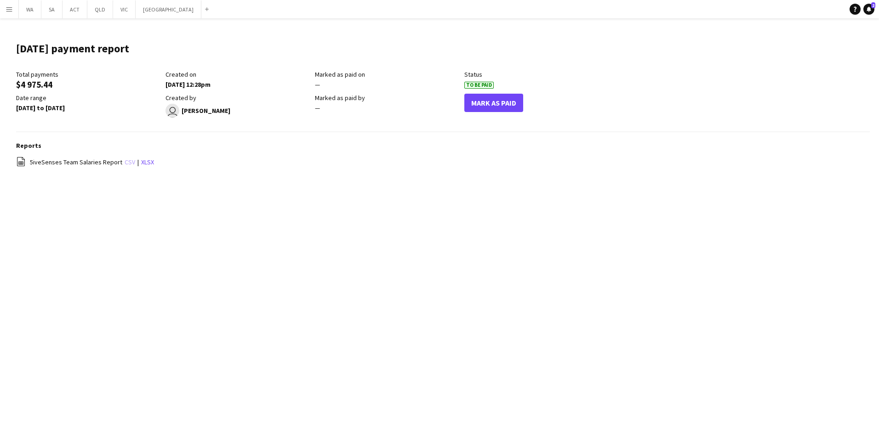
click at [126, 163] on link "csv" at bounding box center [130, 162] width 11 height 8
click at [142, 12] on button "NSW Close" at bounding box center [169, 9] width 66 height 18
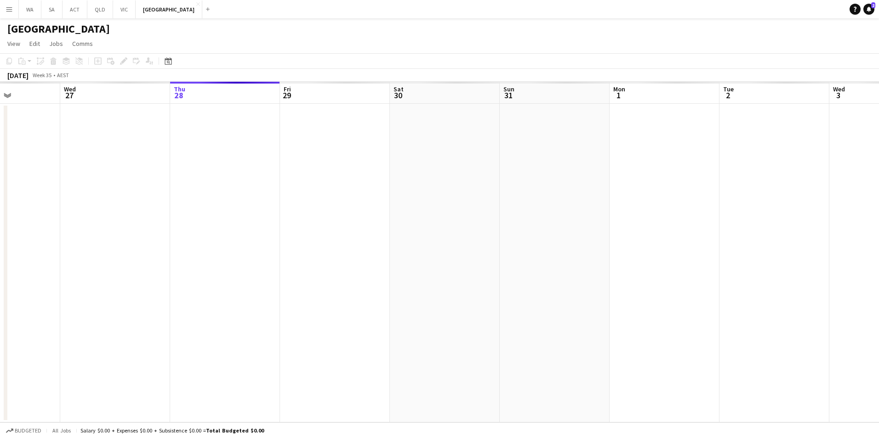
scroll to position [0, 276]
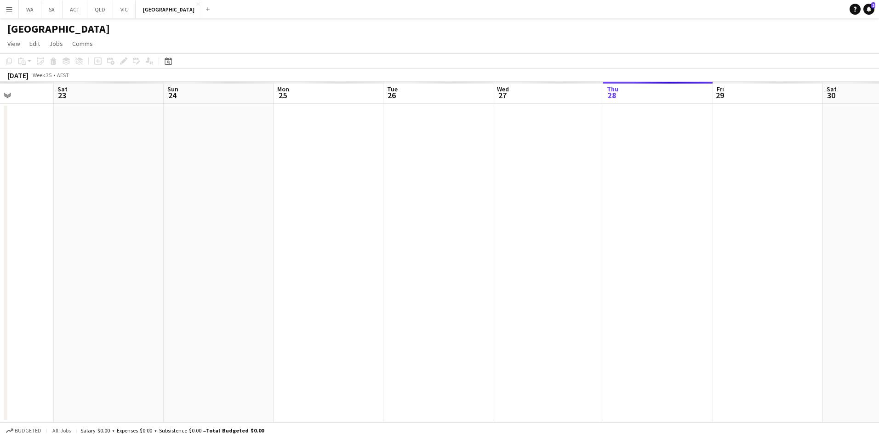
click at [758, 325] on app-calendar-viewport "Wed 20 Thu 21 Fri 22 Sat 23 Sun 24 Mon 25 Tue 26 Wed 27 Thu 28 Fri 29 Sat 30 Su…" at bounding box center [439, 252] width 879 height 341
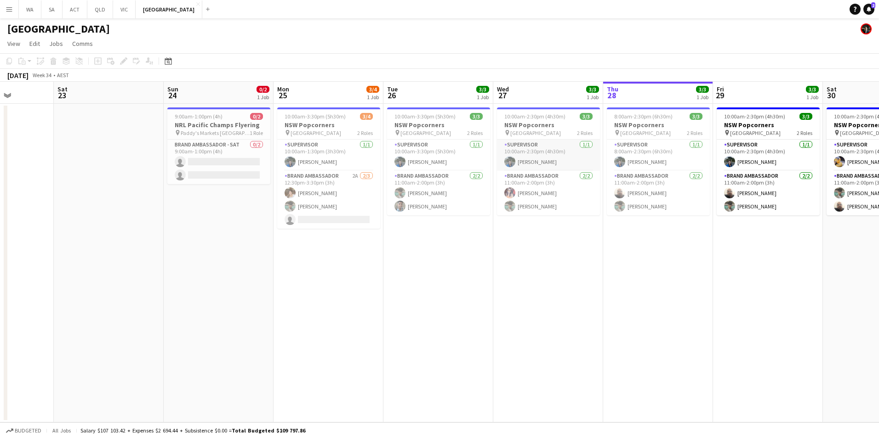
click at [544, 154] on app-card-role "Supervisor 1/1 10:00am-2:30pm (4h30m) Vanessa Corrales" at bounding box center [548, 155] width 103 height 31
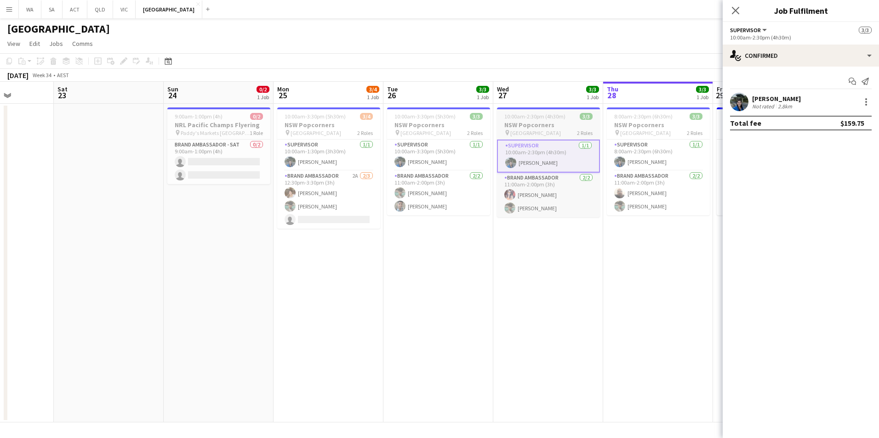
click at [542, 116] on span "10:00am-2:30pm (4h30m)" at bounding box center [534, 116] width 61 height 7
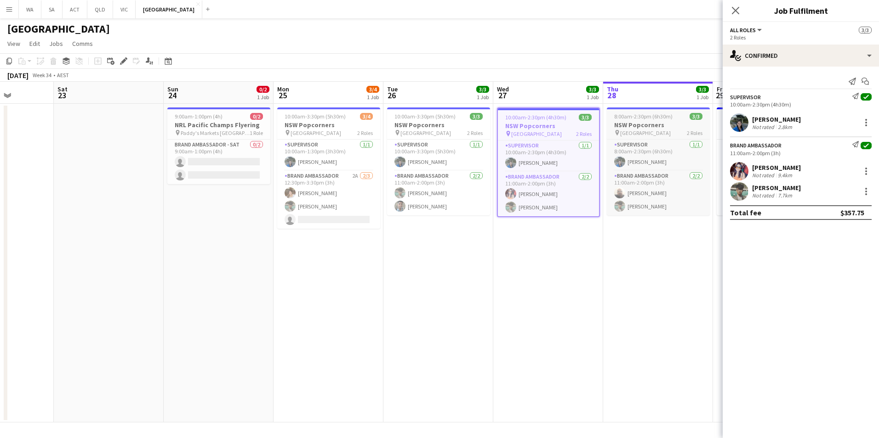
click at [647, 121] on h3 "NSW Popcorners" at bounding box center [658, 125] width 103 height 8
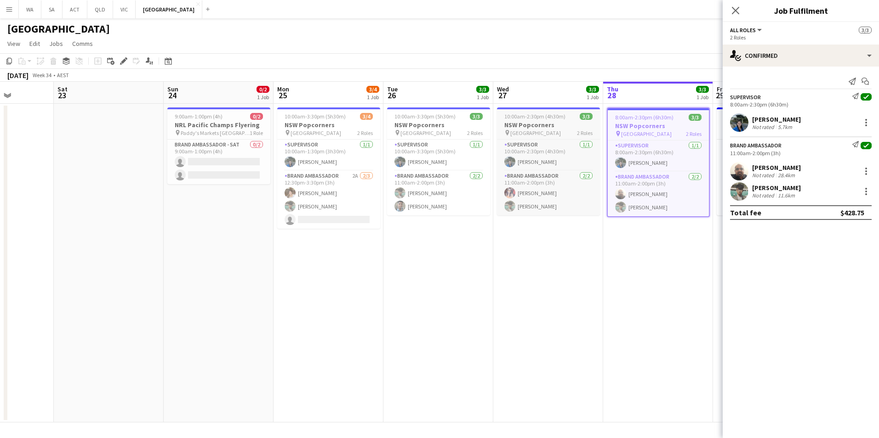
click at [541, 133] on div "pin Town Hall 2 Roles" at bounding box center [548, 132] width 103 height 7
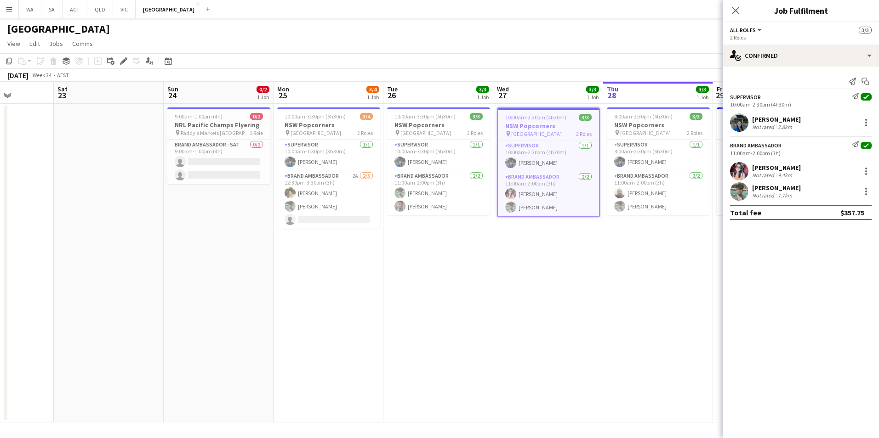
click at [543, 90] on app-board-header-date "Wed 27 3/3 1 Job" at bounding box center [548, 93] width 110 height 22
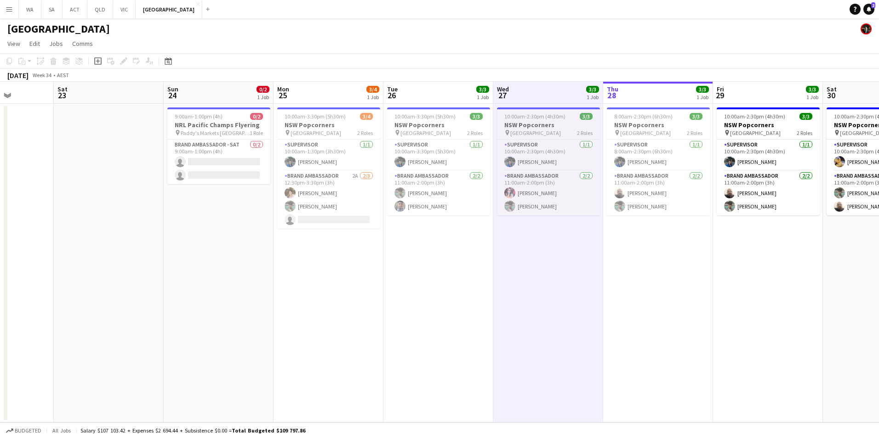
click at [527, 124] on h3 "NSW Popcorners" at bounding box center [548, 125] width 103 height 8
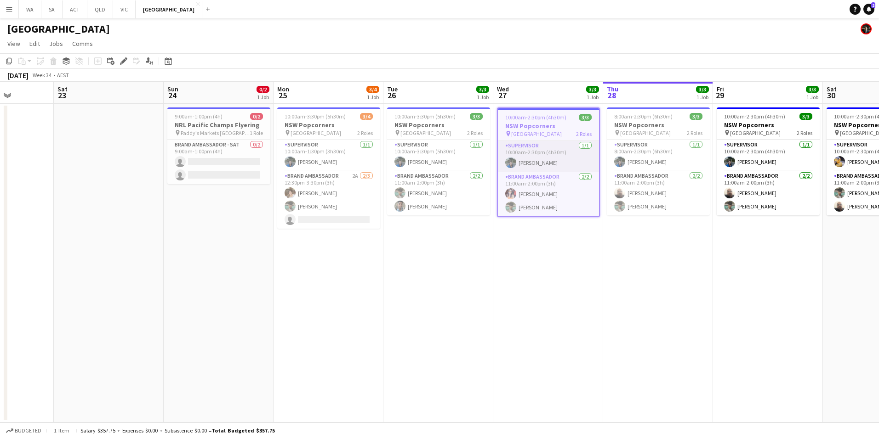
click at [534, 143] on app-card-role "Supervisor 1/1 10:00am-2:30pm (4h30m) Vanessa Corrales" at bounding box center [548, 156] width 101 height 31
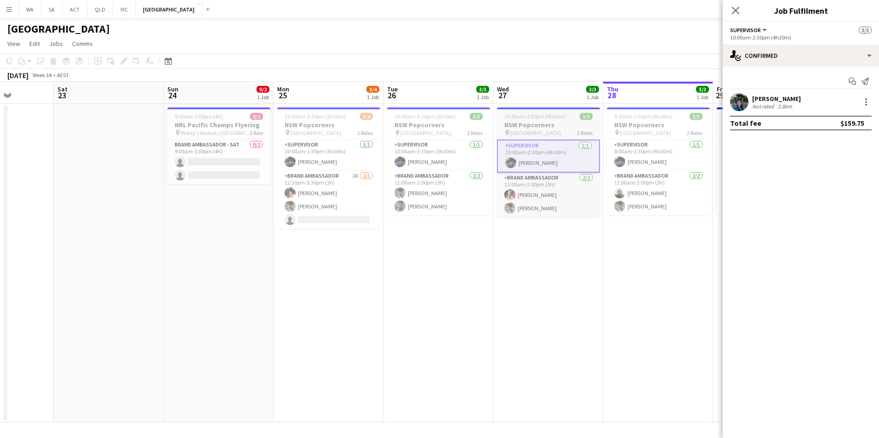
click at [565, 123] on h3 "NSW Popcorners" at bounding box center [548, 125] width 103 height 8
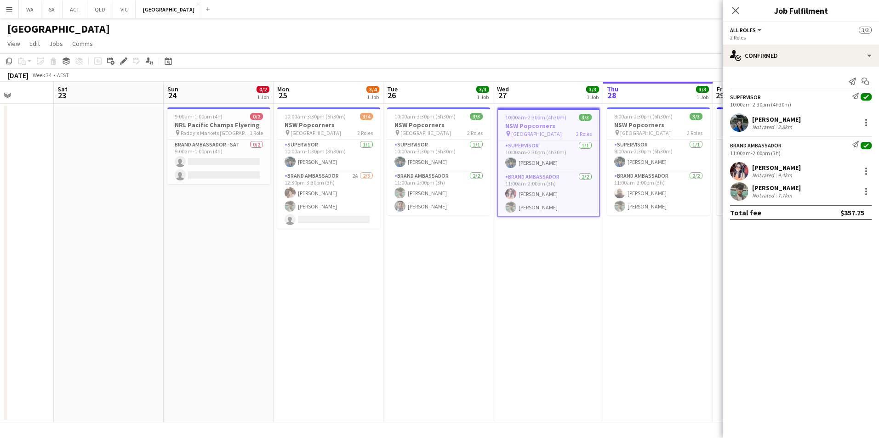
click at [864, 97] on icon "check" at bounding box center [866, 97] width 6 height 6
click at [12, 7] on app-icon "Menu" at bounding box center [9, 9] width 7 height 7
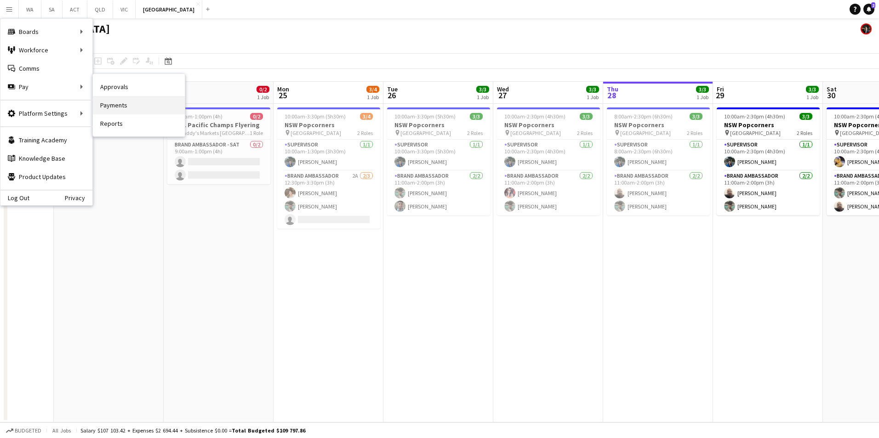
click at [132, 105] on link "Payments" at bounding box center [139, 105] width 92 height 18
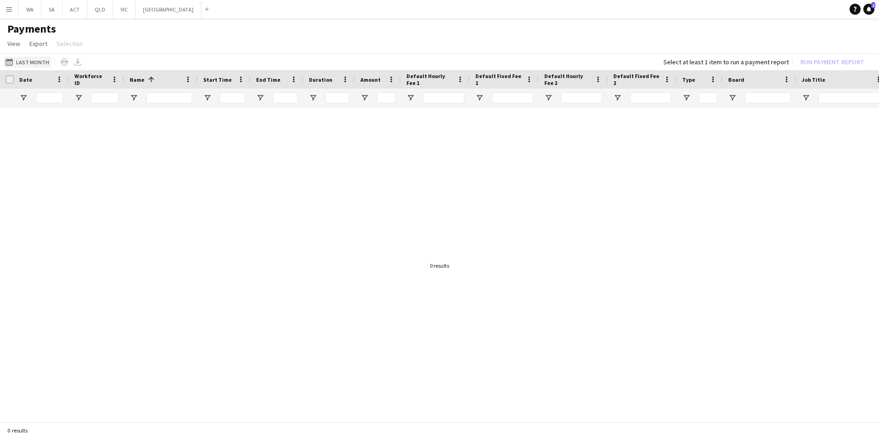
click at [17, 58] on button "Last Month Last Month" at bounding box center [27, 62] width 47 height 11
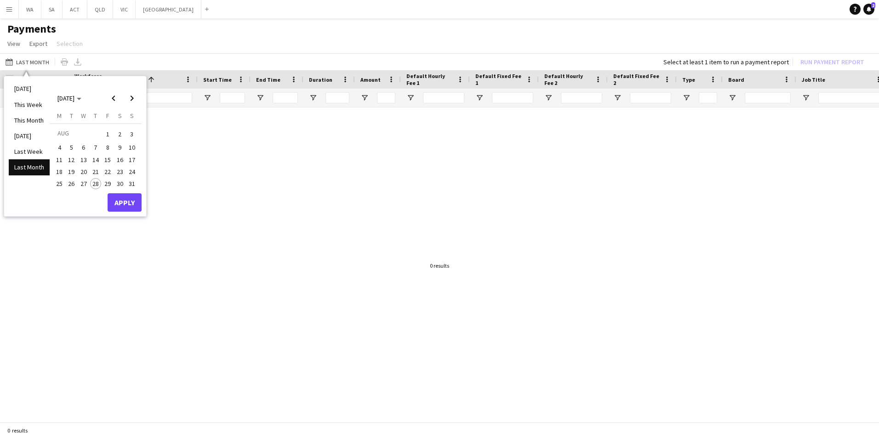
click at [107, 134] on span "1" at bounding box center [107, 134] width 11 height 13
click at [96, 178] on button "28" at bounding box center [96, 184] width 12 height 12
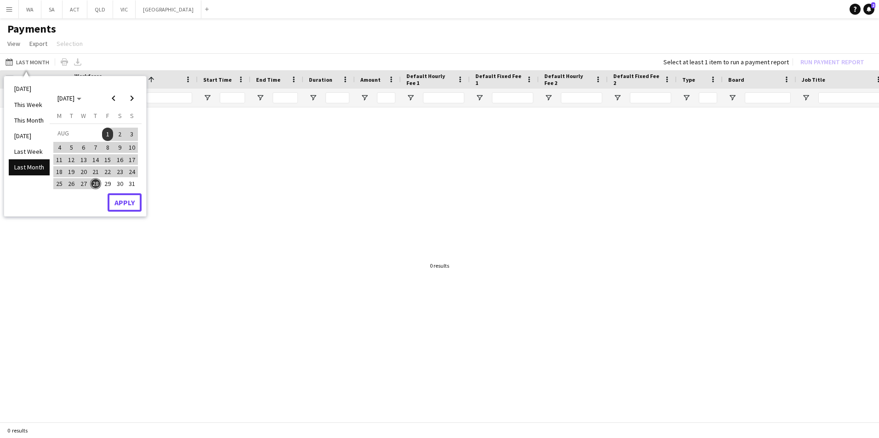
click at [123, 203] on button "Apply" at bounding box center [125, 202] width 34 height 18
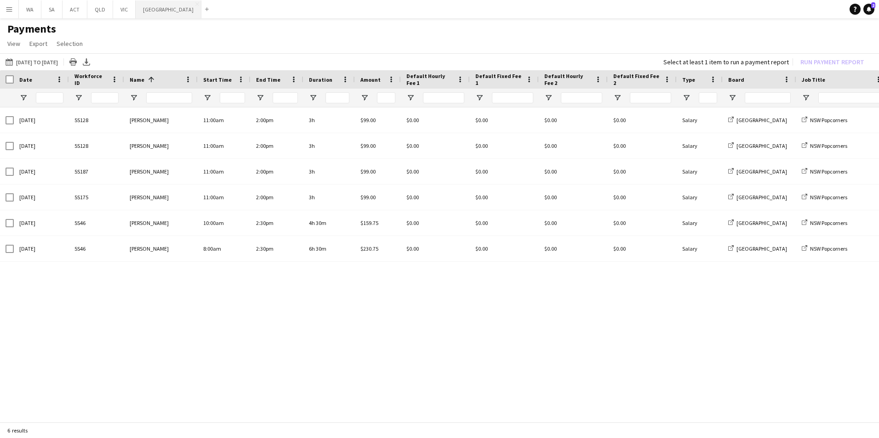
click at [144, 14] on button "NSW Close" at bounding box center [169, 9] width 66 height 18
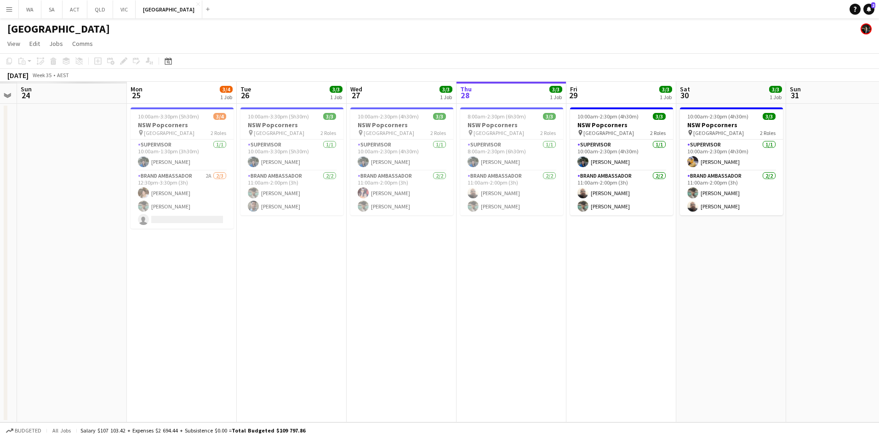
scroll to position [0, 199]
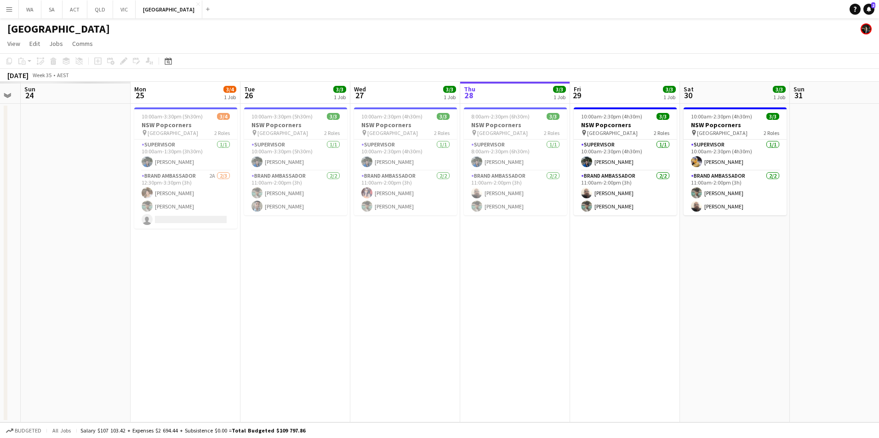
drag, startPoint x: 589, startPoint y: 323, endPoint x: 668, endPoint y: 312, distance: 79.3
click at [672, 319] on app-calendar-viewport "Fri 22 Sat 23 Sun 24 Mon 25 3/4 1 Job Tue 26 3/3 1 Job Wed 27 3/3 1 Job Thu 28 …" at bounding box center [439, 252] width 879 height 341
click at [386, 145] on app-card-role "Supervisor 1/1 10:00am-2:30pm (4h30m) Vanessa Corrales" at bounding box center [405, 155] width 103 height 31
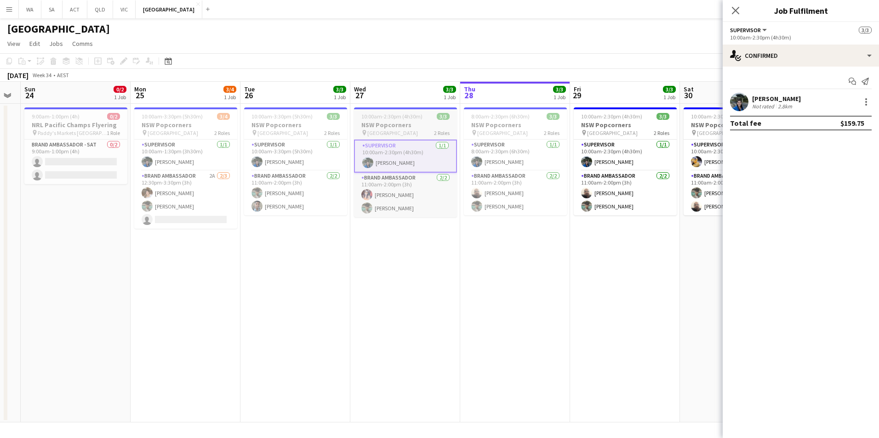
click at [395, 119] on span "10:00am-2:30pm (4h30m)" at bounding box center [391, 116] width 61 height 7
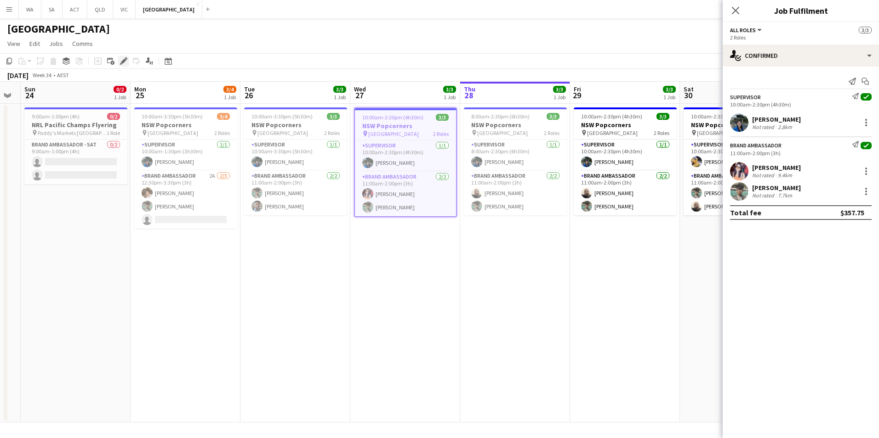
click at [125, 61] on icon at bounding box center [123, 61] width 5 height 5
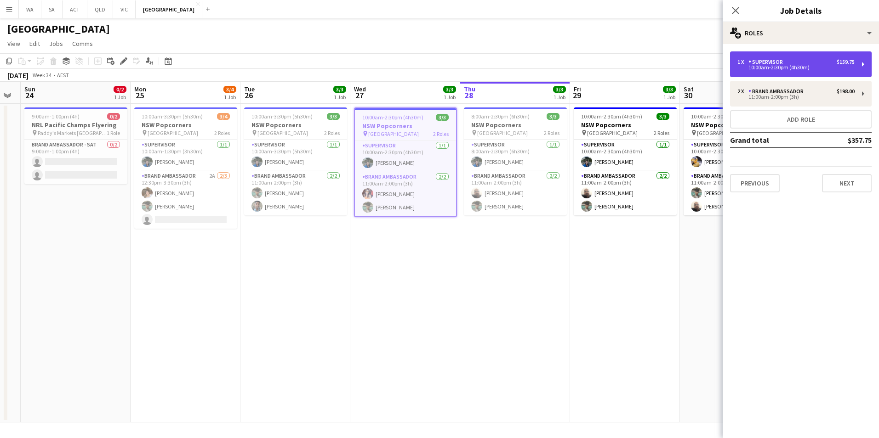
click at [824, 67] on div "10:00am-2:30pm (4h30m)" at bounding box center [795, 67] width 117 height 5
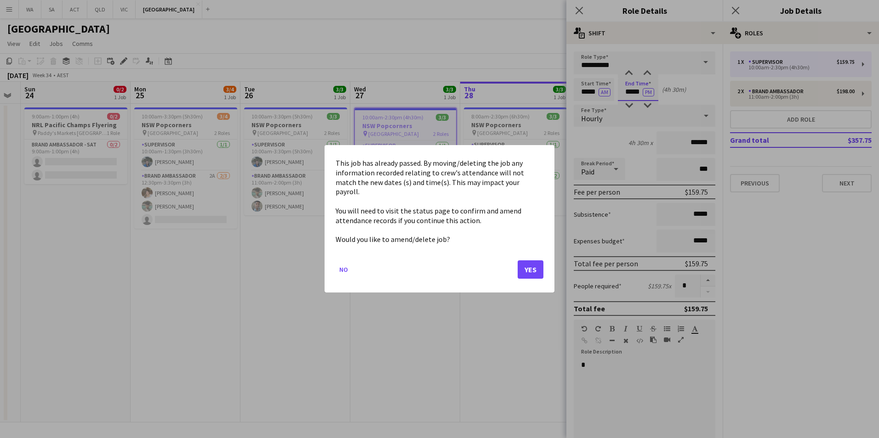
click at [630, 88] on body "Menu Boards Boards Boards All jobs Status Workforce Workforce My Workforce Recr…" at bounding box center [439, 219] width 879 height 438
click at [536, 261] on button "Yes" at bounding box center [530, 270] width 26 height 18
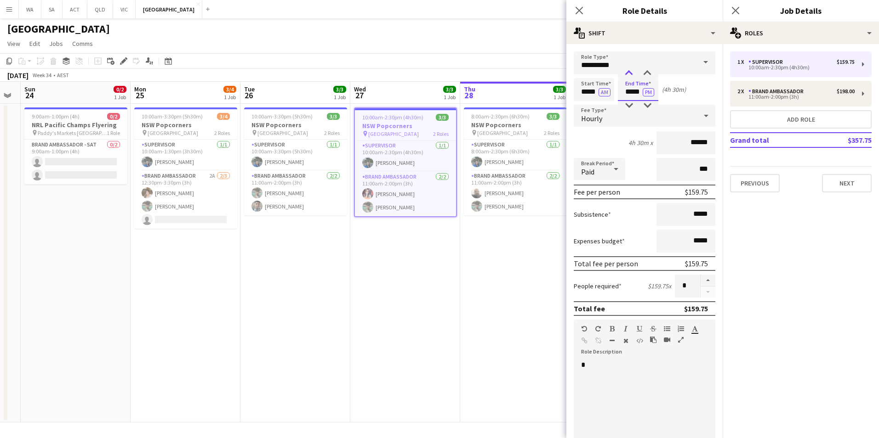
click at [630, 74] on div at bounding box center [628, 73] width 18 height 9
type input "*****"
click at [630, 74] on div at bounding box center [628, 73] width 18 height 9
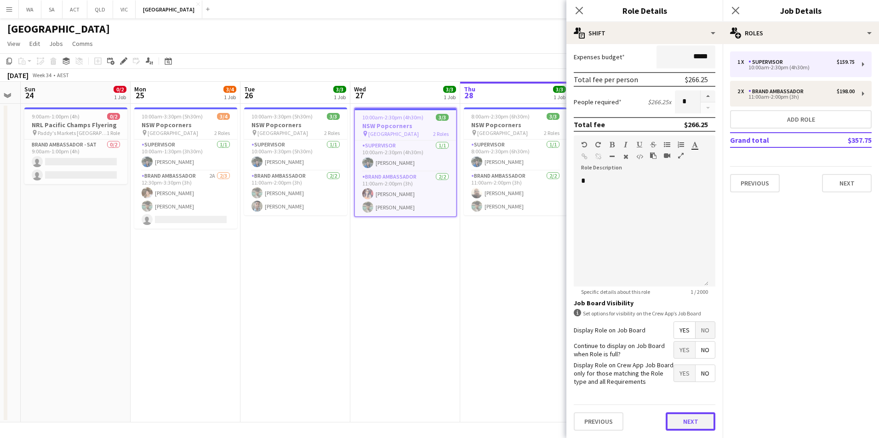
click at [677, 420] on button "Next" at bounding box center [690, 422] width 50 height 18
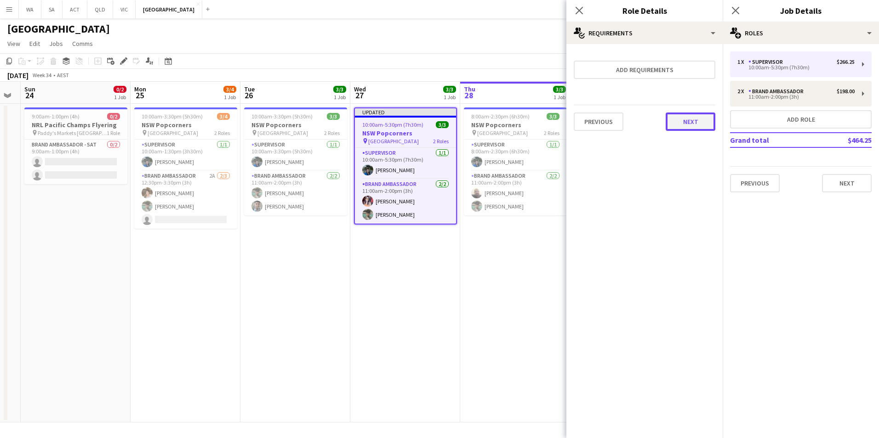
click at [693, 128] on button "Next" at bounding box center [690, 122] width 50 height 18
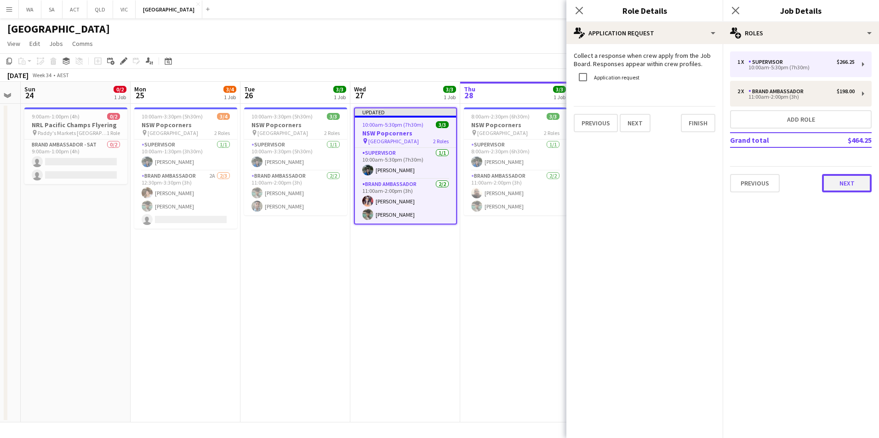
click at [854, 183] on button "Next" at bounding box center [847, 183] width 50 height 18
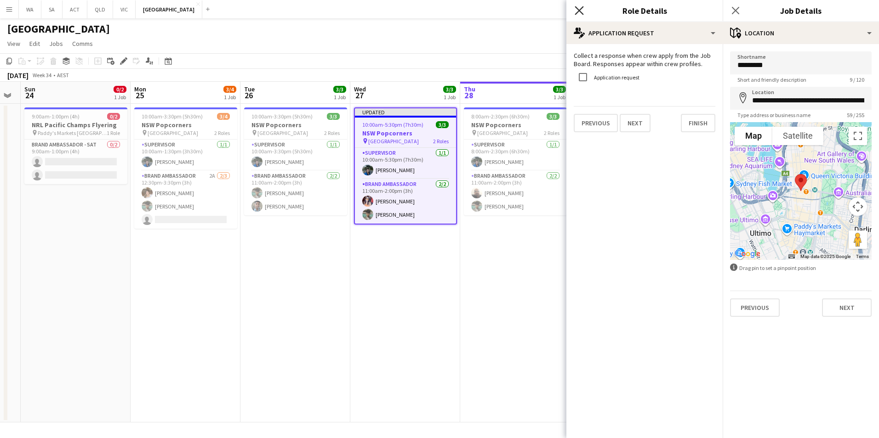
click at [578, 8] on icon "Close pop-in" at bounding box center [578, 10] width 9 height 9
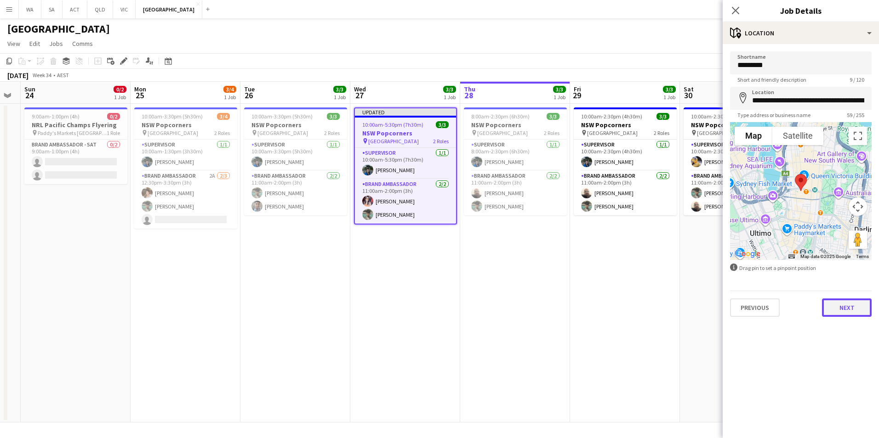
click at [841, 301] on button "Next" at bounding box center [847, 308] width 50 height 18
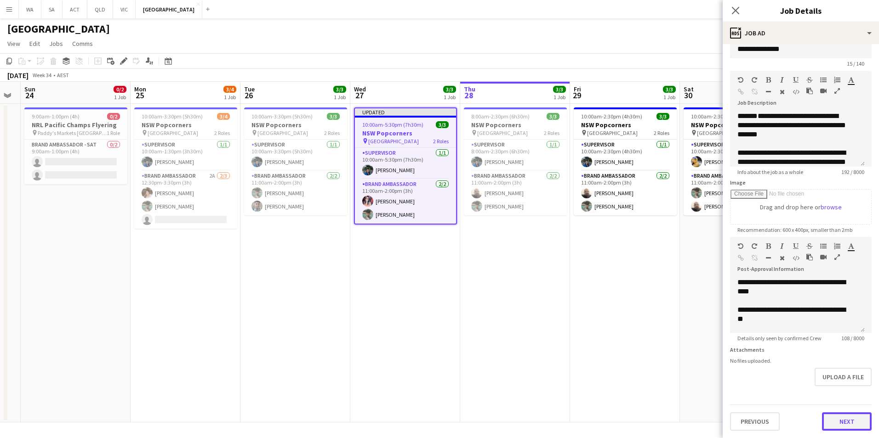
click at [839, 397] on form "**********" at bounding box center [800, 233] width 156 height 396
click at [837, 430] on button "Next" at bounding box center [847, 422] width 50 height 18
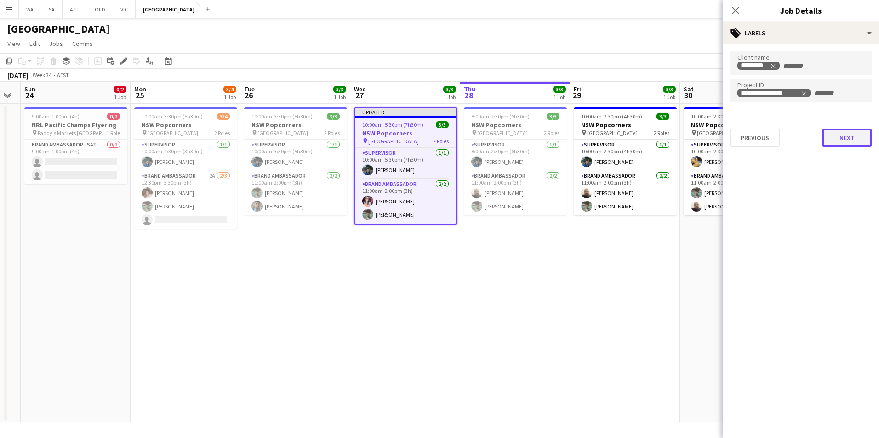
click at [834, 136] on button "Next" at bounding box center [847, 138] width 50 height 18
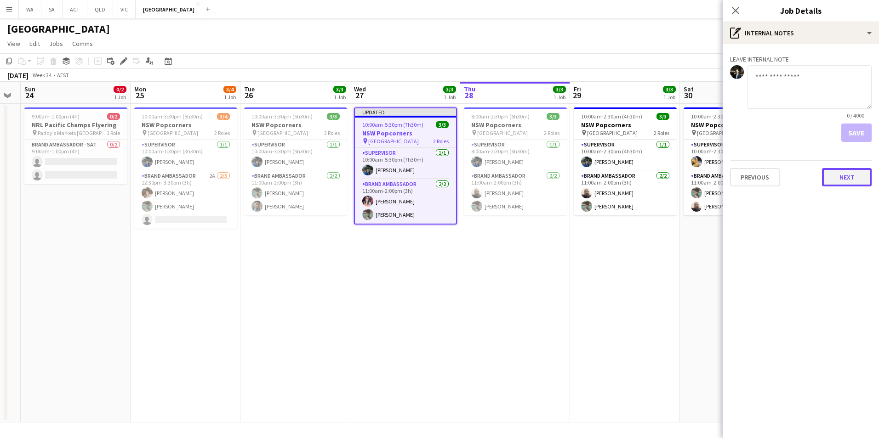
click at [848, 176] on button "Next" at bounding box center [847, 177] width 50 height 18
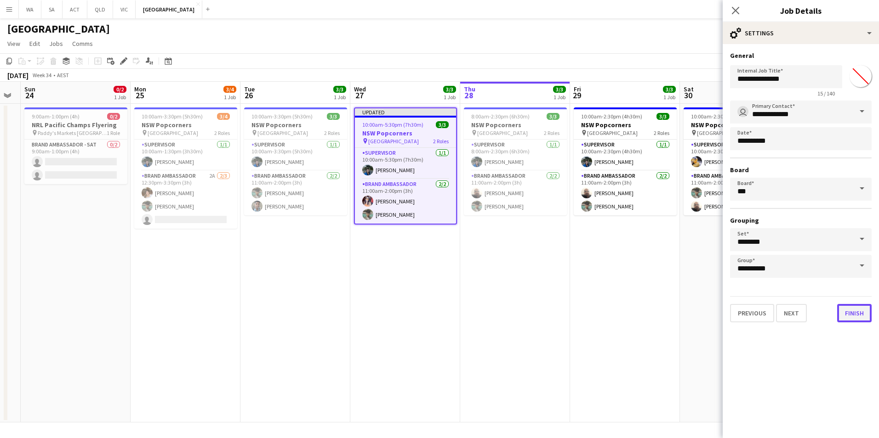
click at [856, 315] on button "Finish" at bounding box center [854, 313] width 34 height 18
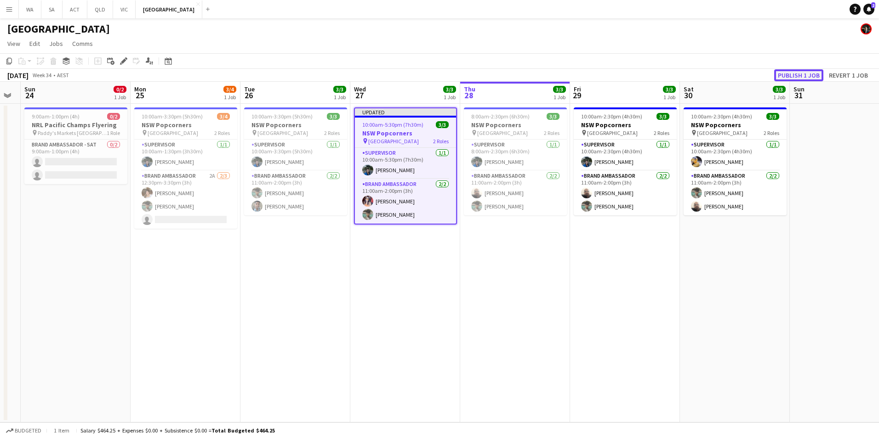
click at [814, 76] on button "Publish 1 job" at bounding box center [798, 75] width 49 height 12
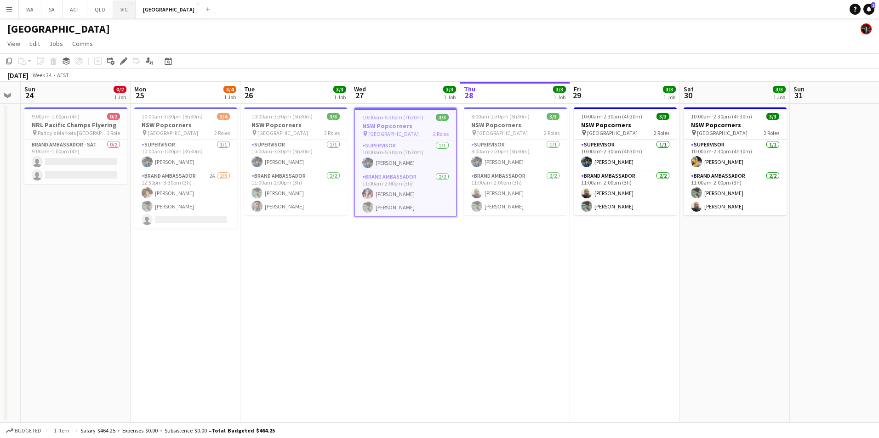
click at [122, 12] on button "VIC Close" at bounding box center [124, 9] width 23 height 18
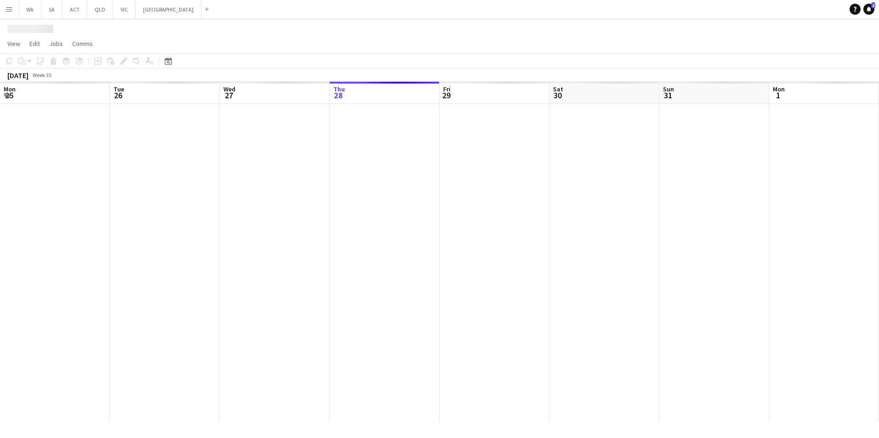
scroll to position [0, 220]
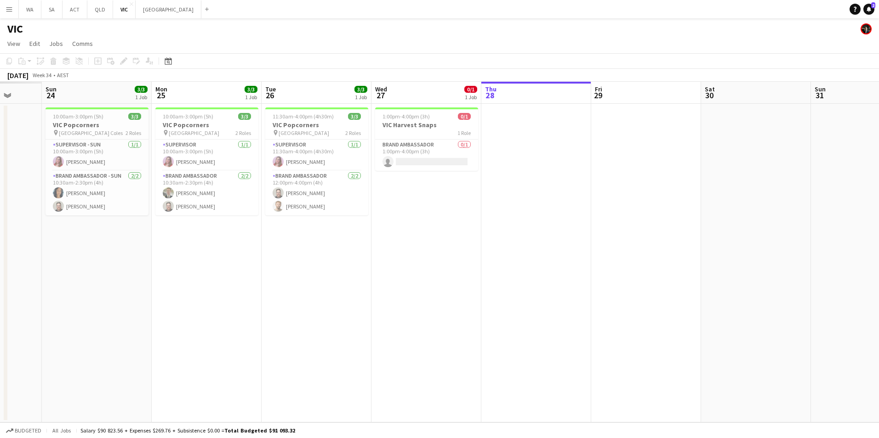
drag, startPoint x: 709, startPoint y: 324, endPoint x: 723, endPoint y: 326, distance: 13.5
click at [723, 326] on app-calendar-viewport "Thu 21 Fri 22 Sat 23 Sun 24 3/3 1 Job Mon 25 3/3 1 Job Tue 26 3/3 1 Job Wed 27 …" at bounding box center [439, 252] width 879 height 341
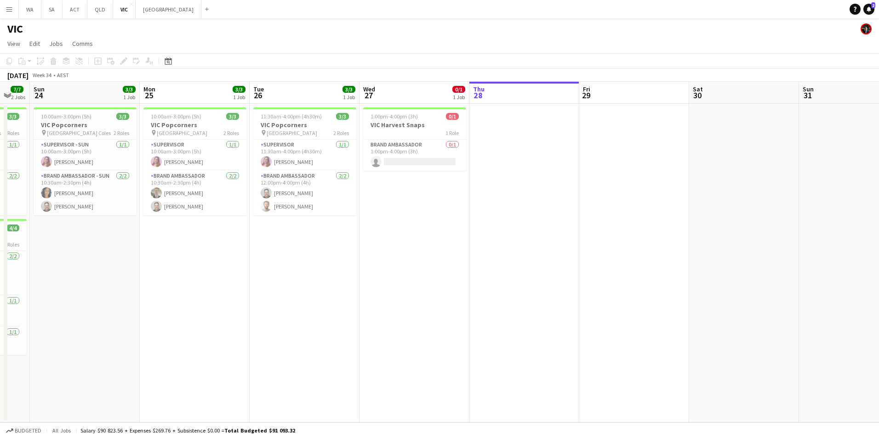
drag, startPoint x: 715, startPoint y: 303, endPoint x: 68, endPoint y: 311, distance: 647.5
click at [68, 311] on app-calendar-viewport "Thu 21 3/3 1 Job Fri 22 3/3 1 Job Sat 23 7/7 2 Jobs Sun 24 3/3 1 Job Mon 25 3/3…" at bounding box center [439, 252] width 879 height 341
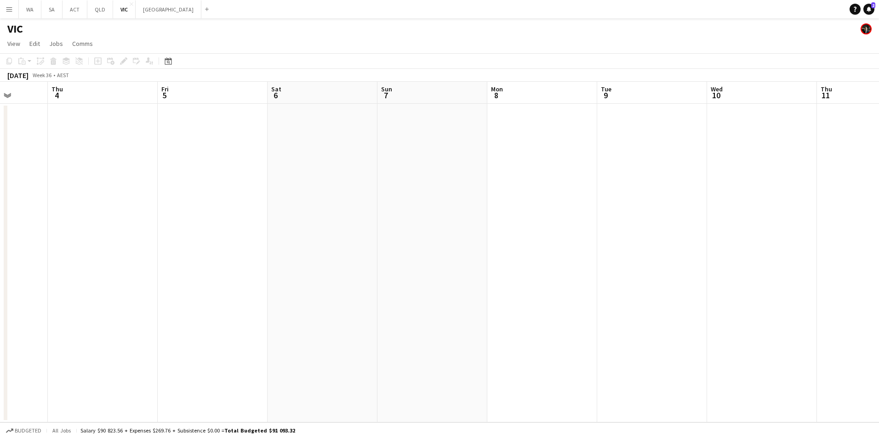
scroll to position [0, 0]
drag, startPoint x: 515, startPoint y: 293, endPoint x: 599, endPoint y: 275, distance: 85.5
click at [599, 275] on app-calendar-viewport "Wed 27 0/1 1 Job Thu 28 Fri 29 Sat 30 Sun 31 Mon 1 Tue 2 Wed 3 Thu 4 Fri 5 Sat …" at bounding box center [439, 252] width 879 height 341
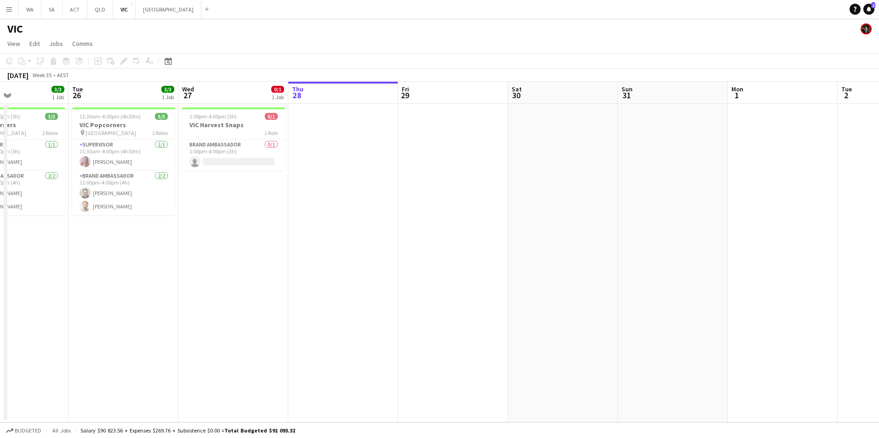
scroll to position [0, 193]
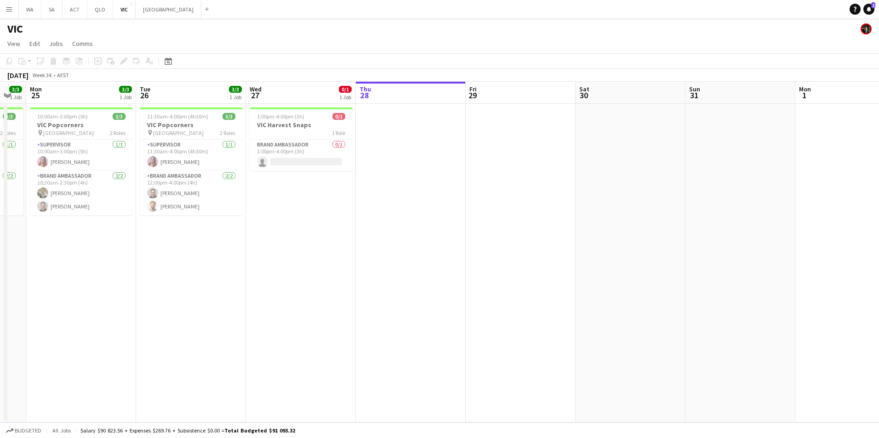
drag, startPoint x: 336, startPoint y: 284, endPoint x: 748, endPoint y: 288, distance: 412.2
click at [748, 288] on app-calendar-viewport "Sat 23 7/7 2 Jobs Sun 24 3/3 1 Job Mon 25 3/3 1 Job Tue 26 3/3 1 Job Wed 27 0/1…" at bounding box center [439, 252] width 879 height 341
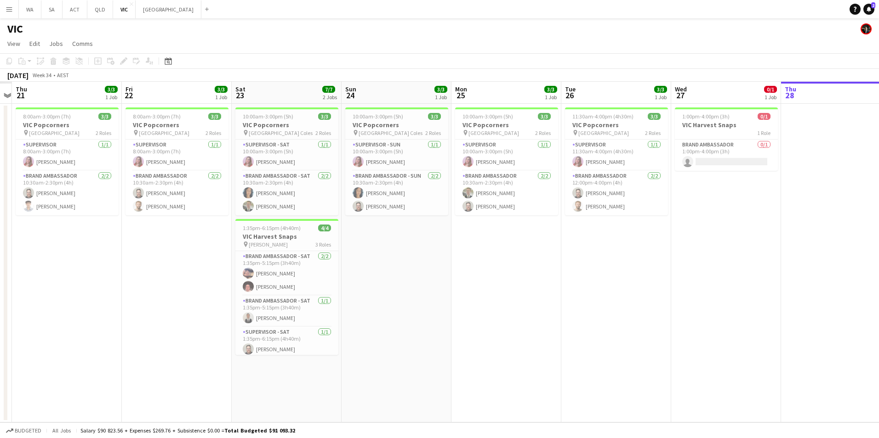
scroll to position [0, 207]
drag, startPoint x: 563, startPoint y: 307, endPoint x: 631, endPoint y: 303, distance: 68.6
click at [631, 303] on app-calendar-viewport "Tue 19 Wed 20 Thu 21 3/3 1 Job Fri 22 3/3 1 Job Sat 23 7/7 2 Jobs Sun 24 3/3 1 …" at bounding box center [439, 252] width 879 height 341
click at [148, 14] on button "NSW Close" at bounding box center [169, 9] width 66 height 18
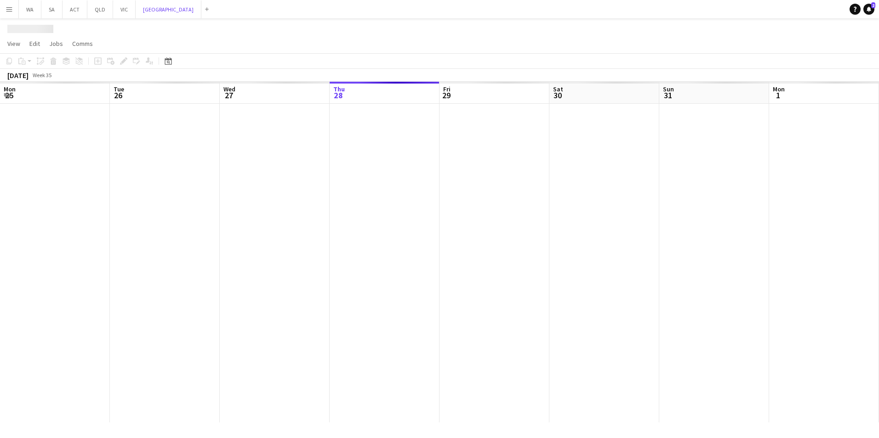
scroll to position [0, 220]
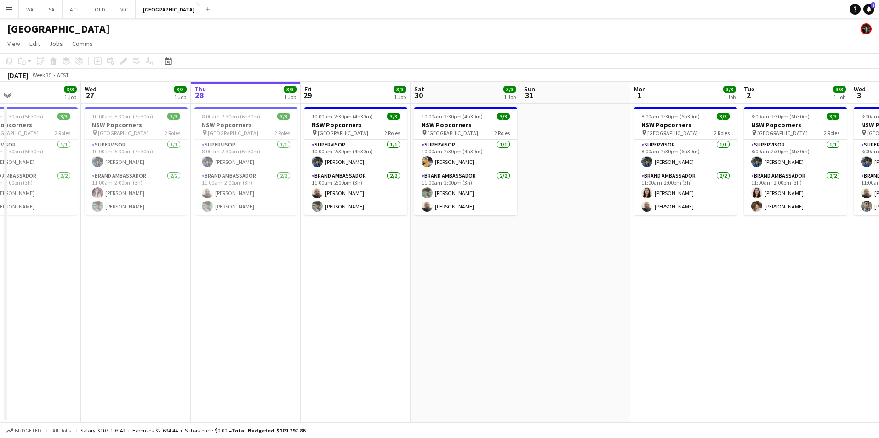
drag, startPoint x: 680, startPoint y: 297, endPoint x: 761, endPoint y: 273, distance: 84.2
click at [761, 273] on app-calendar-viewport "Sun 24 Mon 25 3/4 1 Job Tue 26 3/3 1 Job Wed 27 3/3 1 Job Thu 28 3/3 1 Job Fri …" at bounding box center [439, 252] width 879 height 341
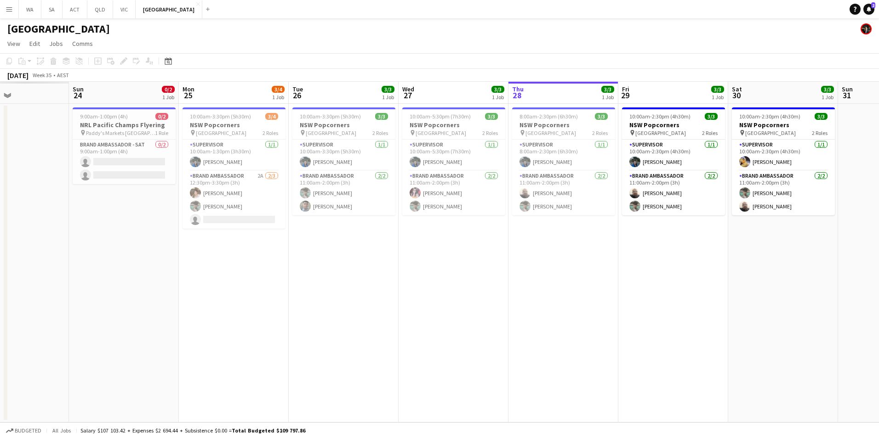
drag, startPoint x: 561, startPoint y: 294, endPoint x: 637, endPoint y: 289, distance: 76.8
click at [637, 289] on app-calendar-viewport "Thu 21 Fri 22 Sat 23 Sun 24 0/2 1 Job Mon 25 3/4 1 Job Tue 26 3/3 1 Job Wed 27 …" at bounding box center [439, 252] width 879 height 341
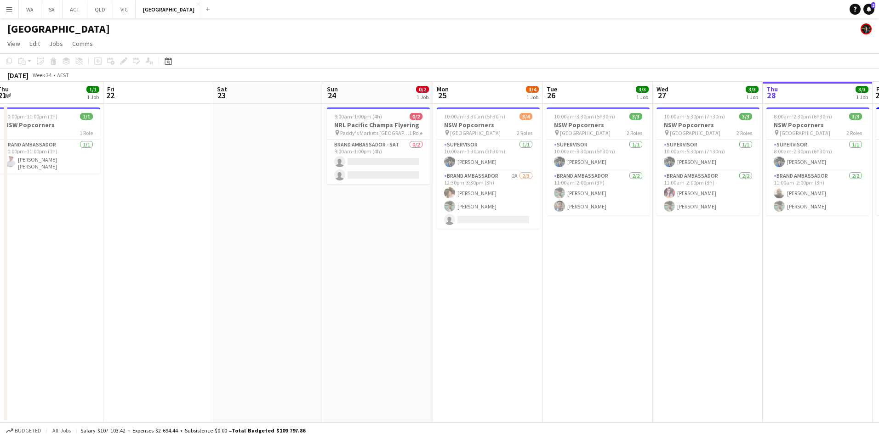
drag, startPoint x: 421, startPoint y: 267, endPoint x: 659, endPoint y: 273, distance: 238.6
click at [659, 273] on app-calendar-viewport "Tue 19 Wed 20 Thu 21 1/1 1 Job Fri 22 Sat 23 Sun 24 0/2 1 Job Mon 25 3/4 1 Job …" at bounding box center [439, 252] width 879 height 341
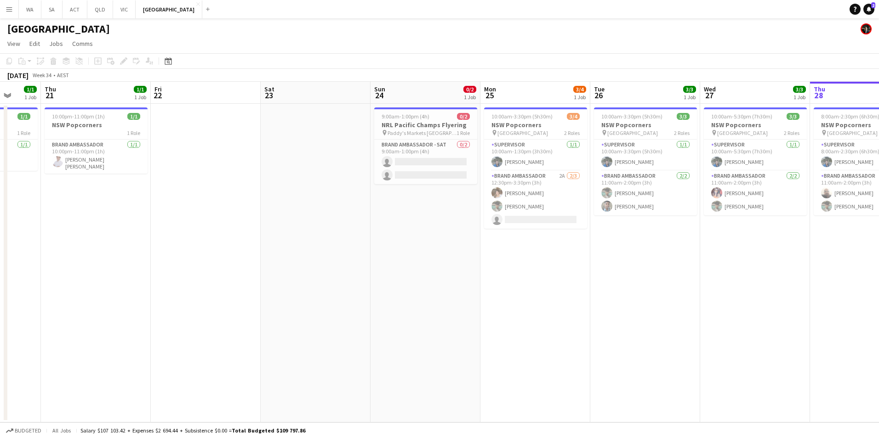
drag, startPoint x: 395, startPoint y: 279, endPoint x: 514, endPoint y: 268, distance: 119.6
click at [514, 268] on app-calendar-viewport "Mon 18 Tue 19 5/5 2 Jobs Wed 20 1/1 1 Job Thu 21 1/1 1 Job Fri 22 Sat 23 Sun 24…" at bounding box center [439, 252] width 879 height 341
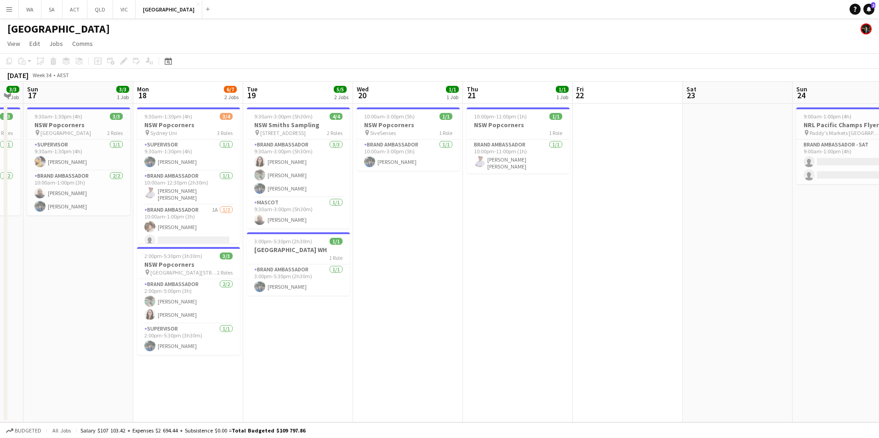
scroll to position [0, 289]
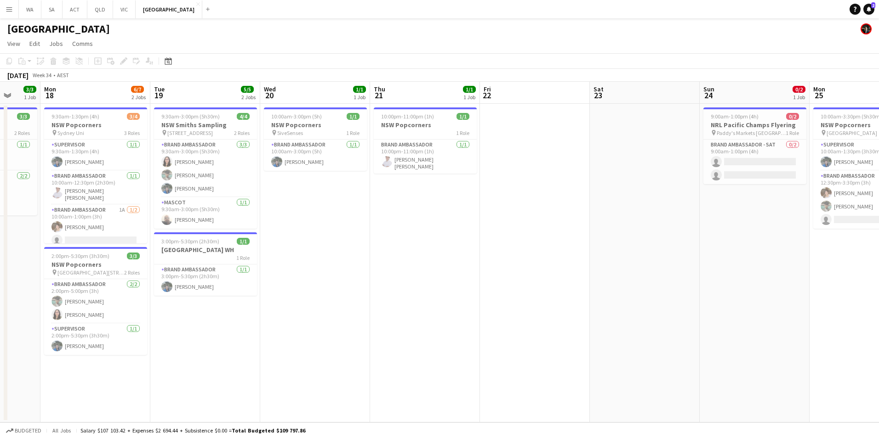
drag, startPoint x: 296, startPoint y: 317, endPoint x: 313, endPoint y: 315, distance: 17.2
click at [313, 315] on app-calendar-viewport "Fri 15 Sat 16 3/3 1 Job Sun 17 3/3 1 Job Mon 18 6/7 2 Jobs Tue 19 5/5 2 Jobs We…" at bounding box center [439, 252] width 879 height 341
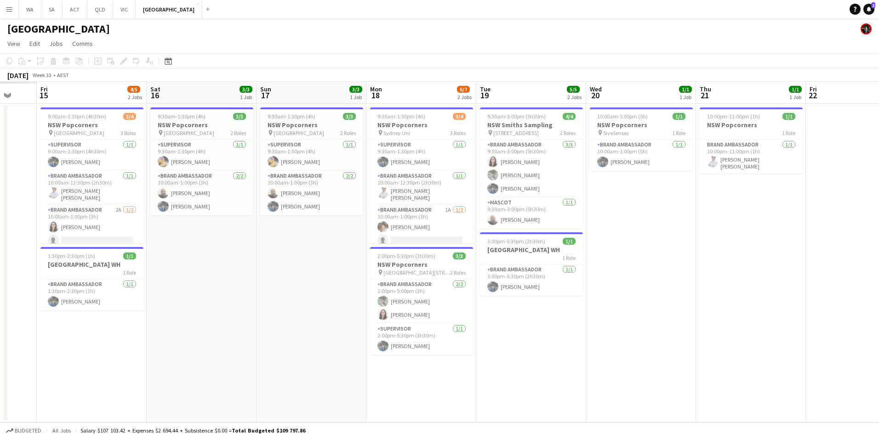
scroll to position [0, 258]
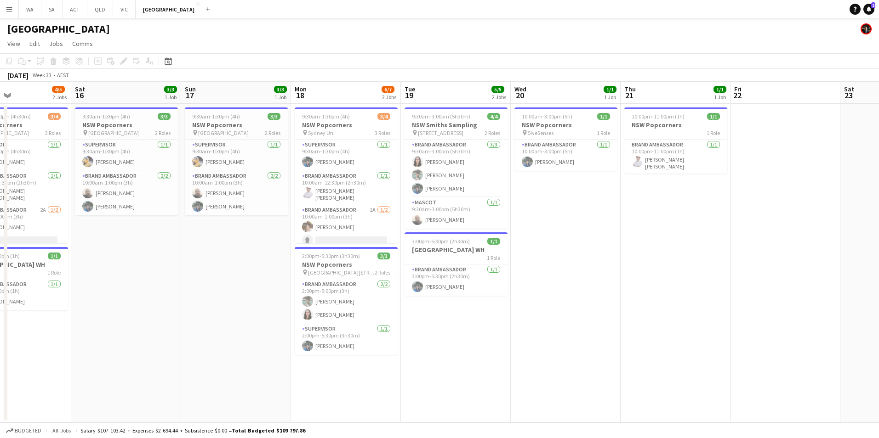
drag, startPoint x: 227, startPoint y: 346, endPoint x: 477, endPoint y: 339, distance: 250.5
click at [477, 339] on app-calendar-viewport "Wed 13 Thu 14 Fri 15 4/5 2 Jobs Sat 16 3/3 1 Job Sun 17 3/3 1 Job Mon 18 6/7 2 …" at bounding box center [439, 252] width 879 height 341
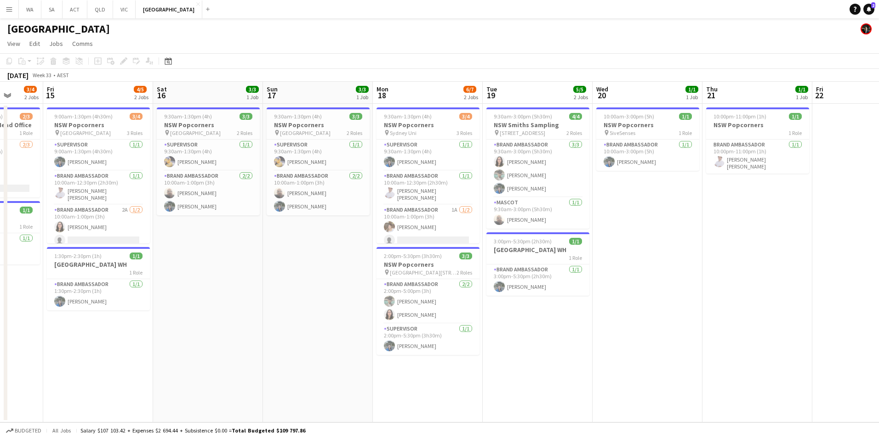
scroll to position [0, 275]
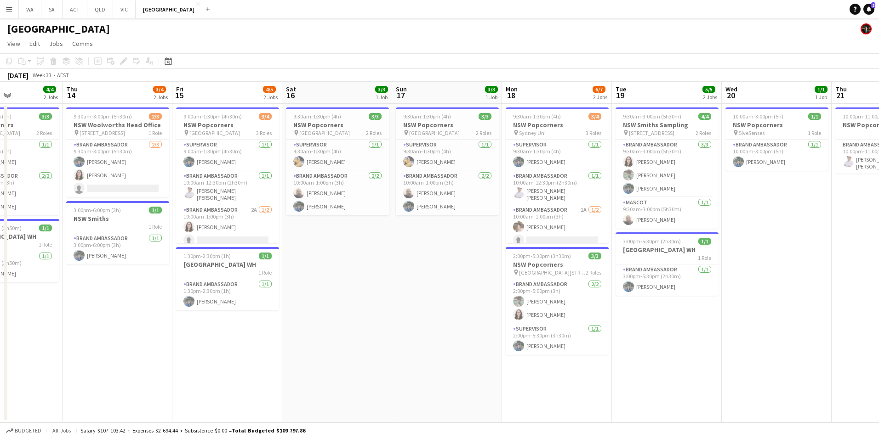
drag, startPoint x: 137, startPoint y: 295, endPoint x: 348, endPoint y: 277, distance: 211.7
click at [348, 277] on app-calendar-viewport "Mon 11 Tue 12 1/1 1 Job Wed 13 4/4 2 Jobs Thu 14 3/4 2 Jobs Fri 15 4/5 2 Jobs S…" at bounding box center [439, 252] width 879 height 341
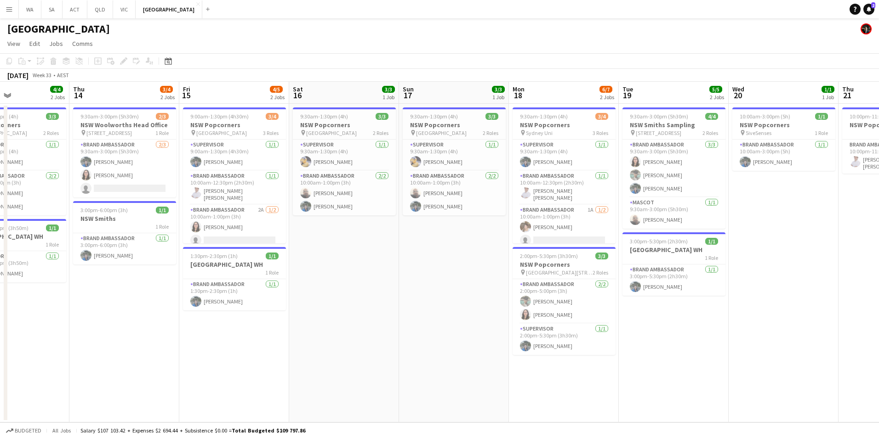
scroll to position [0, 206]
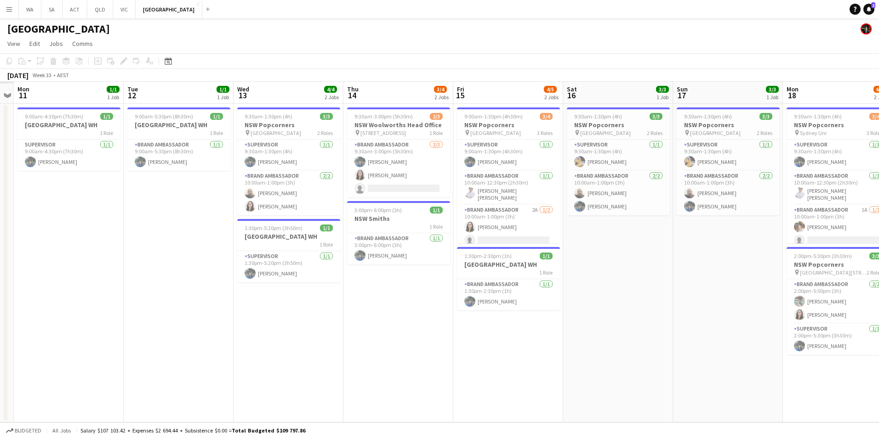
drag, startPoint x: 91, startPoint y: 366, endPoint x: 372, endPoint y: 341, distance: 281.8
click at [372, 341] on app-calendar-viewport "Sat 9 Sun 10 Mon 11 1/1 1 Job Tue 12 1/1 1 Job Wed 13 4/4 2 Jobs Thu 14 3/4 2 J…" at bounding box center [439, 252] width 879 height 341
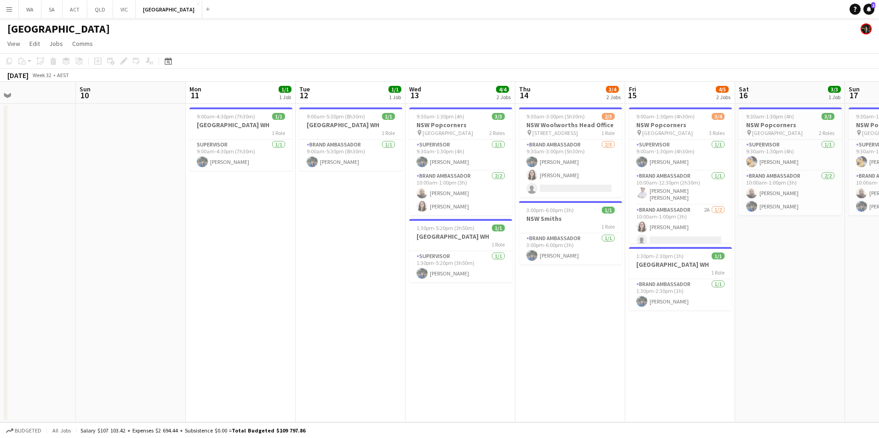
scroll to position [0, 240]
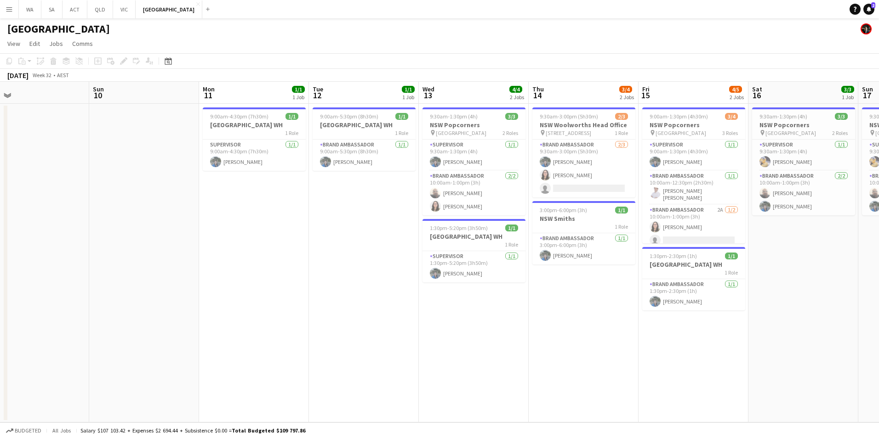
drag, startPoint x: 265, startPoint y: 335, endPoint x: 391, endPoint y: 328, distance: 126.1
click at [391, 328] on app-calendar-viewport "Thu 7 Fri 8 Sat 9 Sun 10 Mon 11 1/1 1 Job Tue 12 1/1 1 Job Wed 13 4/4 2 Jobs Th…" at bounding box center [439, 252] width 879 height 341
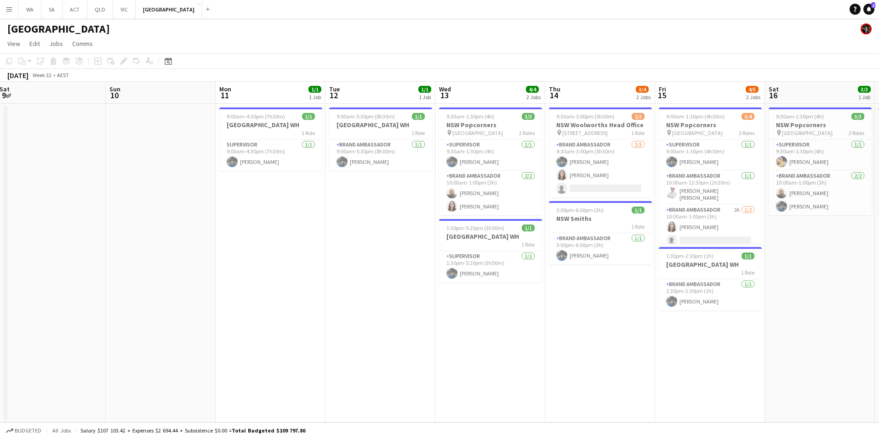
scroll to position [0, 308]
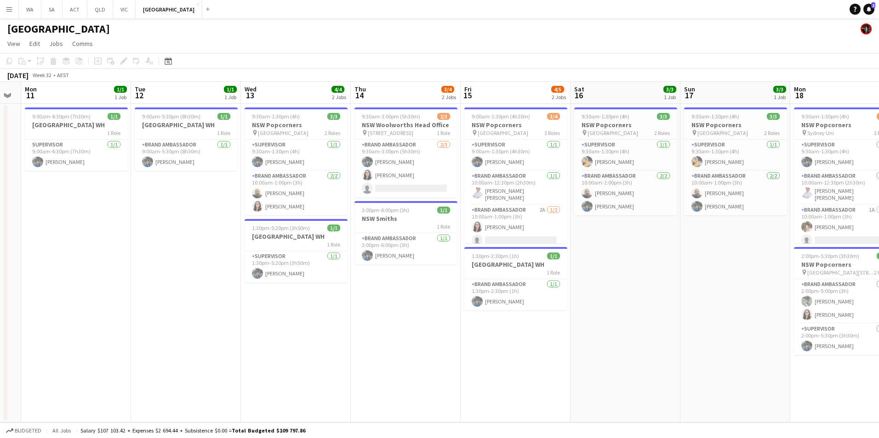
drag, startPoint x: 686, startPoint y: 374, endPoint x: 398, endPoint y: 370, distance: 287.7
click at [398, 370] on app-calendar-viewport "Fri 8 3/3 1 Job Sat 9 Sun 10 Mon 11 1/1 1 Job Tue 12 1/1 1 Job Wed 13 4/4 2 Job…" at bounding box center [439, 252] width 879 height 341
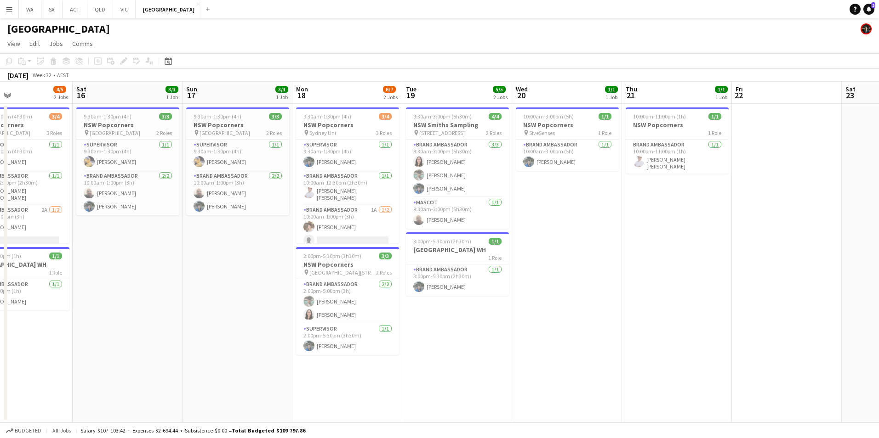
drag, startPoint x: 529, startPoint y: 348, endPoint x: 38, endPoint y: 351, distance: 491.2
click at [38, 351] on app-calendar-viewport "Tue 12 1/1 1 Job Wed 13 4/4 2 Jobs Thu 14 3/4 2 Jobs Fri 15 4/5 2 Jobs Sat 16 3…" at bounding box center [439, 252] width 879 height 341
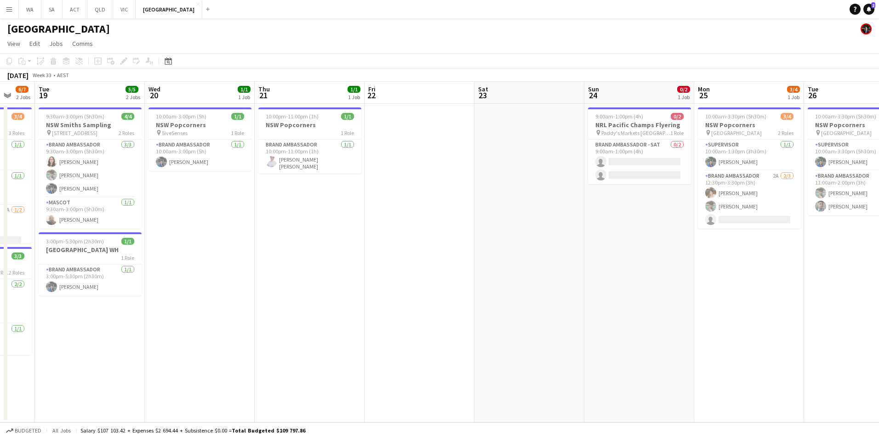
drag, startPoint x: 611, startPoint y: 358, endPoint x: 134, endPoint y: 346, distance: 477.6
click at [129, 350] on app-calendar-viewport "Sat 16 3/3 1 Job Sun 17 3/3 1 Job Mon 18 6/7 2 Jobs Tue 19 5/5 2 Jobs Wed 20 1/…" at bounding box center [439, 252] width 879 height 341
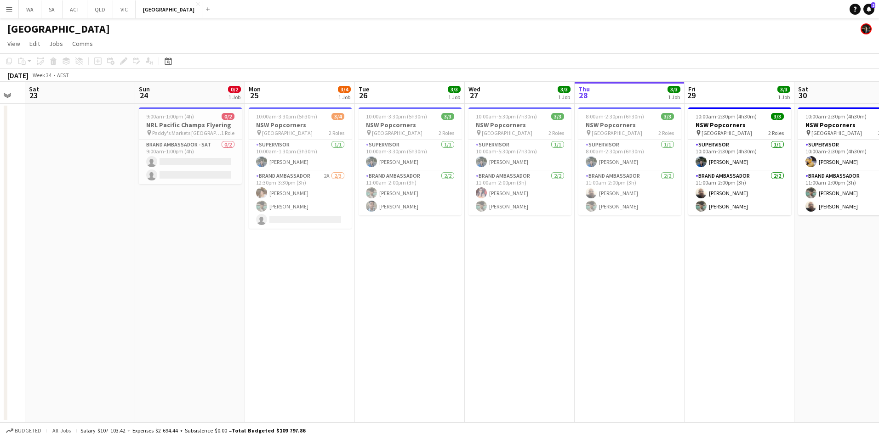
drag, startPoint x: 527, startPoint y: 349, endPoint x: 250, endPoint y: 352, distance: 277.6
click at [250, 352] on app-calendar-viewport "Wed 20 1/1 1 Job Thu 21 1/1 1 Job Fri 22 Sat 23 Sun 24 0/2 1 Job Mon 25 3/4 1 J…" at bounding box center [439, 252] width 879 height 341
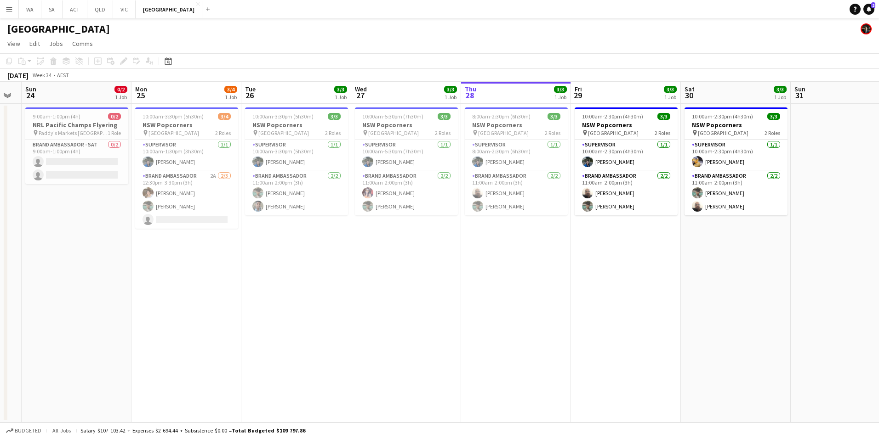
scroll to position [0, 310]
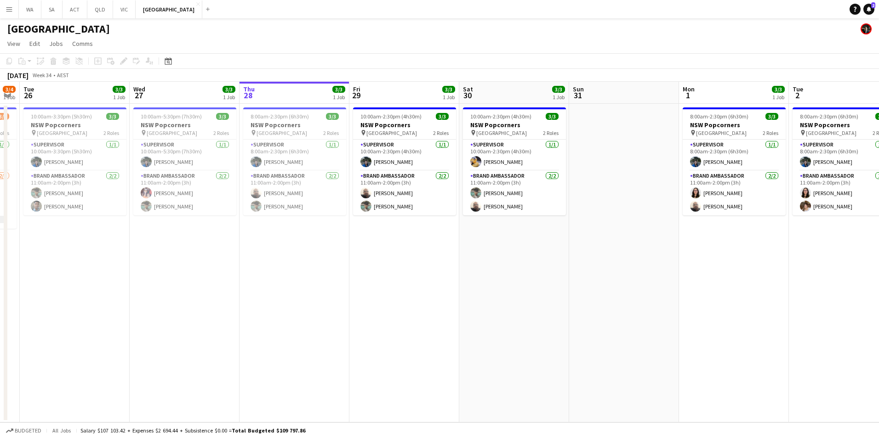
drag, startPoint x: 465, startPoint y: 353, endPoint x: 346, endPoint y: 352, distance: 119.9
click at [346, 352] on app-calendar-viewport "Sat 23 Sun 24 0/2 1 Job Mon 25 3/4 1 Job Tue 26 3/3 1 Job Wed 27 3/3 1 Job Thu …" at bounding box center [439, 252] width 879 height 341
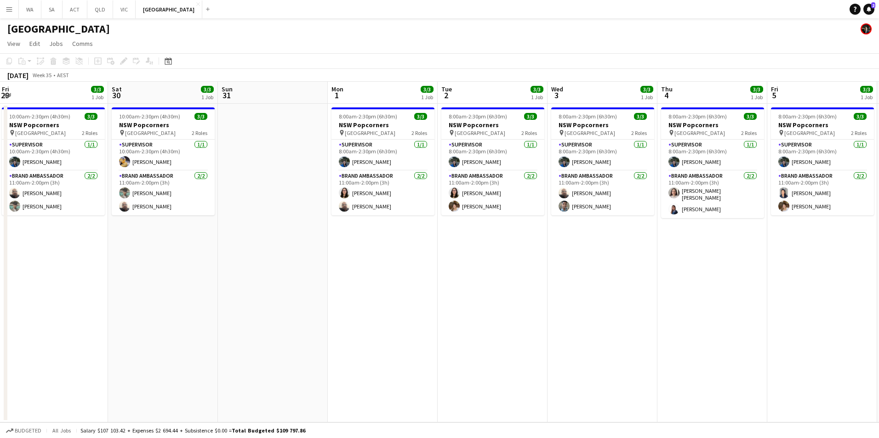
scroll to position [0, 353]
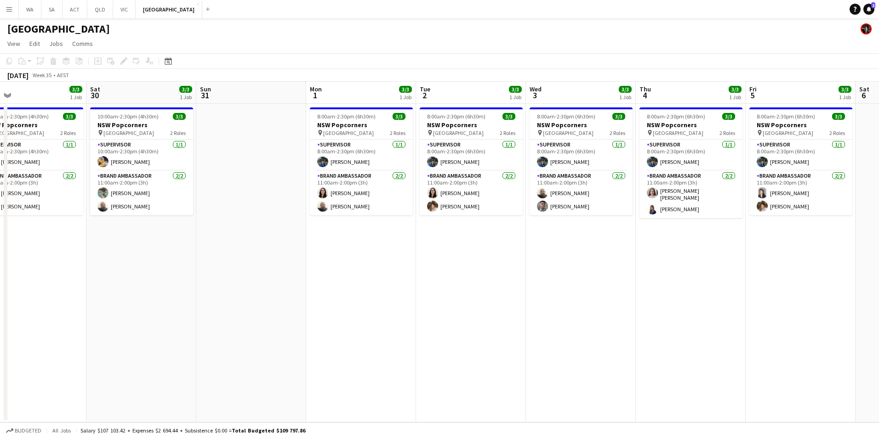
drag, startPoint x: 592, startPoint y: 311, endPoint x: 347, endPoint y: 314, distance: 244.9
click at [347, 314] on app-calendar-viewport "Tue 26 3/3 1 Job Wed 27 3/3 1 Job Thu 28 3/3 1 Job Fri 29 3/3 1 Job Sat 30 3/3 …" at bounding box center [439, 252] width 879 height 341
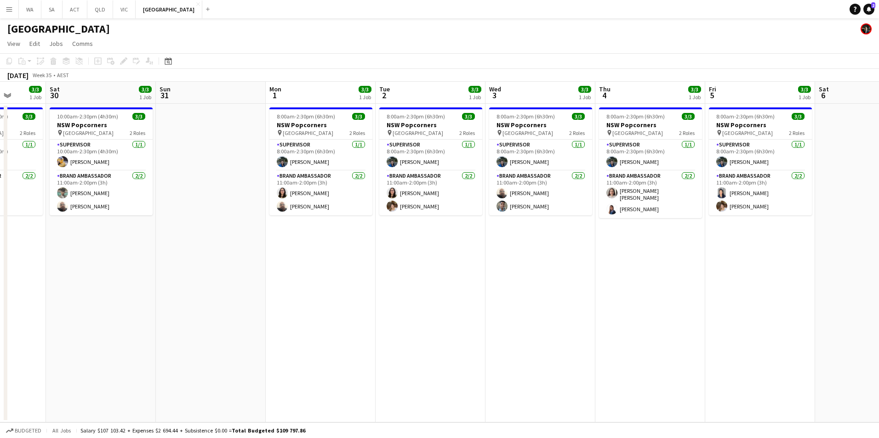
scroll to position [0, 302]
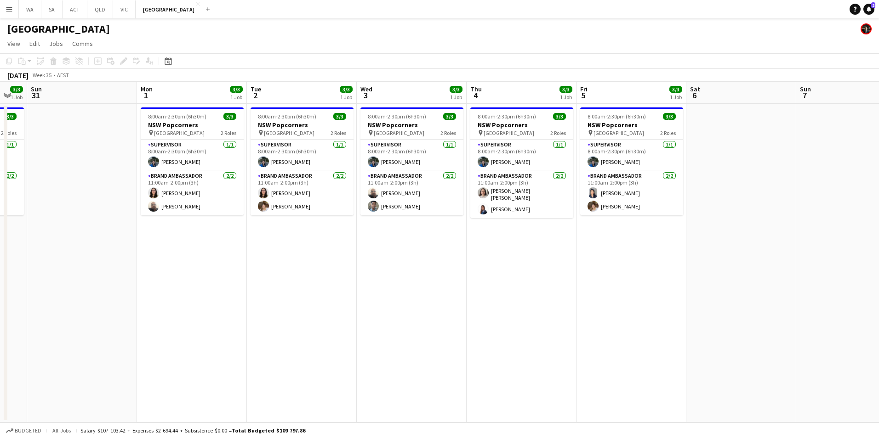
drag, startPoint x: 529, startPoint y: 241, endPoint x: 191, endPoint y: 249, distance: 337.8
click at [191, 249] on app-calendar-viewport "Thu 28 3/3 1 Job Fri 29 3/3 1 Job Sat 30 3/3 1 Job Sun 31 Mon 1 3/3 1 Job Tue 2…" at bounding box center [439, 252] width 879 height 341
click at [417, 264] on app-date-cell "8:00am-2:30pm (6h30m) 3/3 NSW Popcorners pin Town Hall 2 Roles Supervisor 1/1 8…" at bounding box center [412, 263] width 110 height 319
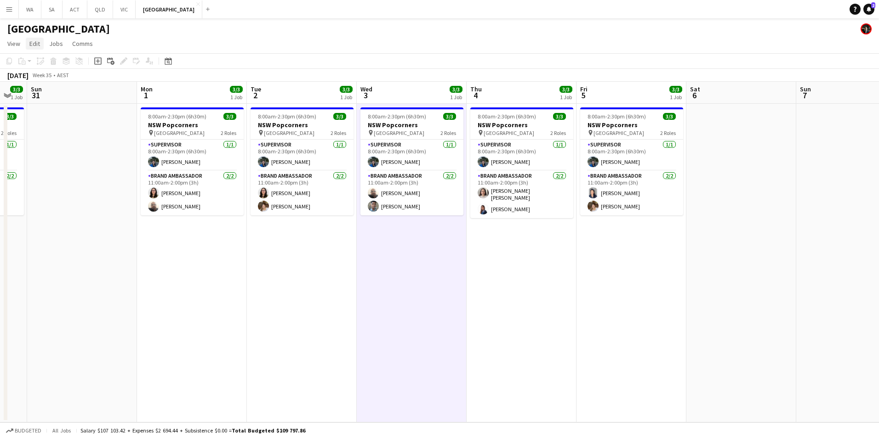
drag, startPoint x: 376, startPoint y: 263, endPoint x: 31, endPoint y: 45, distance: 408.1
click at [31, 45] on span "Edit" at bounding box center [34, 44] width 11 height 8
click at [408, 297] on app-date-cell "8:00am-2:30pm (6h30m) 3/3 NSW Popcorners pin Town Hall 2 Roles Supervisor 1/1 8…" at bounding box center [412, 263] width 110 height 319
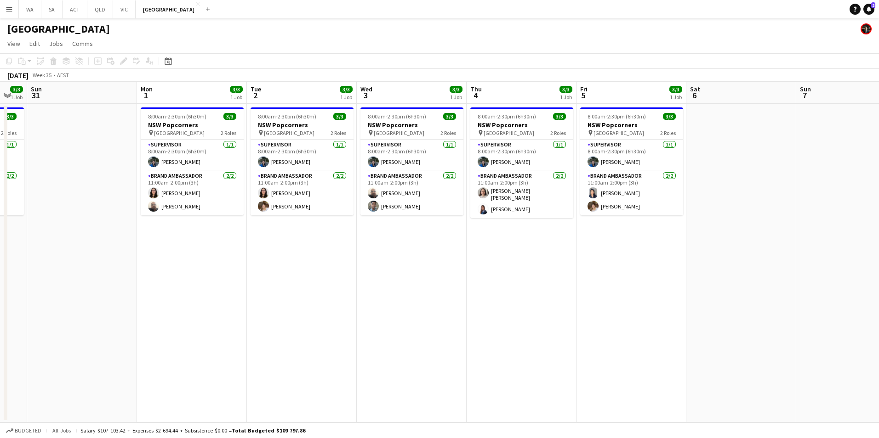
click at [408, 297] on app-date-cell "8:00am-2:30pm (6h30m) 3/3 NSW Popcorners pin Town Hall 2 Roles Supervisor 1/1 8…" at bounding box center [412, 263] width 110 height 319
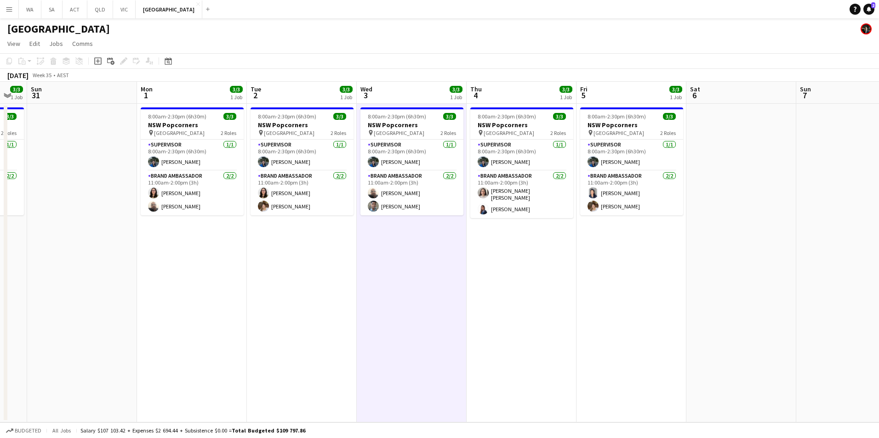
click at [409, 278] on app-date-cell "8:00am-2:30pm (6h30m) 3/3 NSW Popcorners pin Town Hall 2 Roles Supervisor 1/1 8…" at bounding box center [412, 263] width 110 height 319
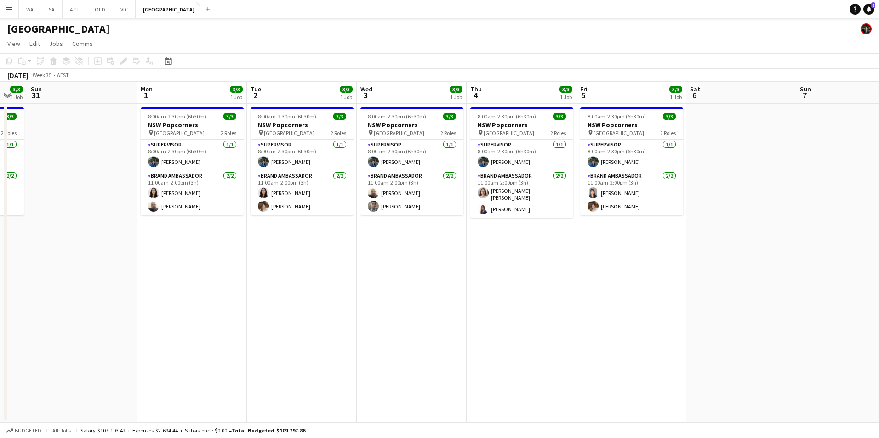
click at [409, 278] on app-date-cell "8:00am-2:30pm (6h30m) 3/3 NSW Popcorners pin Town Hall 2 Roles Supervisor 1/1 8…" at bounding box center [412, 263] width 110 height 319
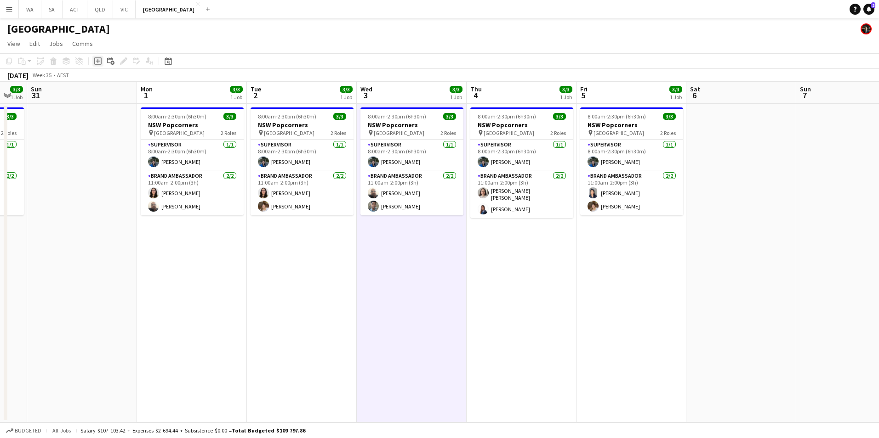
click at [99, 59] on icon "Add job" at bounding box center [97, 60] width 7 height 7
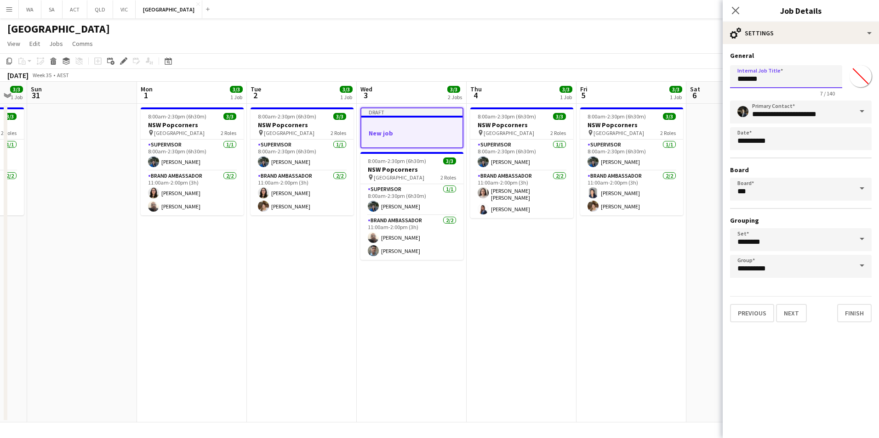
click at [760, 74] on input "*******" at bounding box center [786, 76] width 112 height 23
paste input "*****"
type input "**********"
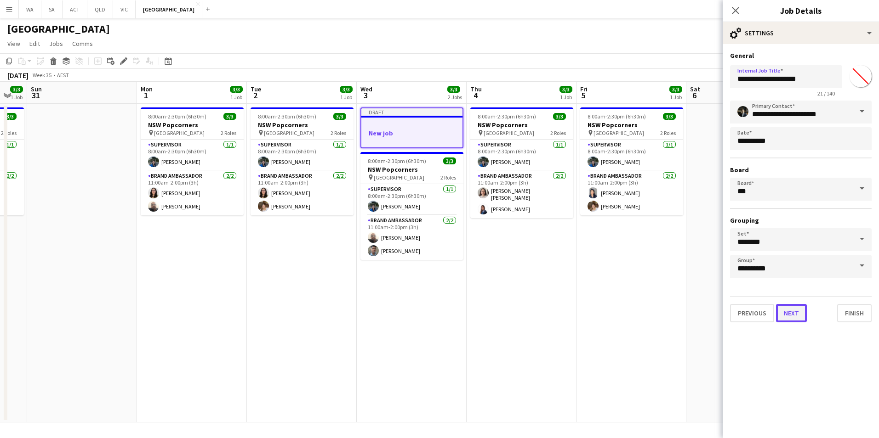
click at [791, 314] on button "Next" at bounding box center [791, 313] width 31 height 18
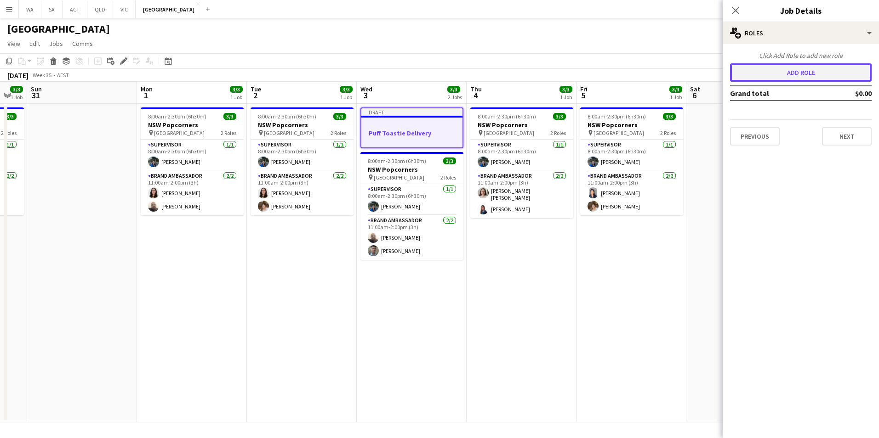
click at [807, 75] on button "Add role" at bounding box center [801, 72] width 142 height 18
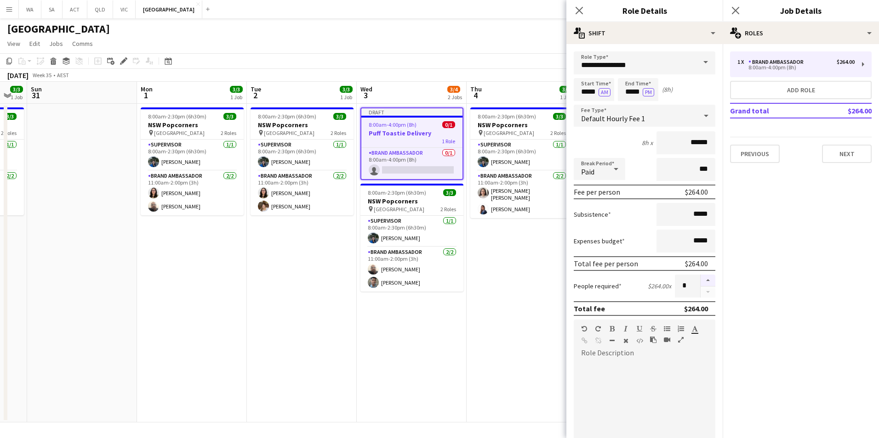
click at [700, 279] on button "button" at bounding box center [707, 281] width 15 height 12
type input "*"
click at [590, 92] on input "*****" at bounding box center [593, 89] width 40 height 23
type input "*****"
click at [584, 72] on div at bounding box center [584, 73] width 18 height 9
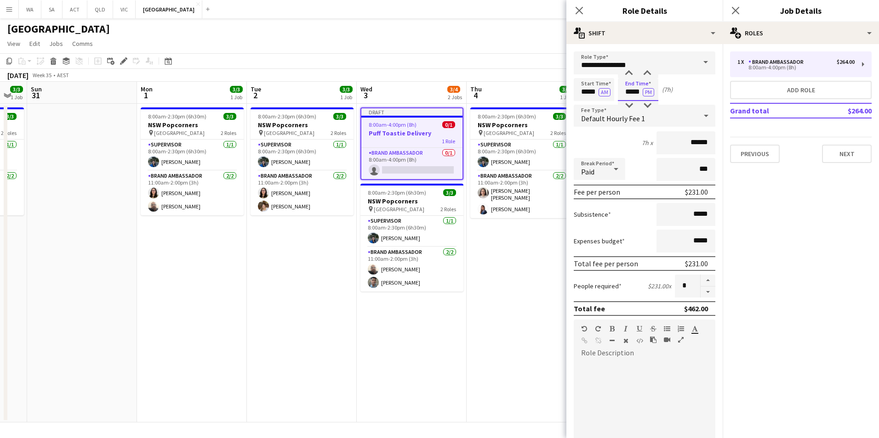
click at [627, 92] on input "*****" at bounding box center [638, 89] width 40 height 23
click at [629, 67] on input "**********" at bounding box center [644, 62] width 142 height 23
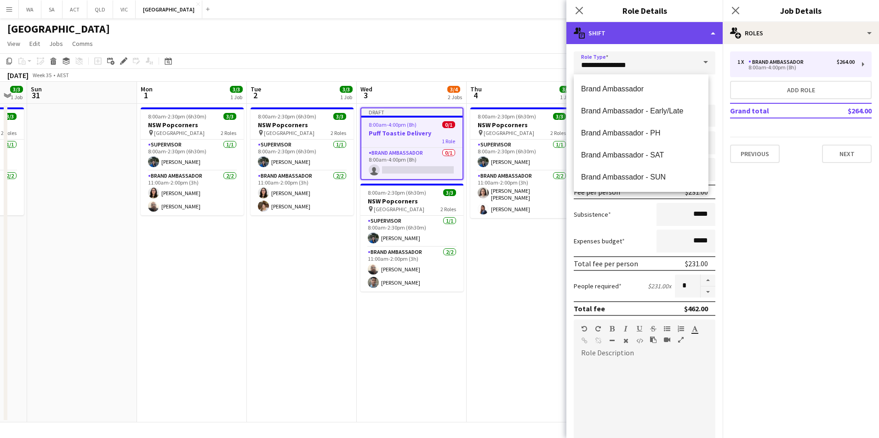
click at [669, 41] on div "multiple-actions-text Shift" at bounding box center [644, 33] width 156 height 22
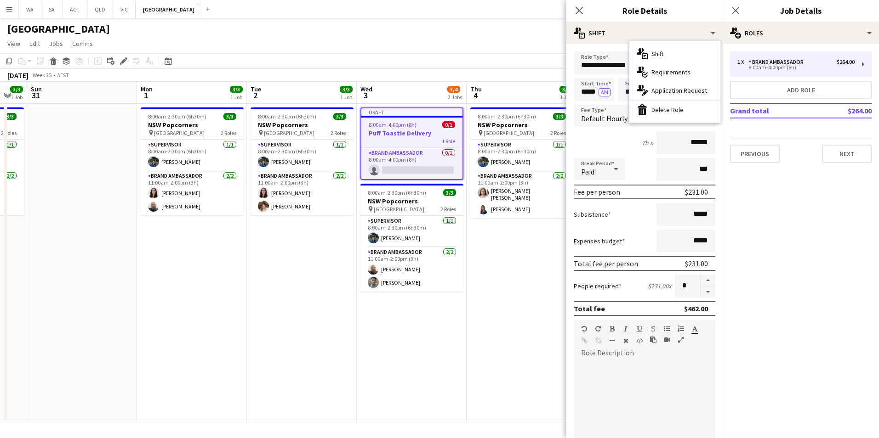
click at [614, 135] on div "7h x ******" at bounding box center [644, 142] width 142 height 23
click at [626, 95] on input "*****" at bounding box center [638, 89] width 40 height 23
type input "*****"
click at [630, 71] on div at bounding box center [628, 73] width 18 height 9
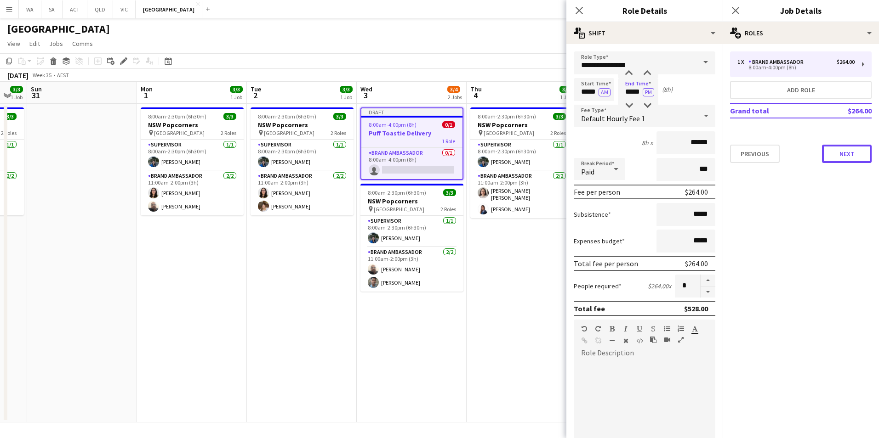
click at [847, 157] on button "Next" at bounding box center [847, 154] width 50 height 18
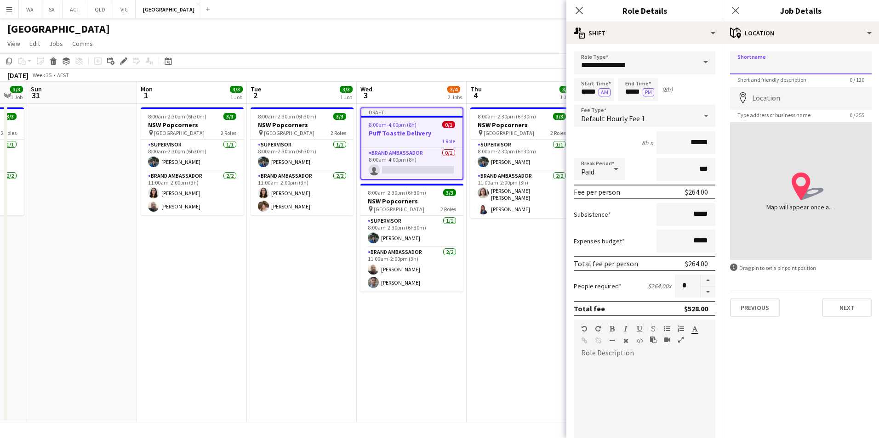
click at [808, 69] on input "Shortname" at bounding box center [801, 62] width 142 height 23
type input "*"
type input "**********"
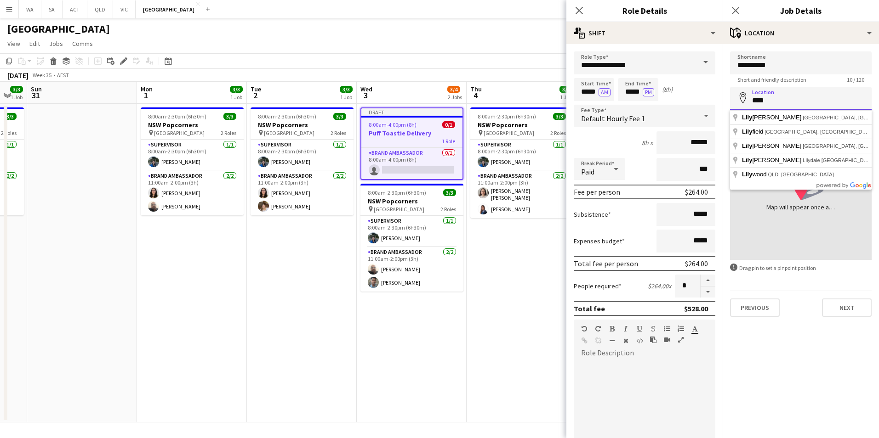
click at [828, 105] on input "****" at bounding box center [801, 98] width 142 height 23
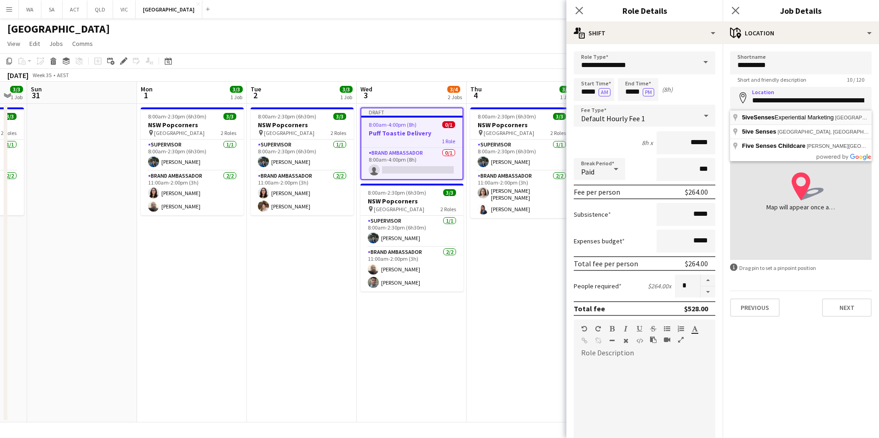
type input "**********"
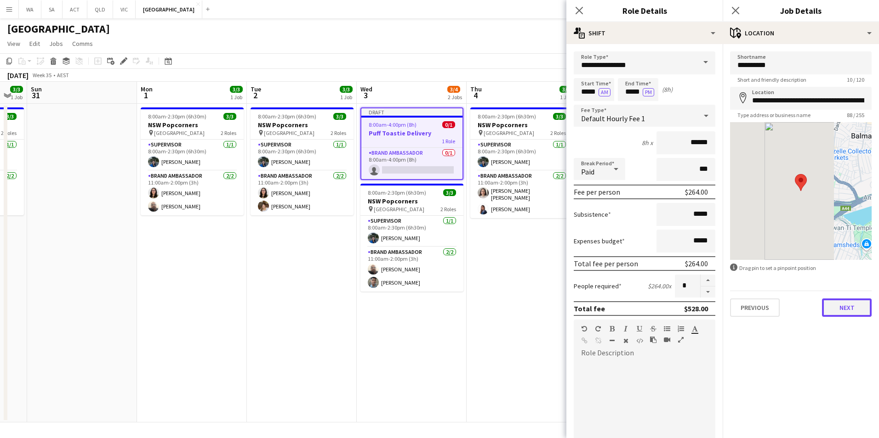
click at [849, 303] on button "Next" at bounding box center [847, 308] width 50 height 18
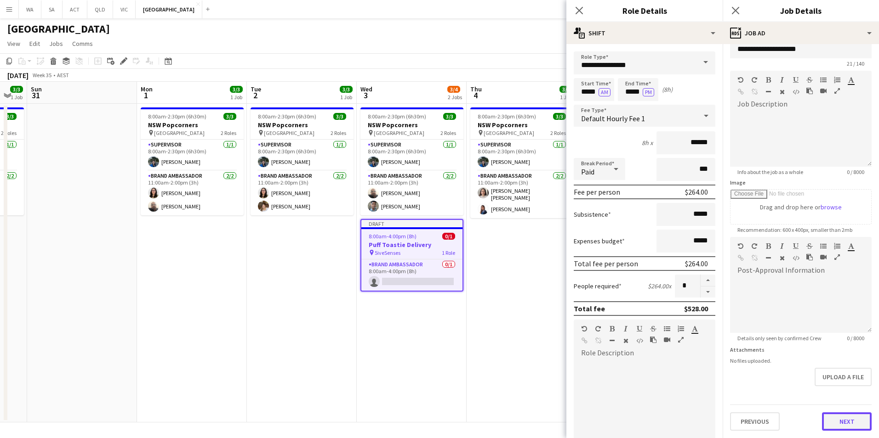
click at [846, 398] on form "**********" at bounding box center [800, 233] width 156 height 396
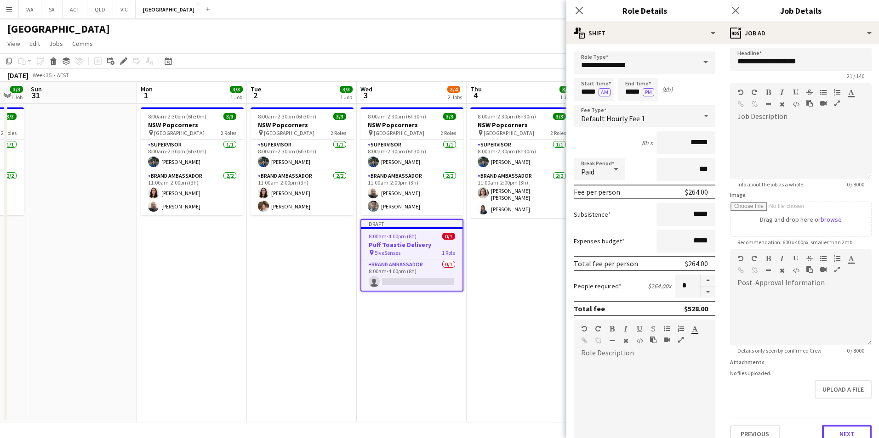
scroll to position [0, 0]
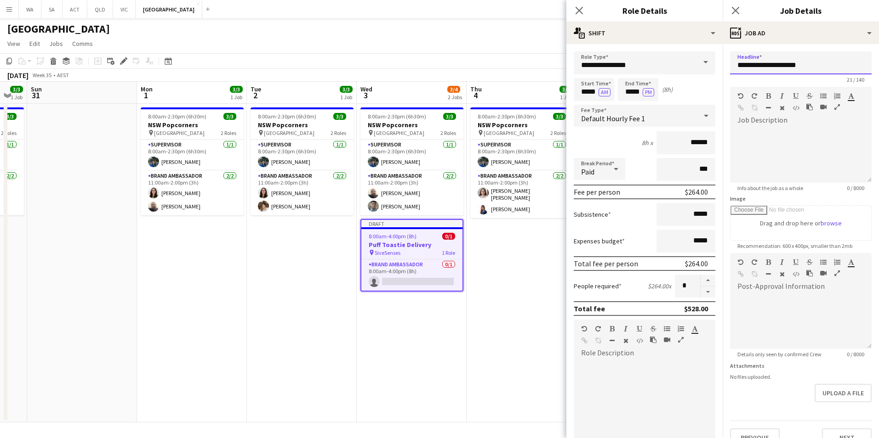
click at [815, 68] on input "**********" at bounding box center [801, 62] width 142 height 23
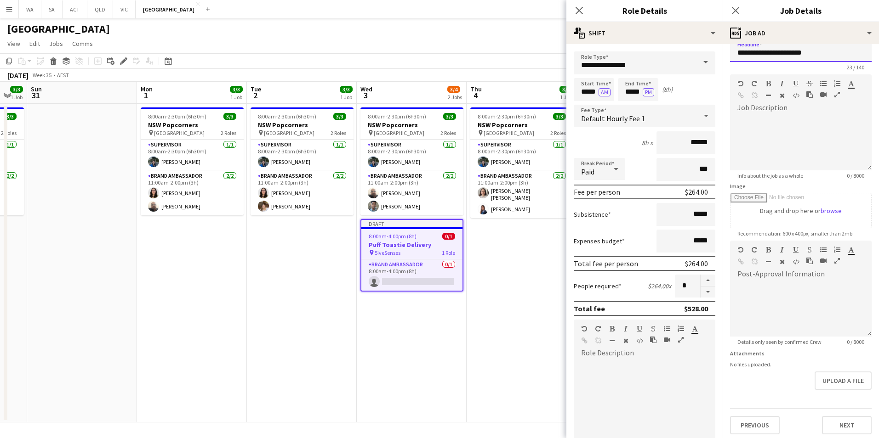
scroll to position [16, 0]
type input "**********"
click at [838, 423] on button "Next" at bounding box center [847, 422] width 50 height 18
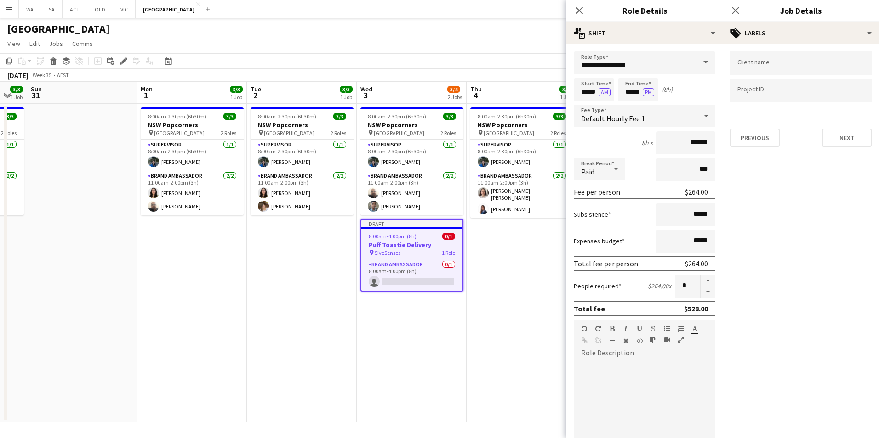
scroll to position [0, 0]
click at [764, 67] on input "Type to search client labels..." at bounding box center [800, 66] width 127 height 8
type input "*"
type input "**********"
click at [752, 86] on div "Market Maker PR" at bounding box center [801, 91] width 142 height 22
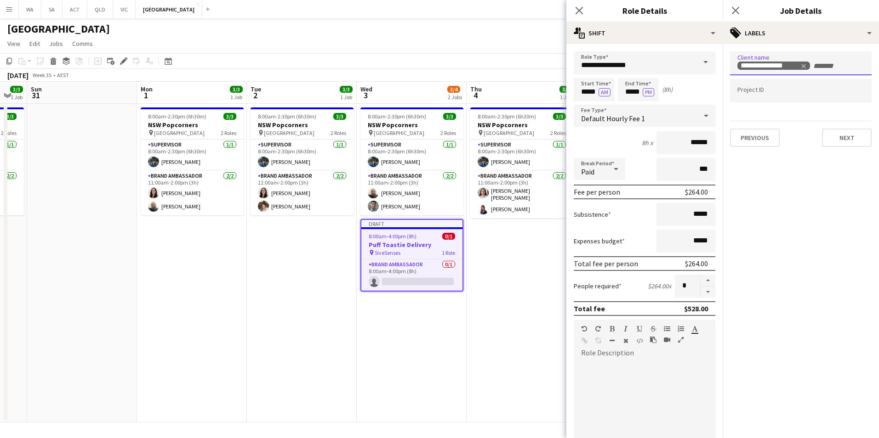
click at [756, 91] on input "Type to search project ID labels..." at bounding box center [800, 91] width 127 height 8
type input "**********"
click at [845, 144] on button "Next" at bounding box center [847, 138] width 50 height 18
type input "*******"
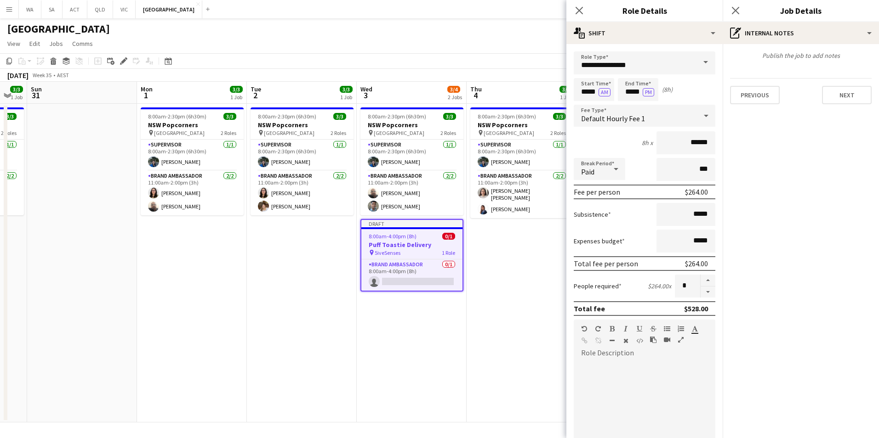
click at [849, 85] on div "Previous Next" at bounding box center [801, 91] width 142 height 26
click at [855, 97] on button "Next" at bounding box center [847, 95] width 50 height 18
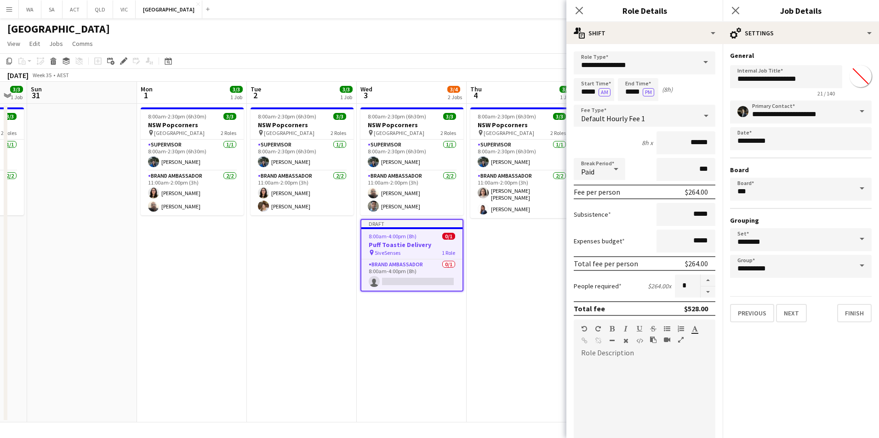
click at [859, 323] on div "**********" at bounding box center [800, 187] width 156 height 286
click at [856, 307] on button "Finish" at bounding box center [854, 313] width 34 height 18
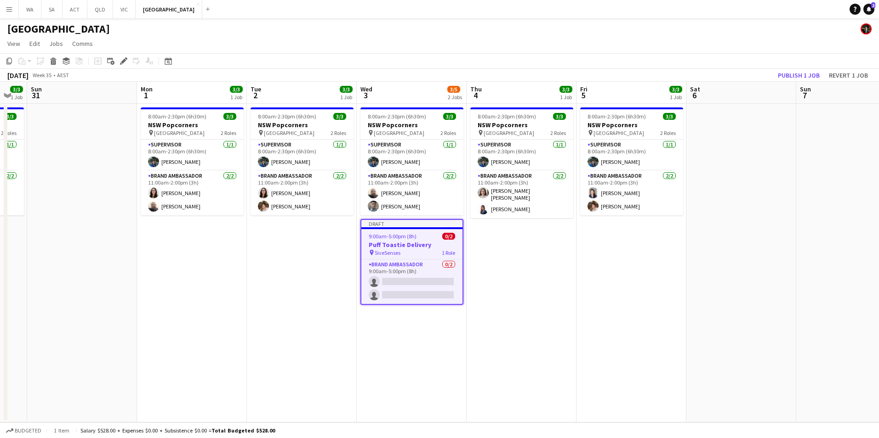
click at [811, 68] on app-toolbar "Copy Paste Paste Ctrl+V Paste with crew Ctrl+Shift+V Paste linked Job Delete Gr…" at bounding box center [439, 61] width 879 height 16
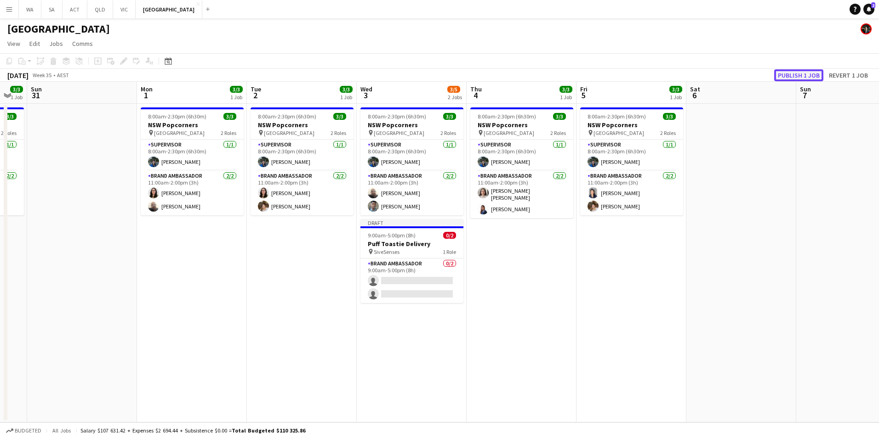
click at [811, 74] on button "Publish 1 job" at bounding box center [798, 75] width 49 height 12
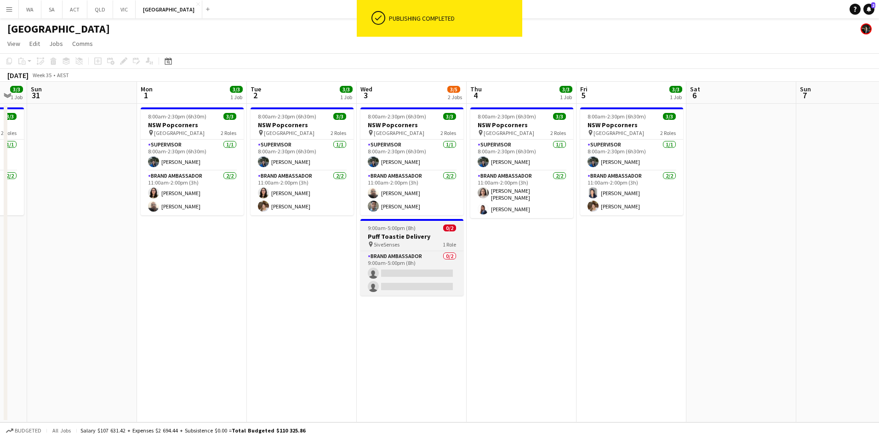
click at [412, 238] on h3 "Puff Toastie Delivery" at bounding box center [411, 237] width 103 height 8
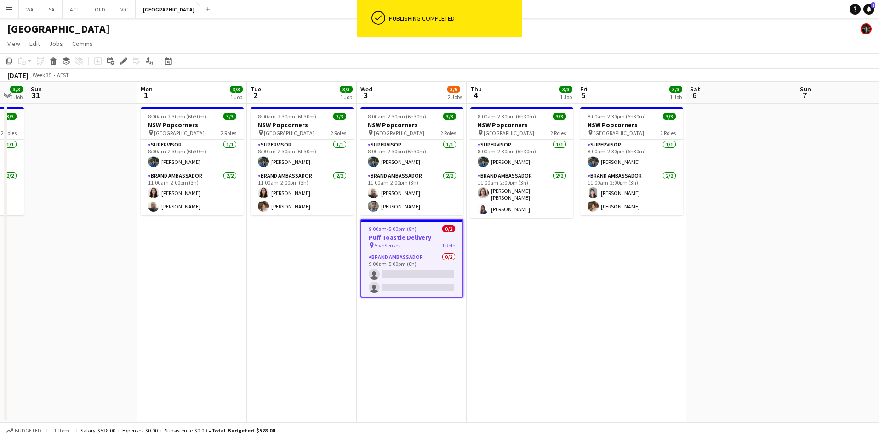
click at [516, 233] on app-date-cell "8:00am-2:30pm (6h30m) 3/3 NSW Popcorners pin Bondi Junction 2 Roles Supervisor …" at bounding box center [521, 263] width 110 height 319
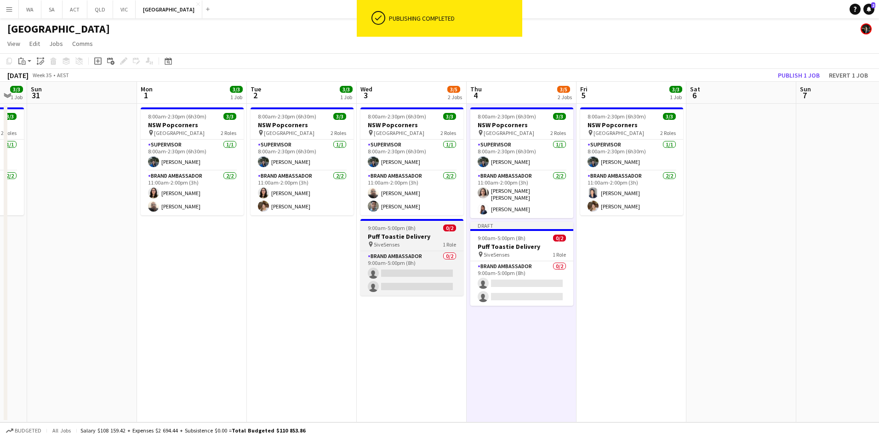
click at [413, 234] on h3 "Puff Toastie Delivery" at bounding box center [411, 237] width 103 height 8
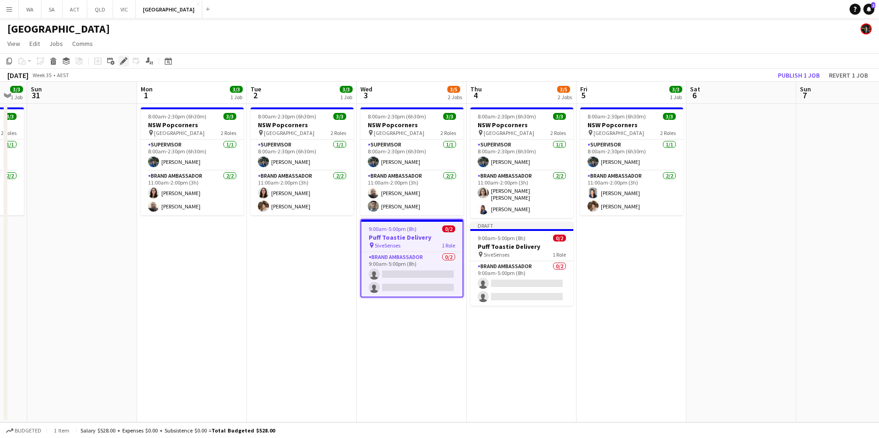
click at [123, 60] on icon "Edit" at bounding box center [123, 60] width 7 height 7
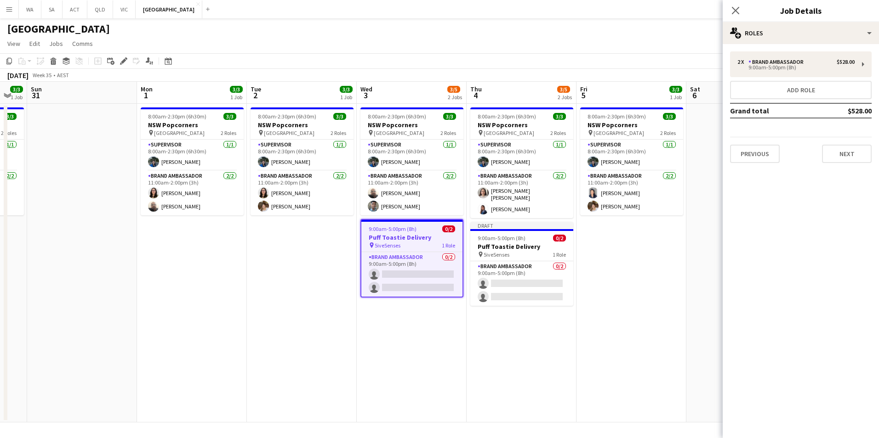
click at [401, 228] on span "9:00am-5:00pm (8h)" at bounding box center [393, 229] width 48 height 7
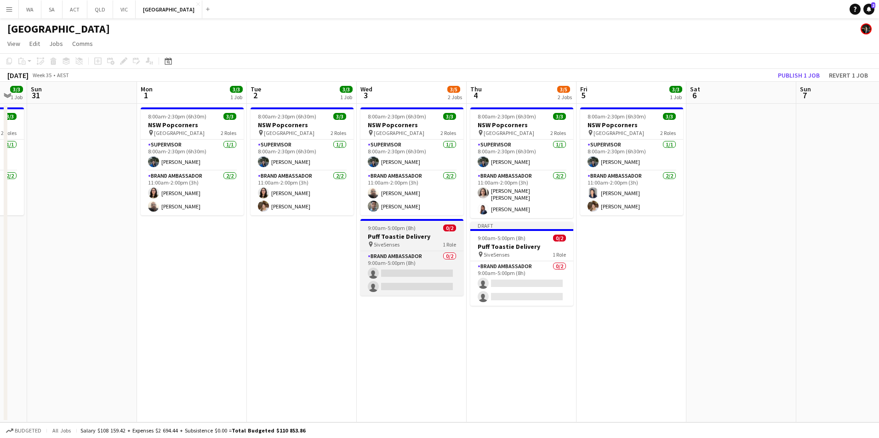
click at [401, 226] on span "9:00am-5:00pm (8h)" at bounding box center [392, 228] width 48 height 7
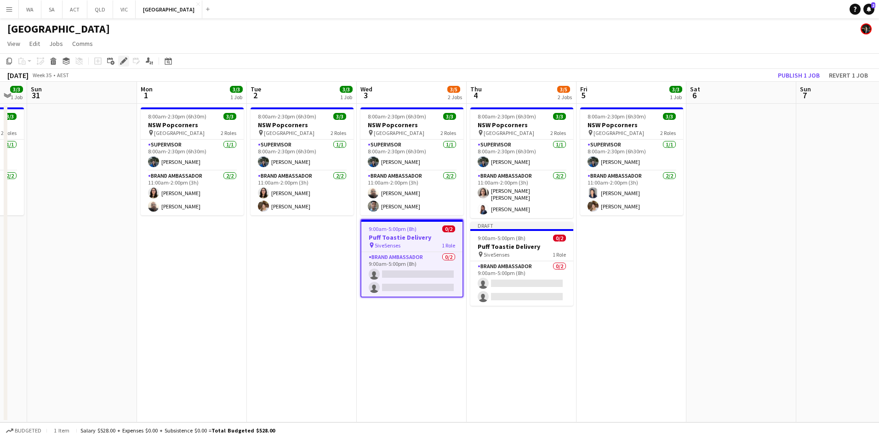
click at [122, 57] on div "Edit" at bounding box center [123, 61] width 11 height 11
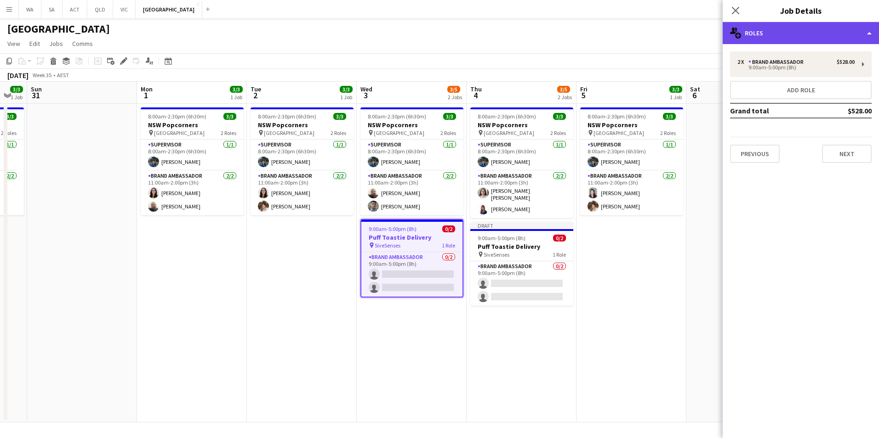
click at [742, 35] on div "multiple-users-add Roles" at bounding box center [800, 33] width 156 height 22
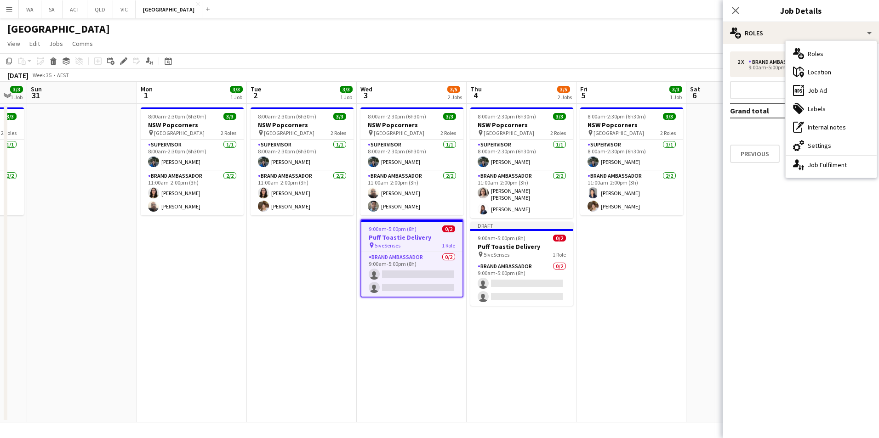
drag, startPoint x: 810, startPoint y: 270, endPoint x: 832, endPoint y: 181, distance: 91.3
click at [811, 267] on mat-expansion-panel "pencil3 General details 2 x Brand Ambassador $528.00 9:00am-5:00pm (8h) Add rol…" at bounding box center [800, 241] width 156 height 394
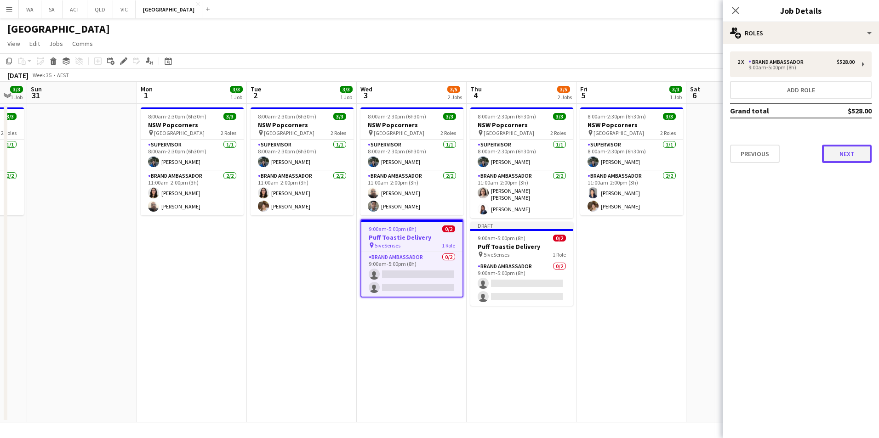
click at [839, 157] on button "Next" at bounding box center [847, 154] width 50 height 18
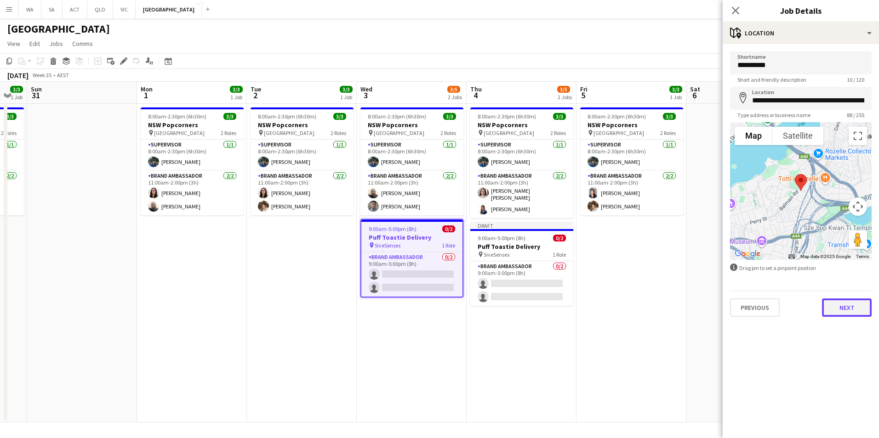
click at [860, 307] on button "Next" at bounding box center [847, 308] width 50 height 18
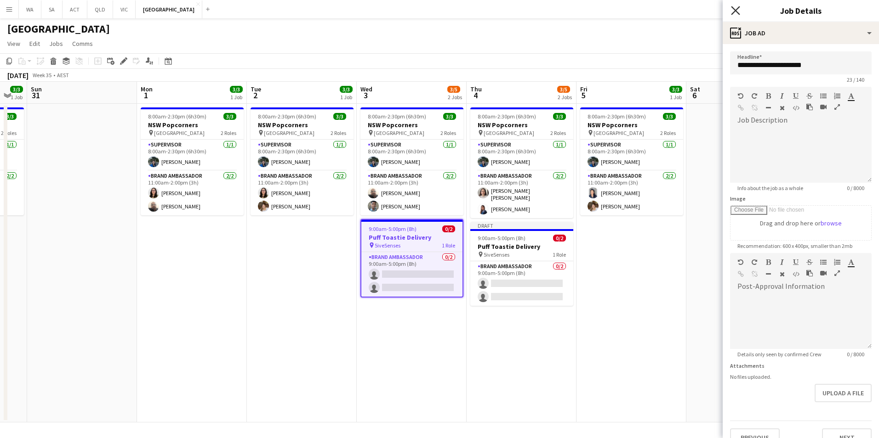
click at [736, 11] on icon at bounding box center [735, 10] width 9 height 9
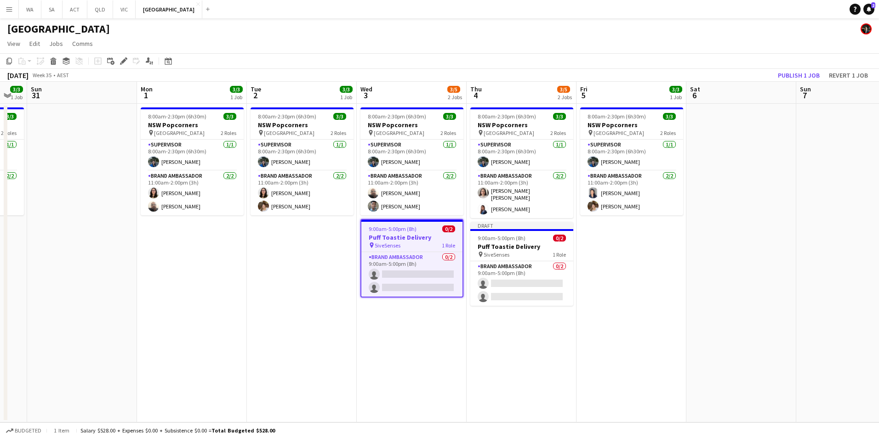
click at [407, 232] on span "9:00am-5:00pm (8h)" at bounding box center [393, 229] width 48 height 7
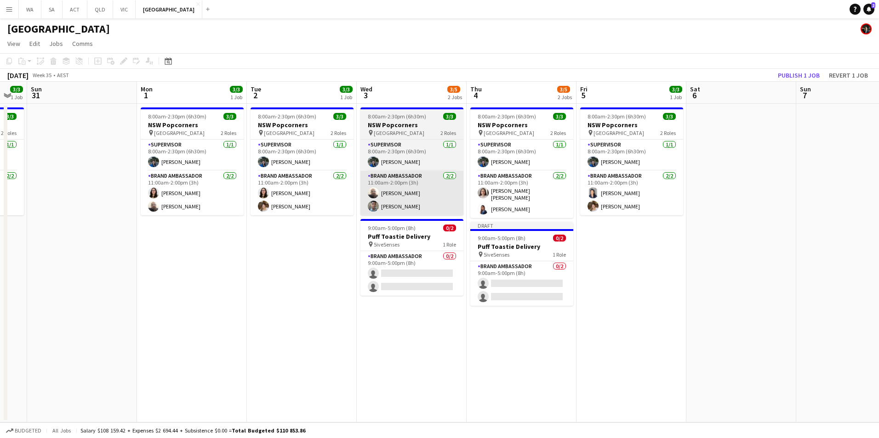
click at [390, 215] on app-card-role "Brand Ambassador 2/2 11:00am-2:00pm (3h) Balaji Sankar Gourisankar Balaji" at bounding box center [411, 193] width 103 height 45
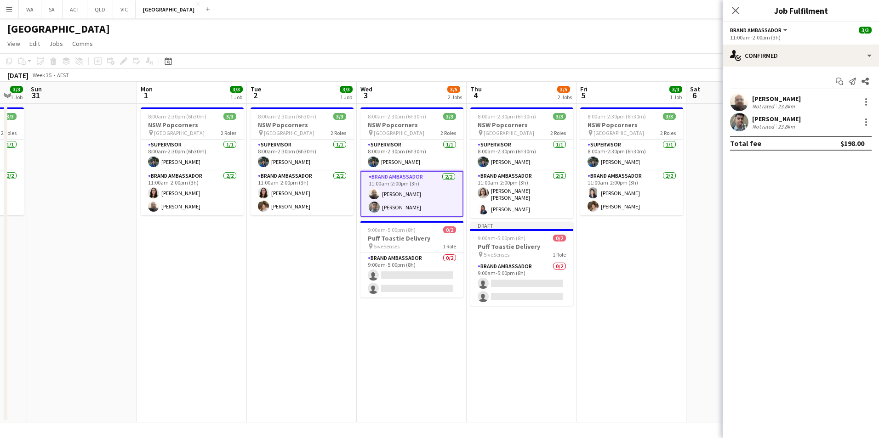
click at [124, 63] on div "Add job Add linked Job Edit Edit linked Job Applicants" at bounding box center [120, 61] width 70 height 11
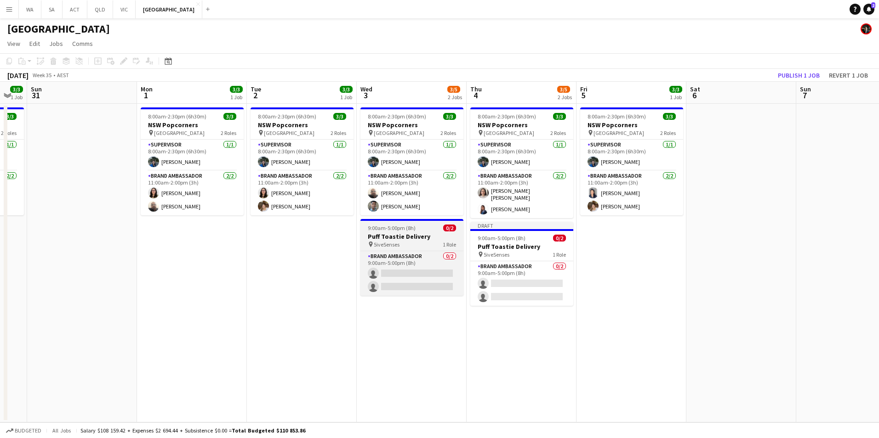
click at [402, 234] on h3 "Puff Toastie Delivery" at bounding box center [411, 237] width 103 height 8
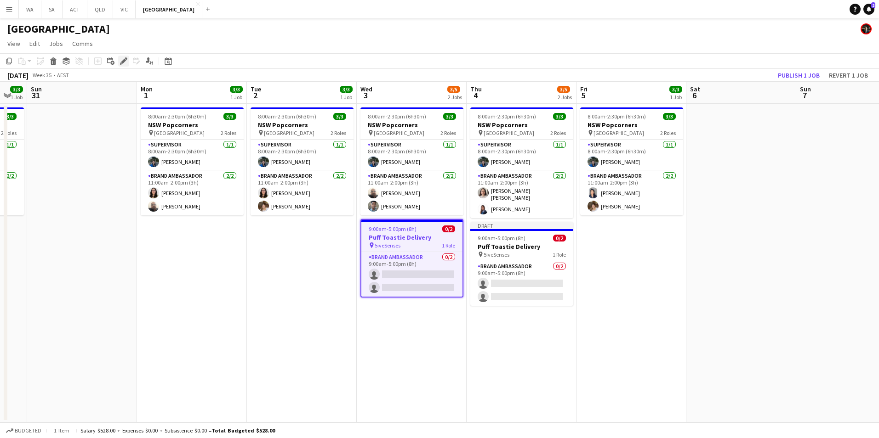
click at [121, 63] on icon at bounding box center [121, 63] width 2 height 2
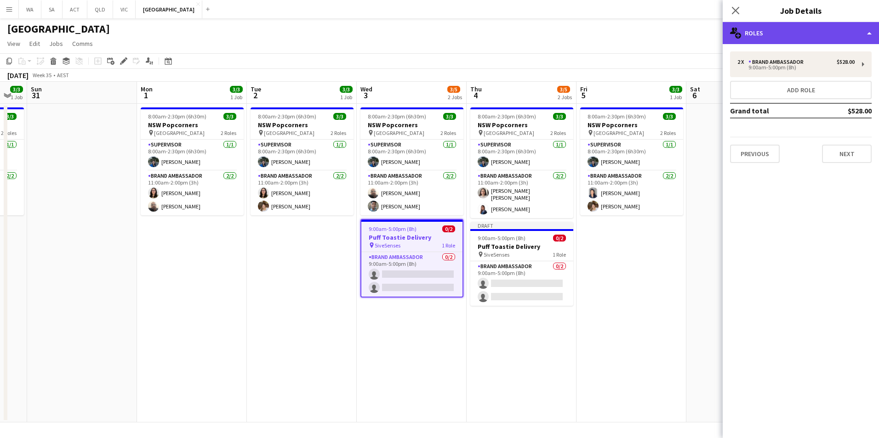
click at [754, 25] on div "multiple-users-add Roles" at bounding box center [800, 33] width 156 height 22
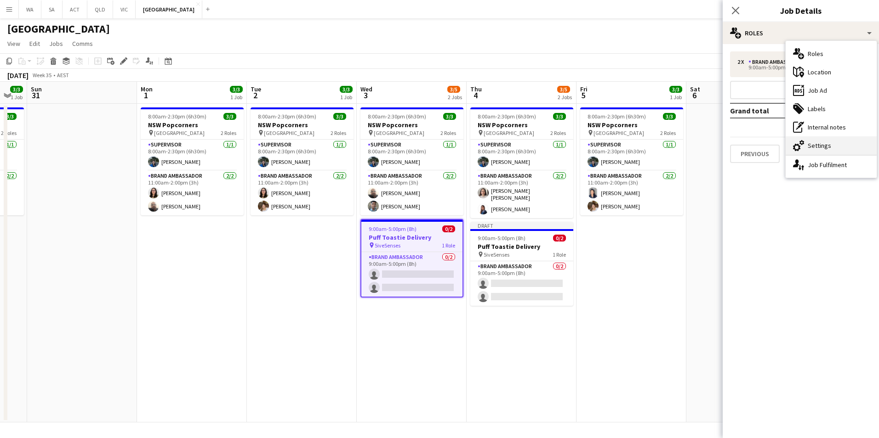
click at [843, 151] on div "cog-double-3 Settings" at bounding box center [830, 145] width 91 height 18
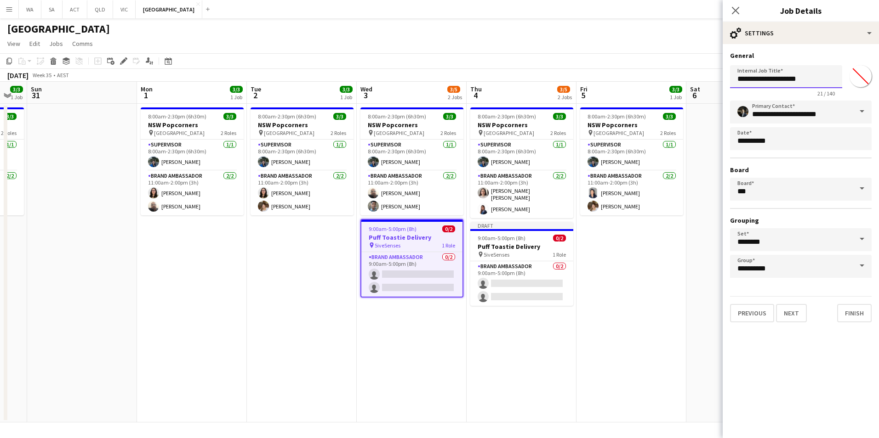
click at [736, 77] on input "**********" at bounding box center [786, 76] width 112 height 23
type input "**********"
click at [854, 311] on button "Finish" at bounding box center [854, 313] width 34 height 18
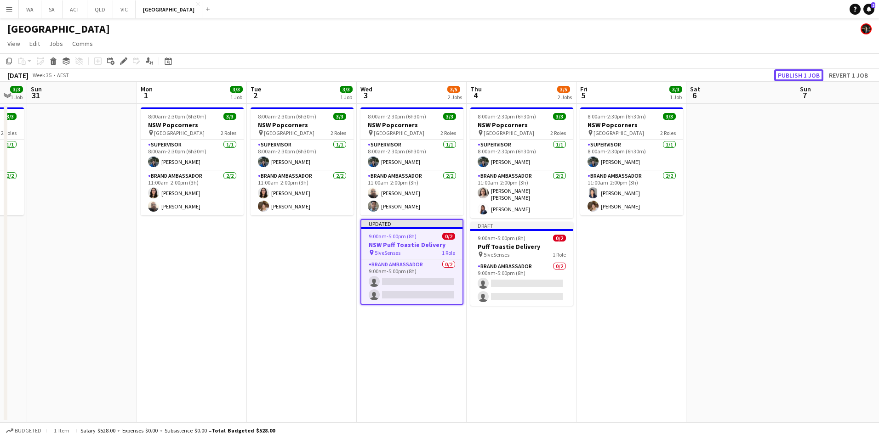
drag, startPoint x: 803, startPoint y: 76, endPoint x: 795, endPoint y: 74, distance: 8.0
click at [802, 76] on button "Publish 1 job" at bounding box center [798, 75] width 49 height 12
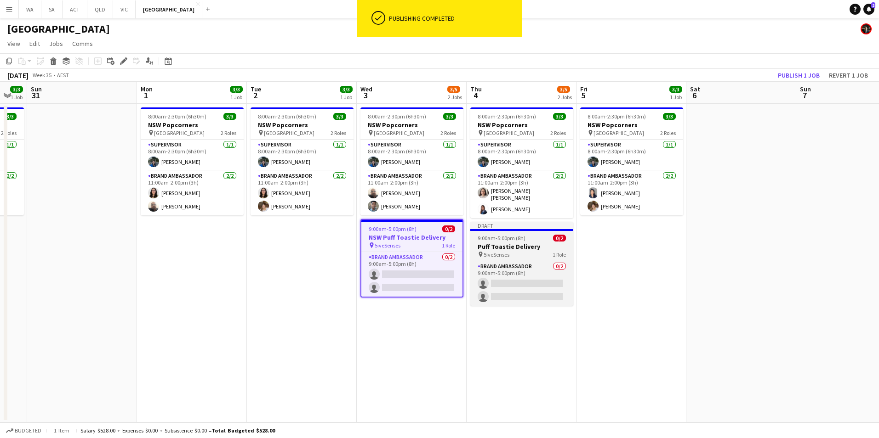
click at [519, 243] on h3 "Puff Toastie Delivery" at bounding box center [521, 247] width 103 height 8
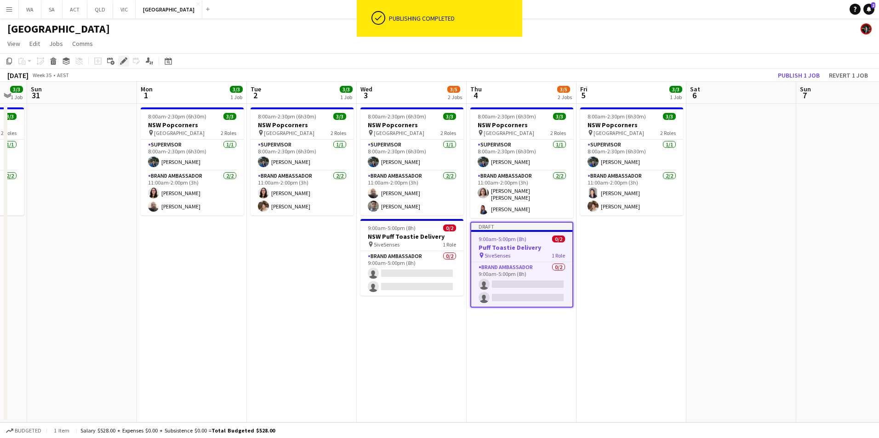
click at [125, 60] on icon at bounding box center [123, 61] width 5 height 5
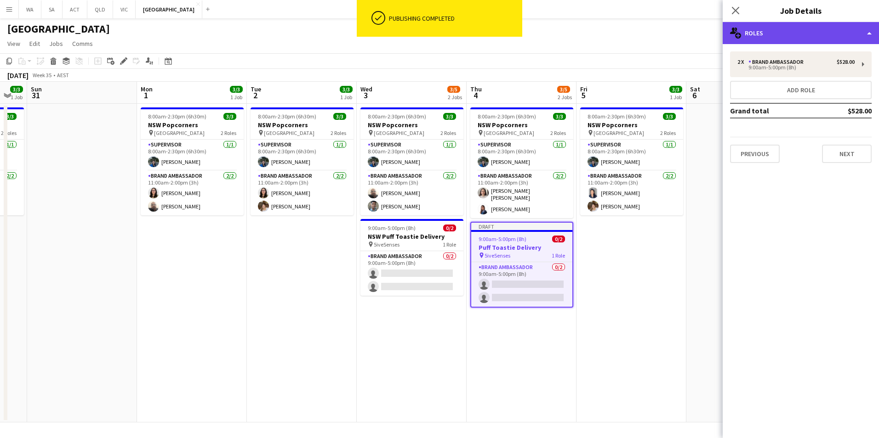
click at [763, 30] on div "multiple-users-add Roles" at bounding box center [800, 33] width 156 height 22
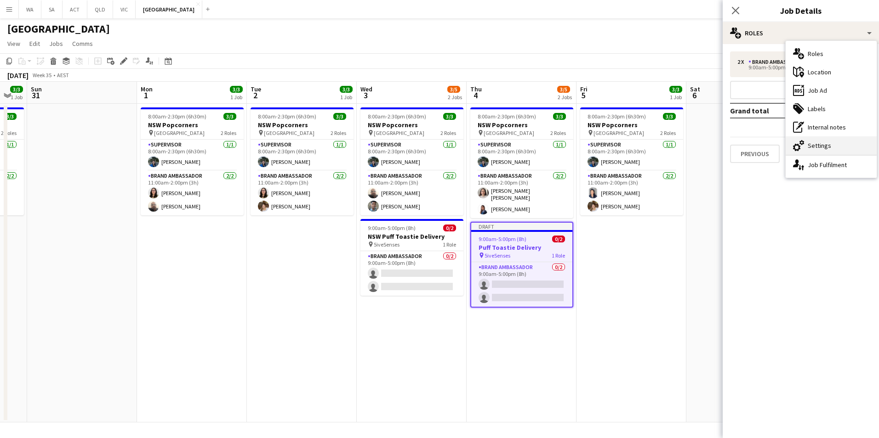
click at [839, 151] on div "cog-double-3 Settings" at bounding box center [830, 145] width 91 height 18
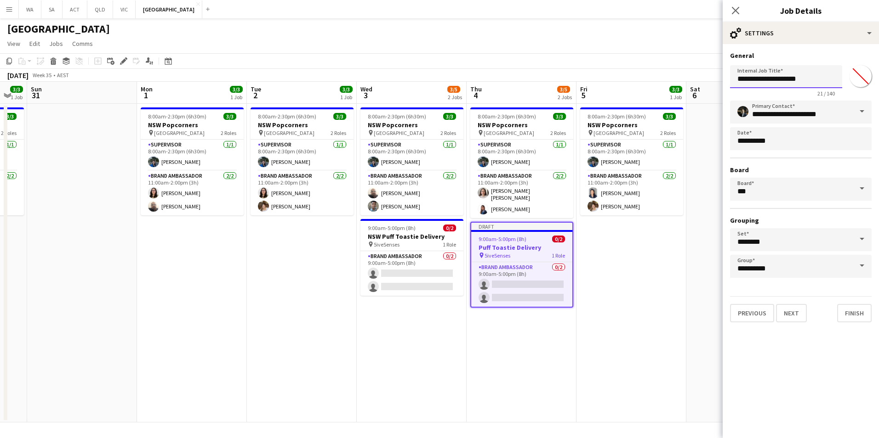
click at [739, 79] on input "**********" at bounding box center [786, 76] width 112 height 23
type input "**********"
click at [855, 309] on button "Finish" at bounding box center [854, 313] width 34 height 18
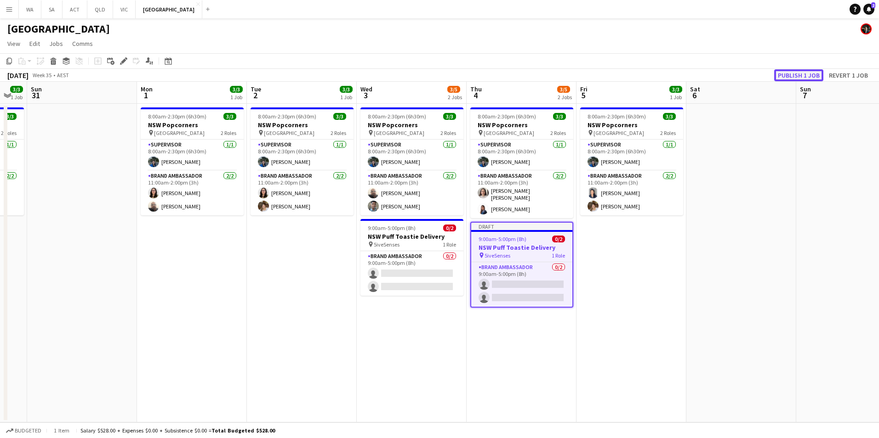
click at [816, 75] on button "Publish 1 job" at bounding box center [798, 75] width 49 height 12
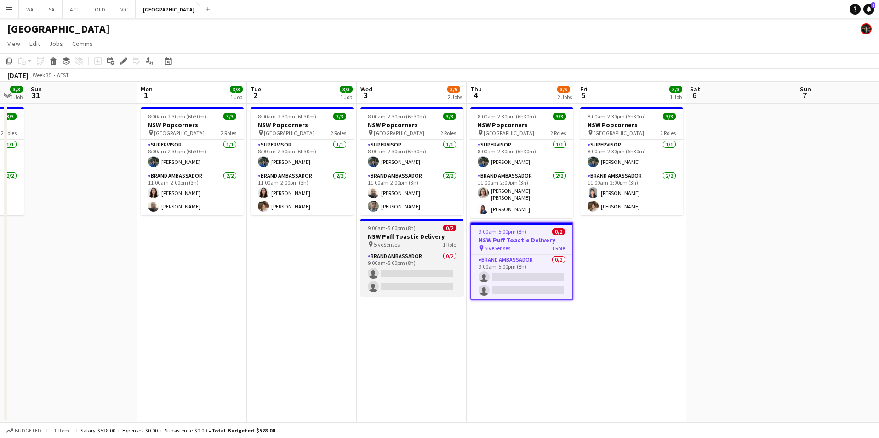
click at [412, 232] on app-job-card "9:00am-5:00pm (8h) 0/2 NSW Puff Toastie Delivery pin 5iveSenses 1 Role Brand Am…" at bounding box center [411, 257] width 103 height 77
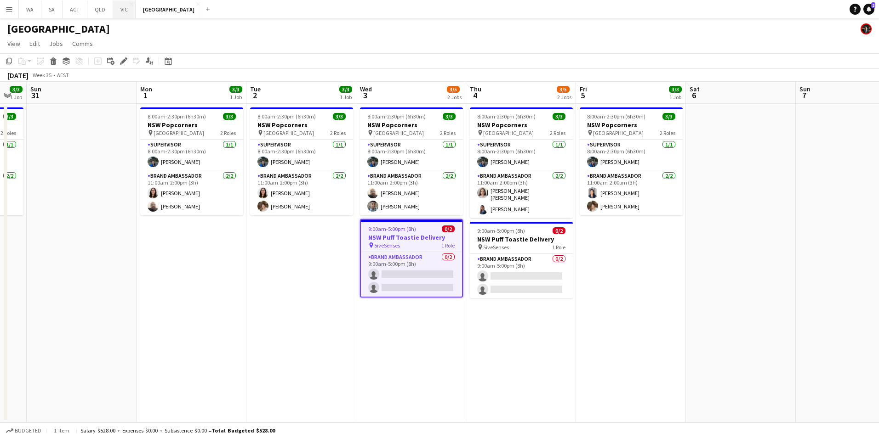
click at [123, 11] on button "VIC Close" at bounding box center [124, 9] width 23 height 18
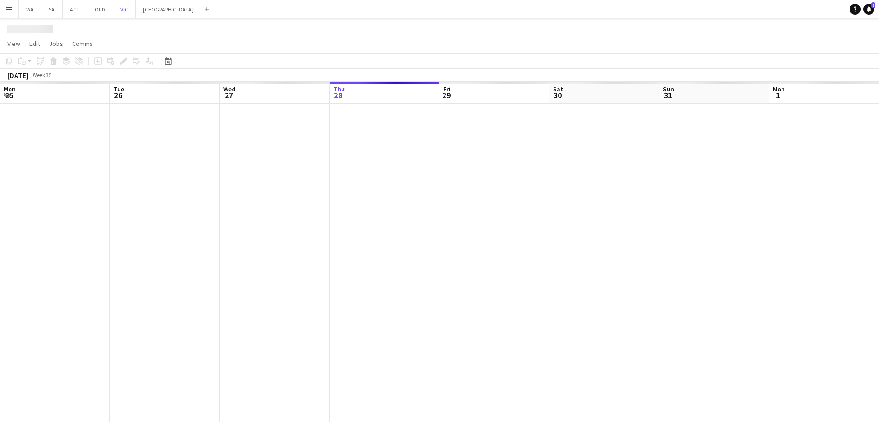
scroll to position [0, 220]
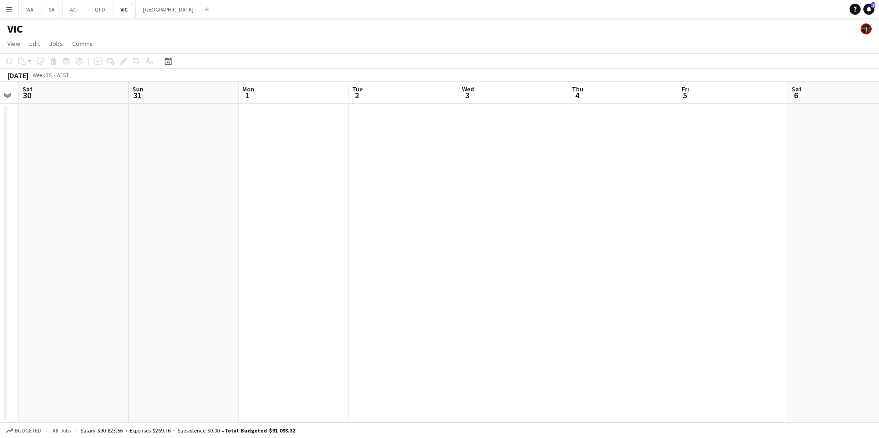
drag, startPoint x: 595, startPoint y: 240, endPoint x: 284, endPoint y: 271, distance: 312.1
click at [284, 271] on app-calendar-viewport "Wed 27 0/1 1 Job Thu 28 Fri 29 Sat 30 Sun 31 Mon 1 Tue 2 Wed 3 Thu 4 Fri 5 Sat …" at bounding box center [439, 252] width 879 height 341
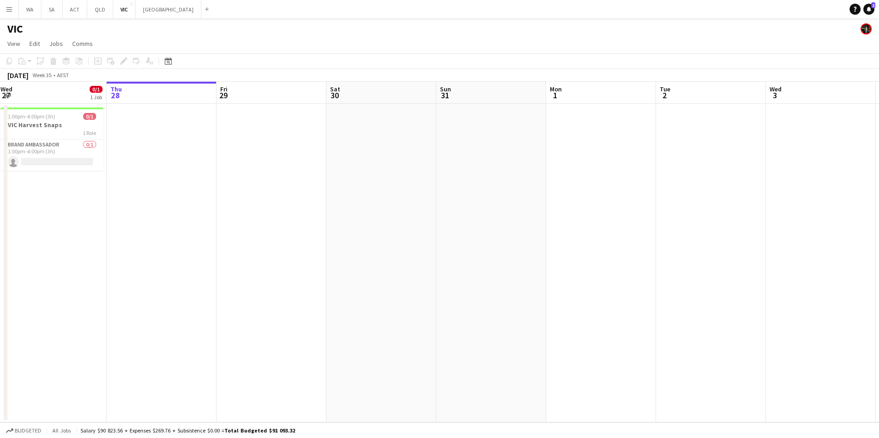
drag, startPoint x: 597, startPoint y: 240, endPoint x: 701, endPoint y: 239, distance: 104.3
click at [701, 239] on app-calendar-viewport "Mon 25 3/3 1 Job Tue 26 3/3 1 Job Wed 27 0/1 1 Job Thu 28 Fri 29 Sat 30 Sun 31 …" at bounding box center [439, 252] width 879 height 341
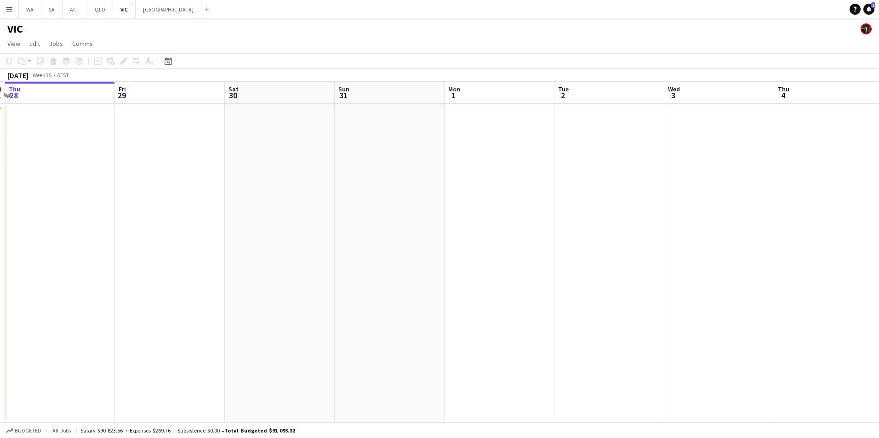
scroll to position [0, 344]
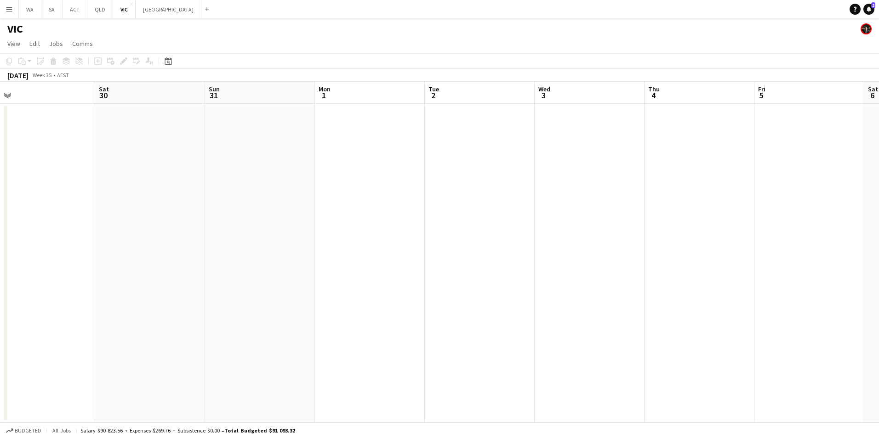
drag, startPoint x: 560, startPoint y: 302, endPoint x: 346, endPoint y: 291, distance: 214.4
click at [346, 291] on app-calendar-viewport "Tue 26 3/3 1 Job Wed 27 0/1 1 Job Thu 28 Fri 29 Sat 30 Sun 31 Mon 1 Tue 2 Wed 3…" at bounding box center [439, 252] width 879 height 341
click at [585, 187] on app-date-cell at bounding box center [589, 263] width 110 height 319
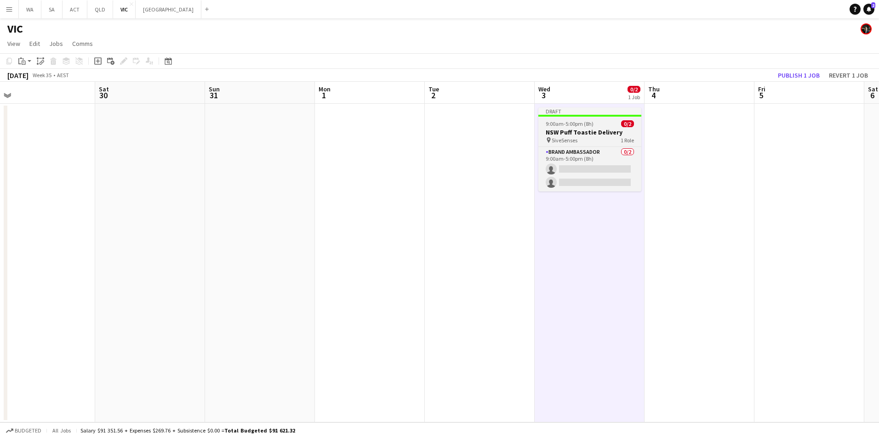
click at [579, 123] on span "9:00am-5:00pm (8h)" at bounding box center [569, 123] width 48 height 7
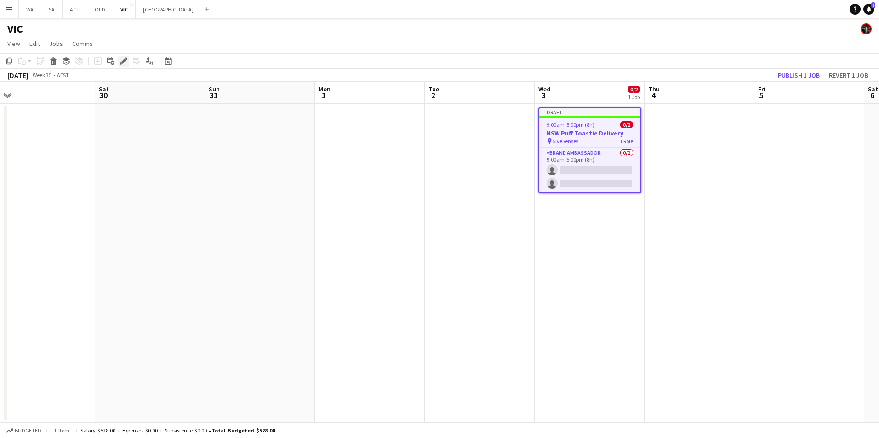
click at [125, 58] on icon "Edit" at bounding box center [123, 60] width 7 height 7
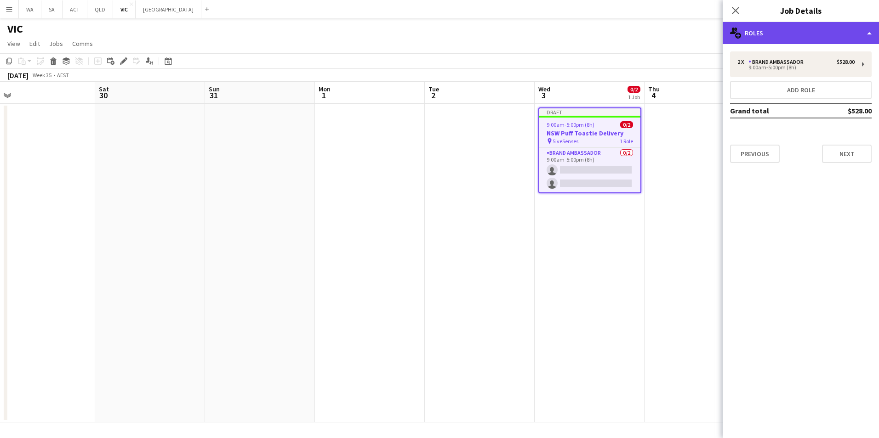
click at [755, 36] on div "multiple-users-add Roles" at bounding box center [800, 33] width 156 height 22
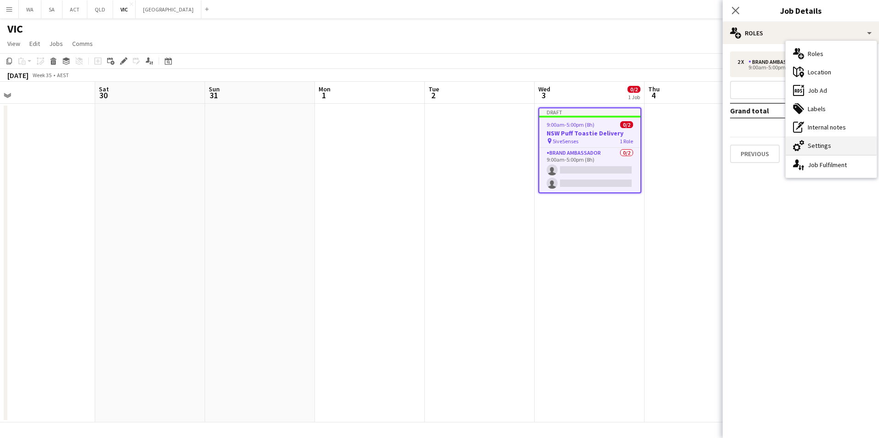
click at [832, 149] on div "cog-double-3 Settings" at bounding box center [830, 145] width 91 height 18
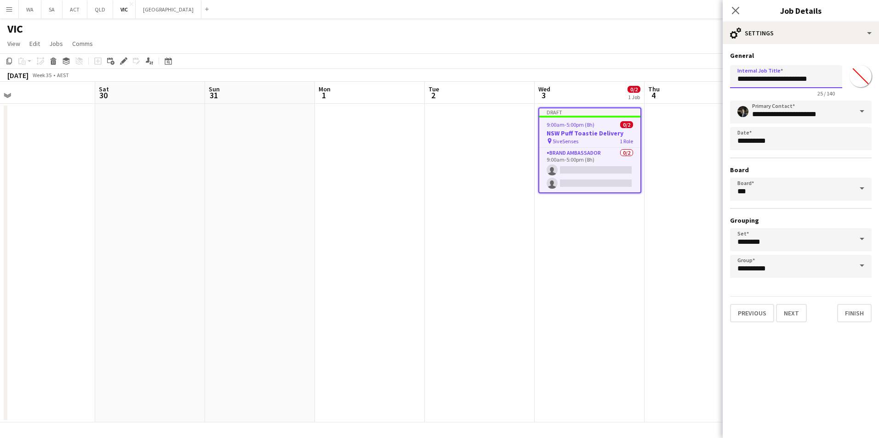
drag, startPoint x: 750, startPoint y: 81, endPoint x: 719, endPoint y: 78, distance: 31.5
click at [719, 78] on body "Menu Boards Boards Boards All jobs Status Workforce Workforce My Workforce Recr…" at bounding box center [439, 219] width 879 height 438
type input "**********"
click at [798, 313] on button "Next" at bounding box center [791, 313] width 31 height 18
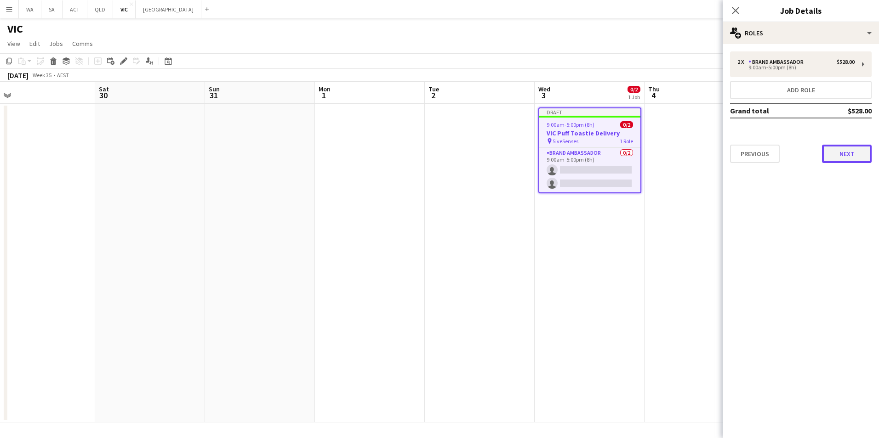
click at [834, 161] on button "Next" at bounding box center [847, 154] width 50 height 18
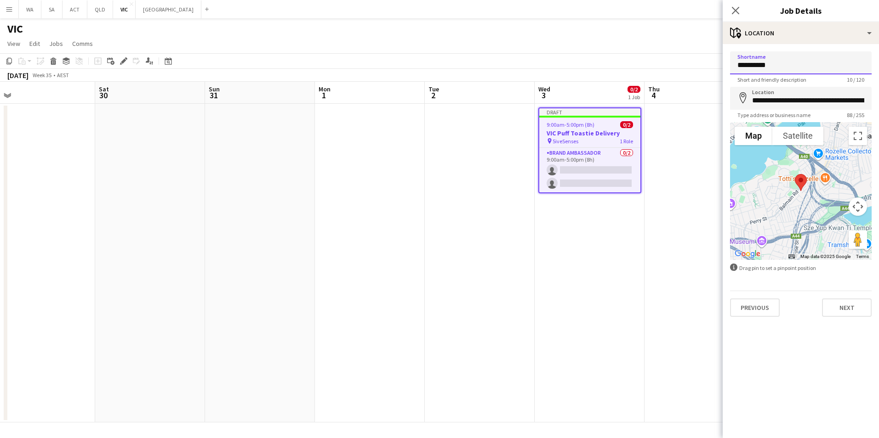
click at [796, 62] on input "**********" at bounding box center [801, 62] width 142 height 23
type input "*"
type input "**********"
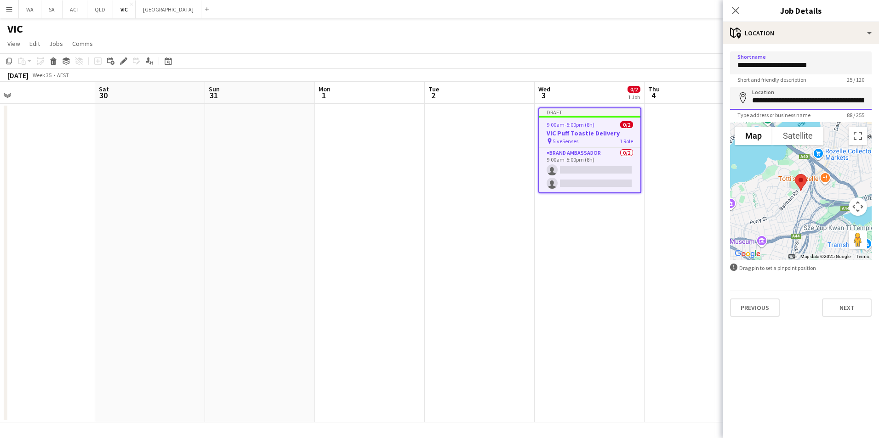
click at [777, 99] on input "**********" at bounding box center [801, 98] width 142 height 23
click at [776, 99] on input "**********" at bounding box center [801, 98] width 142 height 23
type input "**********"
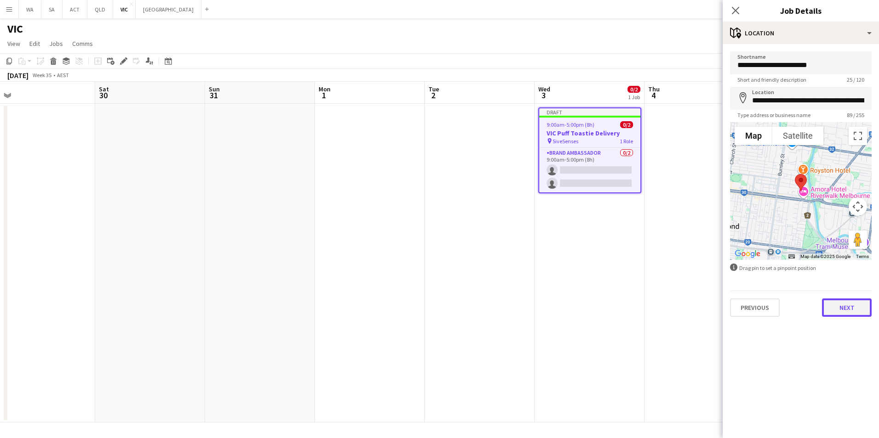
click at [846, 305] on button "Next" at bounding box center [847, 308] width 50 height 18
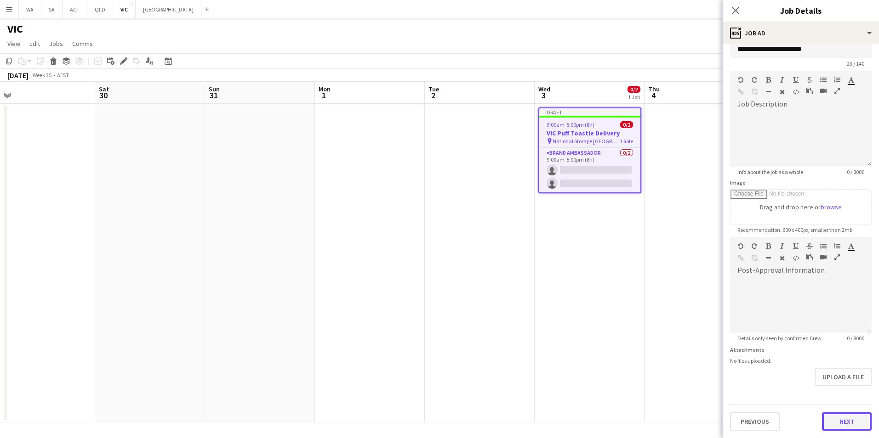
click at [848, 391] on form "**********" at bounding box center [800, 233] width 156 height 396
click at [846, 418] on button "Next" at bounding box center [847, 422] width 50 height 18
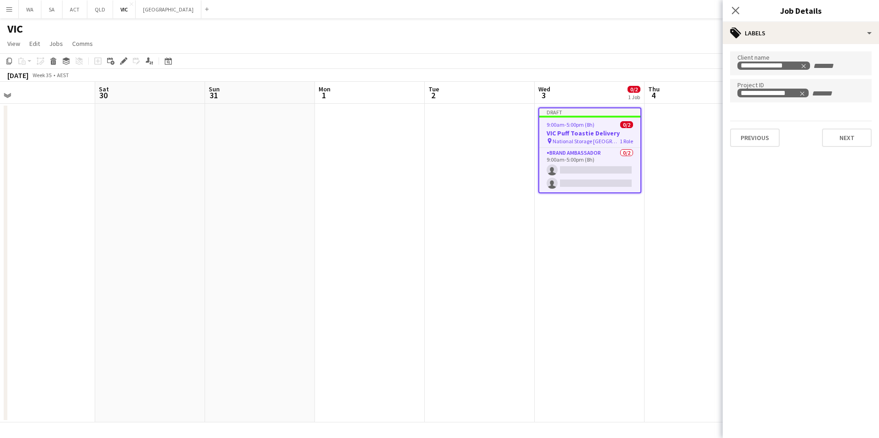
scroll to position [0, 0]
click at [847, 139] on button "Next" at bounding box center [847, 138] width 50 height 18
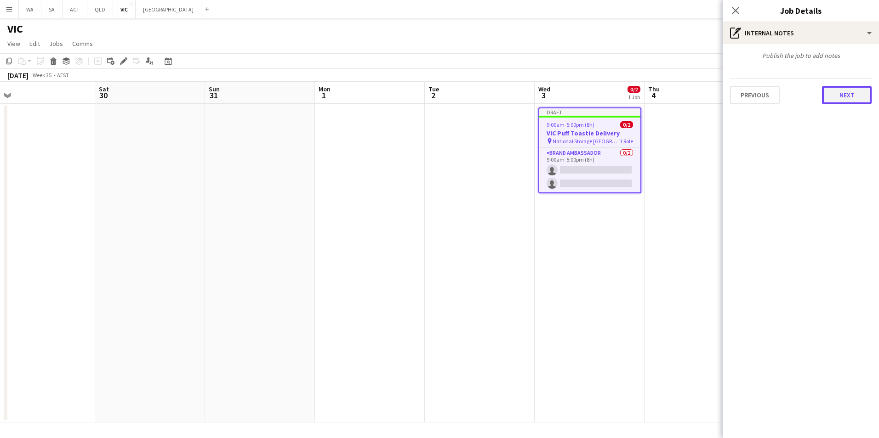
click at [842, 98] on button "Next" at bounding box center [847, 95] width 50 height 18
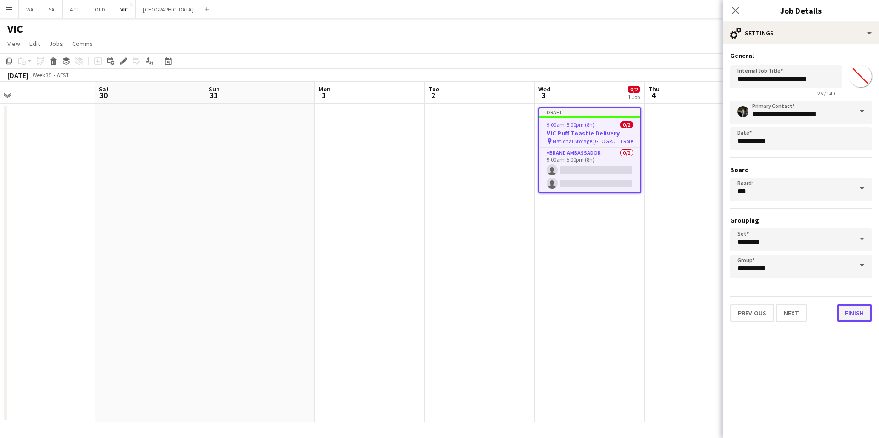
click at [862, 318] on button "Finish" at bounding box center [854, 313] width 34 height 18
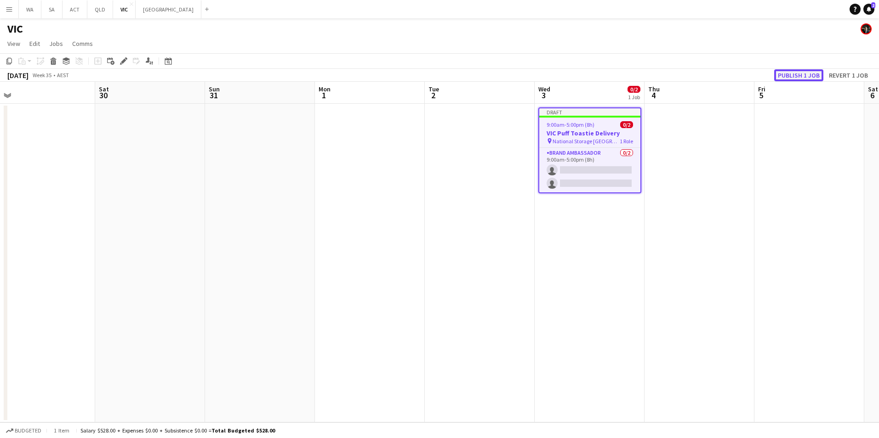
click at [806, 73] on button "Publish 1 job" at bounding box center [798, 75] width 49 height 12
click at [806, 73] on div "Publish 1 job Revert 1 job" at bounding box center [813, 75] width 129 height 12
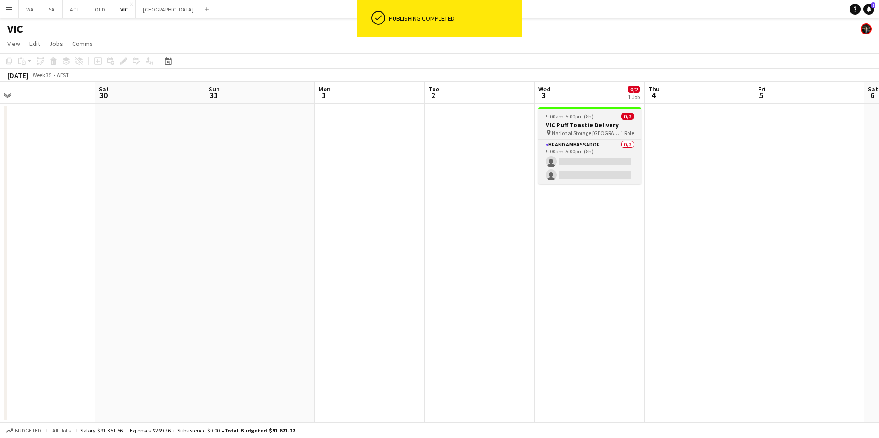
click at [575, 124] on h3 "VIC Puff Toastie Delivery" at bounding box center [589, 125] width 103 height 8
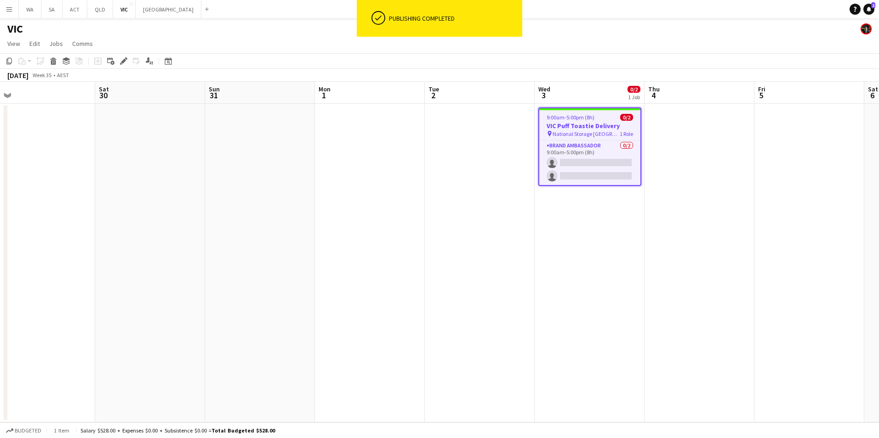
click at [706, 131] on app-date-cell at bounding box center [699, 263] width 110 height 319
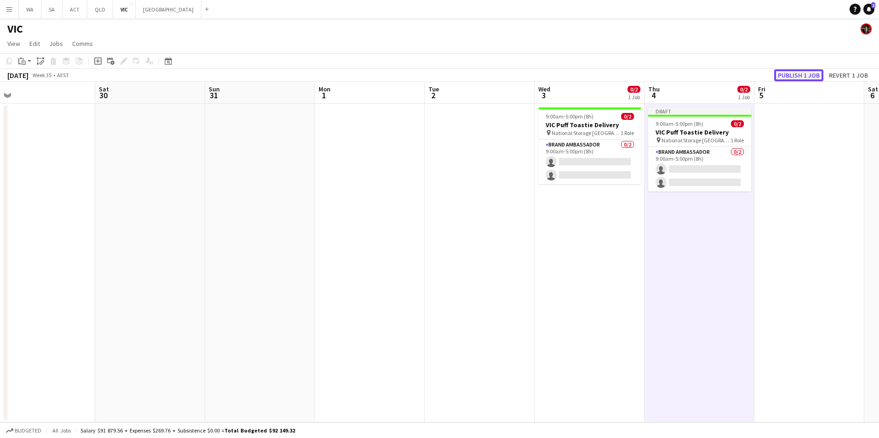
click at [793, 76] on button "Publish 1 job" at bounding box center [798, 75] width 49 height 12
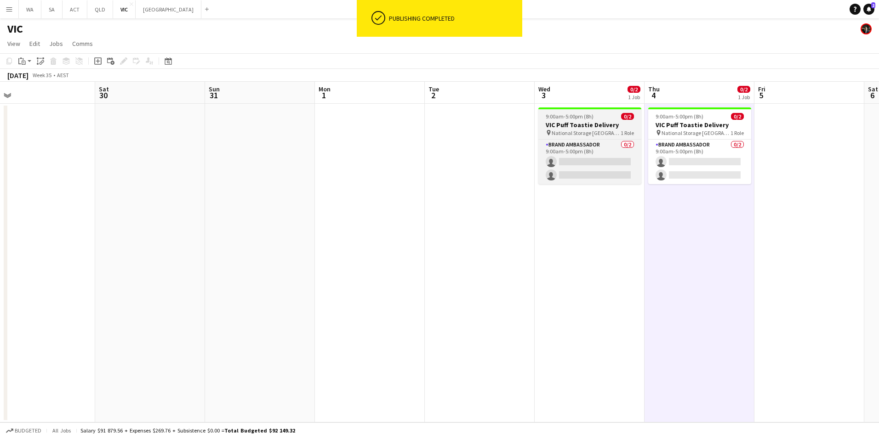
click at [585, 116] on span "9:00am-5:00pm (8h)" at bounding box center [569, 116] width 48 height 7
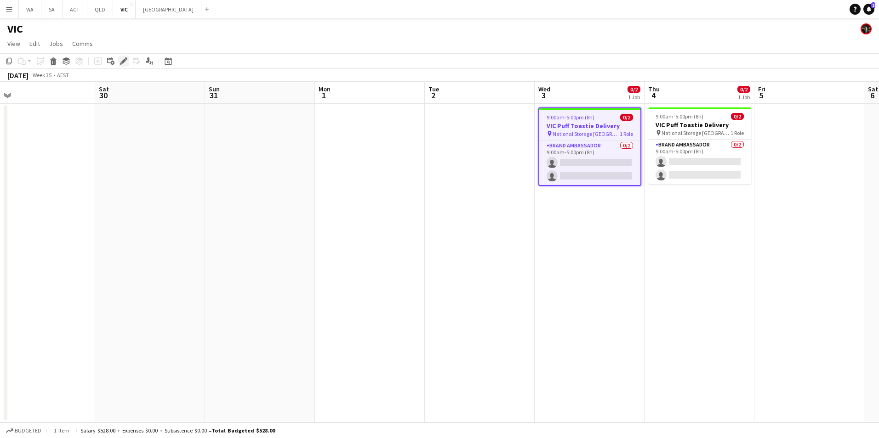
click at [122, 62] on icon at bounding box center [123, 61] width 5 height 5
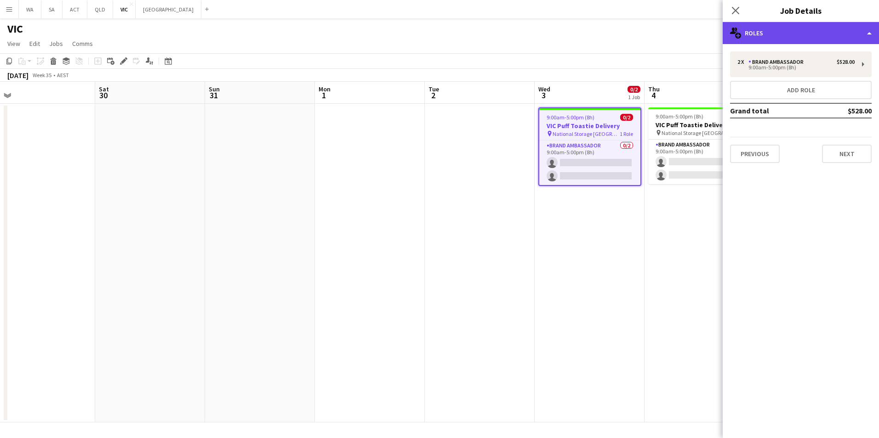
click at [799, 29] on div "multiple-users-add Roles" at bounding box center [800, 33] width 156 height 22
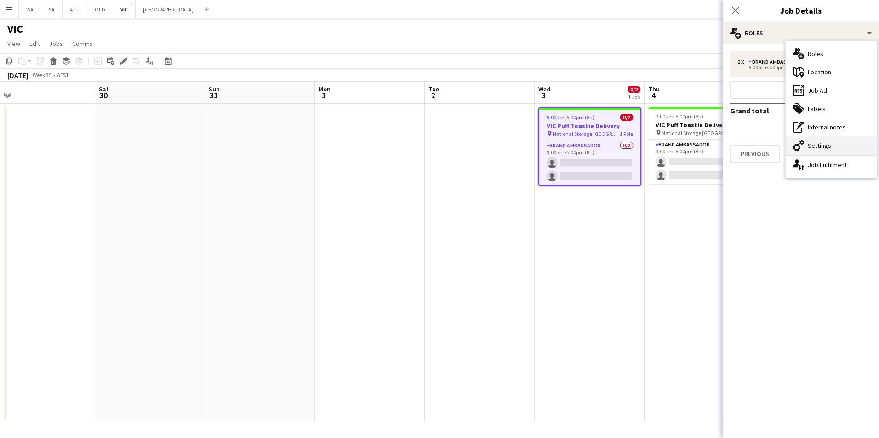
click at [826, 142] on div "cog-double-3 Settings" at bounding box center [830, 145] width 91 height 18
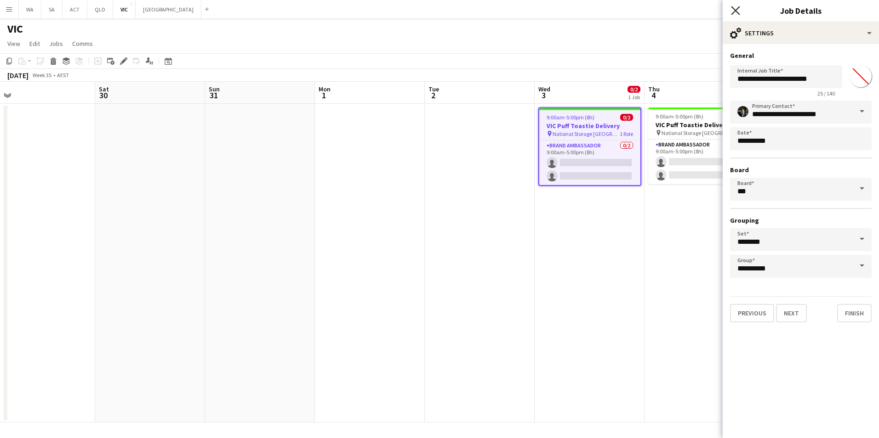
click at [733, 11] on icon "Close pop-in" at bounding box center [735, 10] width 9 height 9
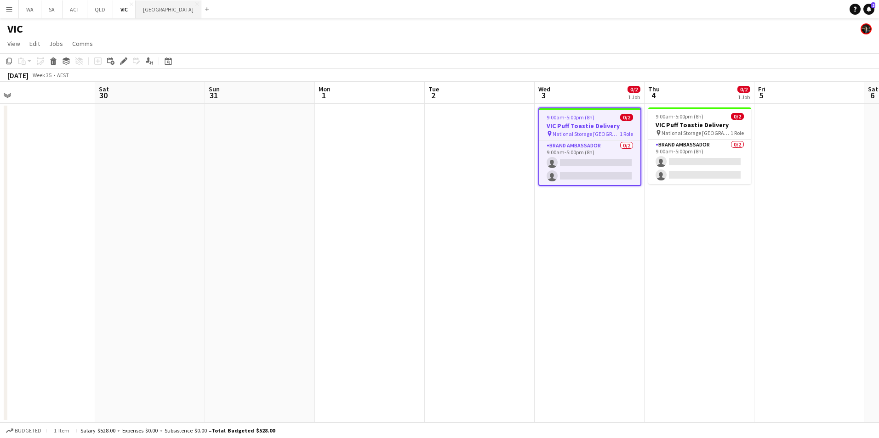
click at [143, 5] on button "NSW Close" at bounding box center [169, 9] width 66 height 18
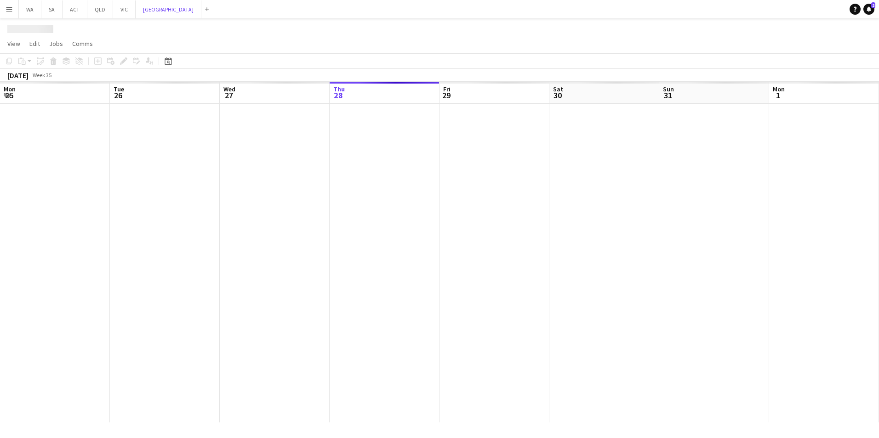
scroll to position [0, 220]
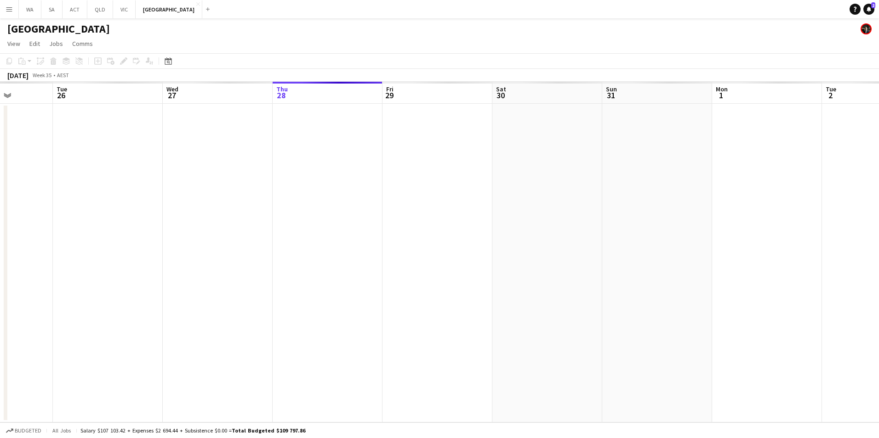
drag, startPoint x: 204, startPoint y: 265, endPoint x: 565, endPoint y: 262, distance: 360.7
click at [565, 262] on app-calendar-viewport "Sat 23 Sun 24 Mon 25 Tue 26 Wed 27 Thu 28 Fri 29 Sat 30 Sun 31 Mon 1 Tue 2 Wed …" at bounding box center [439, 252] width 879 height 341
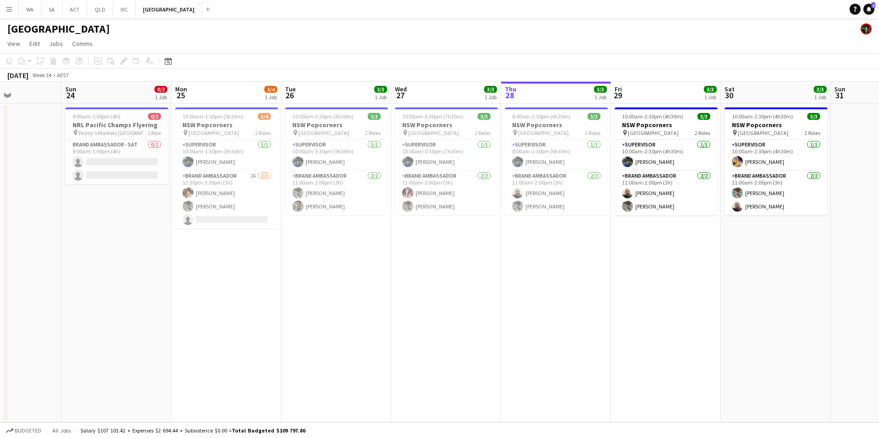
click at [403, 288] on app-date-cell "10:00am-5:30pm (7h30m) 3/3 NSW Popcorners pin Town Hall 2 Roles Supervisor 1/1 …" at bounding box center [446, 263] width 110 height 319
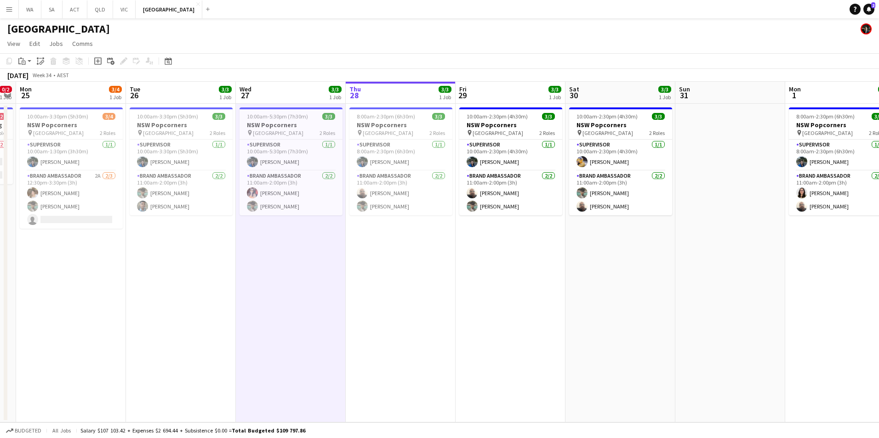
scroll to position [0, 342]
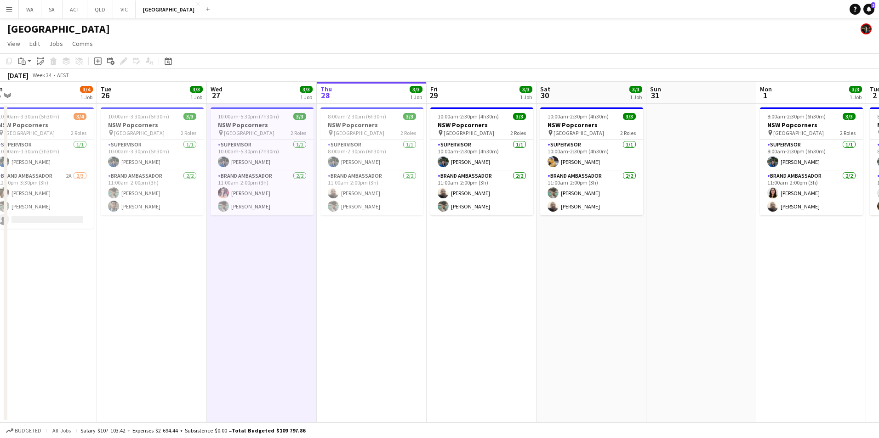
drag, startPoint x: 403, startPoint y: 288, endPoint x: 219, endPoint y: 279, distance: 184.4
click at [219, 279] on app-calendar-viewport "Fri 22 Sat 23 Sun 24 0/2 1 Job Mon 25 3/4 1 Job Tue 26 3/3 1 Job Wed 27 3/3 1 J…" at bounding box center [439, 252] width 879 height 341
click at [558, 160] on app-card-role "Supervisor 1/1 10:00am-2:30pm (4h30m) Mauricio Torres Barquet" at bounding box center [591, 155] width 103 height 31
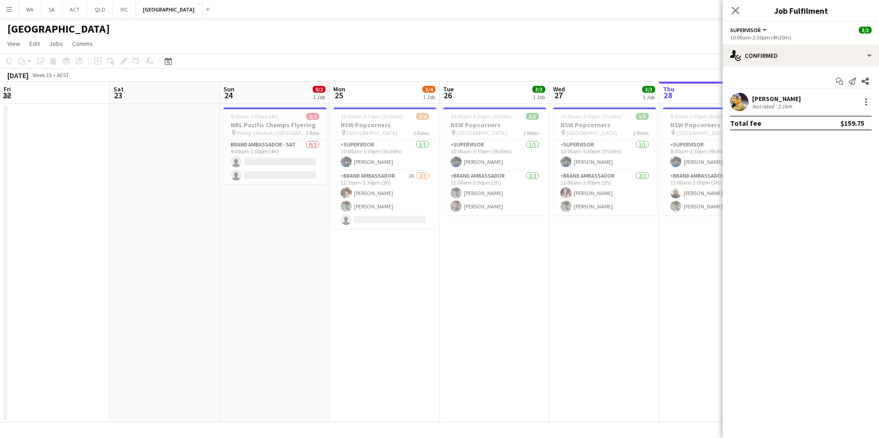
scroll to position [0, 342]
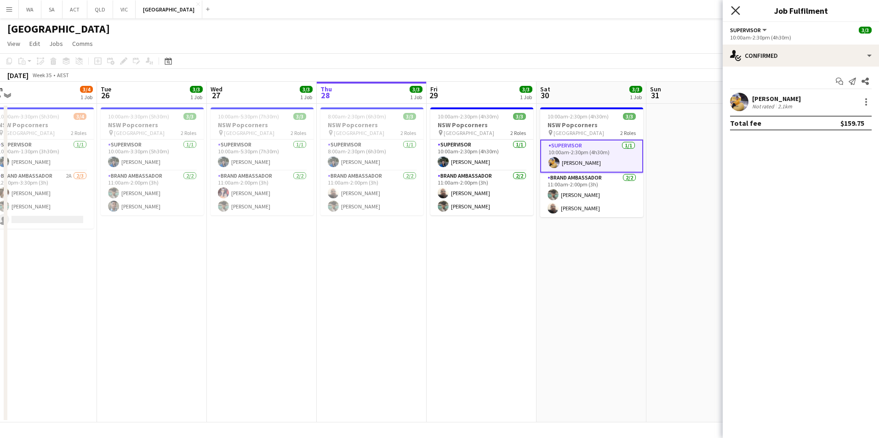
click at [732, 9] on icon "Close pop-in" at bounding box center [735, 10] width 9 height 9
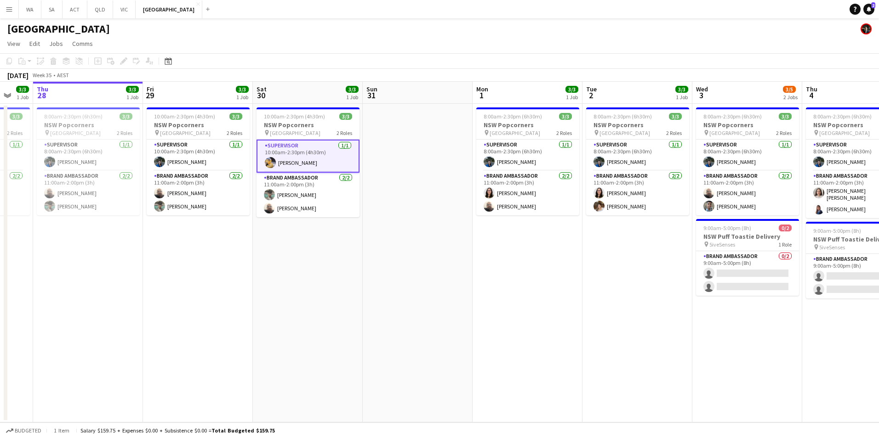
scroll to position [0, 290]
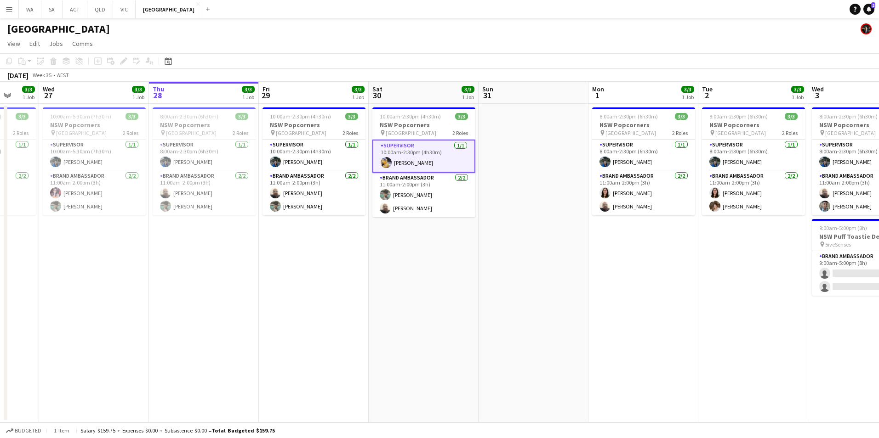
drag, startPoint x: 527, startPoint y: 361, endPoint x: 176, endPoint y: 361, distance: 351.5
click at [176, 361] on app-calendar-viewport "Sun 24 0/2 1 Job Mon 25 3/4 1 Job Tue 26 3/3 1 Job Wed 27 3/3 1 Job Thu 28 3/3 …" at bounding box center [439, 252] width 879 height 341
